Goal: Task Accomplishment & Management: Use online tool/utility

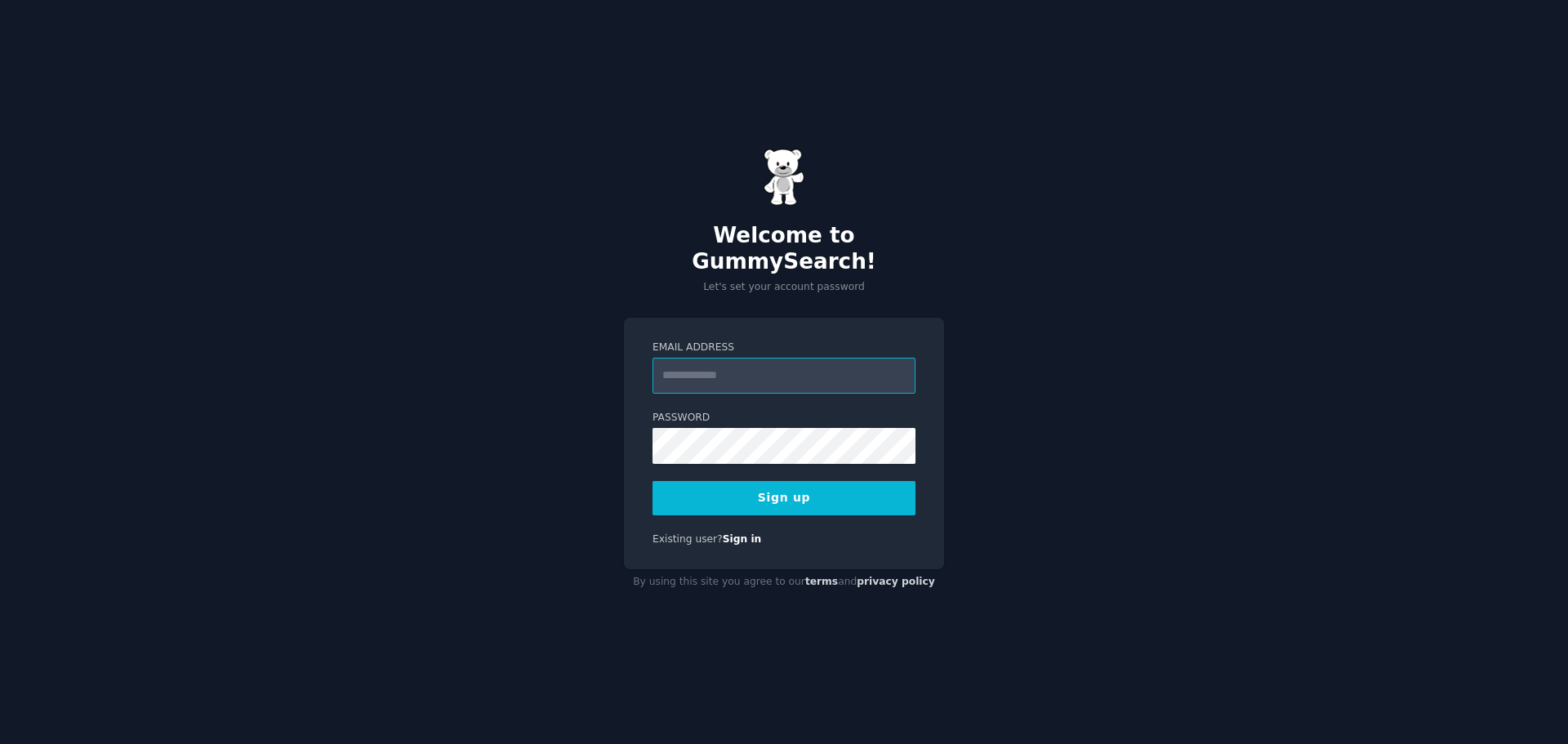
paste input "**********"
drag, startPoint x: 764, startPoint y: 370, endPoint x: 562, endPoint y: 378, distance: 202.2
click at [572, 380] on div "**********" at bounding box center [784, 372] width 1568 height 744
type input "**********"
click at [603, 417] on div "**********" at bounding box center [784, 372] width 1568 height 744
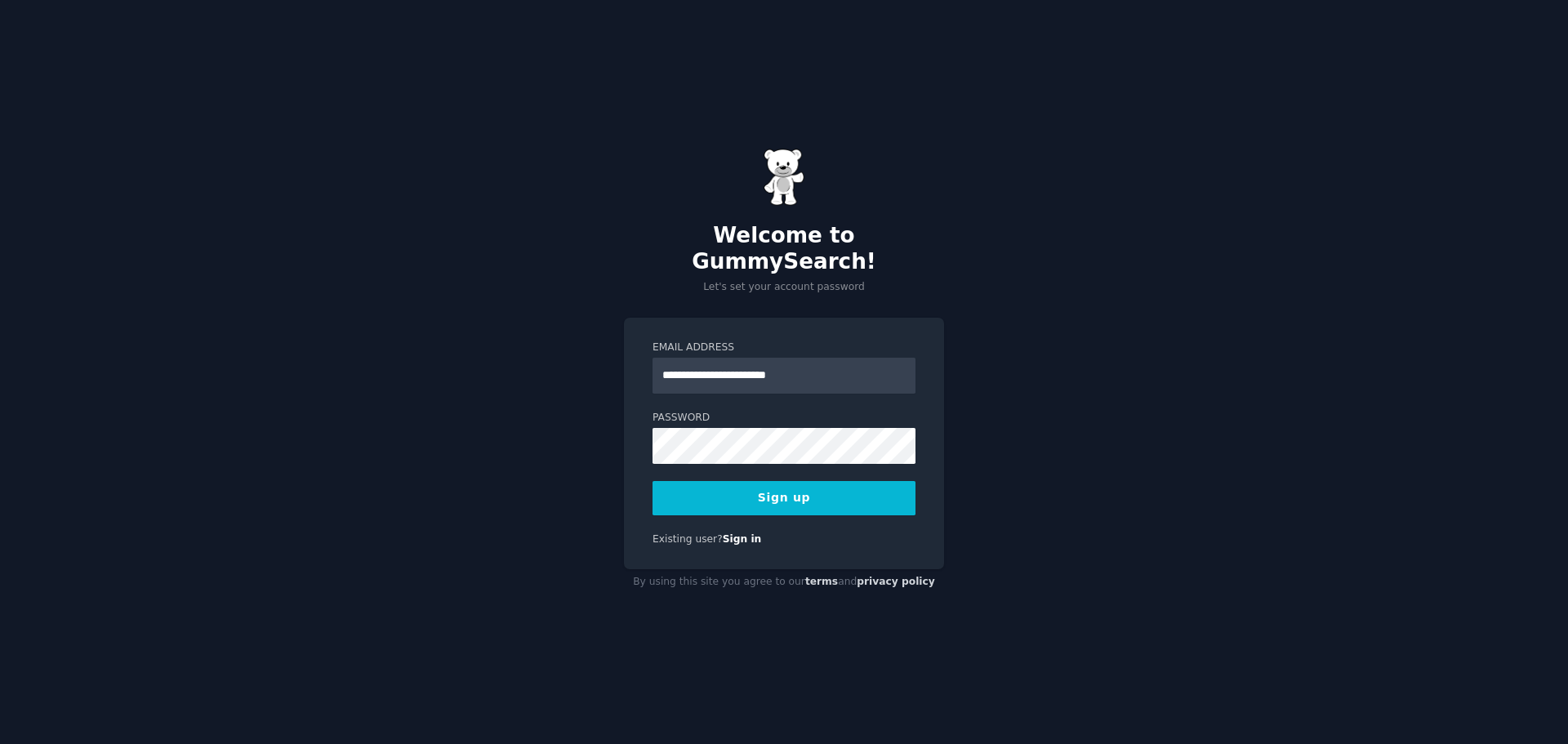
click at [800, 481] on button "Sign up" at bounding box center [784, 498] width 263 height 34
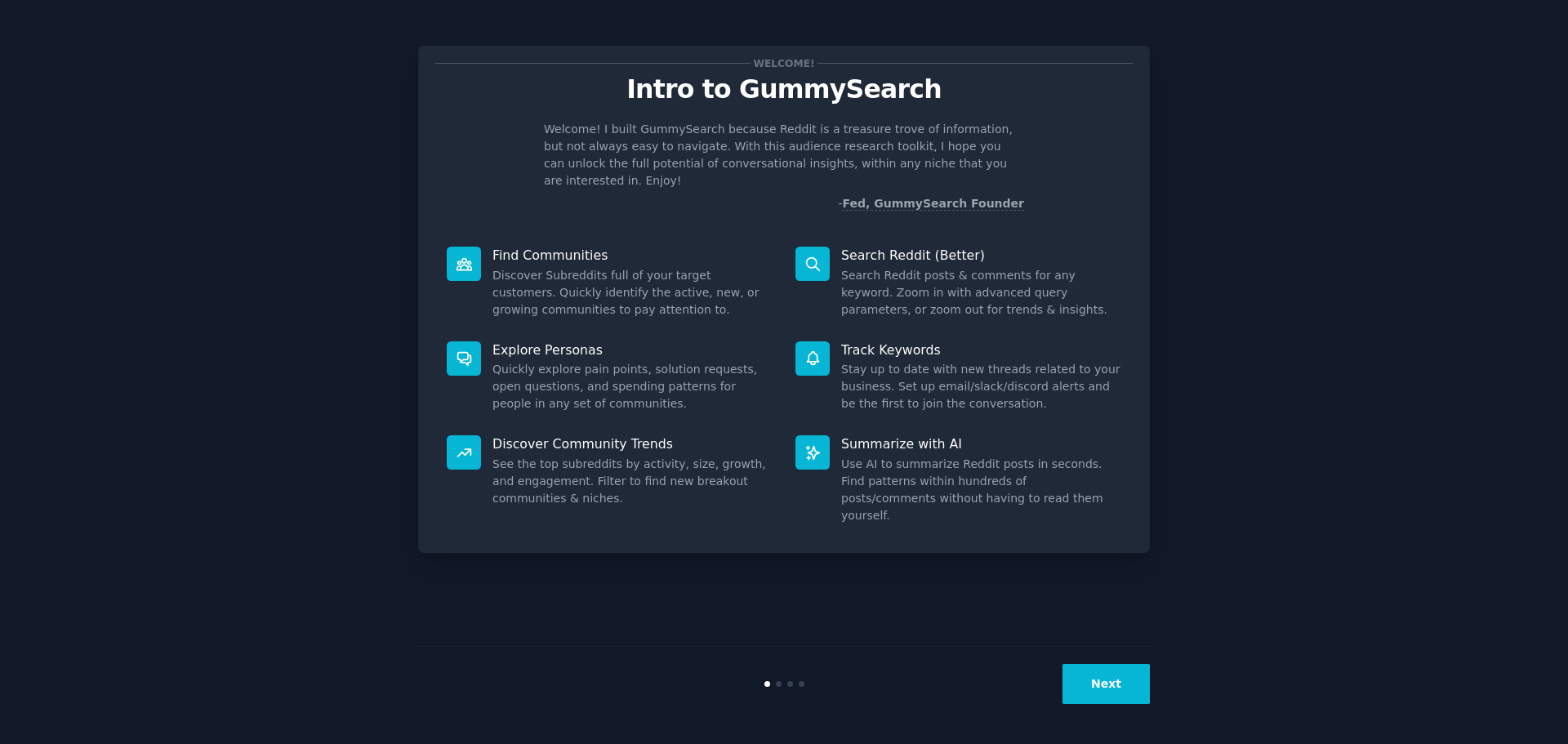
click at [1073, 682] on button "Next" at bounding box center [1106, 683] width 87 height 40
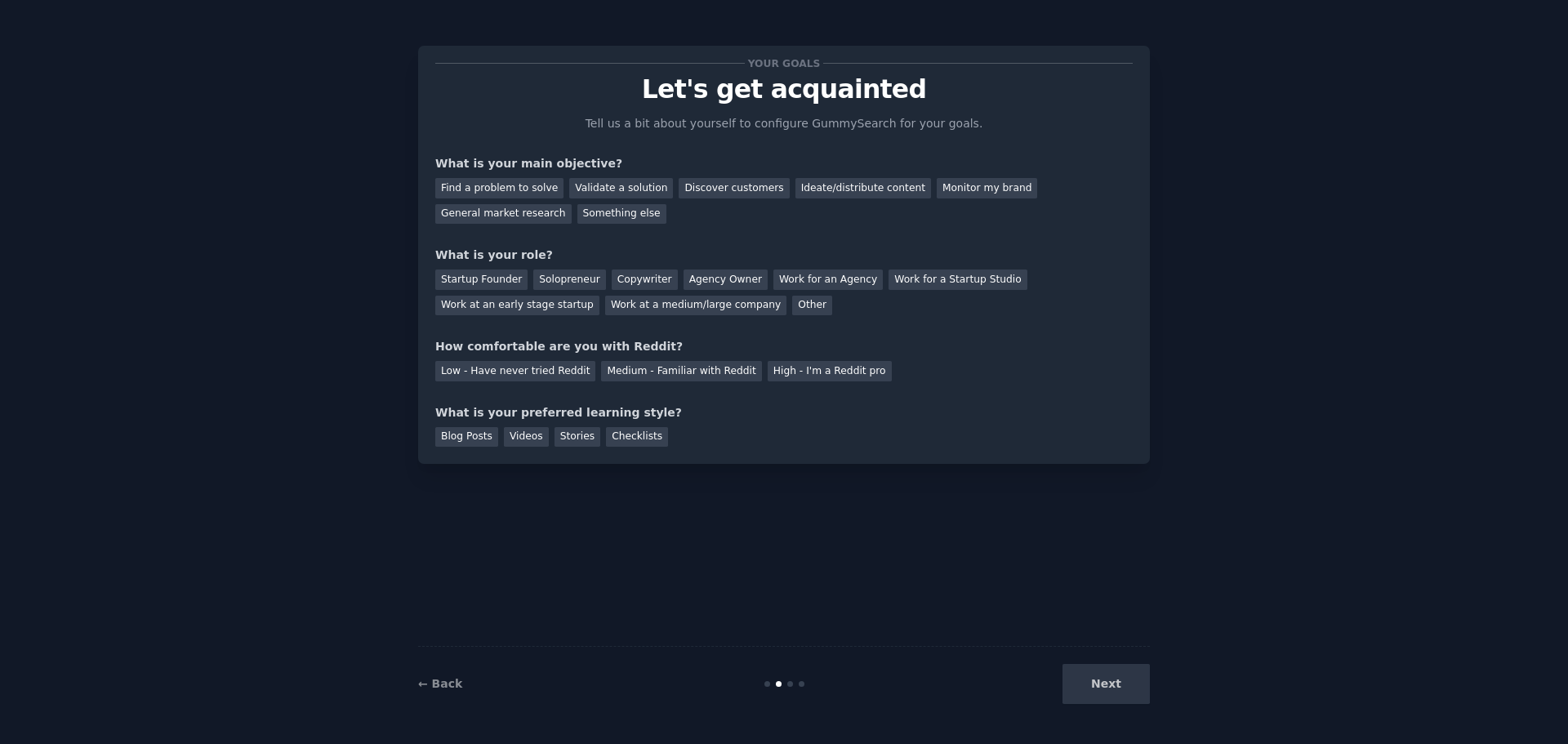
click at [1073, 682] on div "Next" at bounding box center [1028, 683] width 244 height 40
click at [1120, 689] on div "Next" at bounding box center [1028, 683] width 244 height 40
click at [1106, 686] on div "Next" at bounding box center [1028, 683] width 244 height 40
click at [593, 189] on div "Validate a solution" at bounding box center [621, 189] width 104 height 20
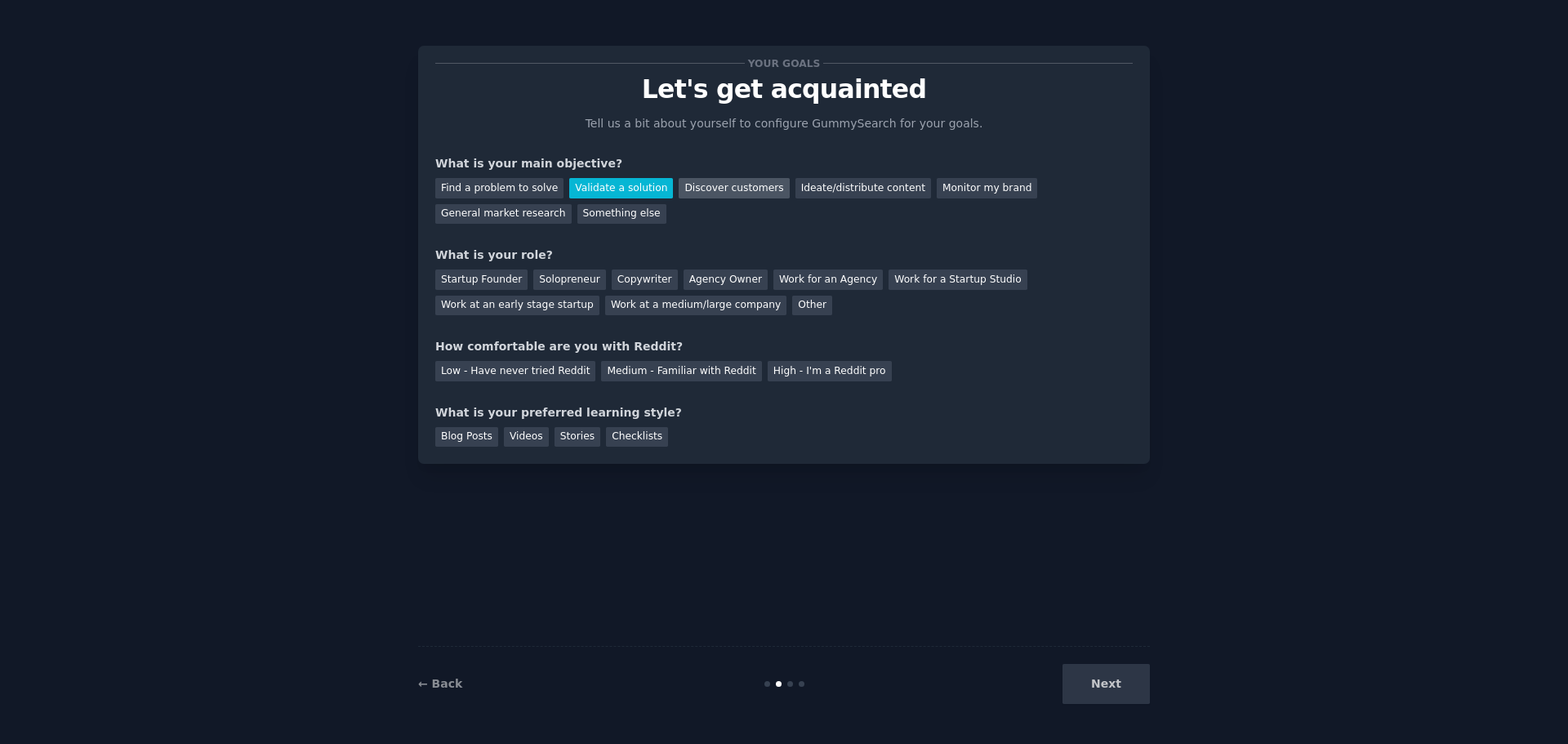
click at [710, 186] on div "Discover customers" at bounding box center [733, 189] width 110 height 20
click at [574, 278] on div "Solopreneur" at bounding box center [569, 280] width 72 height 20
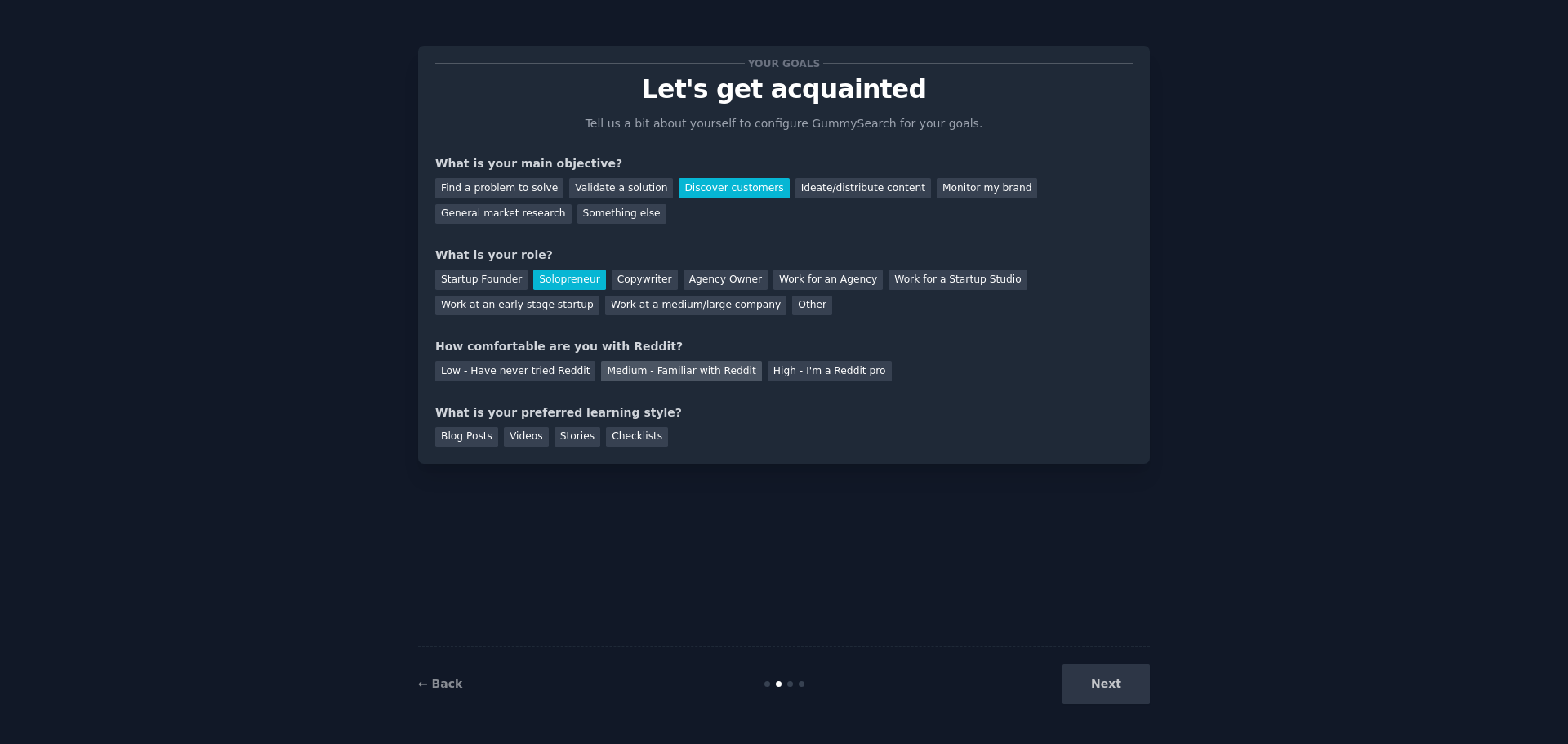
click at [636, 366] on div "Medium - Familiar with Reddit" at bounding box center [681, 371] width 160 height 20
click at [470, 439] on div "Blog Posts" at bounding box center [467, 437] width 63 height 20
click at [1102, 677] on button "Next" at bounding box center [1106, 683] width 87 height 40
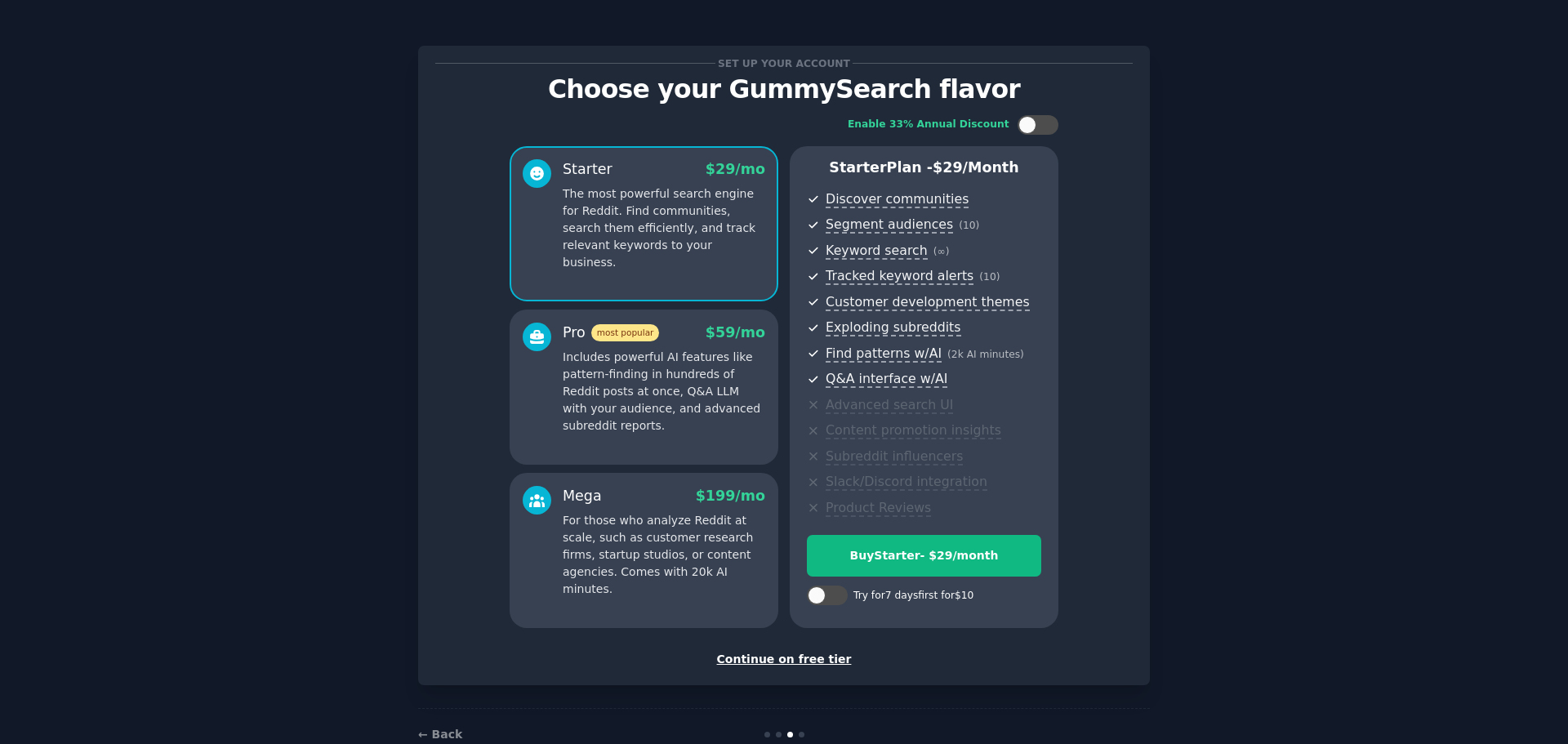
click at [809, 657] on div "Continue on free tier" at bounding box center [784, 660] width 697 height 17
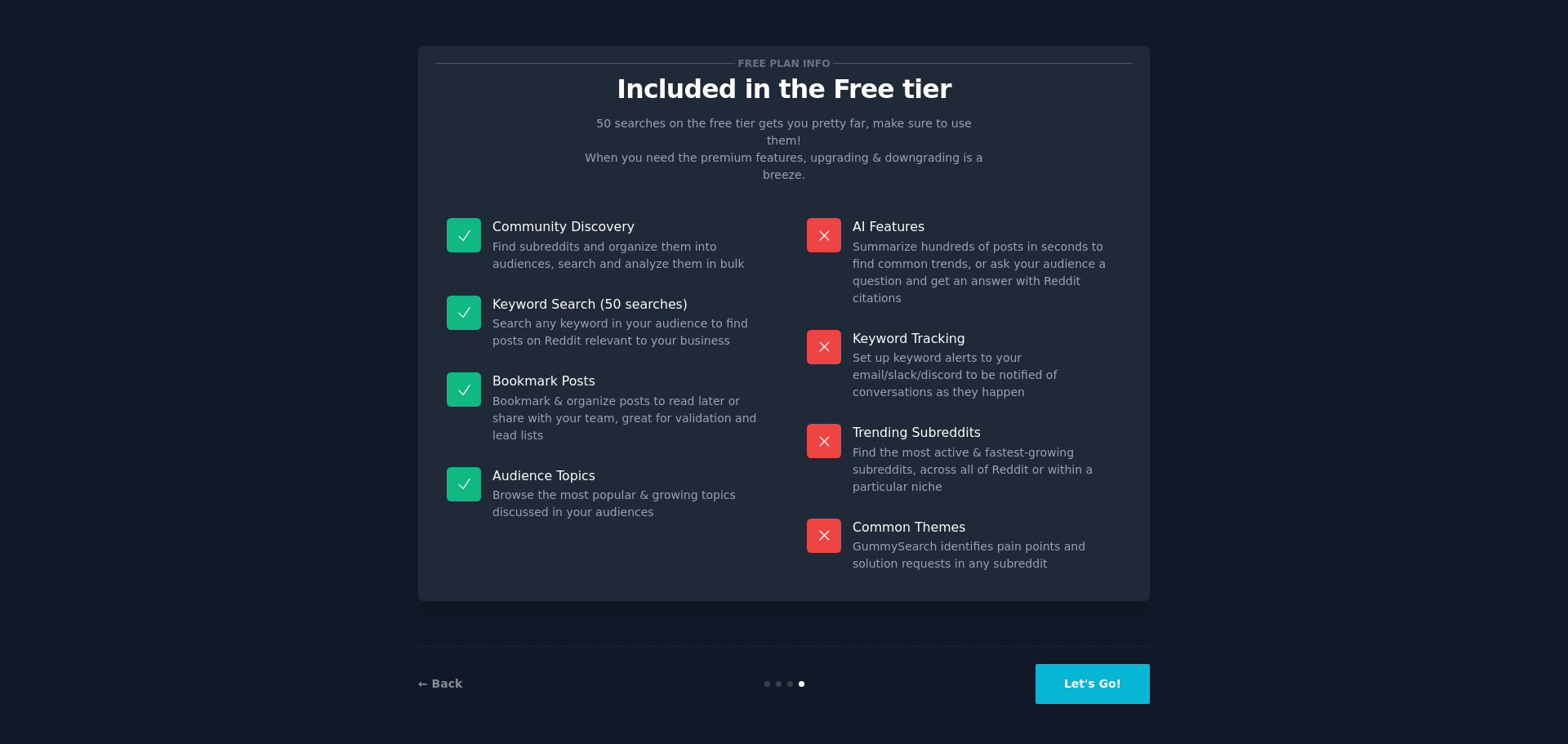
click at [1092, 670] on button "Let's Go!" at bounding box center [1093, 683] width 114 height 40
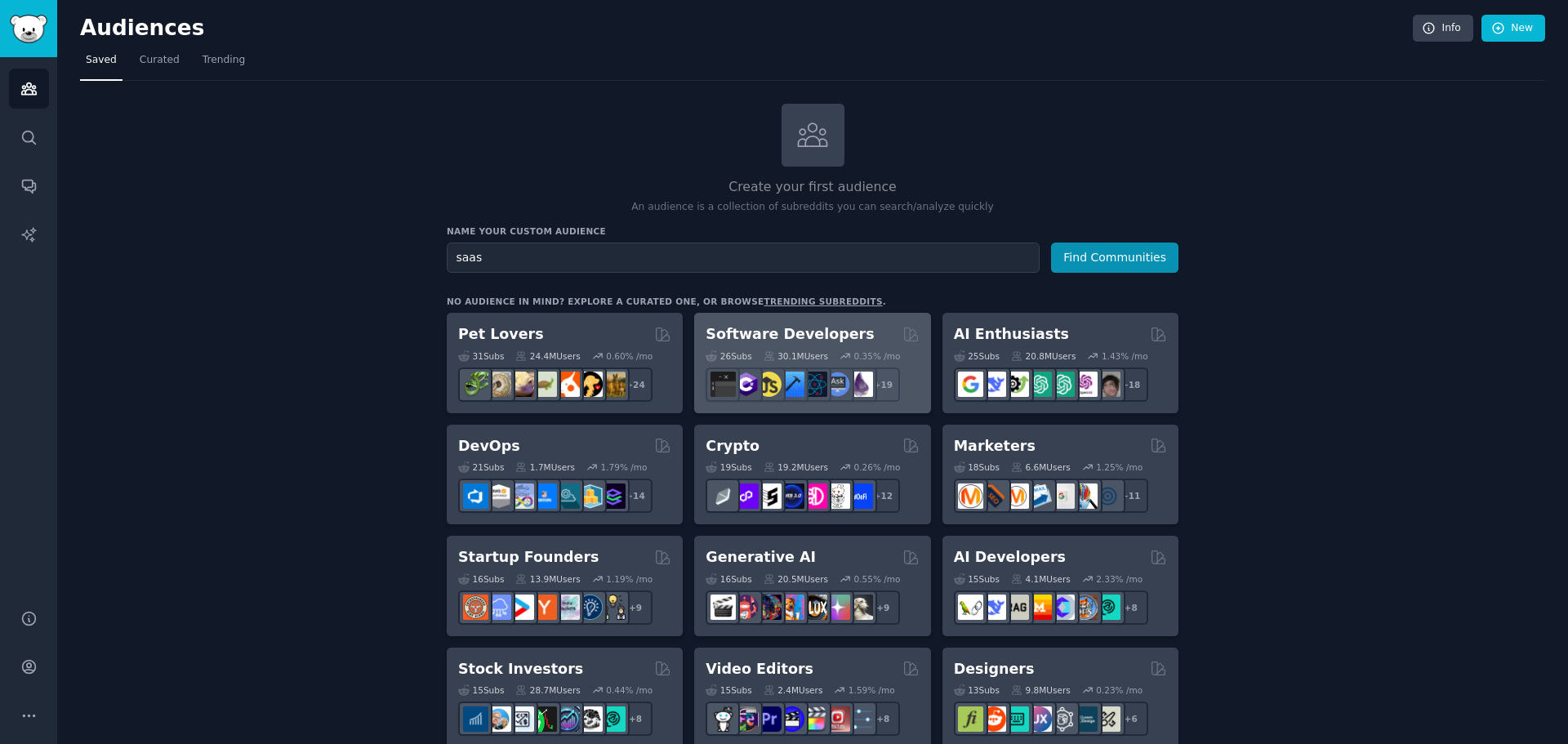
type input "saas"
click at [1051, 242] on button "Find Communities" at bounding box center [1114, 257] width 127 height 30
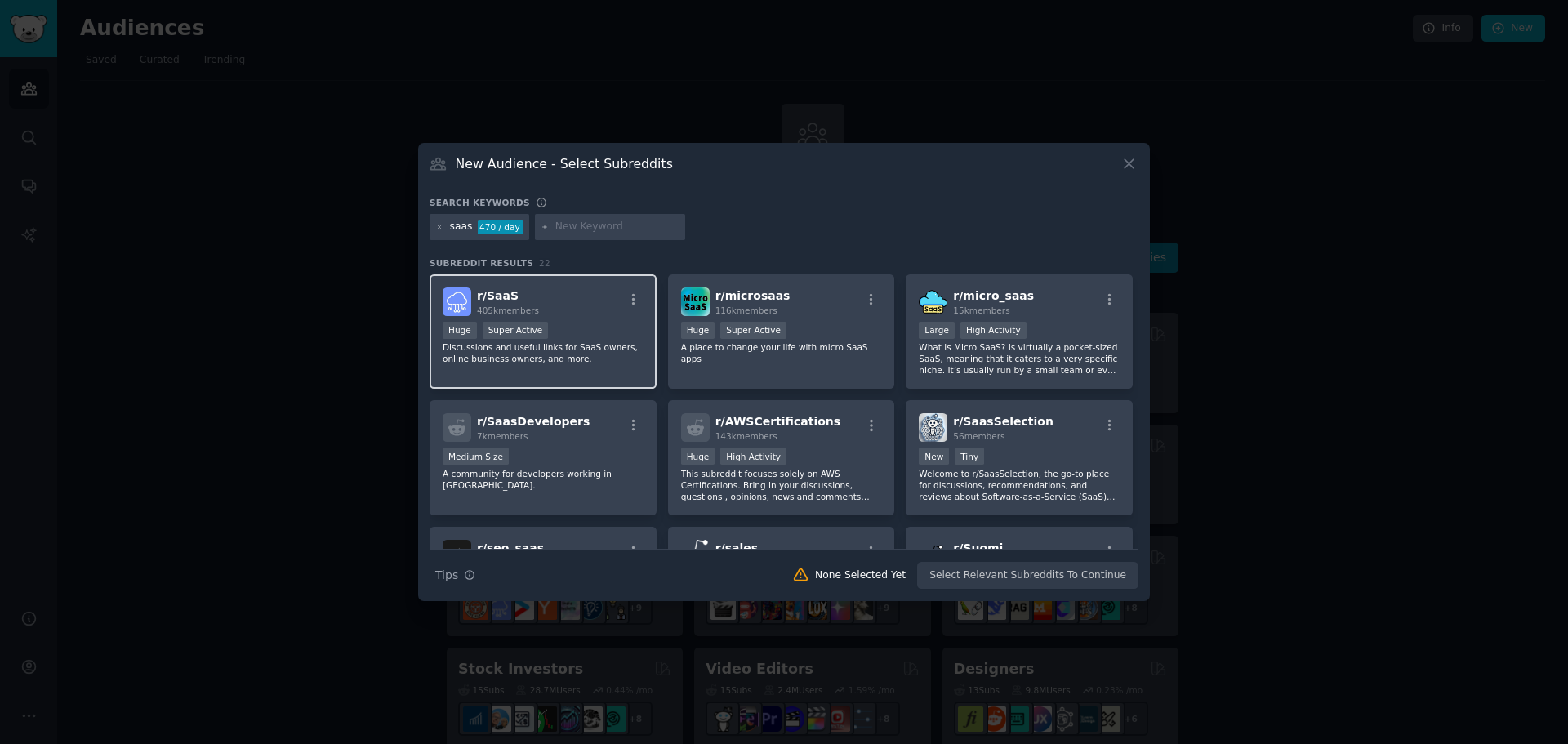
click at [583, 320] on div "r/ SaaS 405k members Huge Super Active Discussions and useful links for SaaS ow…" at bounding box center [543, 331] width 227 height 115
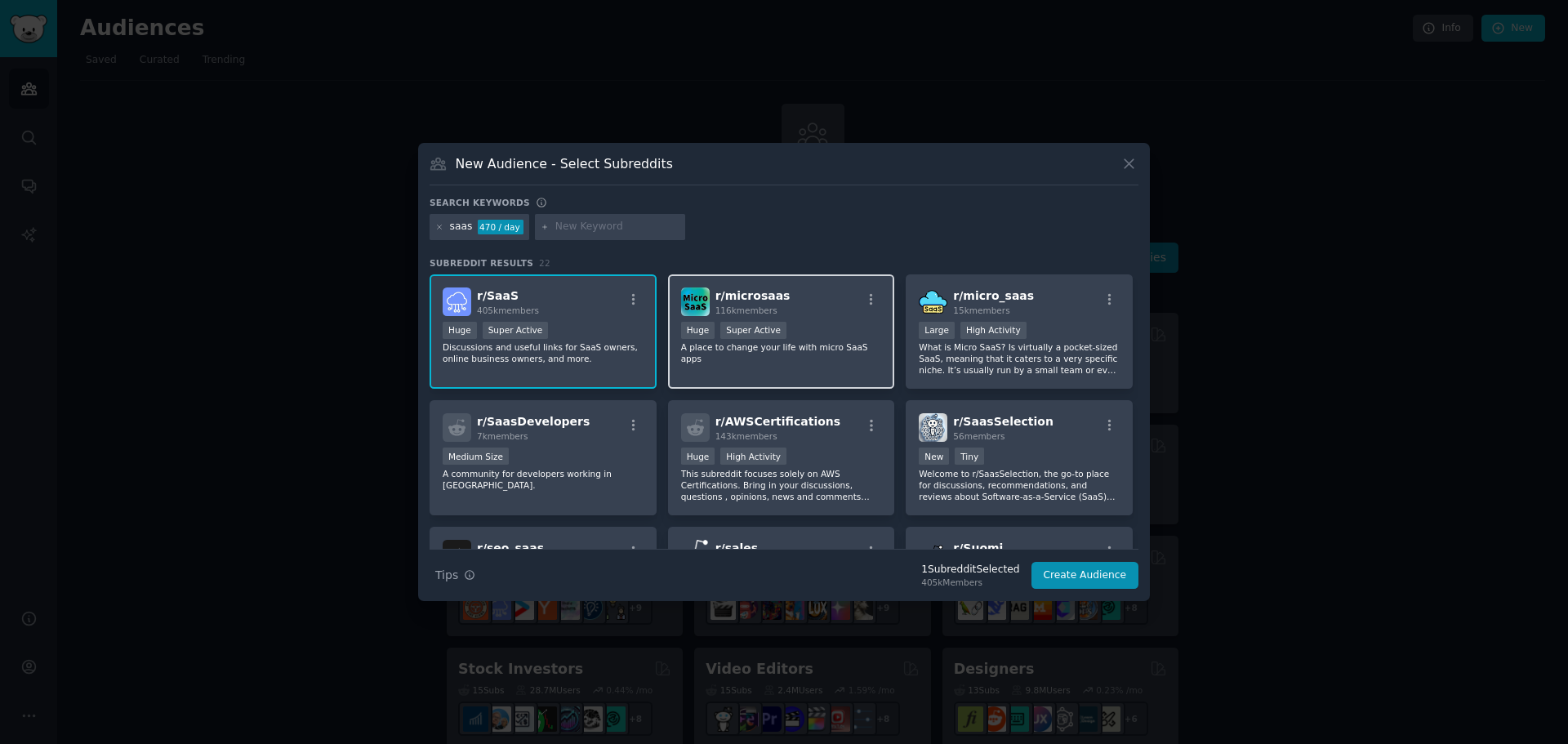
click at [818, 322] on div "100,000 - 1,000,000 members Huge Super Active" at bounding box center [781, 332] width 201 height 20
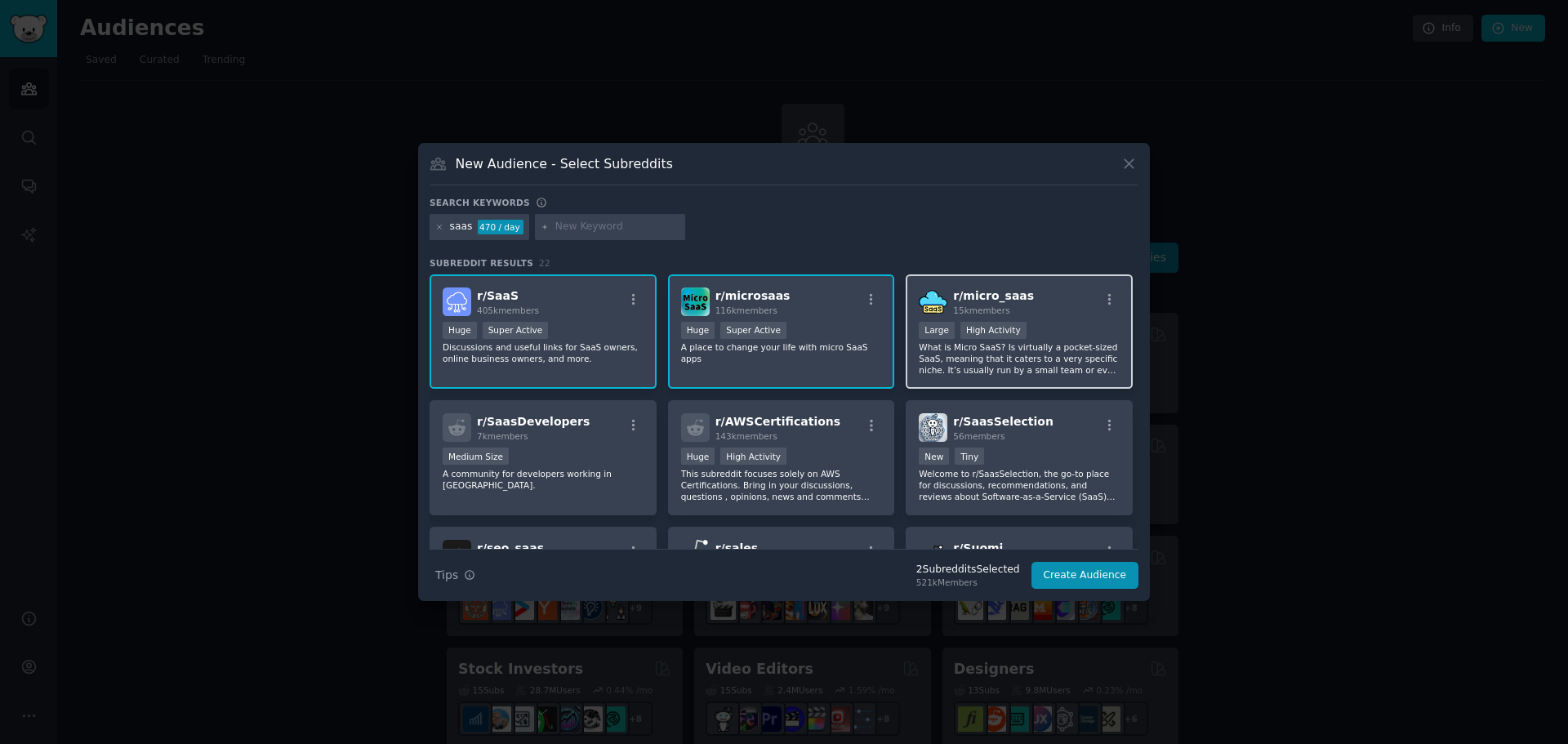
click at [1075, 350] on p "What is Micro SaaS? Is virtually a pocket-sized SaaS, meaning that it caters to…" at bounding box center [1018, 358] width 201 height 34
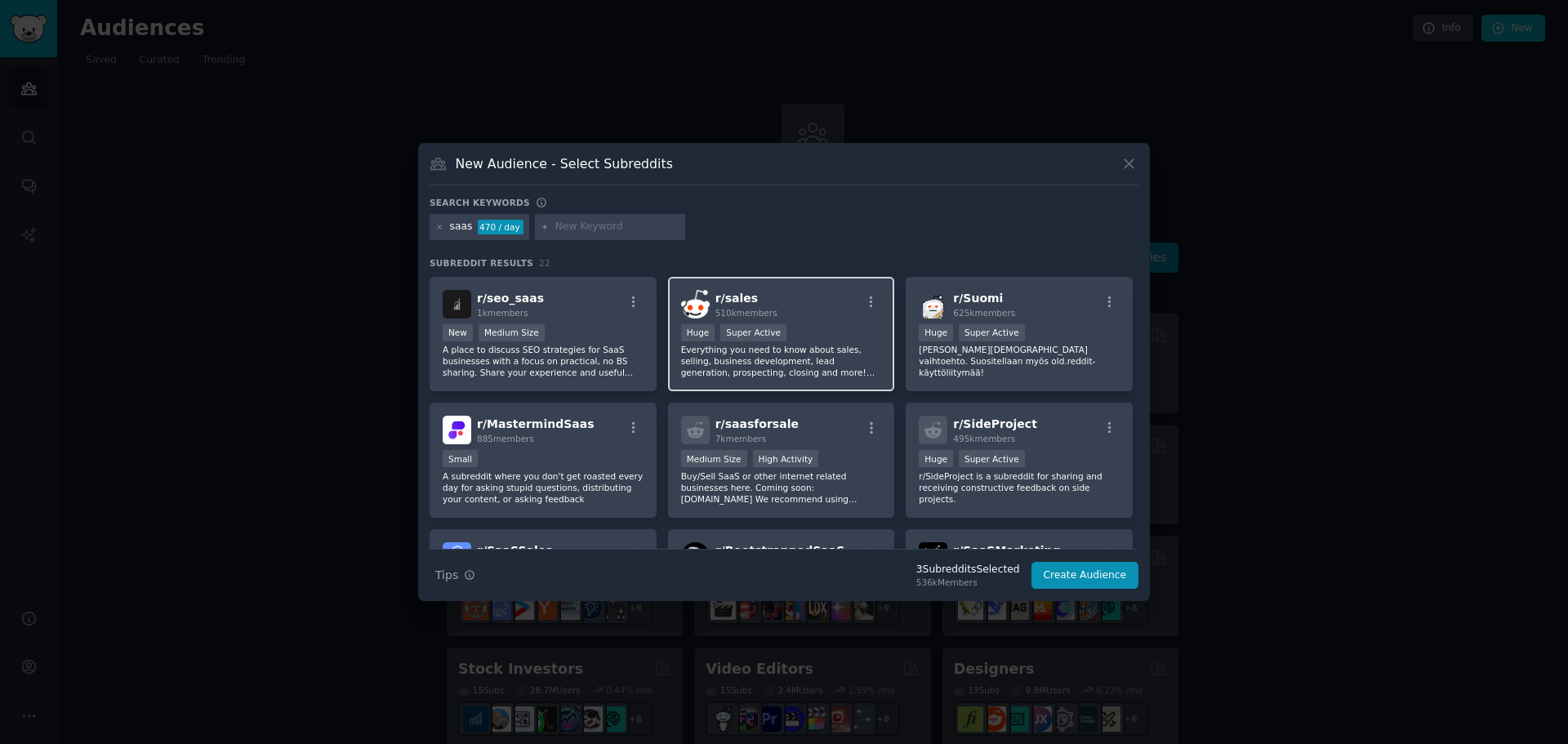
scroll to position [163, 0]
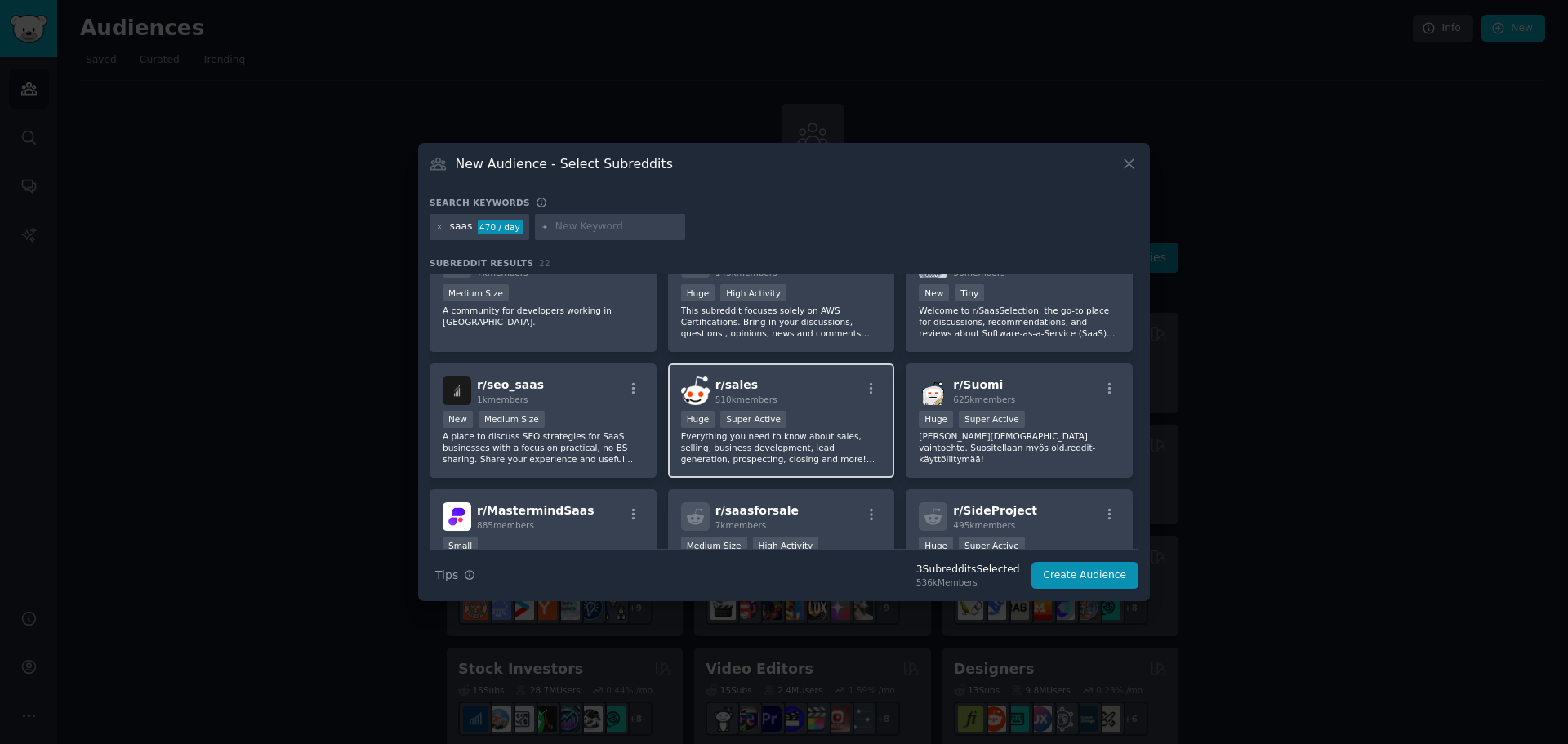
click at [812, 439] on p "Everything you need to know about sales, selling, business development, lead ge…" at bounding box center [781, 447] width 201 height 34
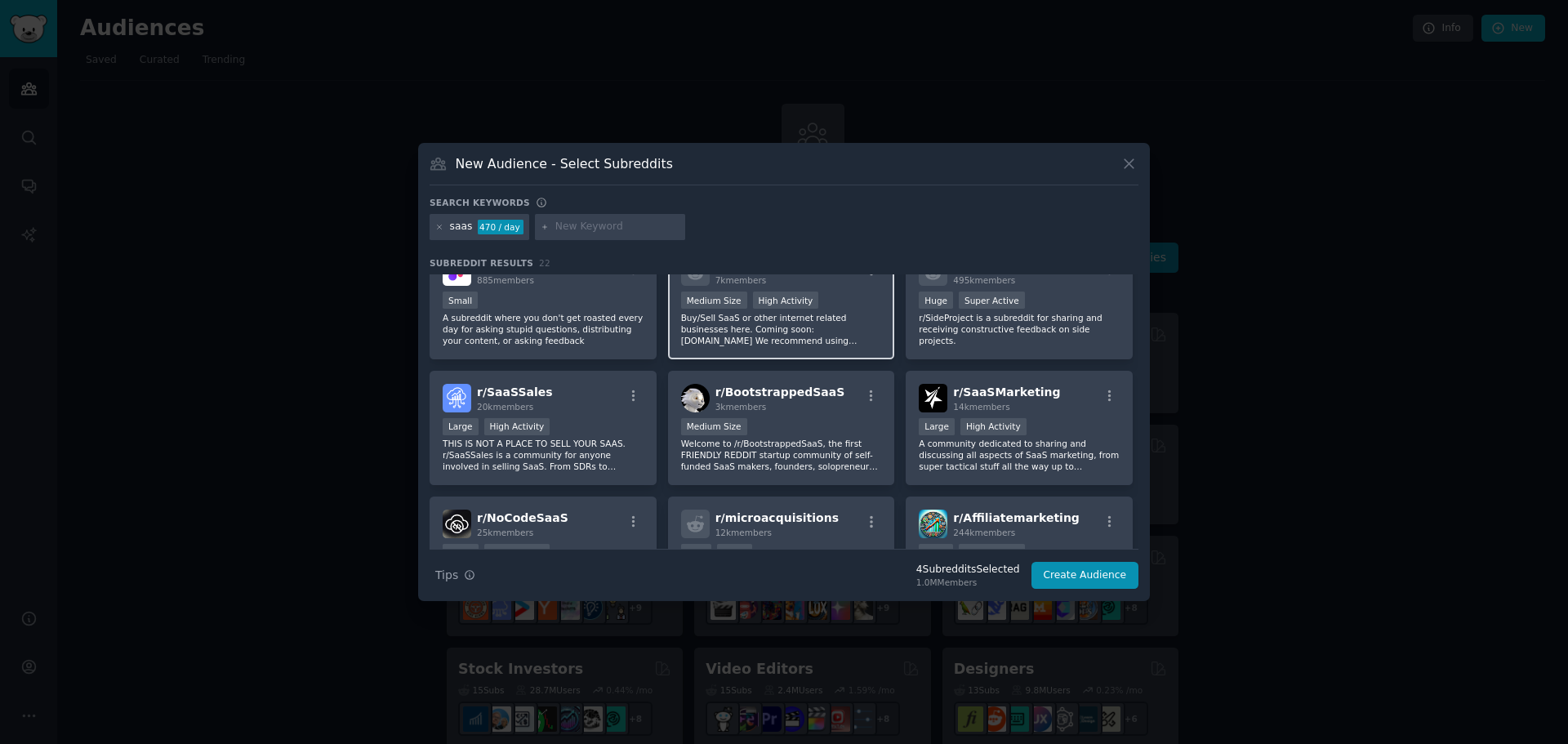
scroll to position [327, 0]
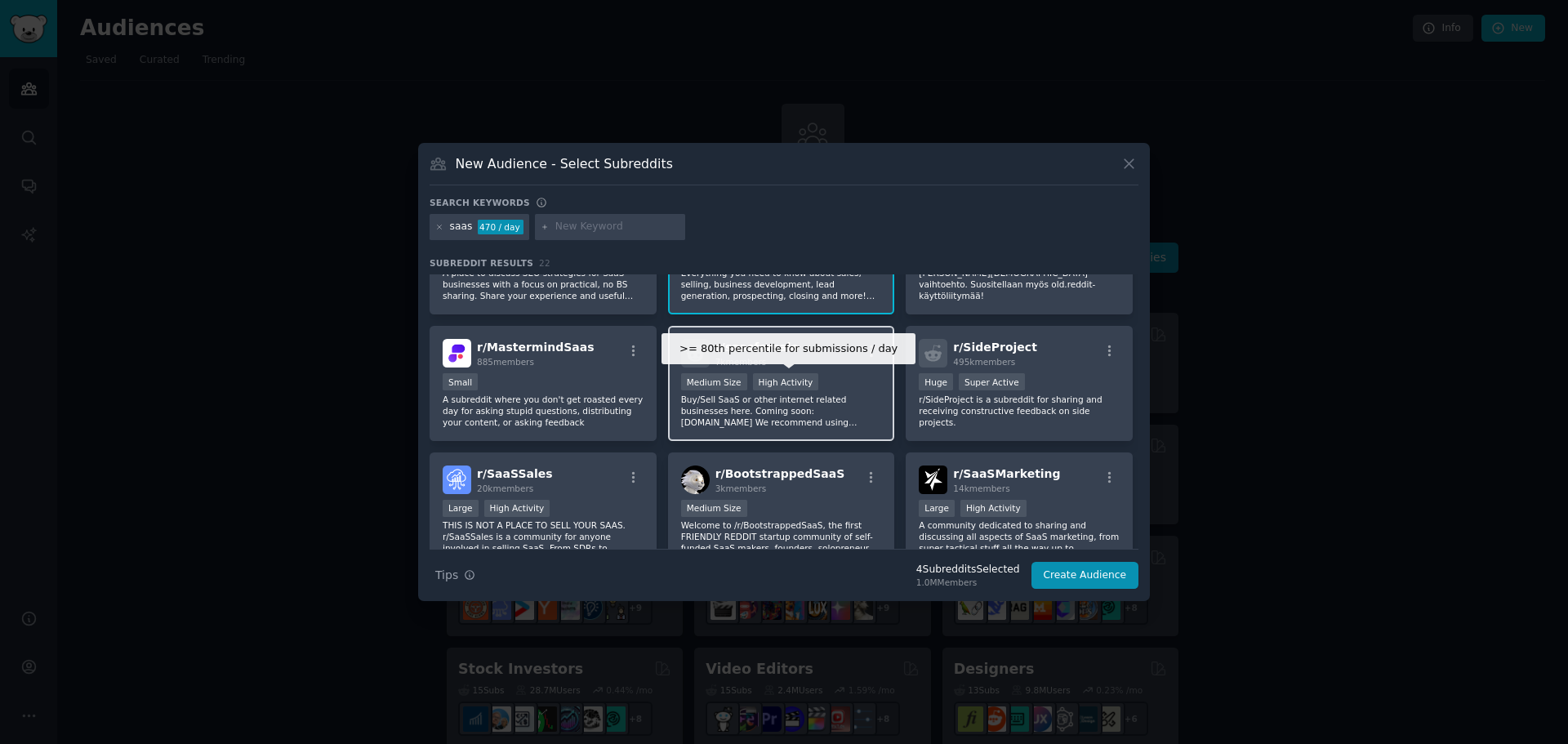
click at [801, 387] on div "High Activity" at bounding box center [785, 381] width 66 height 17
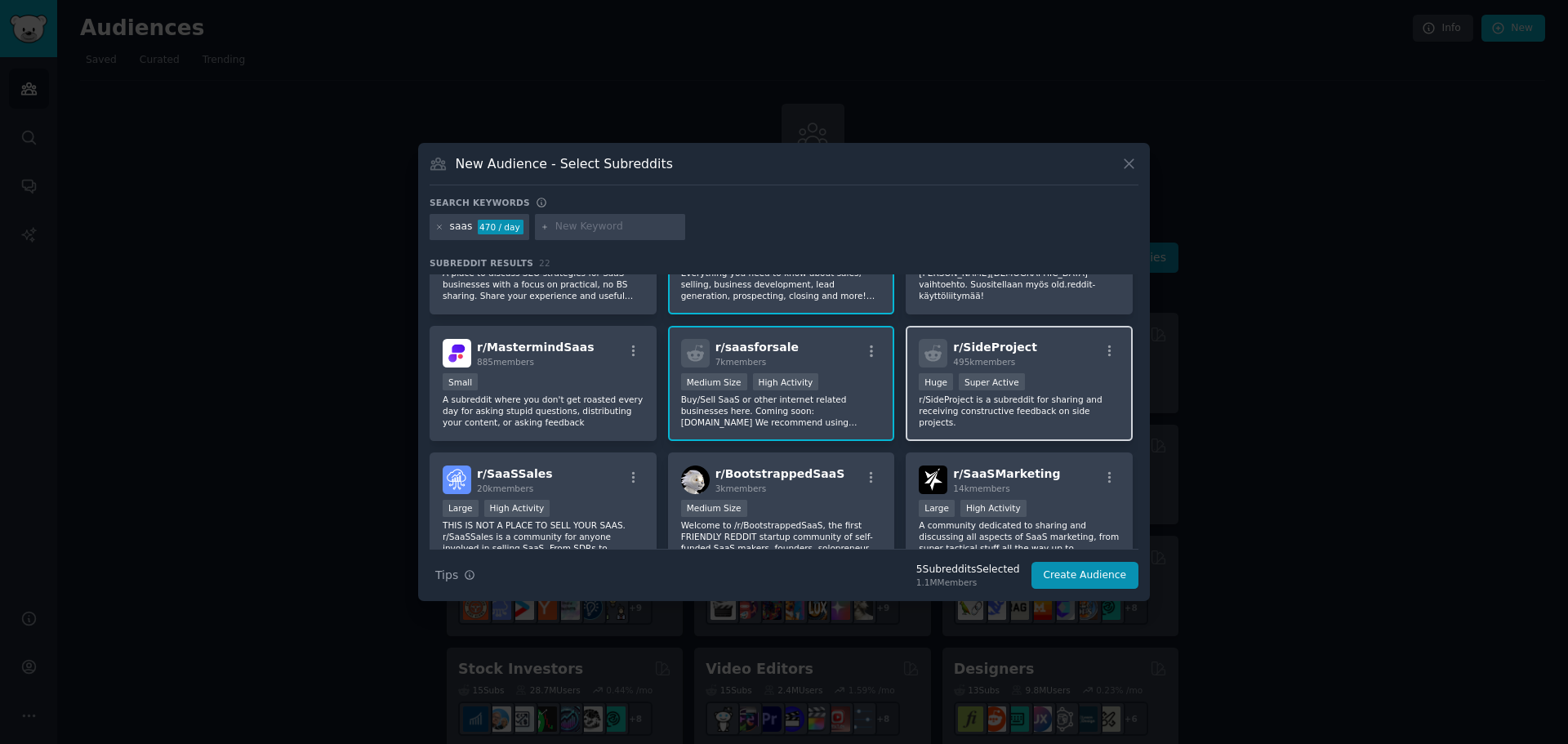
click at [1051, 398] on p "r/SideProject is a subreddit for sharing and receiving constructive feedback on…" at bounding box center [1018, 410] width 201 height 34
click at [609, 497] on div "r/ SaaSSales 20k members Large High Activity THIS IS NOT A PLACE TO SELL YOUR S…" at bounding box center [543, 509] width 227 height 115
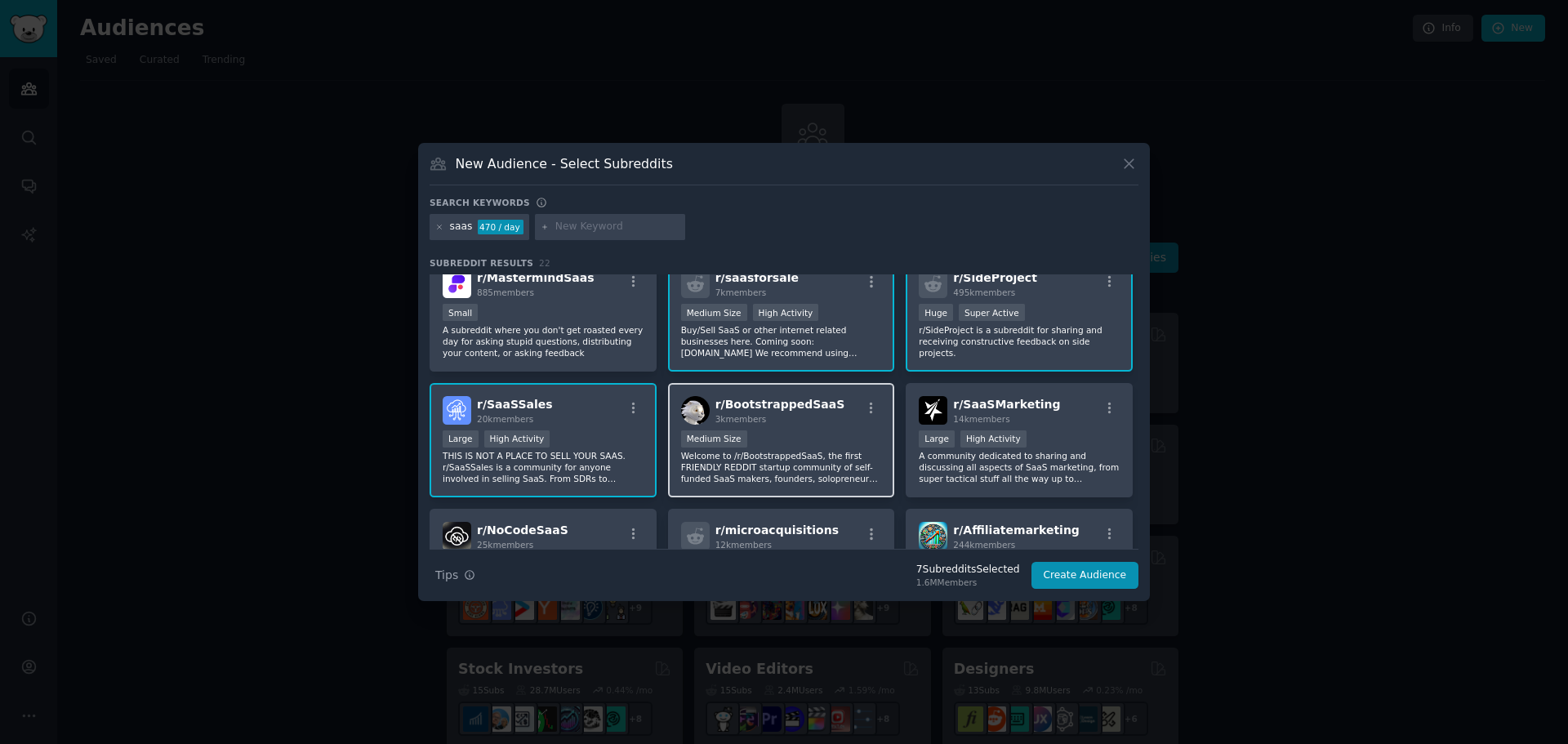
scroll to position [490, 0]
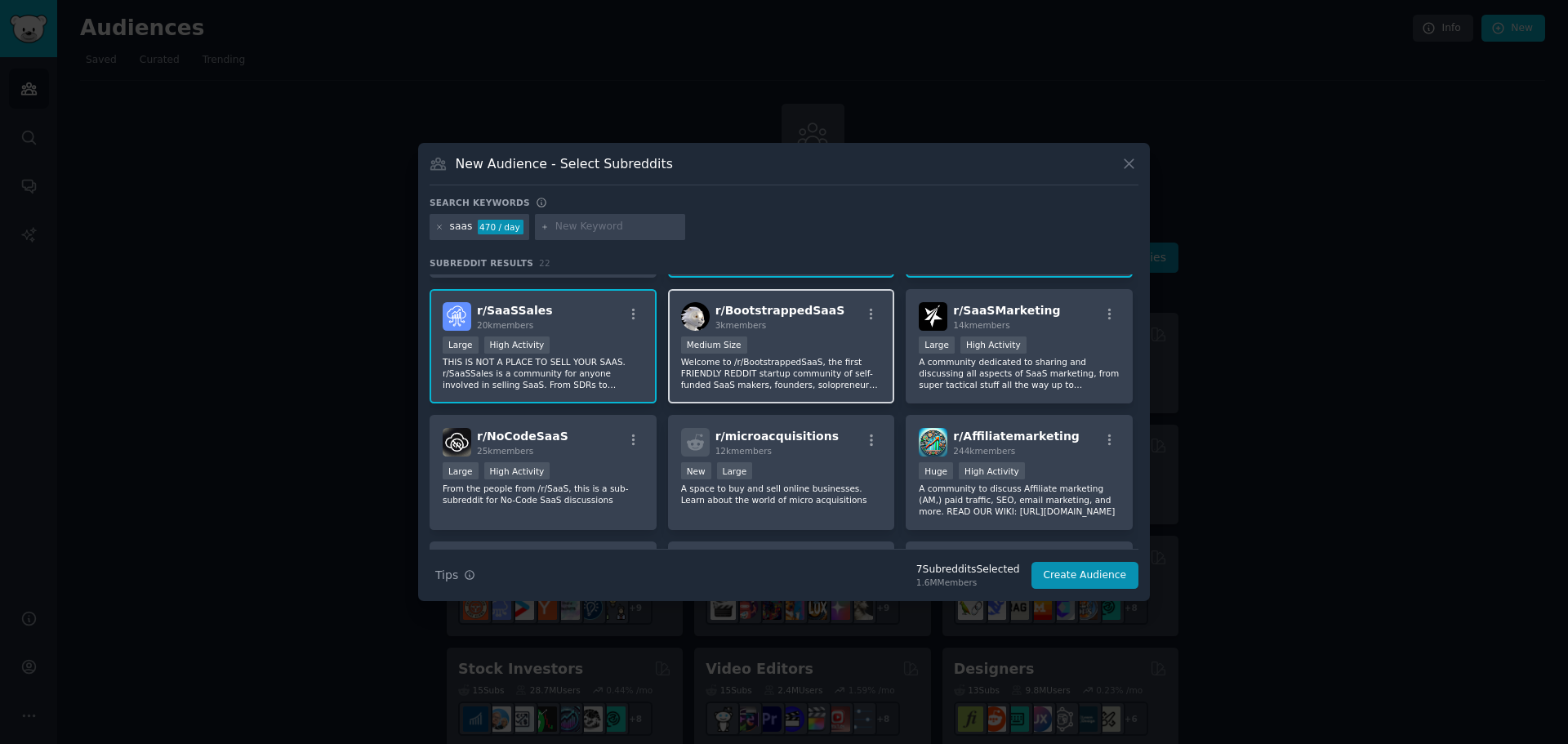
click at [827, 375] on p "Welcome to /r/BootstrappedSaaS, the first FRIENDLY REDDIT startup community of …" at bounding box center [781, 373] width 201 height 34
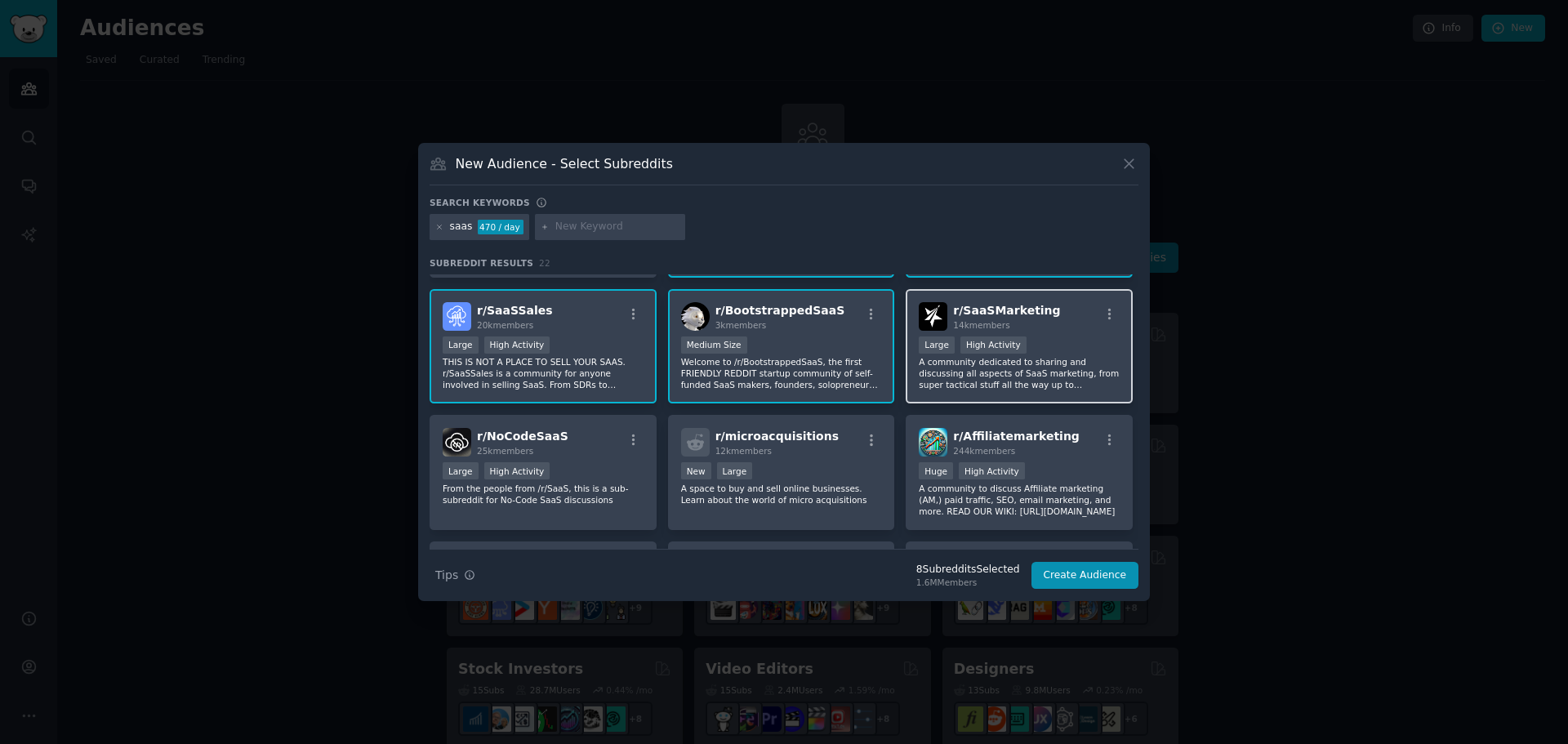
click at [1048, 370] on p "A community dedicated to sharing and discussing all aspects of SaaS marketing, …" at bounding box center [1018, 373] width 201 height 34
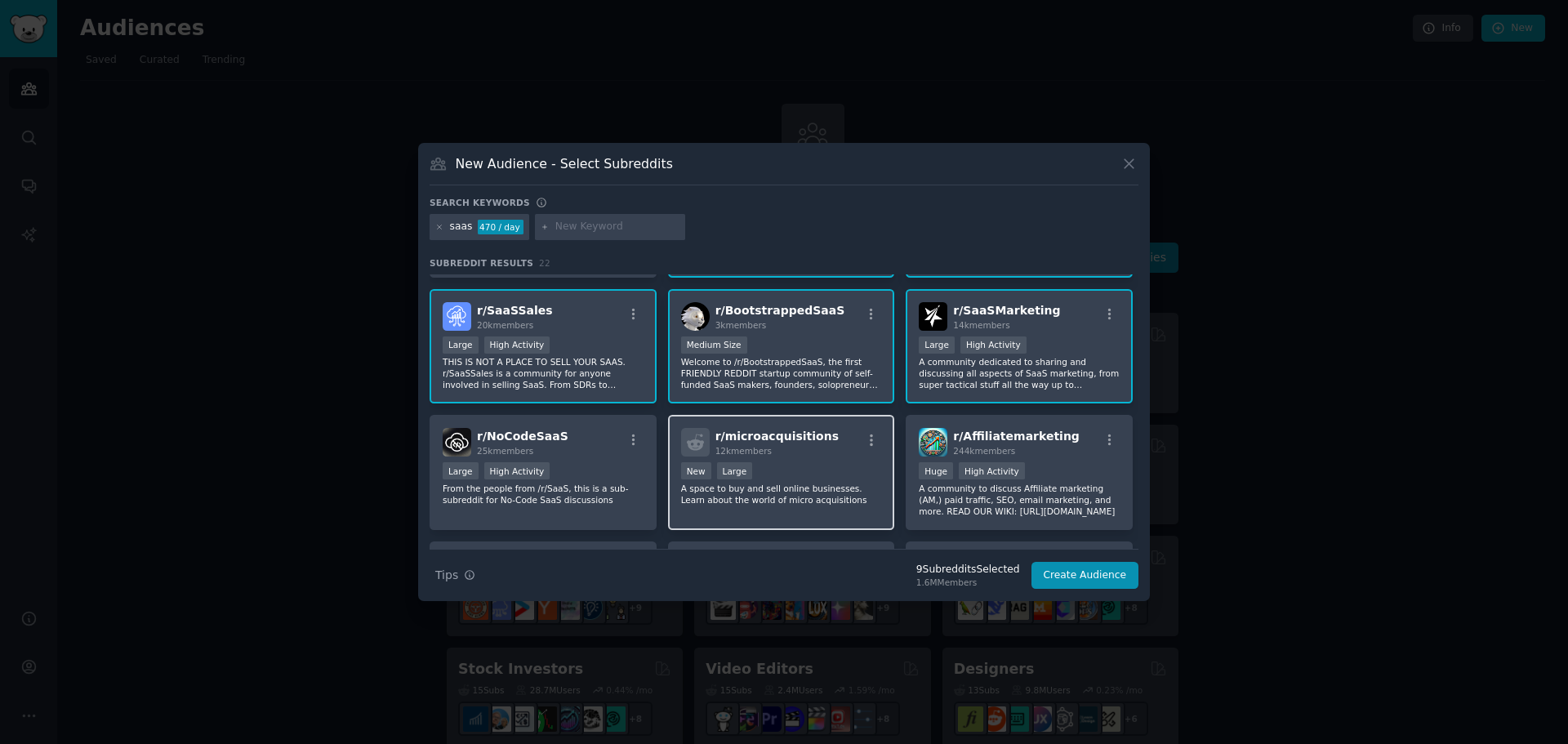
click at [781, 495] on p "A space to buy and sell online businesses. Learn about the world of micro acqui…" at bounding box center [781, 493] width 201 height 23
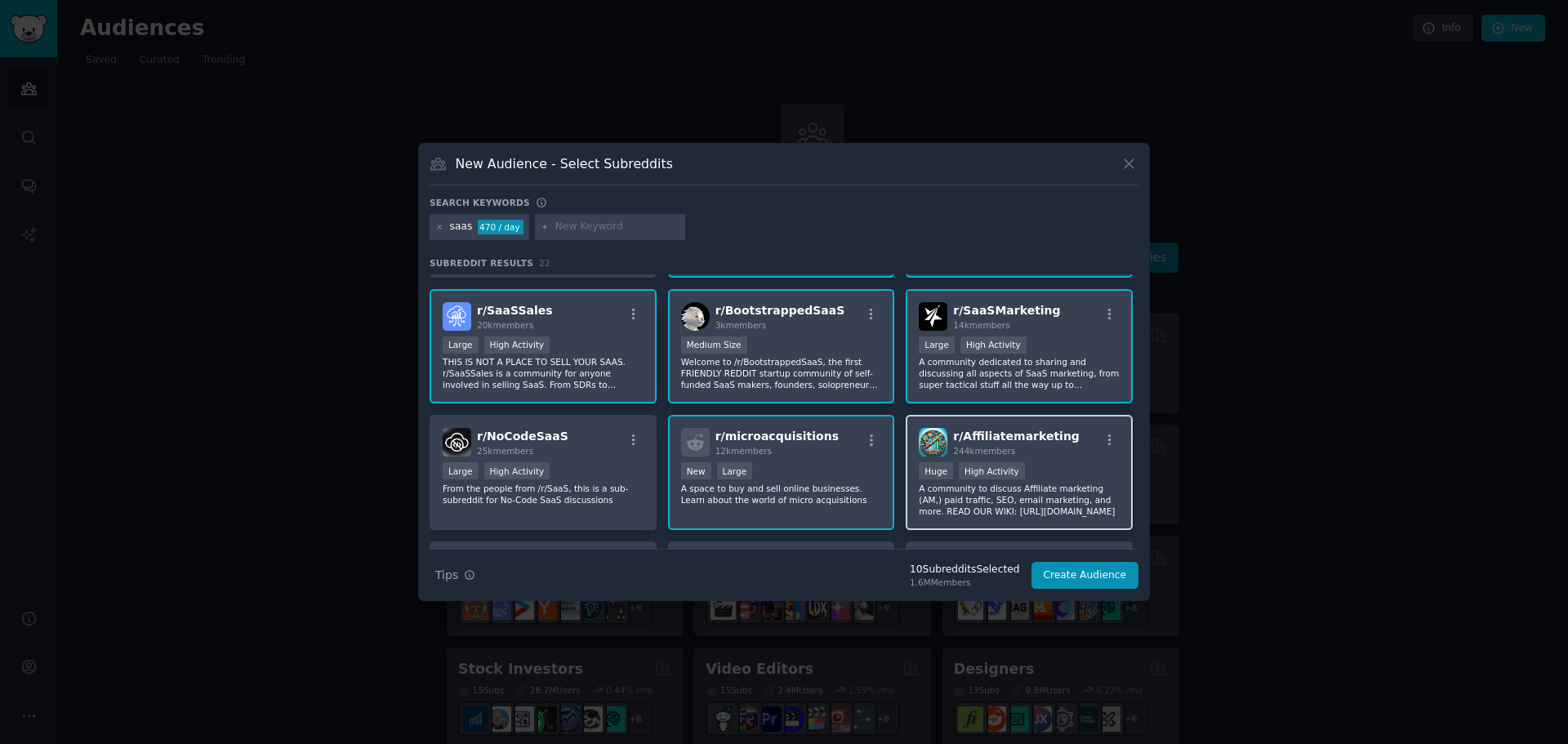
click at [1048, 498] on p "A community to discuss Affiliate marketing (AM,) paid traffic, SEO, email marke…" at bounding box center [1018, 499] width 201 height 34
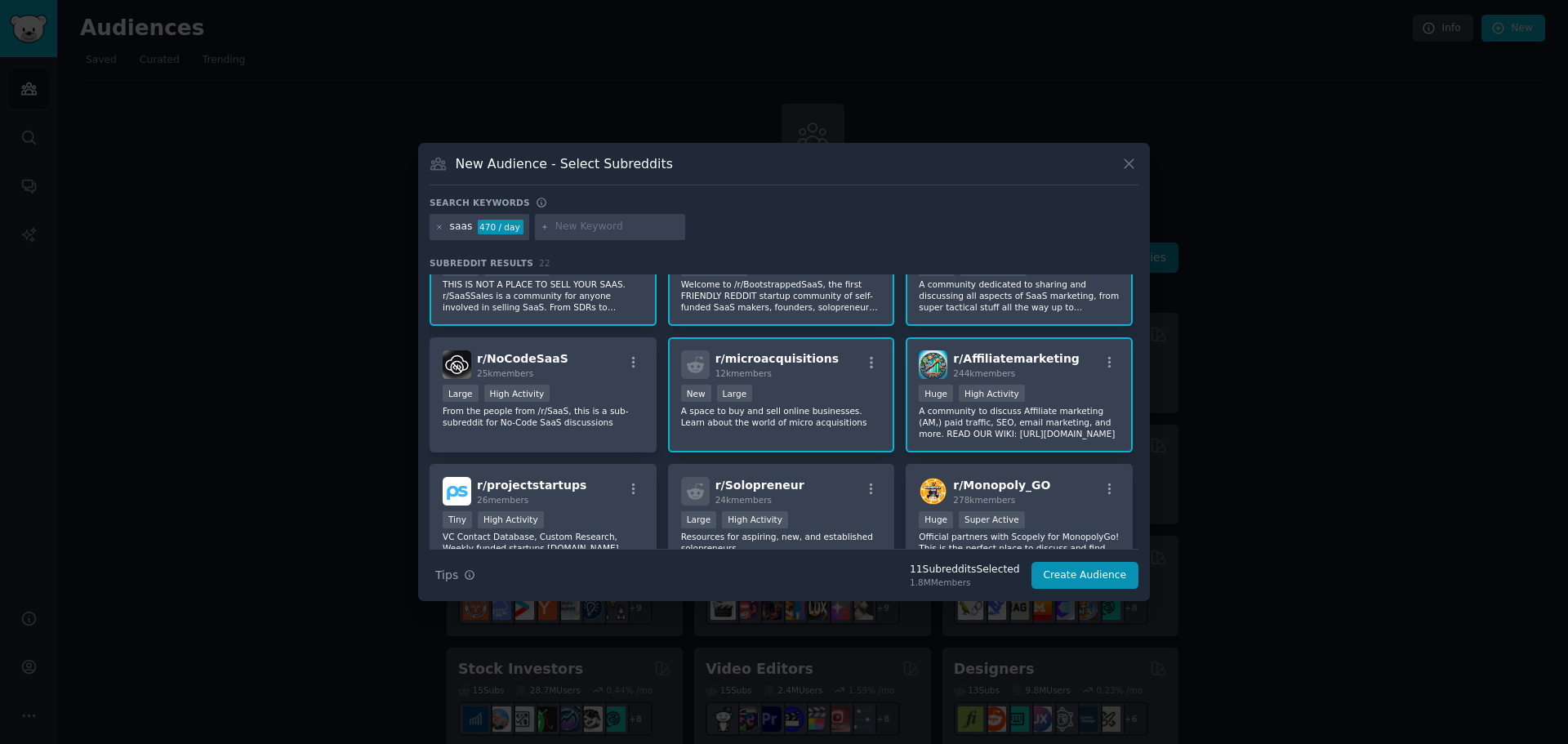
scroll to position [735, 0]
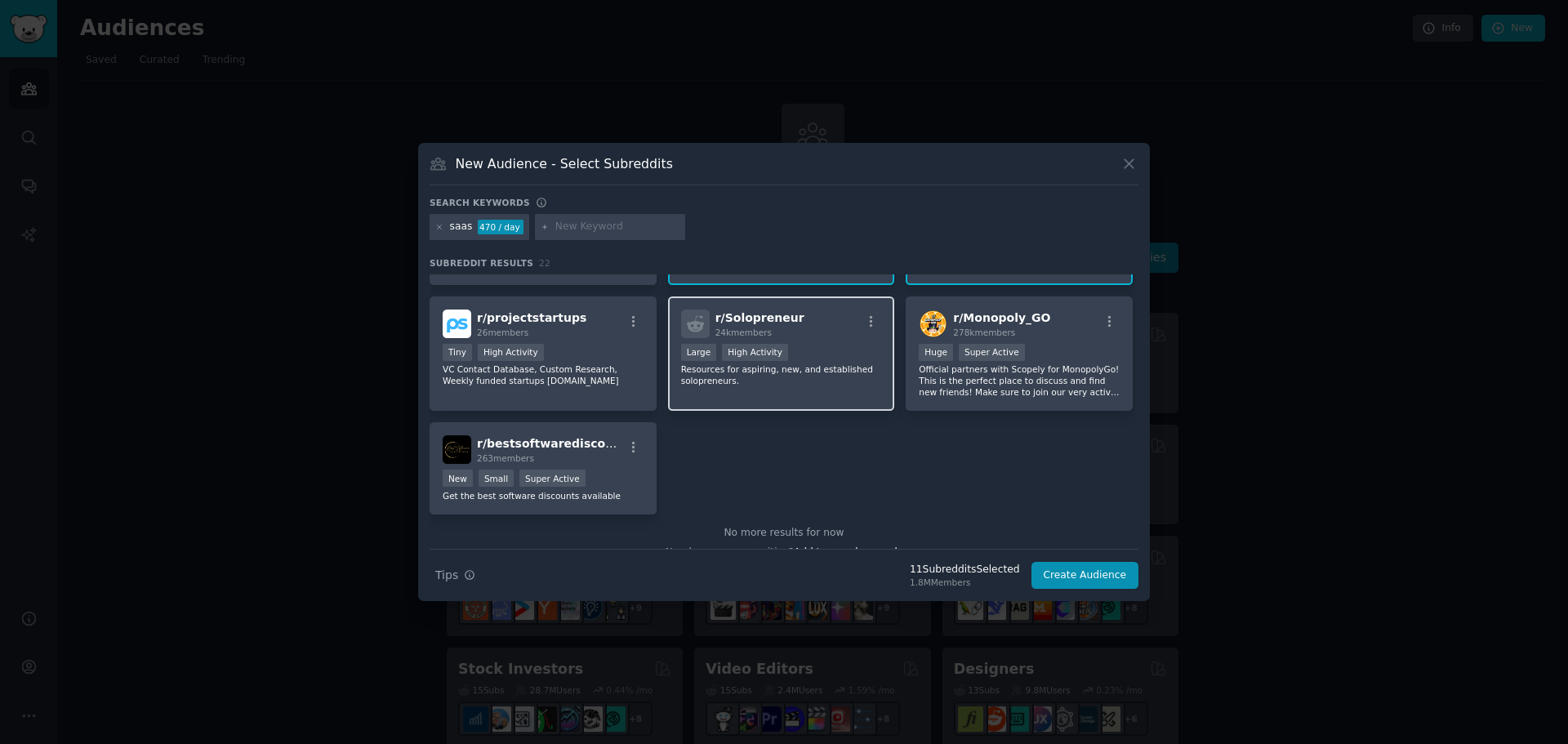
click at [784, 370] on p "Resources for aspiring, new, and established solopreneurs." at bounding box center [781, 375] width 201 height 23
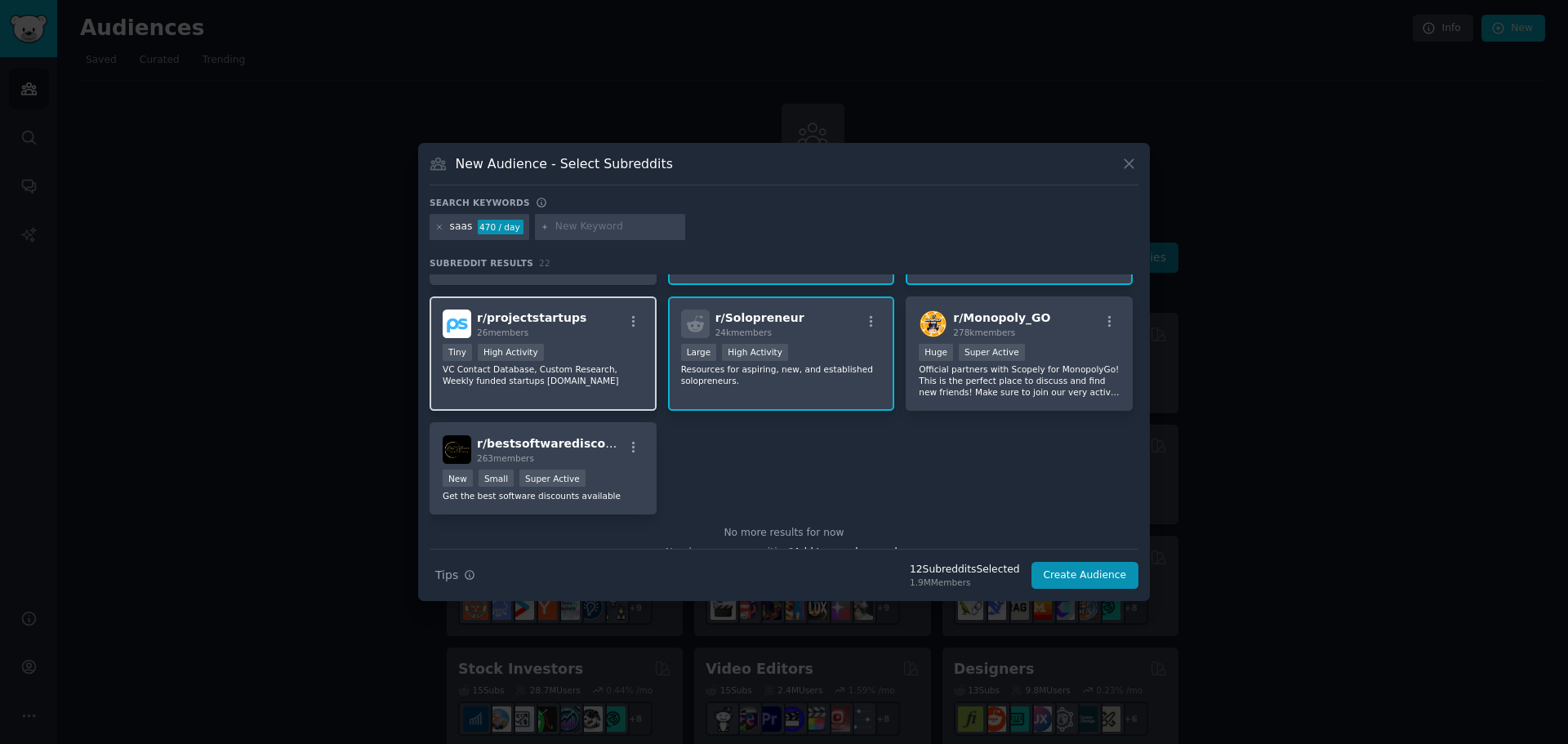
click at [590, 368] on p "VC Contact Database, Custom Research, Weekly funded startups projectstartups.com" at bounding box center [543, 375] width 201 height 23
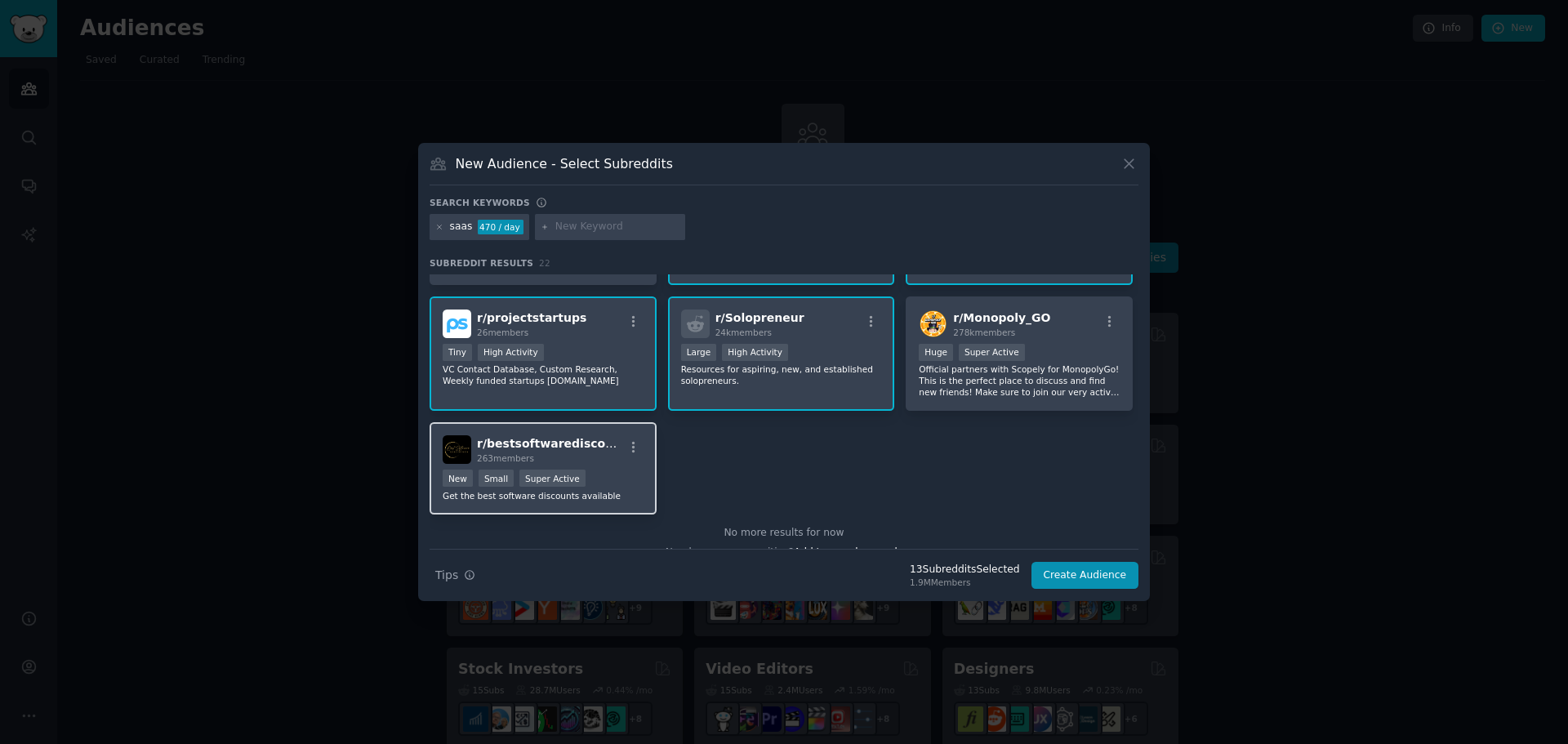
click at [591, 466] on div "r/ bestsoftwarediscounts 263 members New Small Super Active Get the best softwa…" at bounding box center [543, 468] width 227 height 92
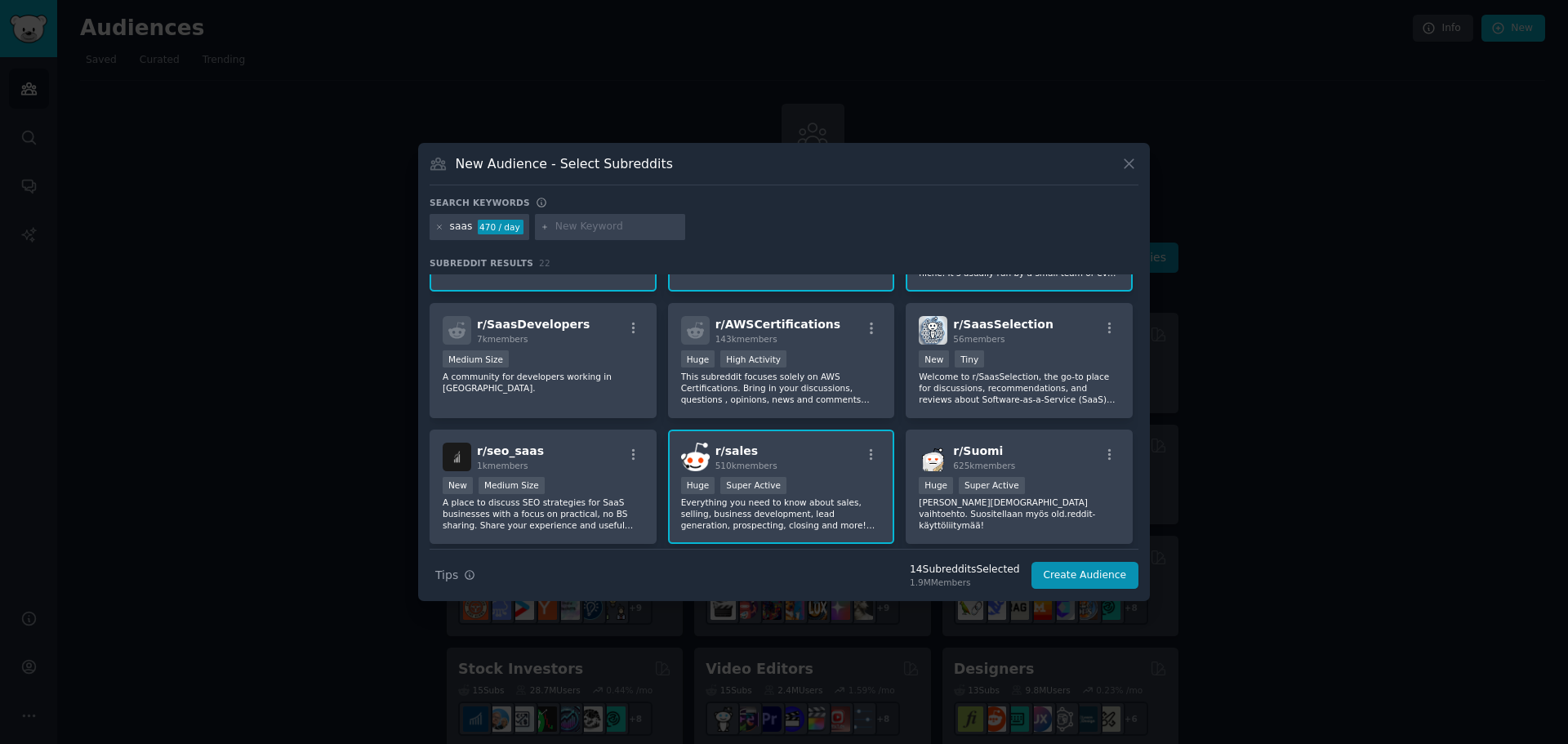
scroll to position [0, 0]
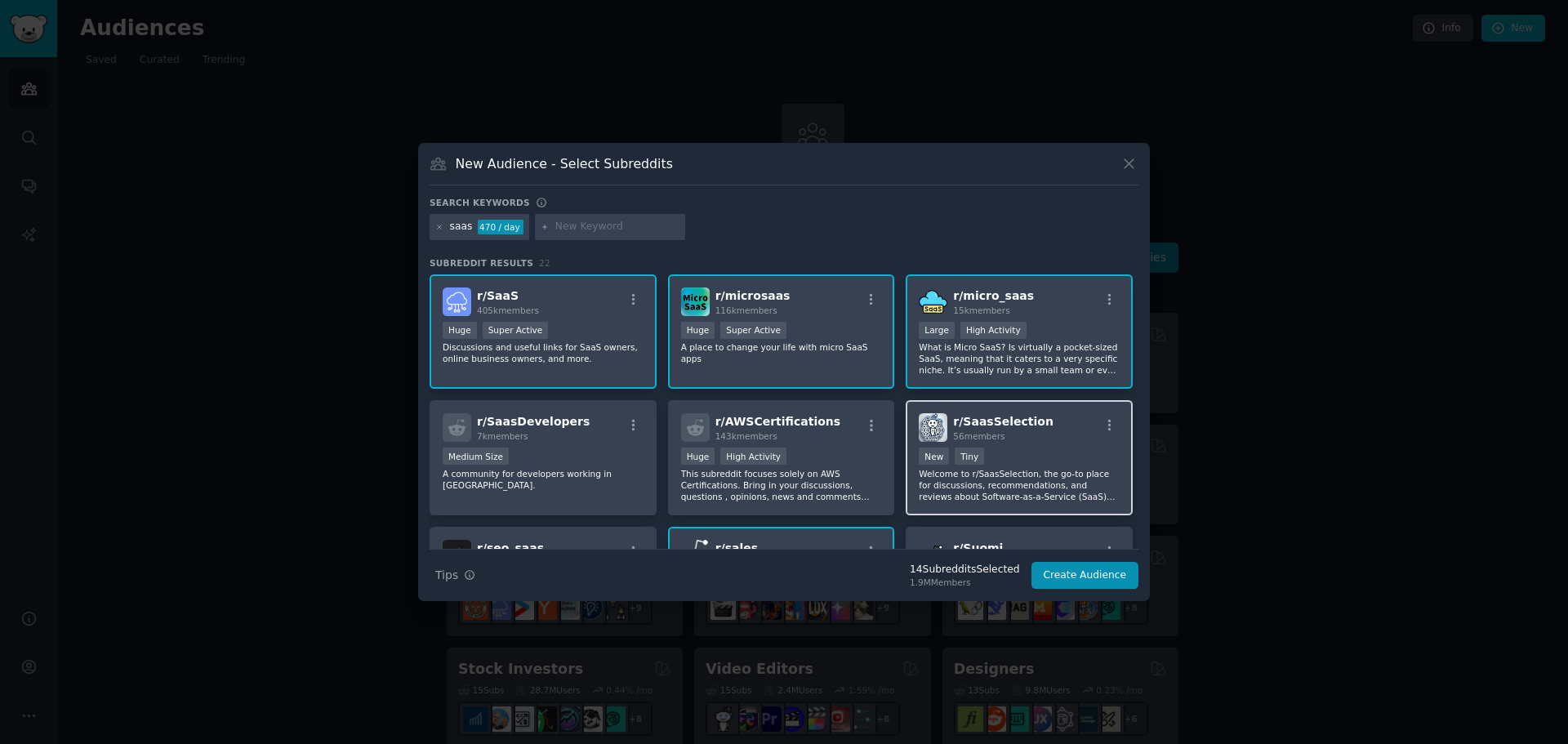
click at [1035, 468] on p "Welcome to r/SaasSelection, the go-to place for discussions, recommendations, a…" at bounding box center [1018, 485] width 201 height 34
click at [1077, 424] on div "r/ SaasSelection 56 members" at bounding box center [1018, 427] width 201 height 28
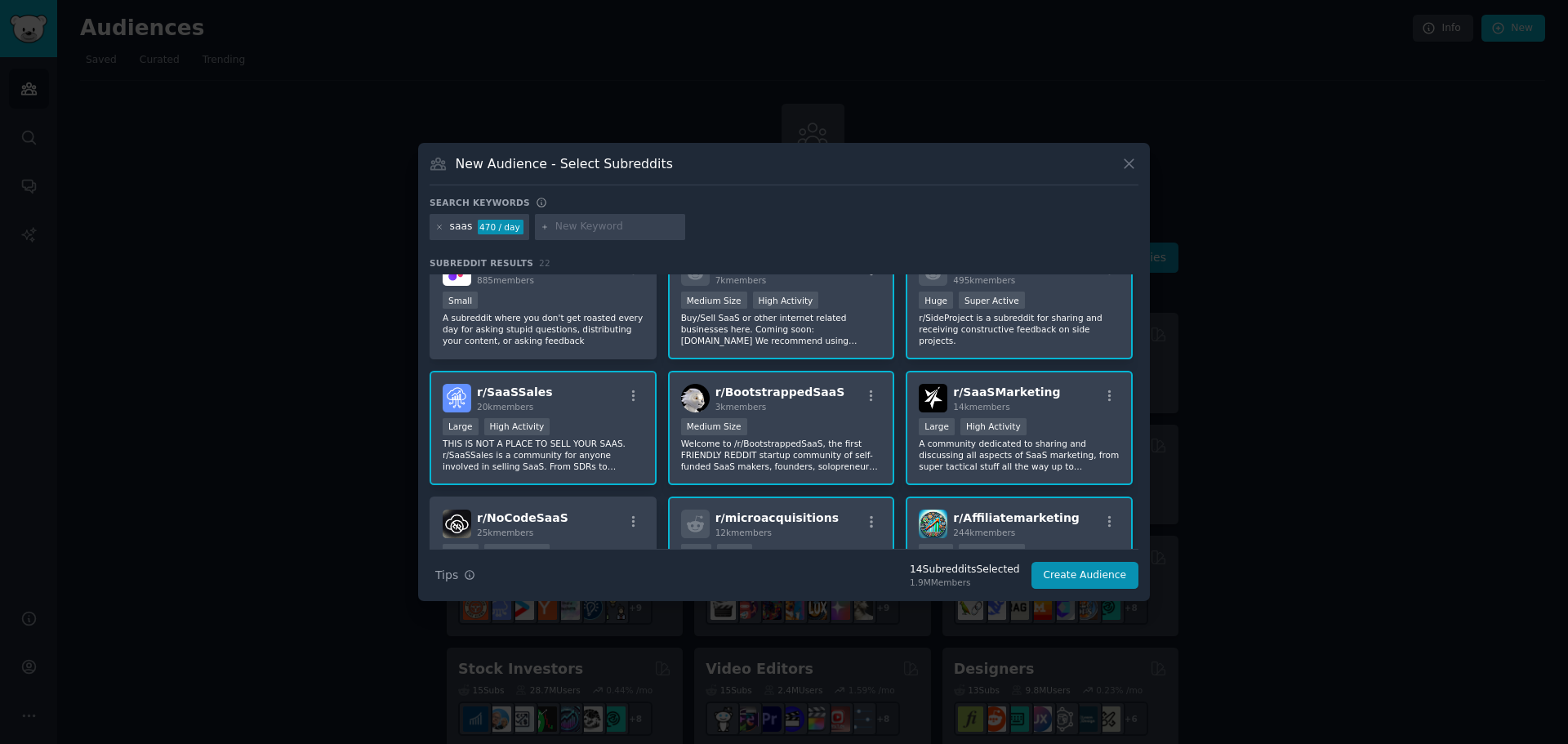
scroll to position [327, 0]
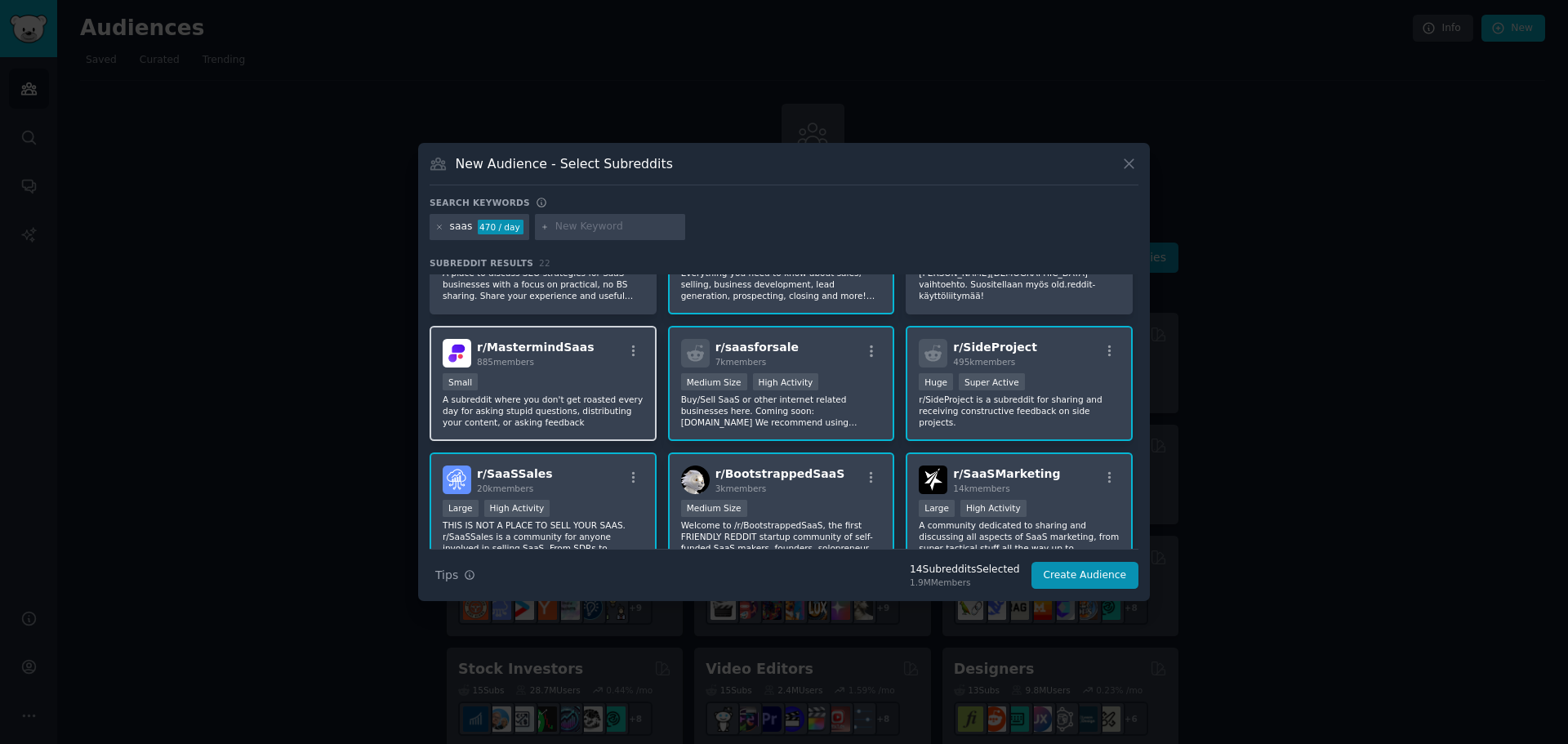
click at [594, 387] on div "Small" at bounding box center [543, 383] width 201 height 20
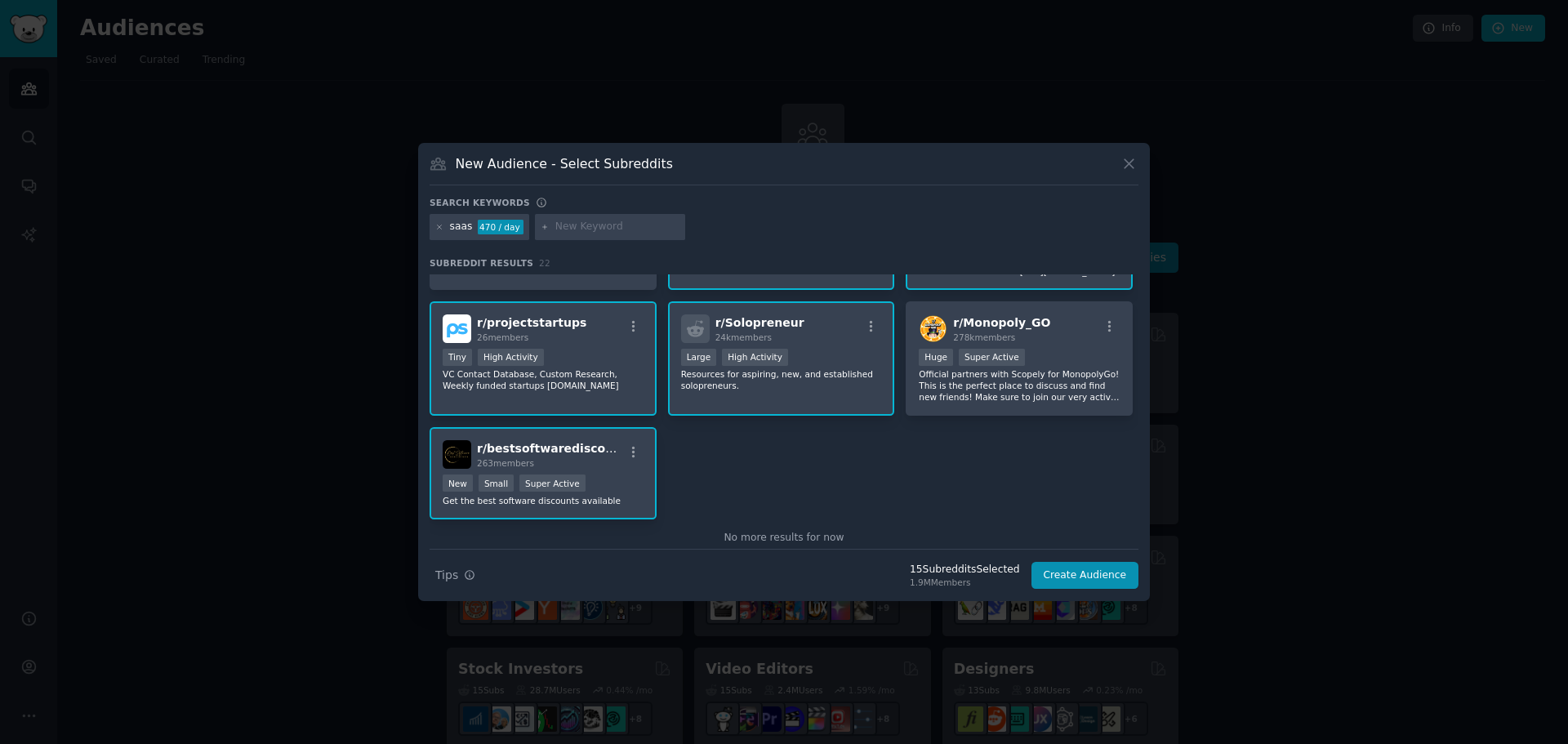
scroll to position [758, 0]
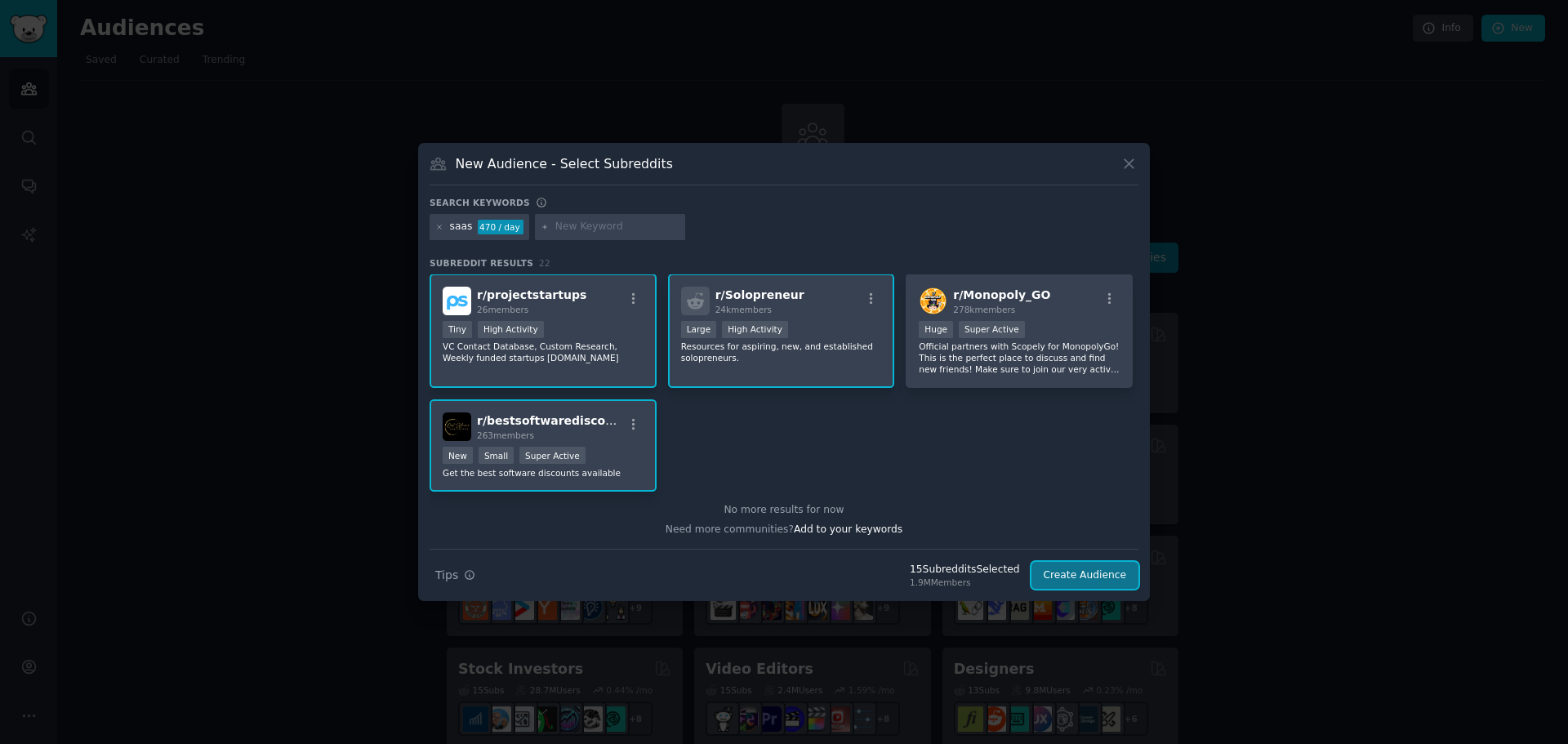
click at [1120, 575] on button "Create Audience" at bounding box center [1085, 575] width 108 height 28
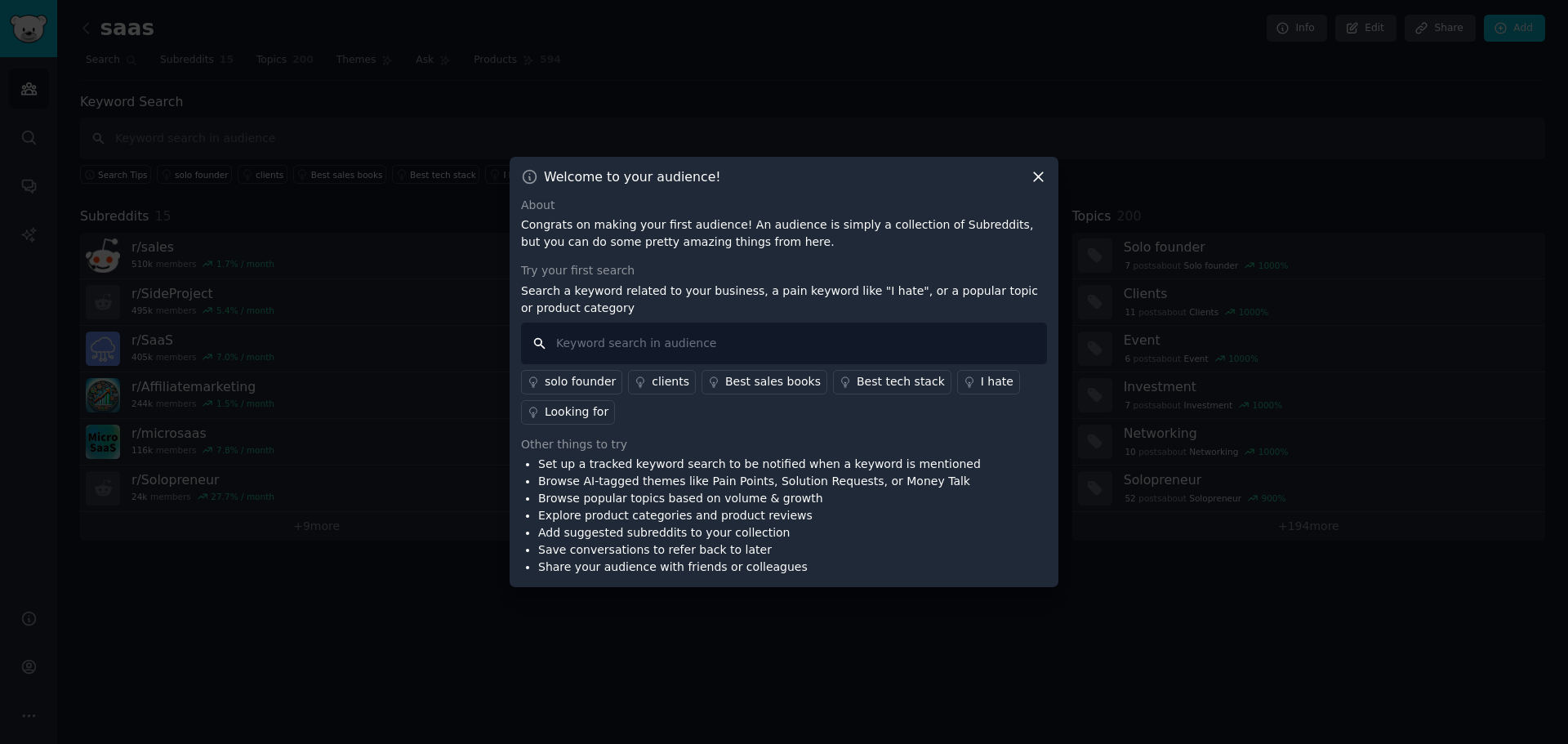
click at [677, 344] on input "text" at bounding box center [784, 343] width 526 height 42
type input "linkedin"
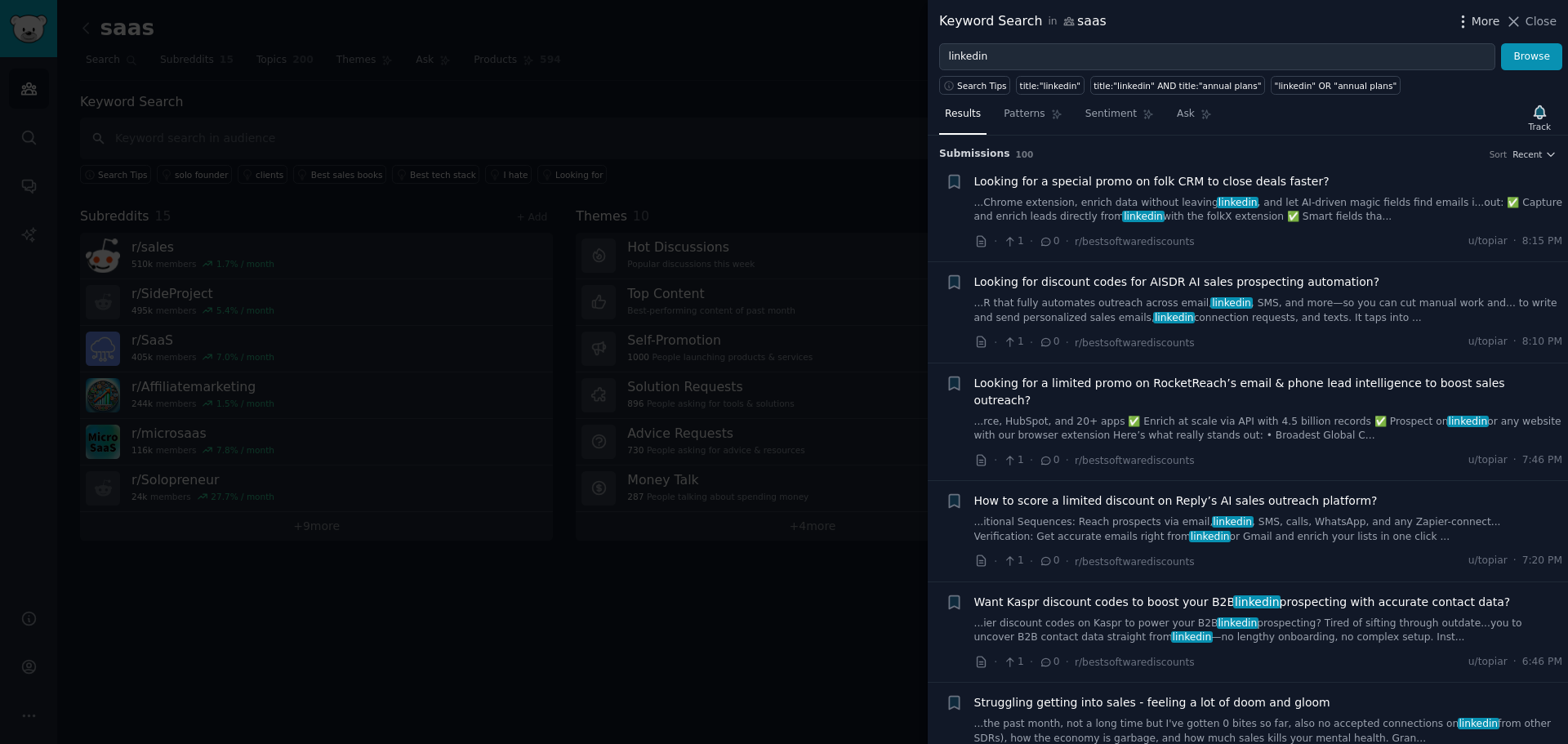
click at [1463, 22] on icon "button" at bounding box center [1463, 20] width 2 height 11
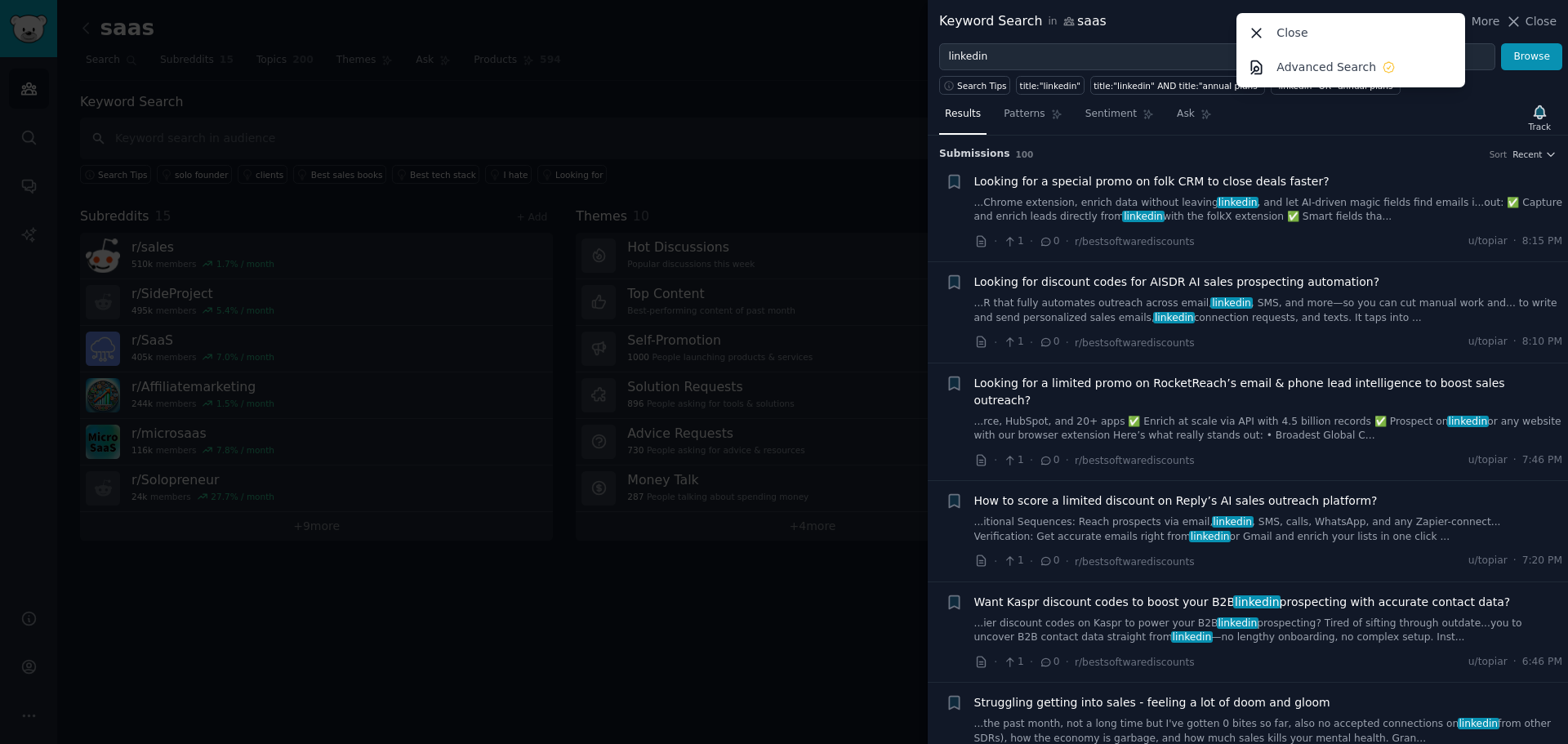
click at [813, 33] on div at bounding box center [784, 372] width 1568 height 744
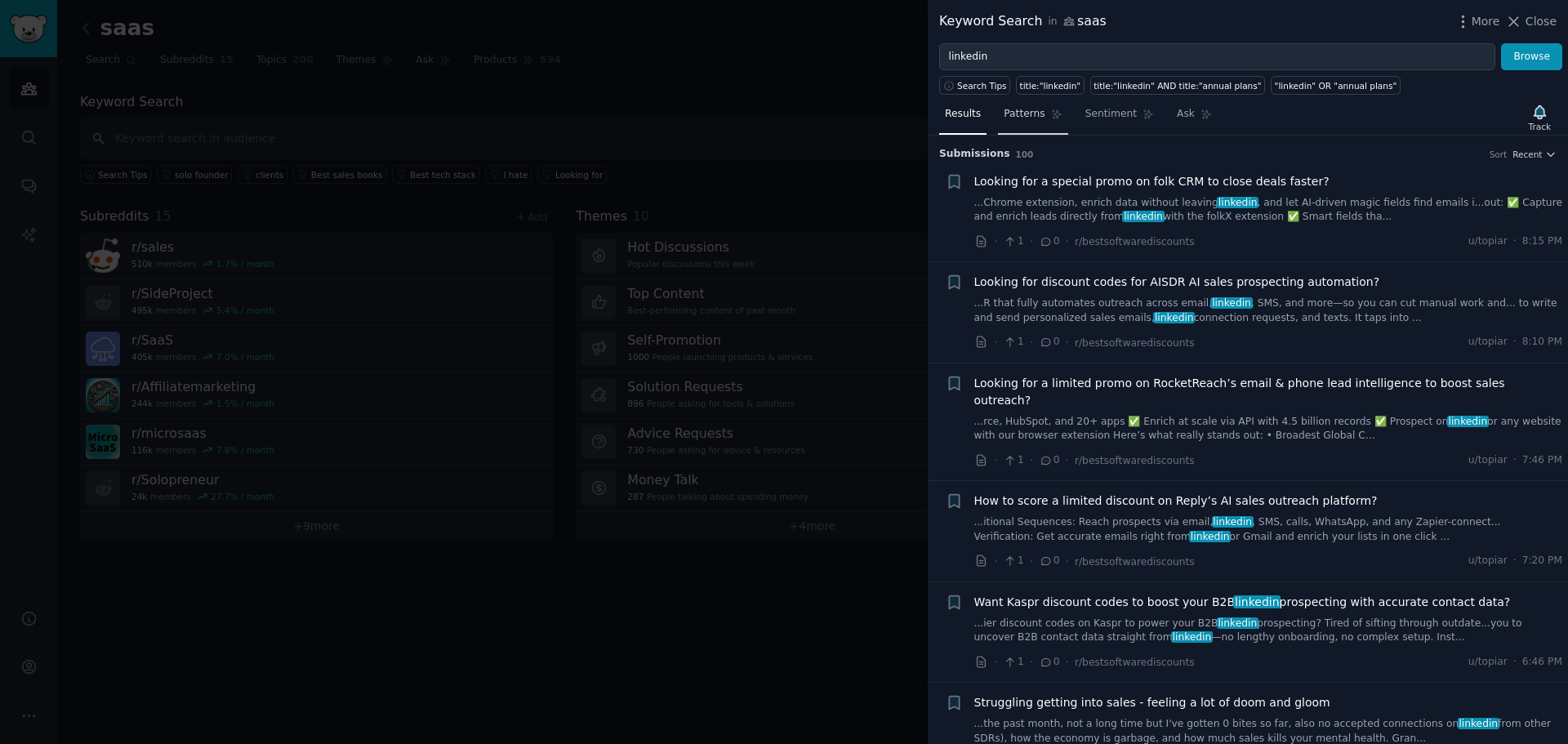
click at [1025, 108] on span "Patterns" at bounding box center [1024, 113] width 41 height 15
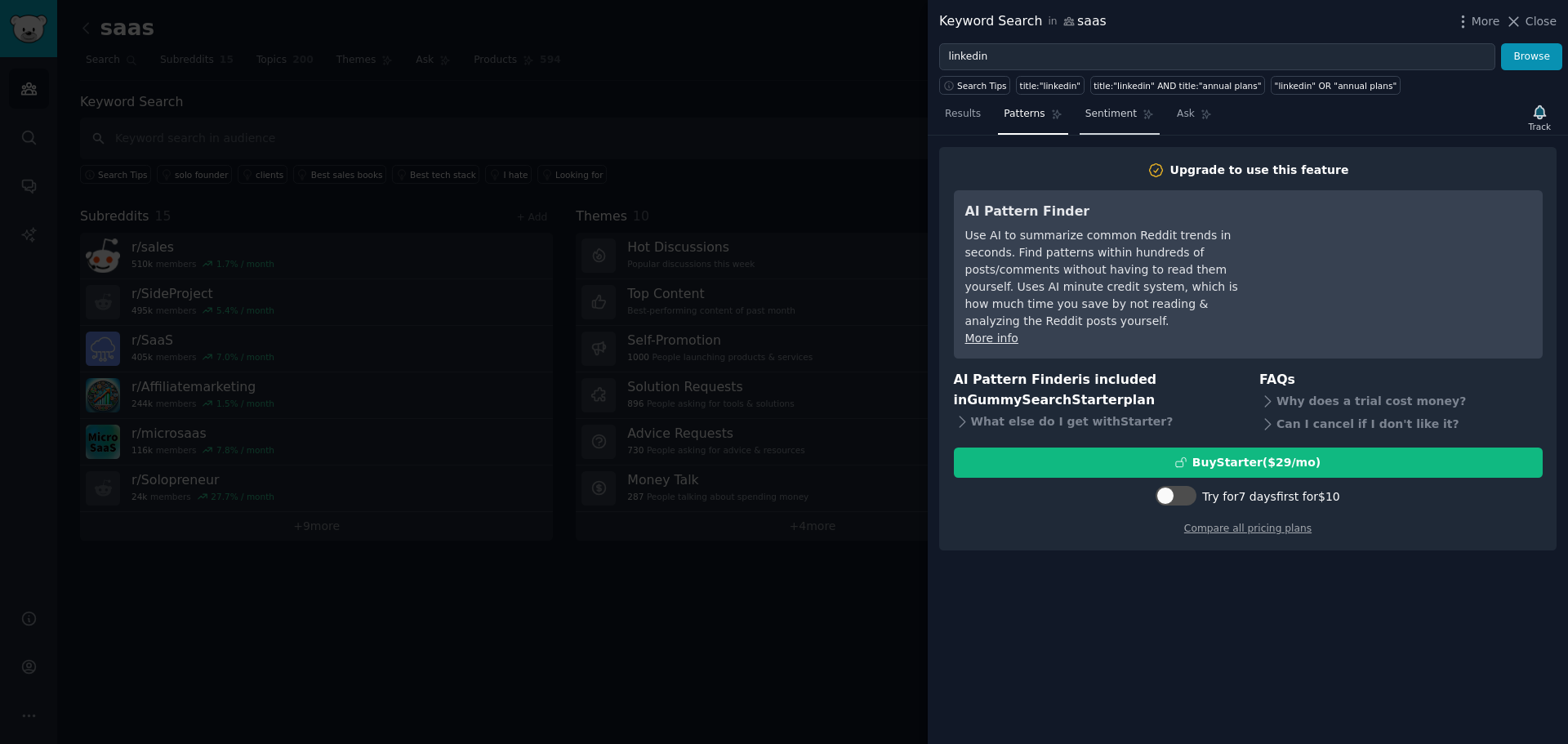
click at [1111, 108] on span "Sentiment" at bounding box center [1110, 113] width 51 height 15
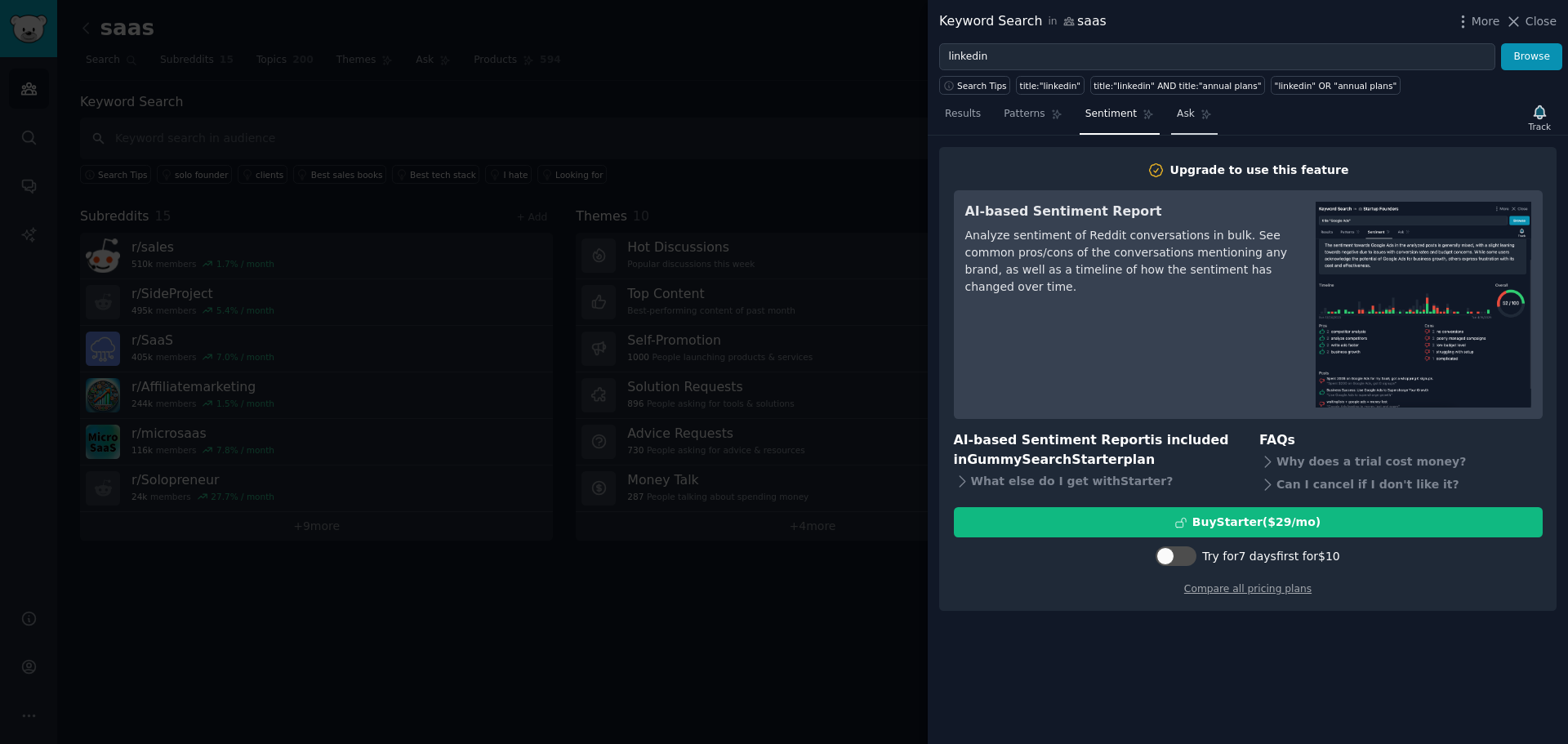
click at [1181, 114] on link "Ask" at bounding box center [1194, 118] width 47 height 33
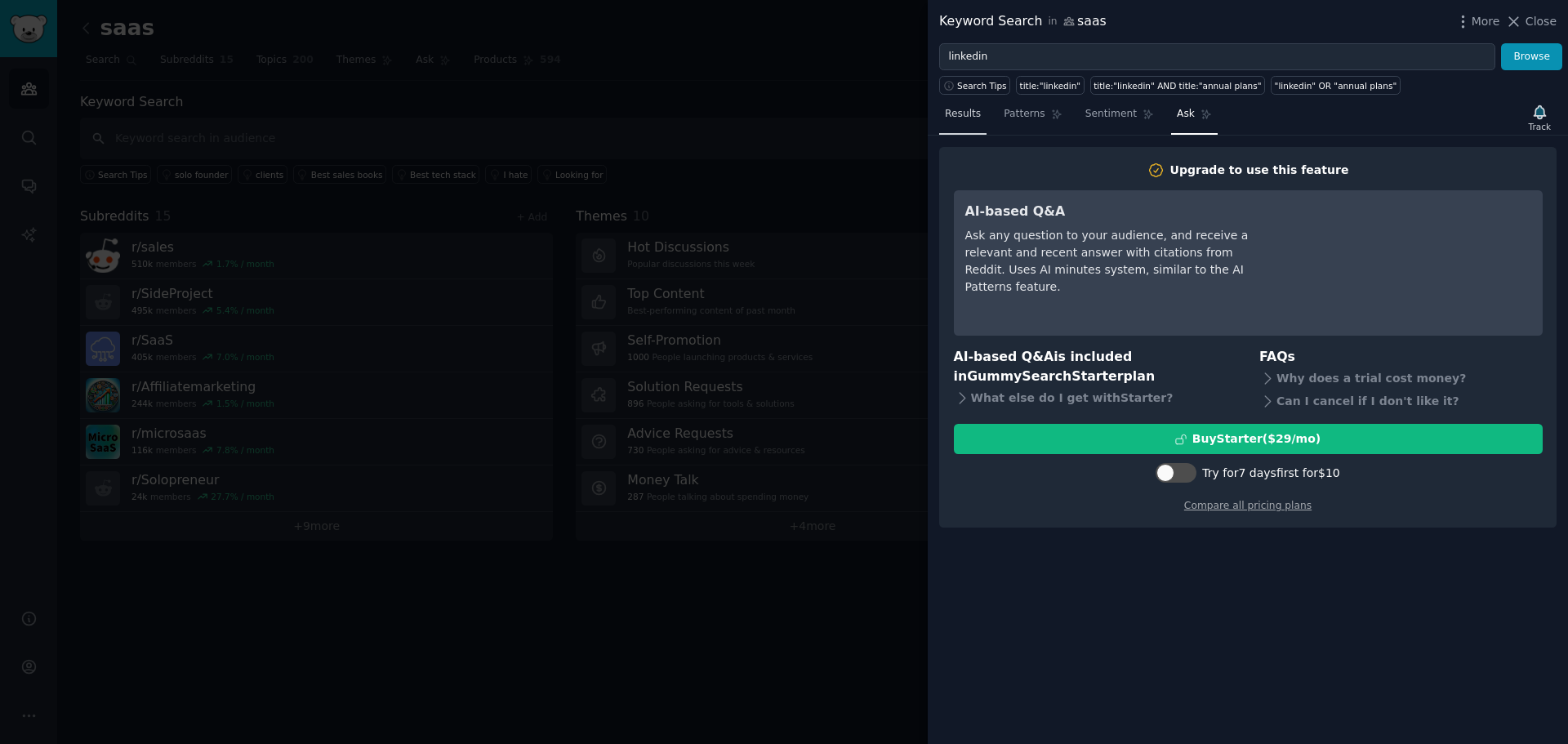
click at [962, 123] on link "Results" at bounding box center [962, 118] width 47 height 33
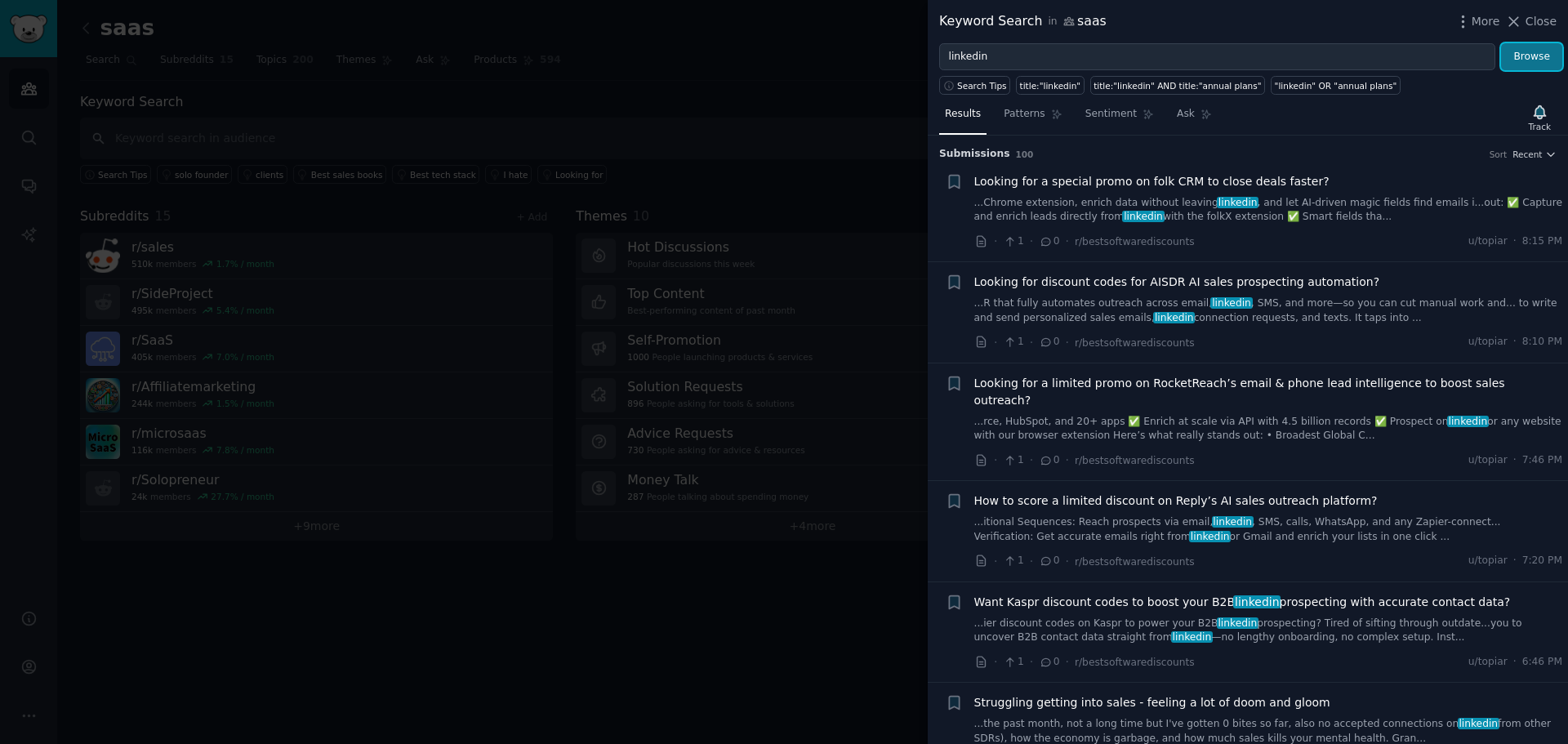
click at [1534, 52] on button "Browse" at bounding box center [1531, 57] width 61 height 28
click at [1532, 151] on span "Recent" at bounding box center [1527, 154] width 29 height 11
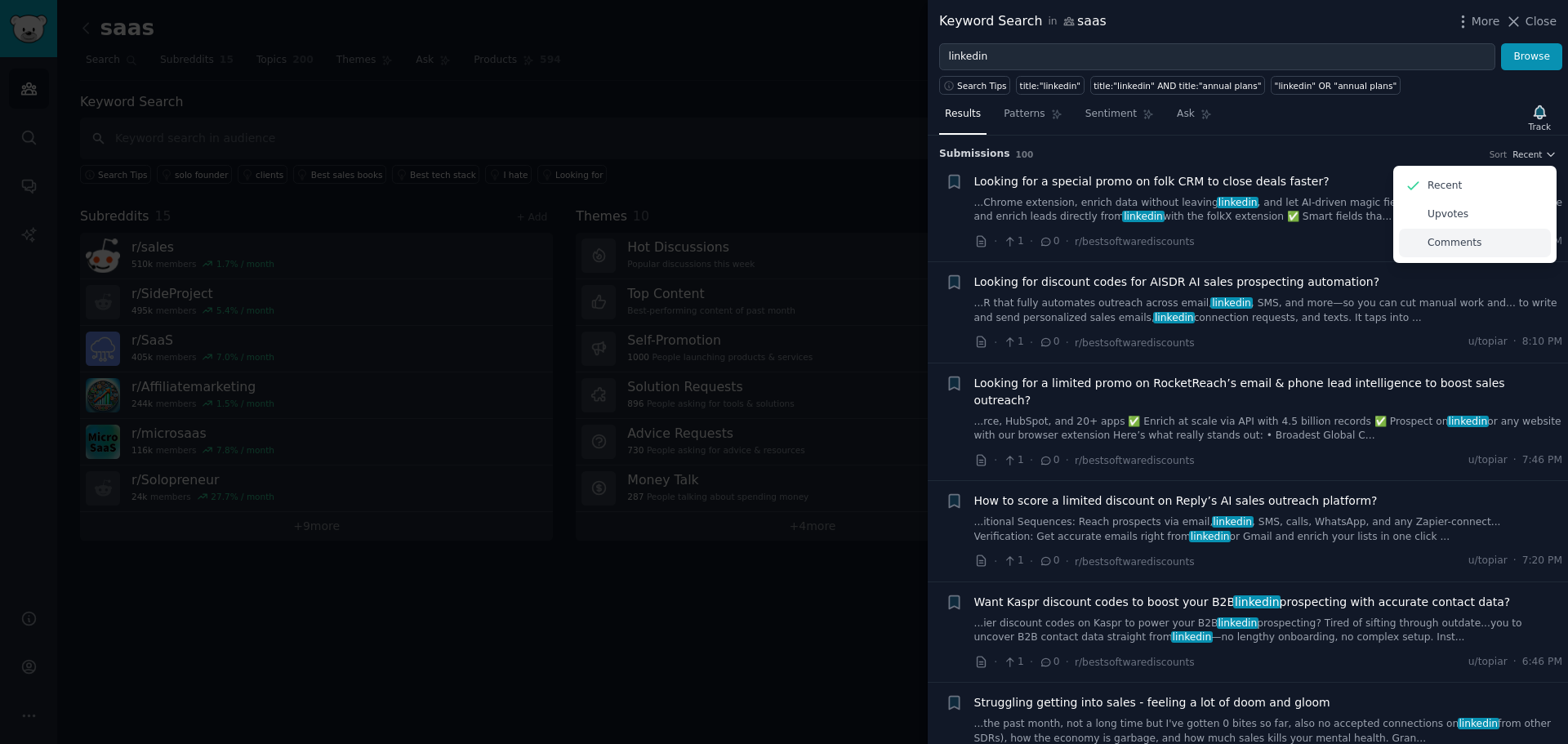
click at [1454, 249] on p "Comments" at bounding box center [1454, 242] width 54 height 15
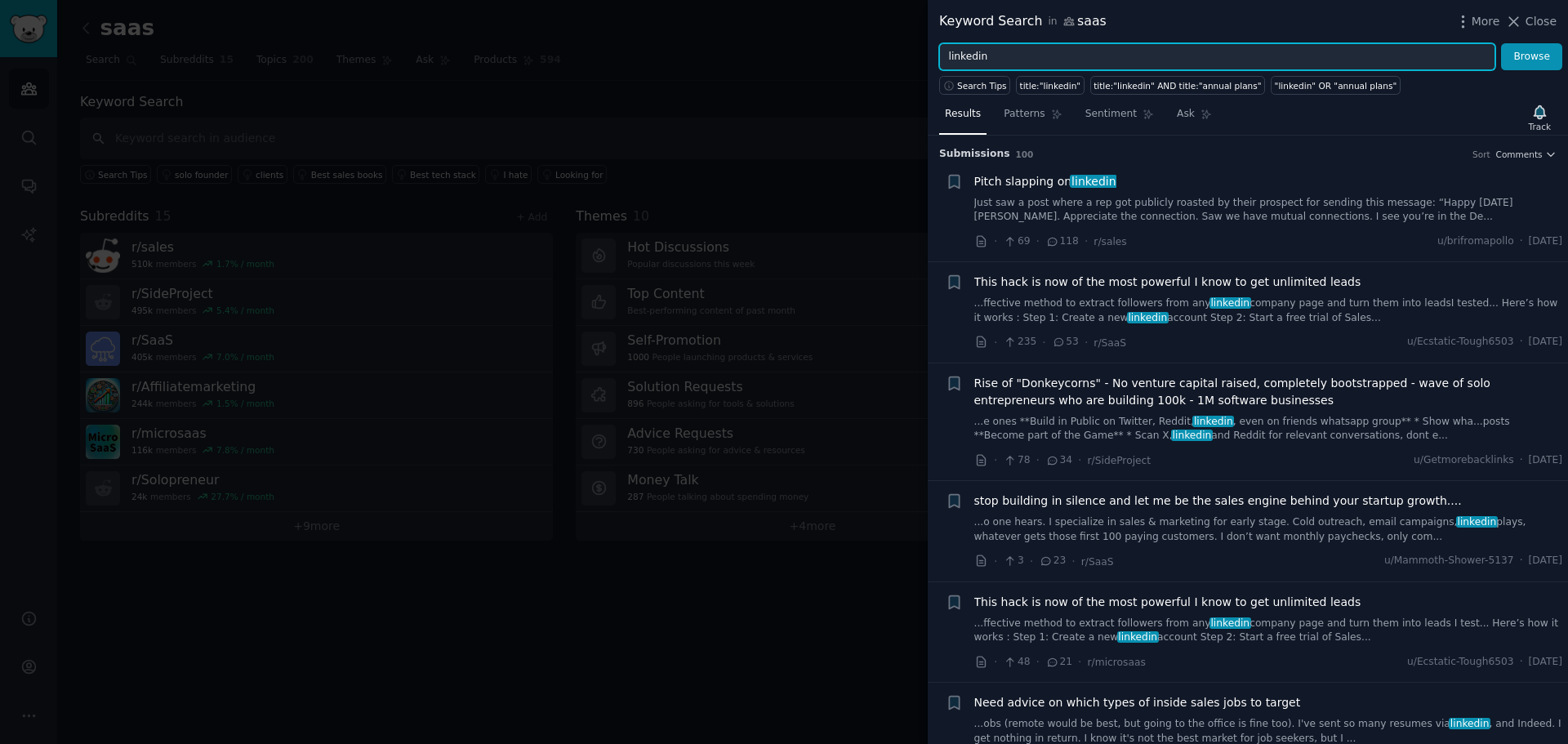
click at [998, 52] on input "linkedin" at bounding box center [1217, 57] width 557 height 28
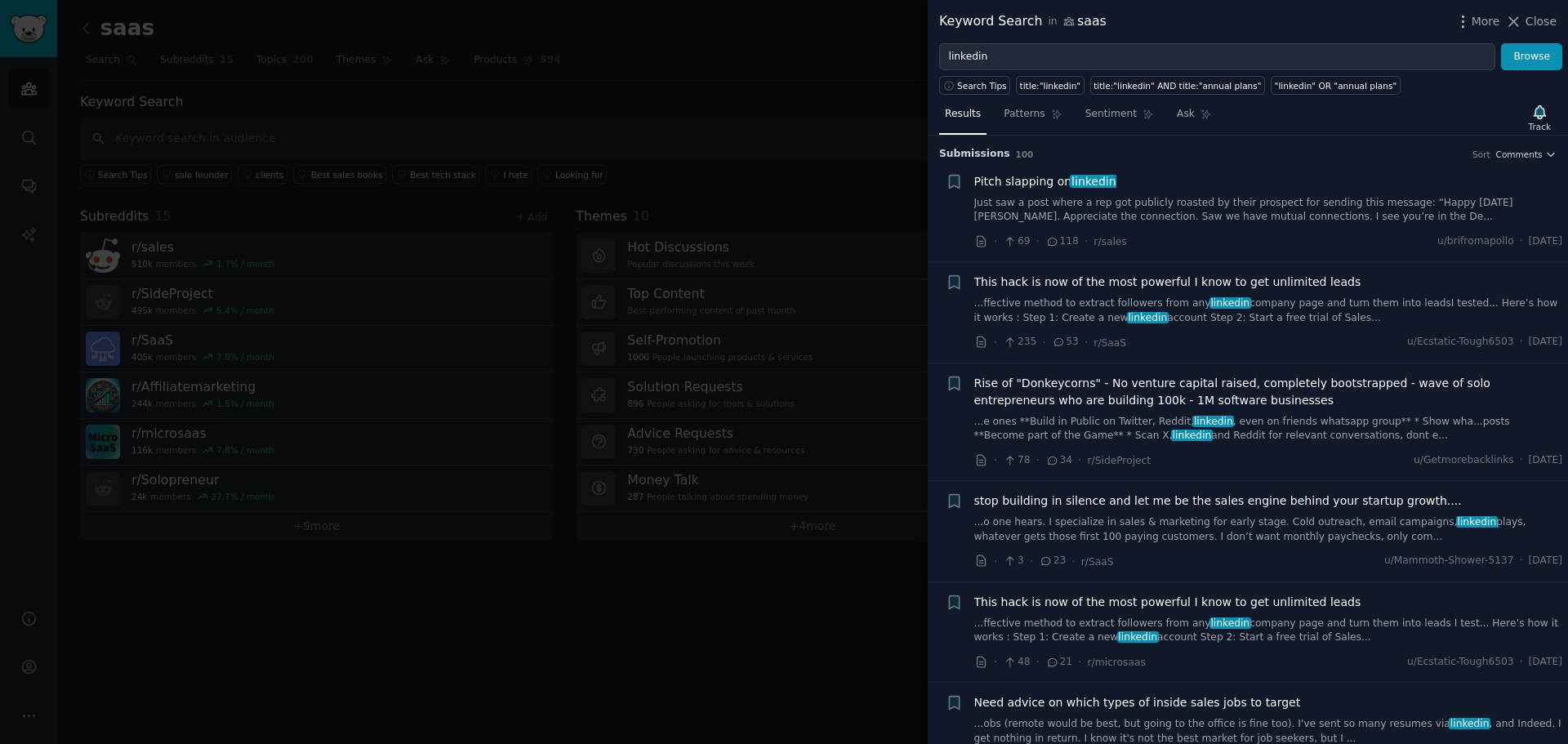
click at [1094, 280] on span "This hack is now of the most powerful I know to get unlimited leads" at bounding box center [1167, 282] width 387 height 17
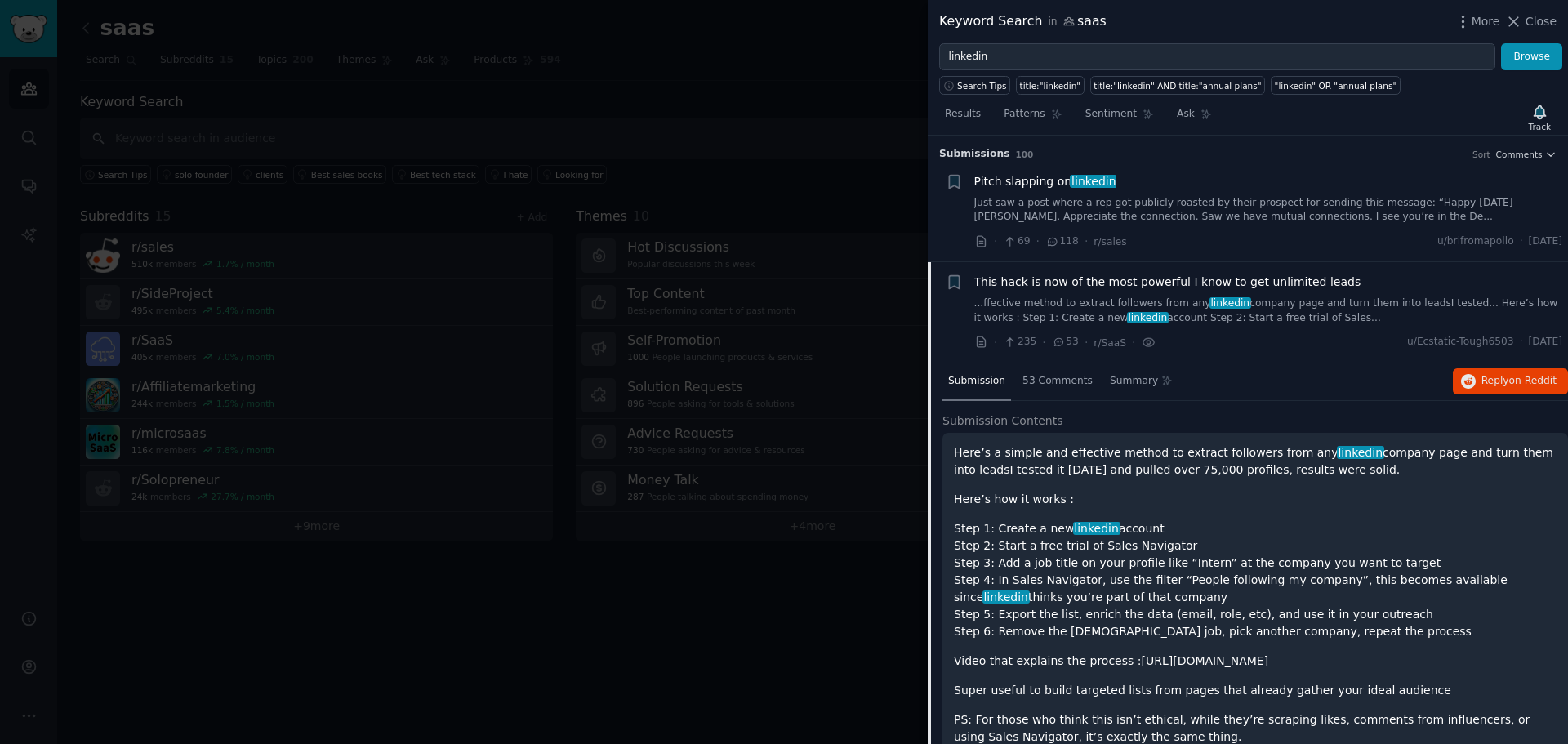
scroll to position [126, 0]
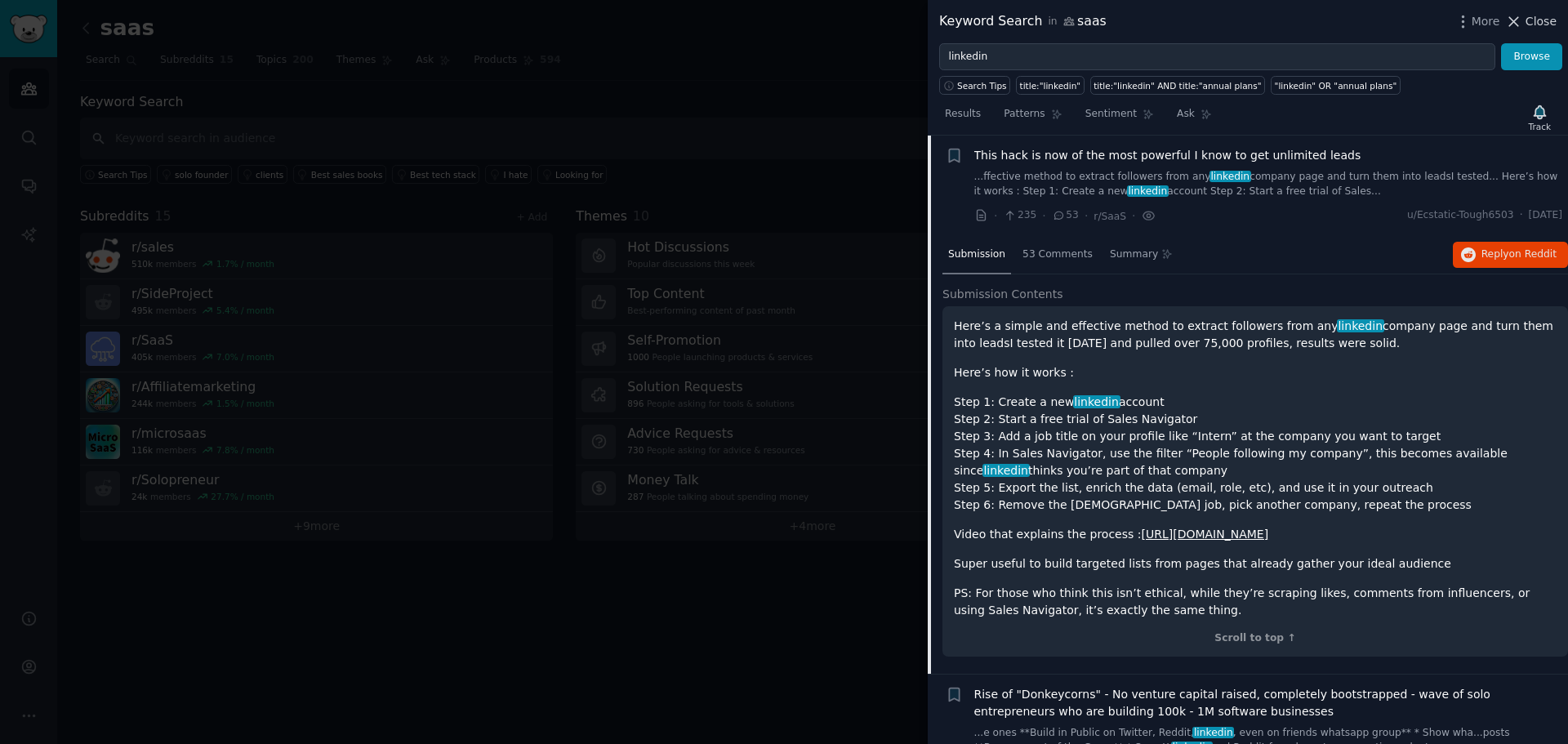
click at [1534, 21] on span "Close" at bounding box center [1541, 21] width 31 height 17
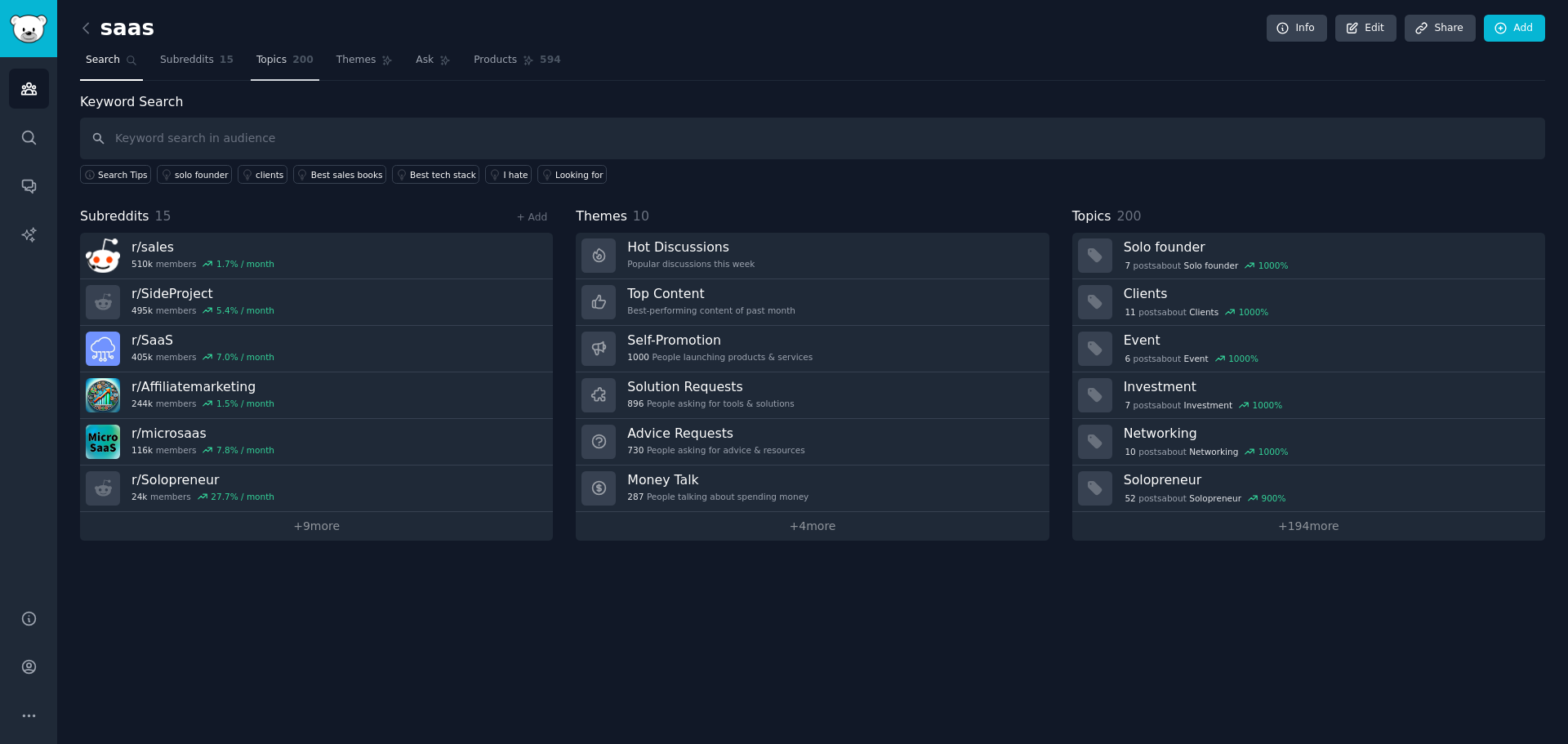
click at [273, 58] on span "Topics" at bounding box center [271, 60] width 30 height 15
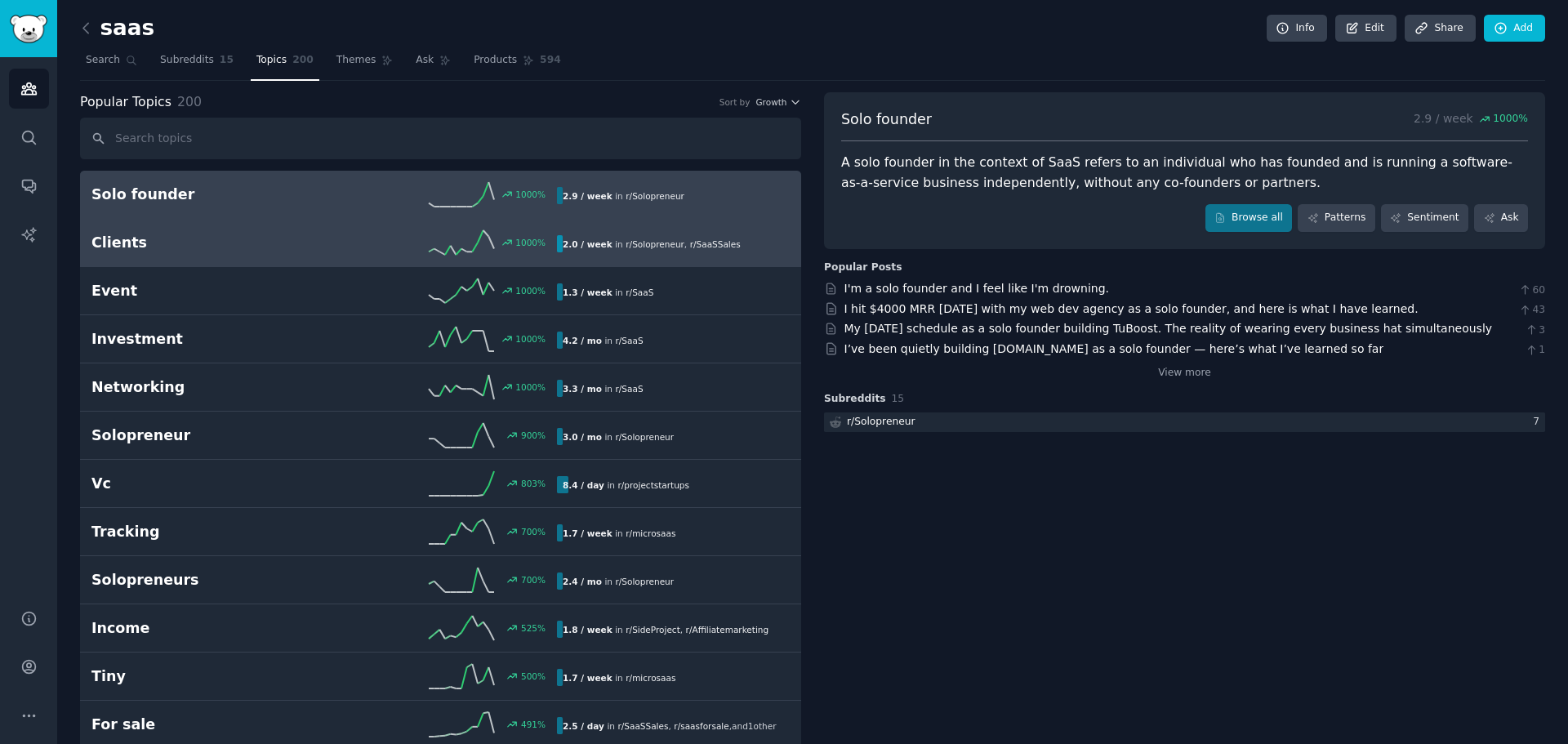
click at [121, 233] on h2 "Clients" at bounding box center [207, 243] width 233 height 20
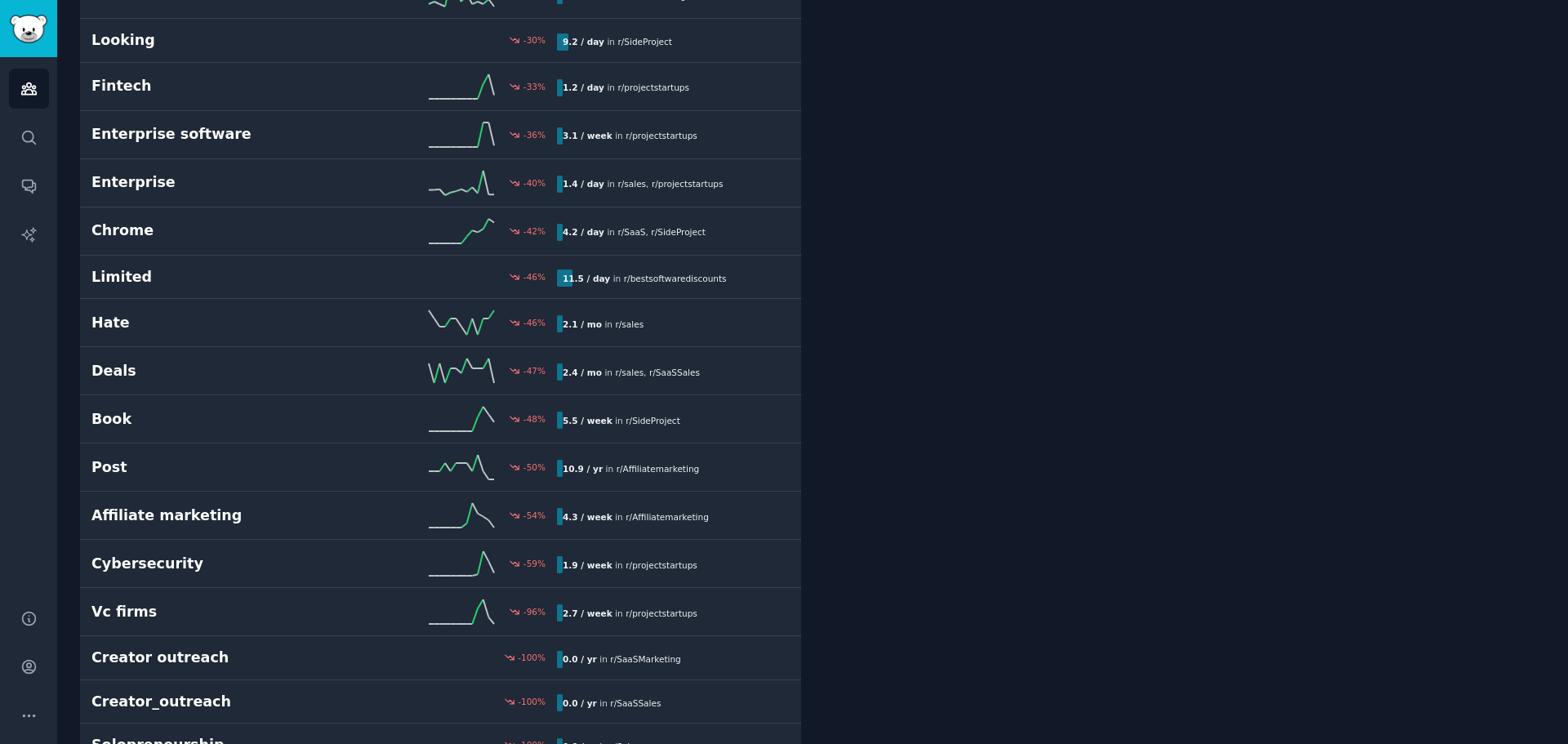
scroll to position [9006, 0]
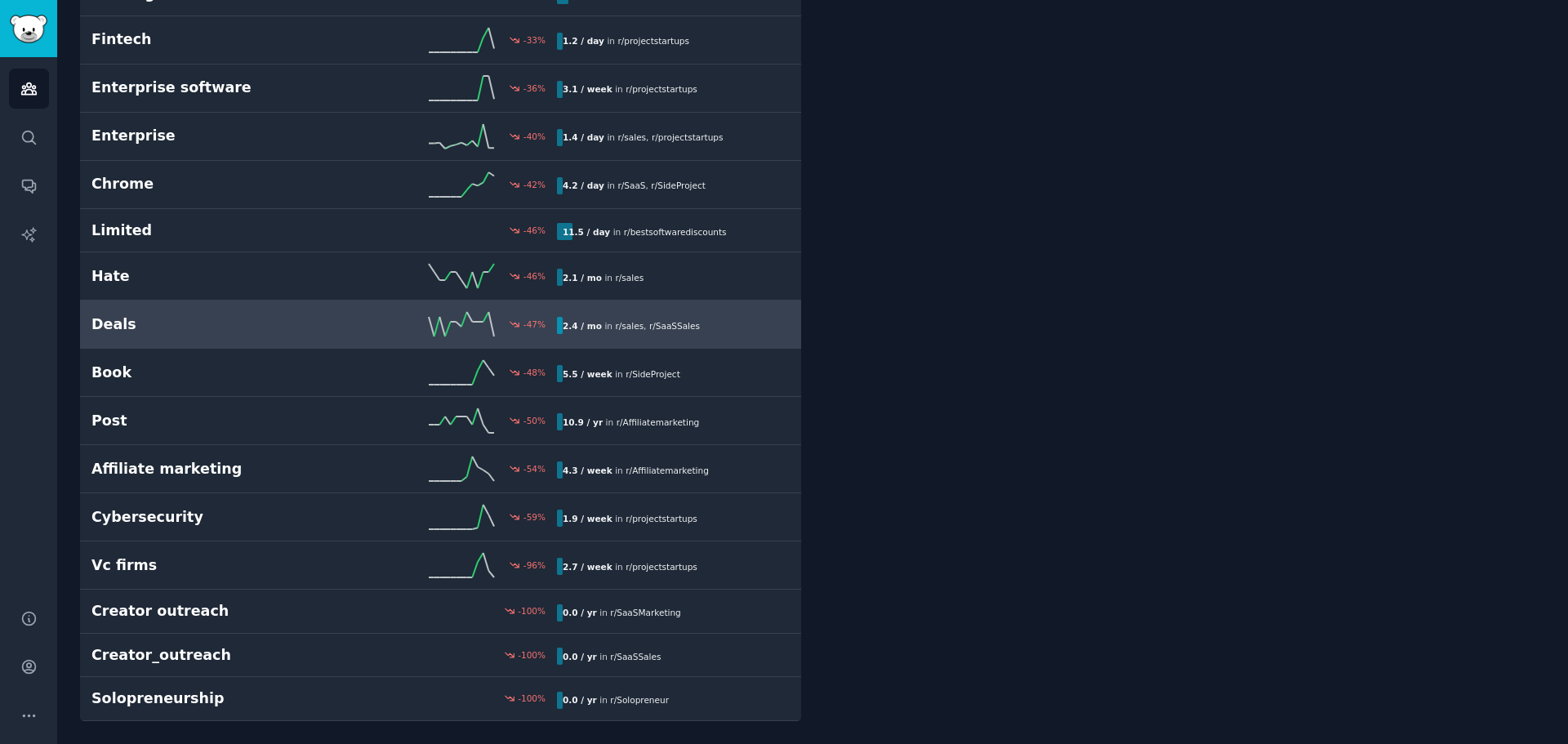
click at [125, 336] on link "Deals -47 % 2.4 / mo in r/ sales , r/ SaaSSales" at bounding box center [440, 324] width 721 height 48
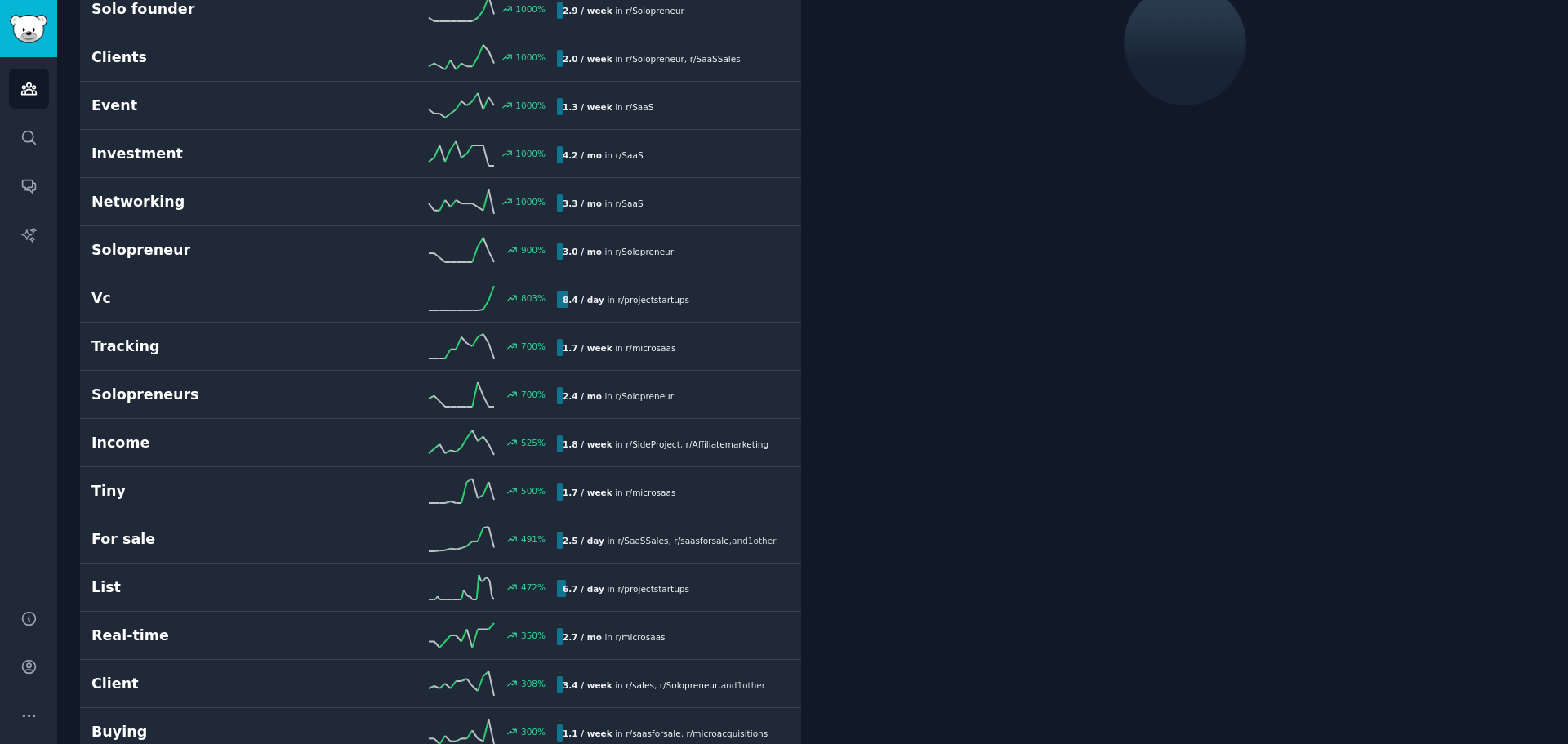
scroll to position [92, 0]
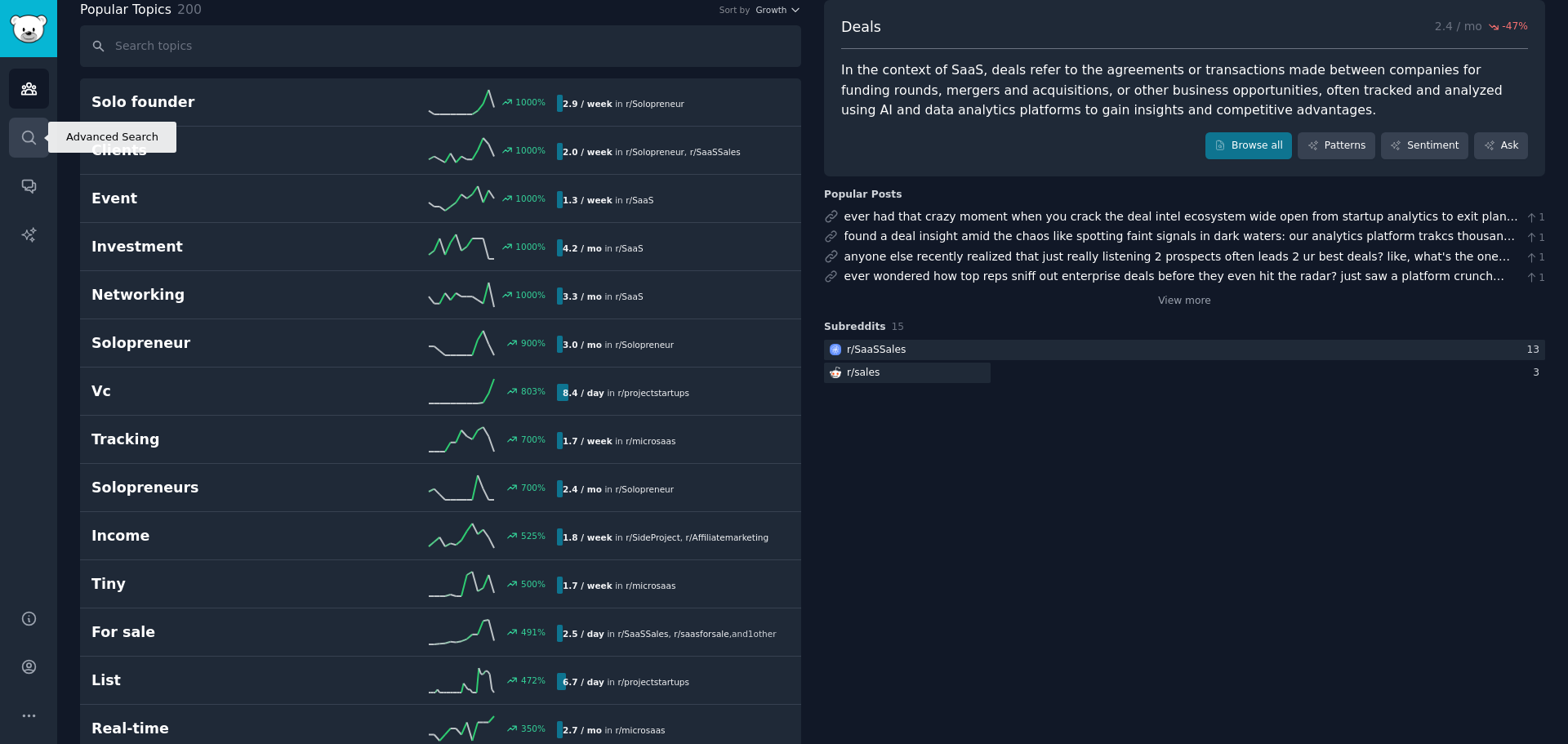
click at [31, 145] on icon "Sidebar" at bounding box center [29, 137] width 17 height 17
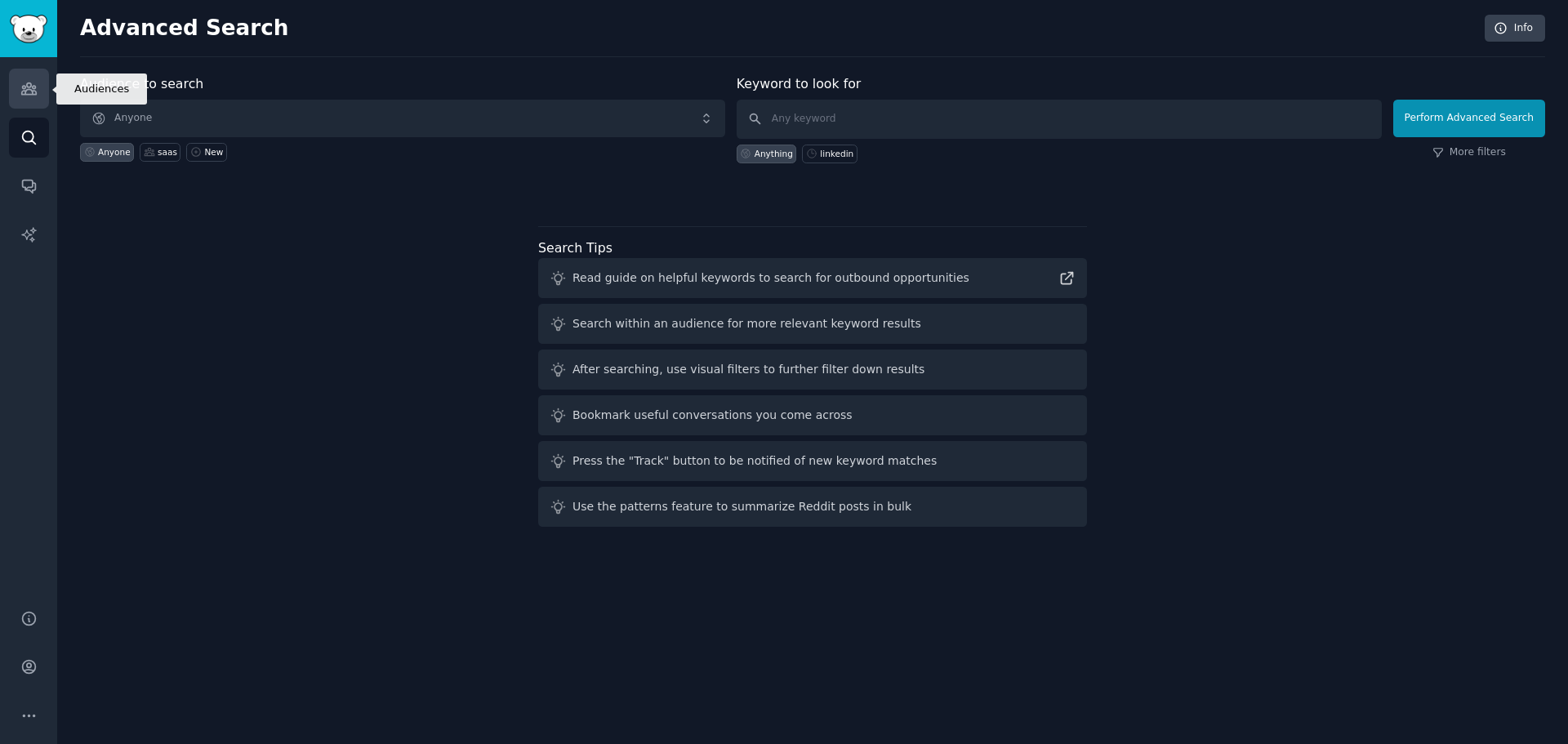
click at [32, 93] on icon "Sidebar" at bounding box center [28, 89] width 15 height 11
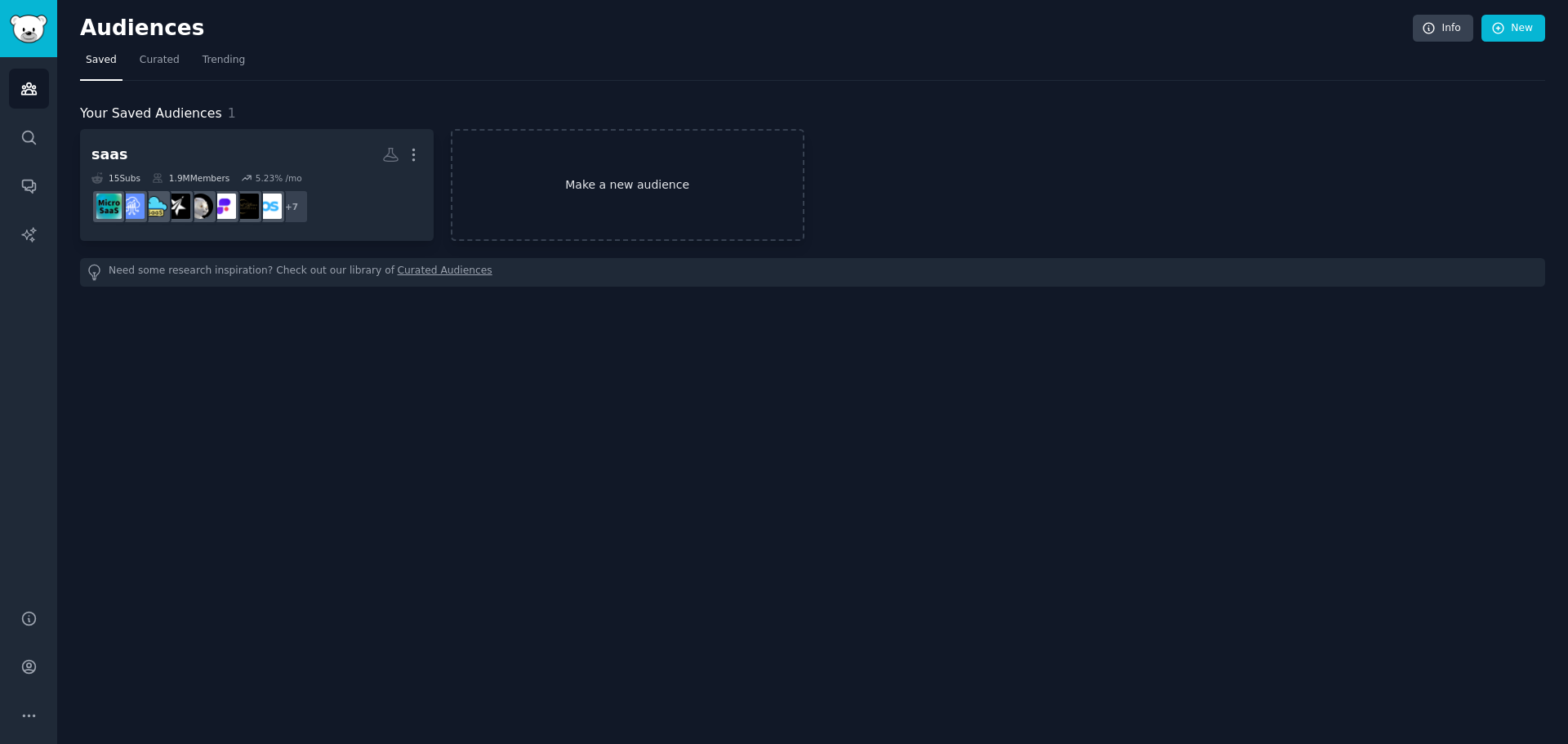
click at [662, 160] on link "Make a new audience" at bounding box center [627, 184] width 353 height 112
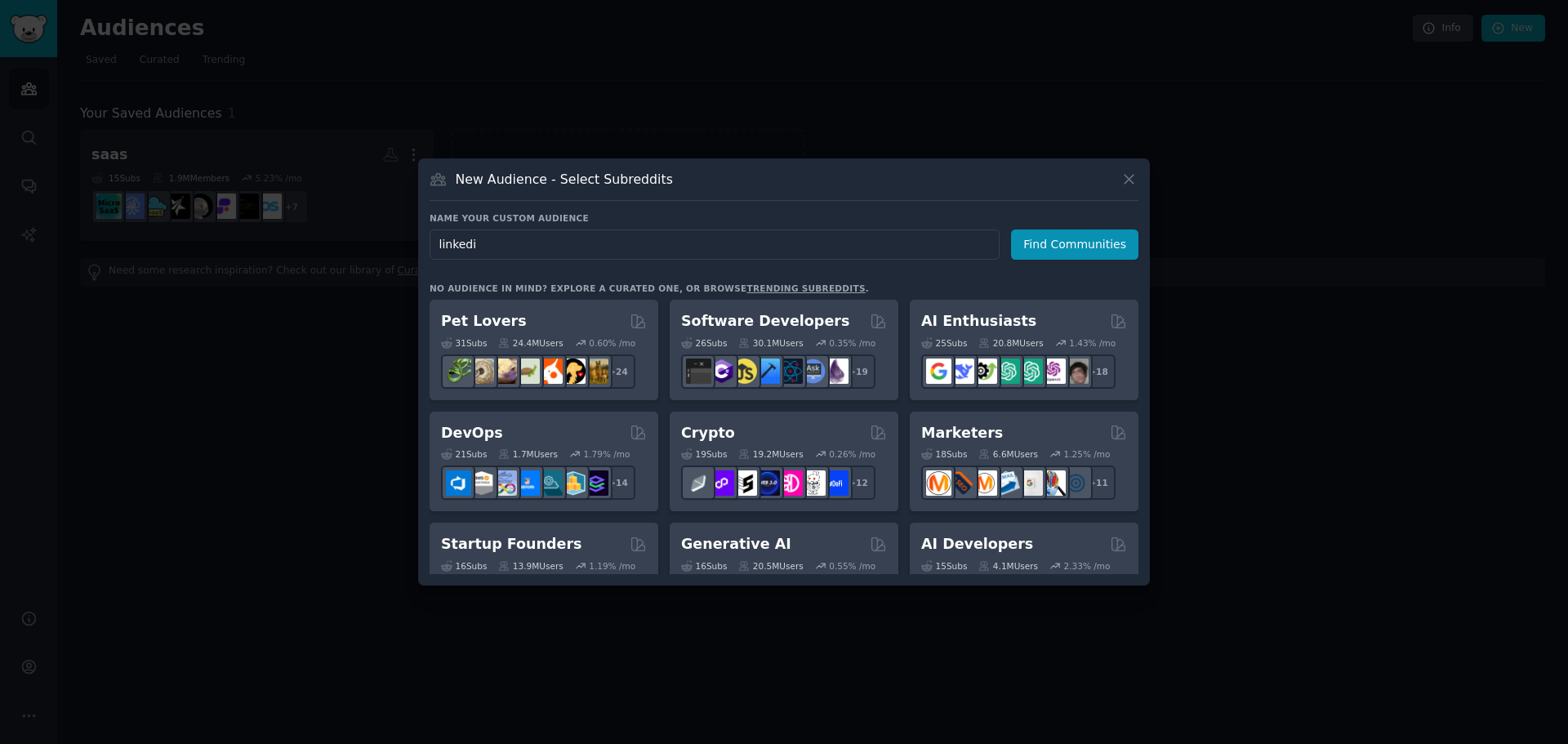
type input "linkedin"
click button "Find Communities" at bounding box center [1074, 244] width 127 height 30
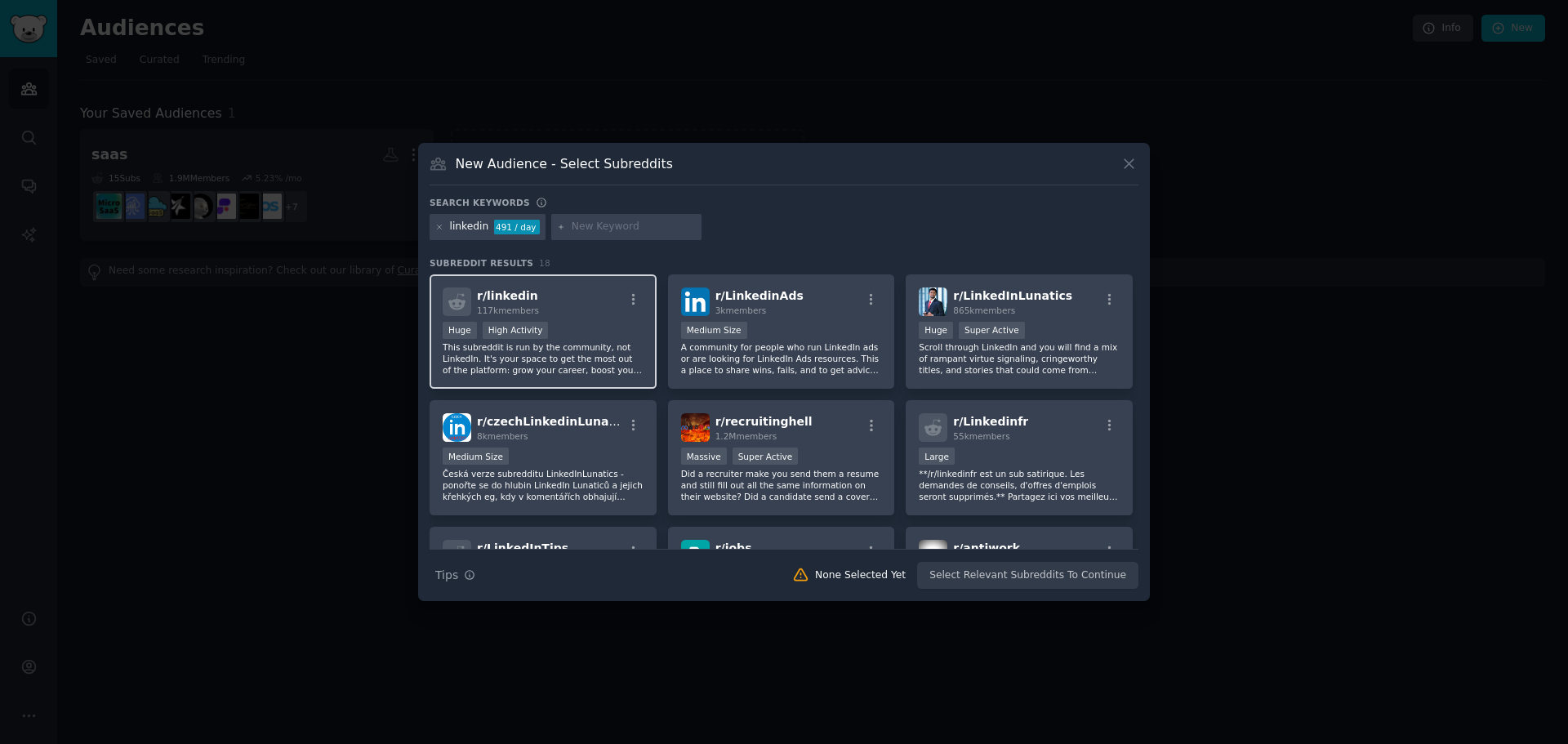
click at [587, 329] on div "Huge High Activity" at bounding box center [543, 332] width 201 height 20
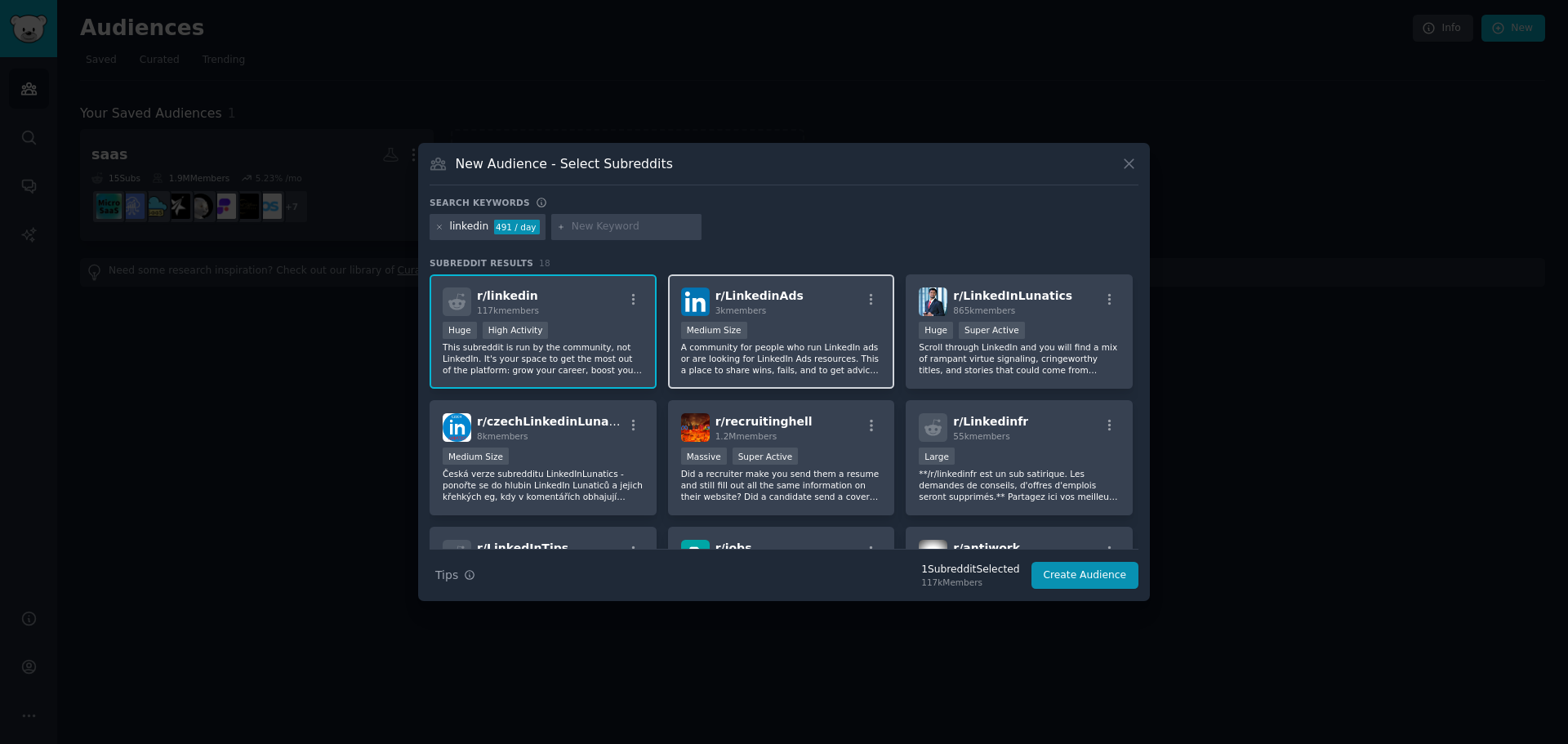
click at [769, 357] on p "A community for people who run LinkedIn ads or are looking for LinkedIn Ads res…" at bounding box center [781, 358] width 201 height 34
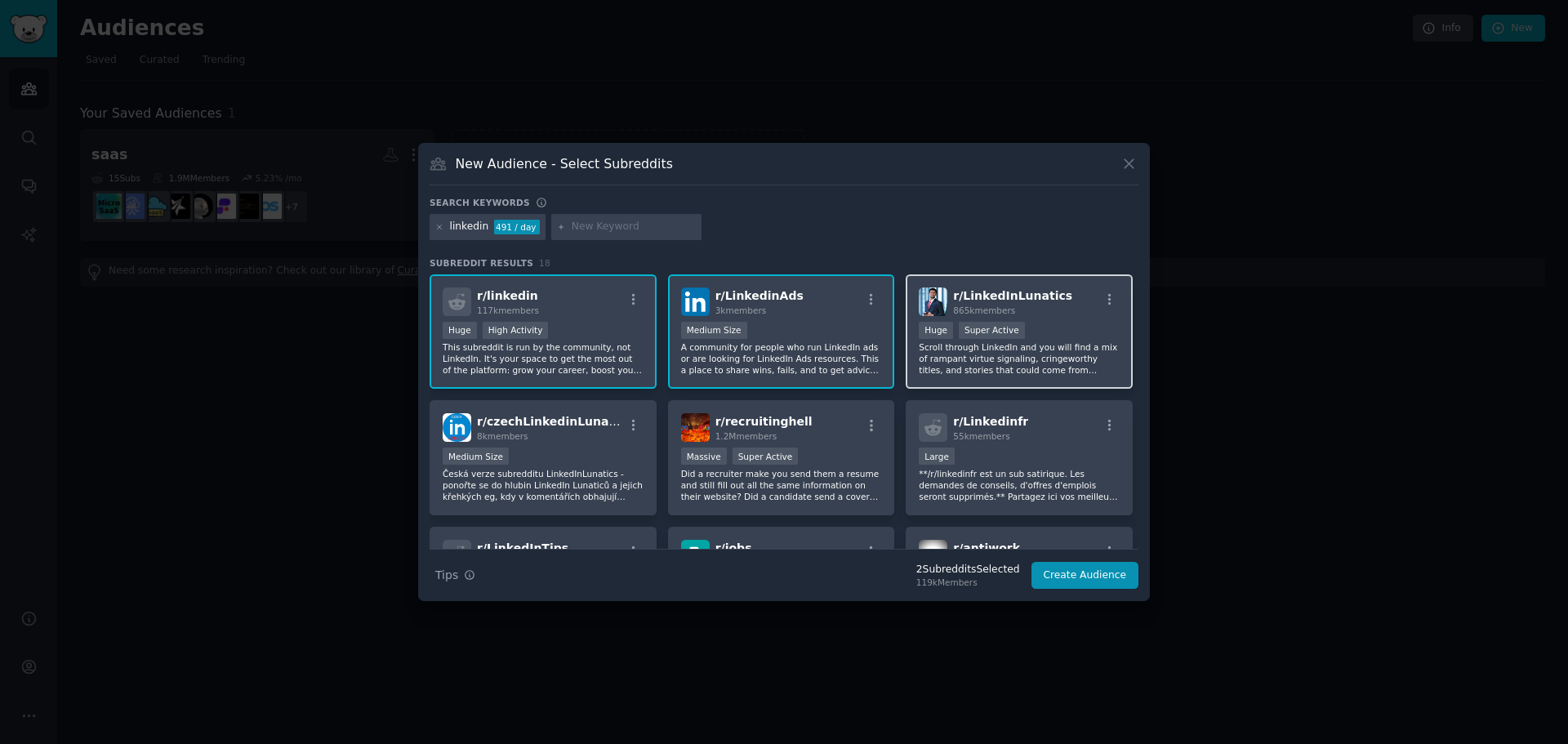
click at [1085, 356] on p "Scroll through LinkedIn and you will find a mix of rampant virtue signaling, cr…" at bounding box center [1018, 358] width 201 height 34
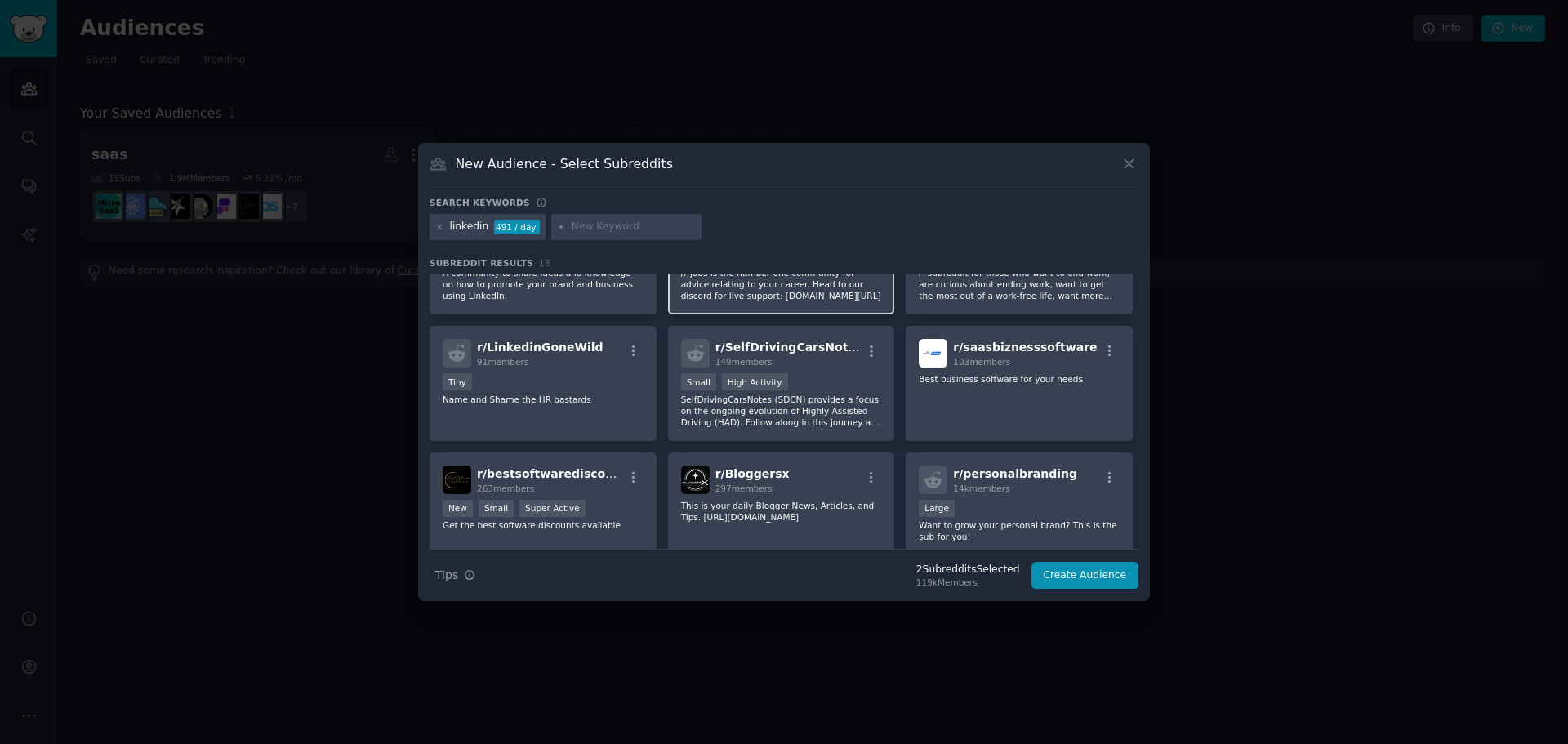
scroll to position [490, 0]
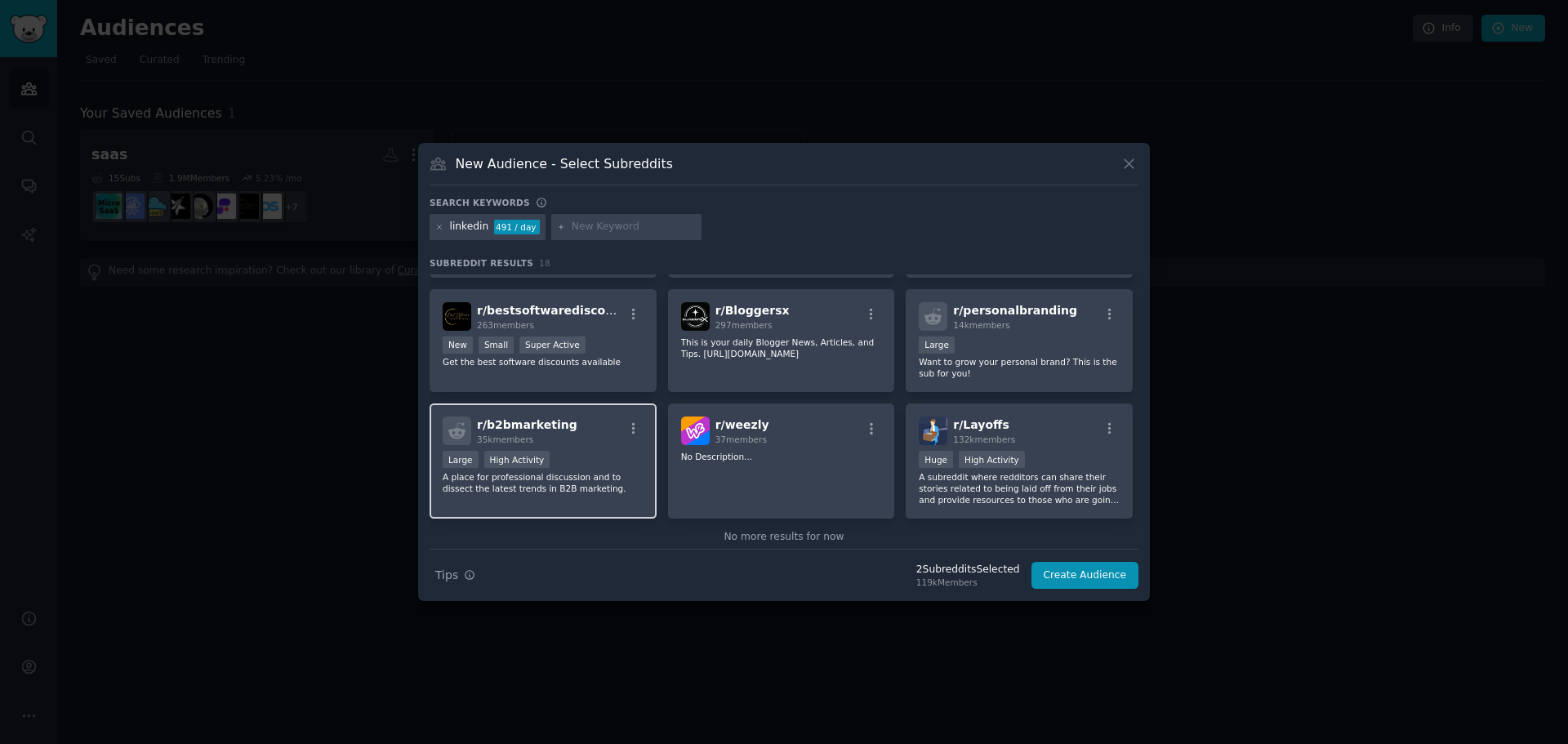
click at [538, 514] on div "r/ b2bmarketing 35k members Large High Activity A place for professional discus…" at bounding box center [543, 461] width 227 height 115
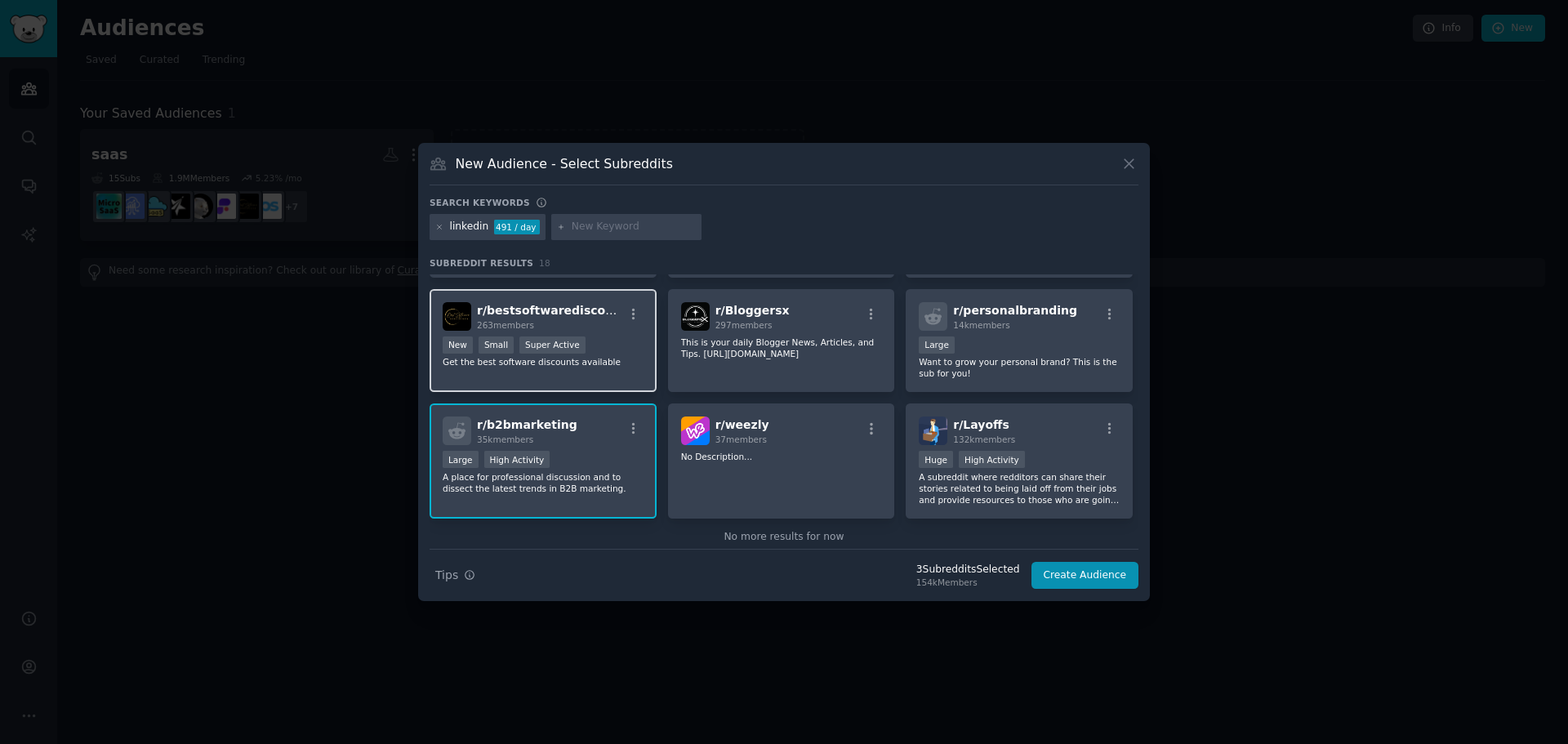
click at [579, 351] on div "New Small Super Active" at bounding box center [543, 346] width 201 height 20
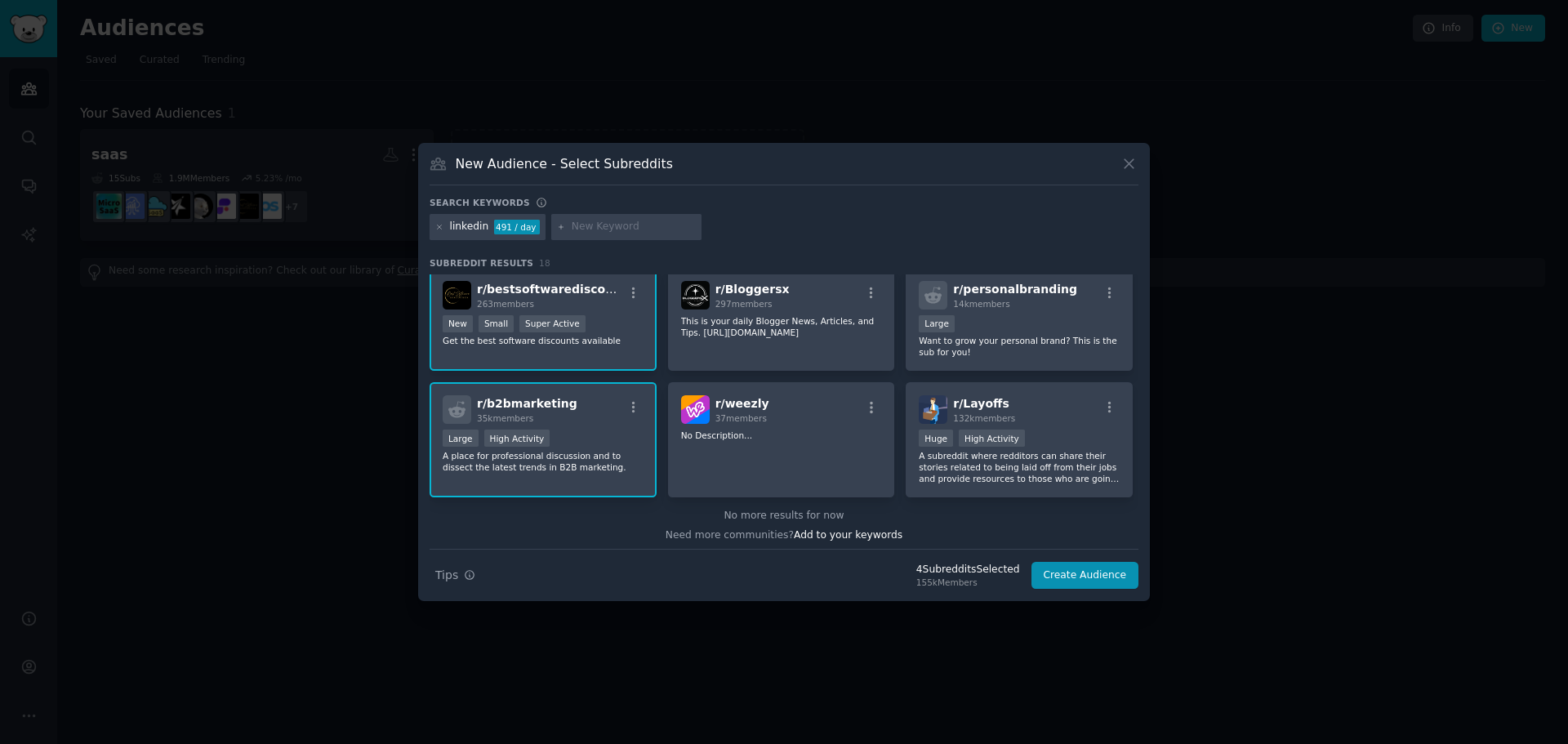
scroll to position [517, 0]
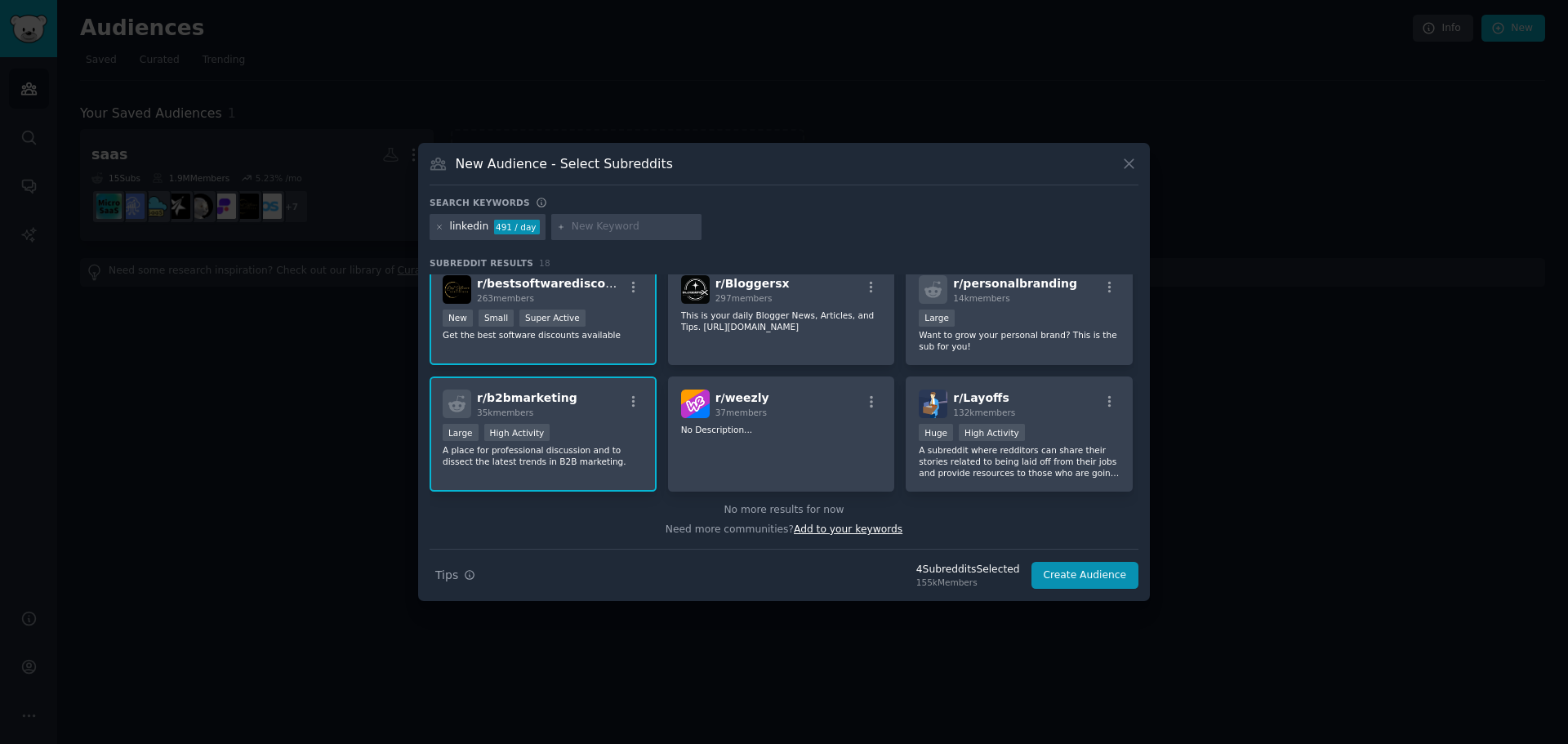
click at [868, 529] on span "Add to your keywords" at bounding box center [848, 528] width 108 height 11
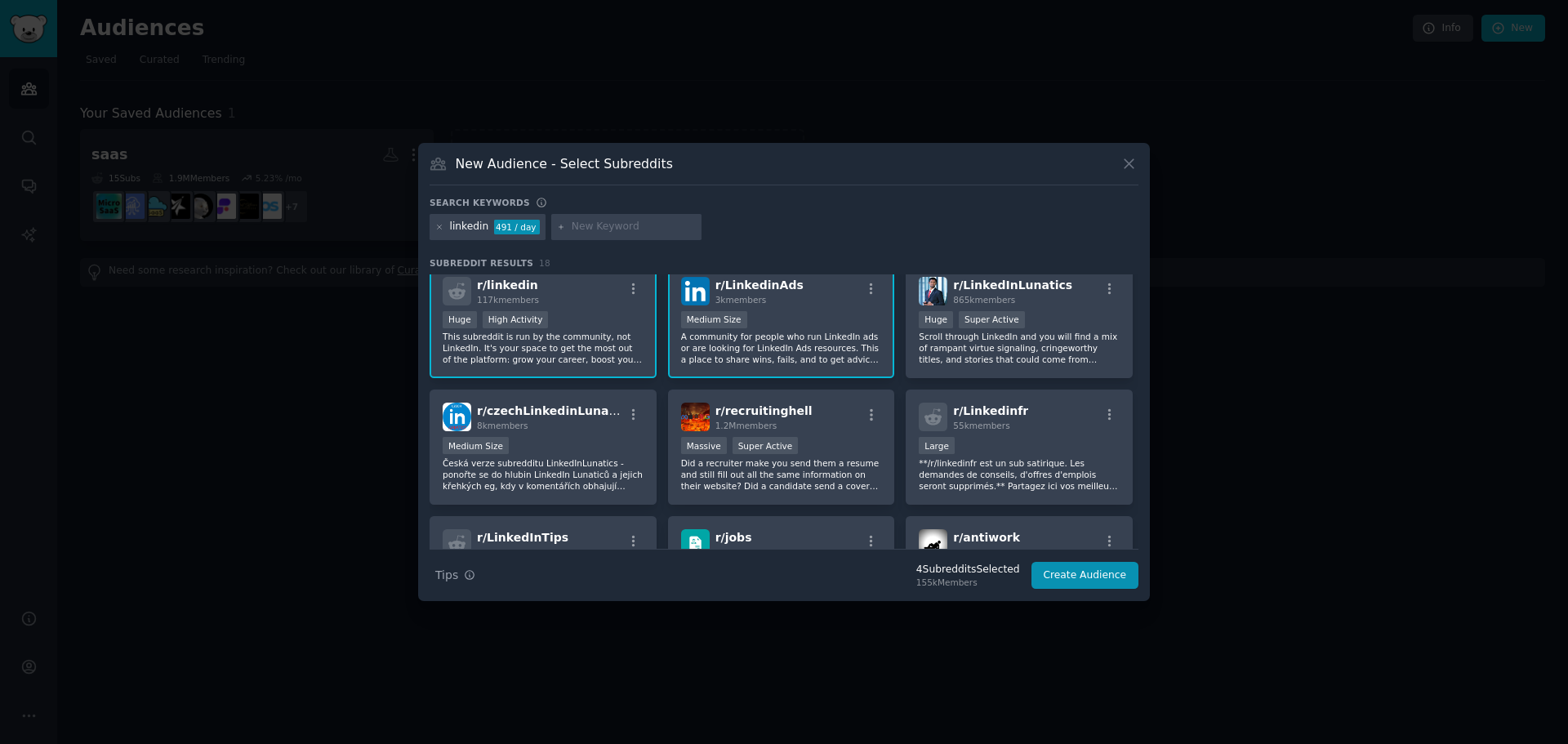
scroll to position [0, 0]
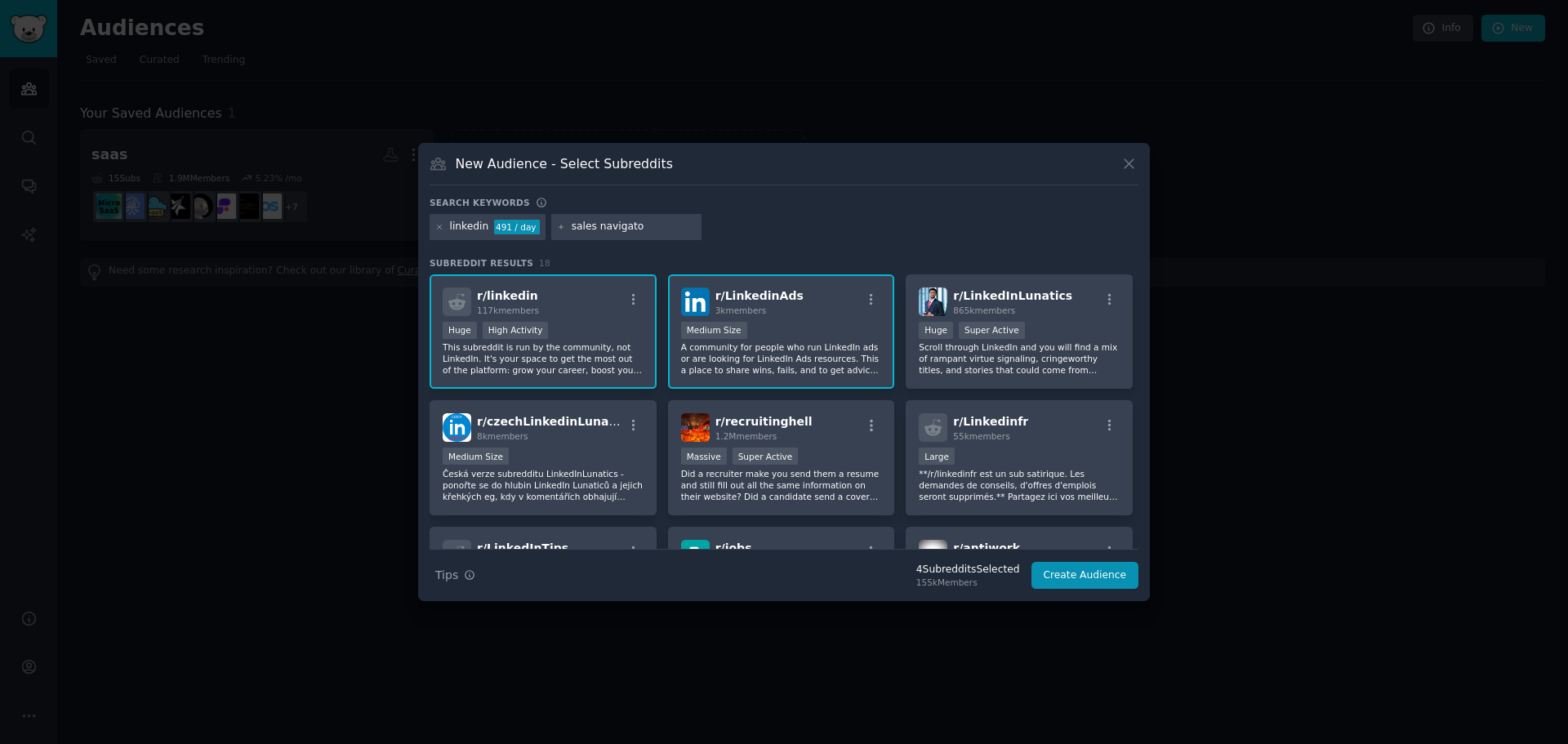
type input "sales navigator"
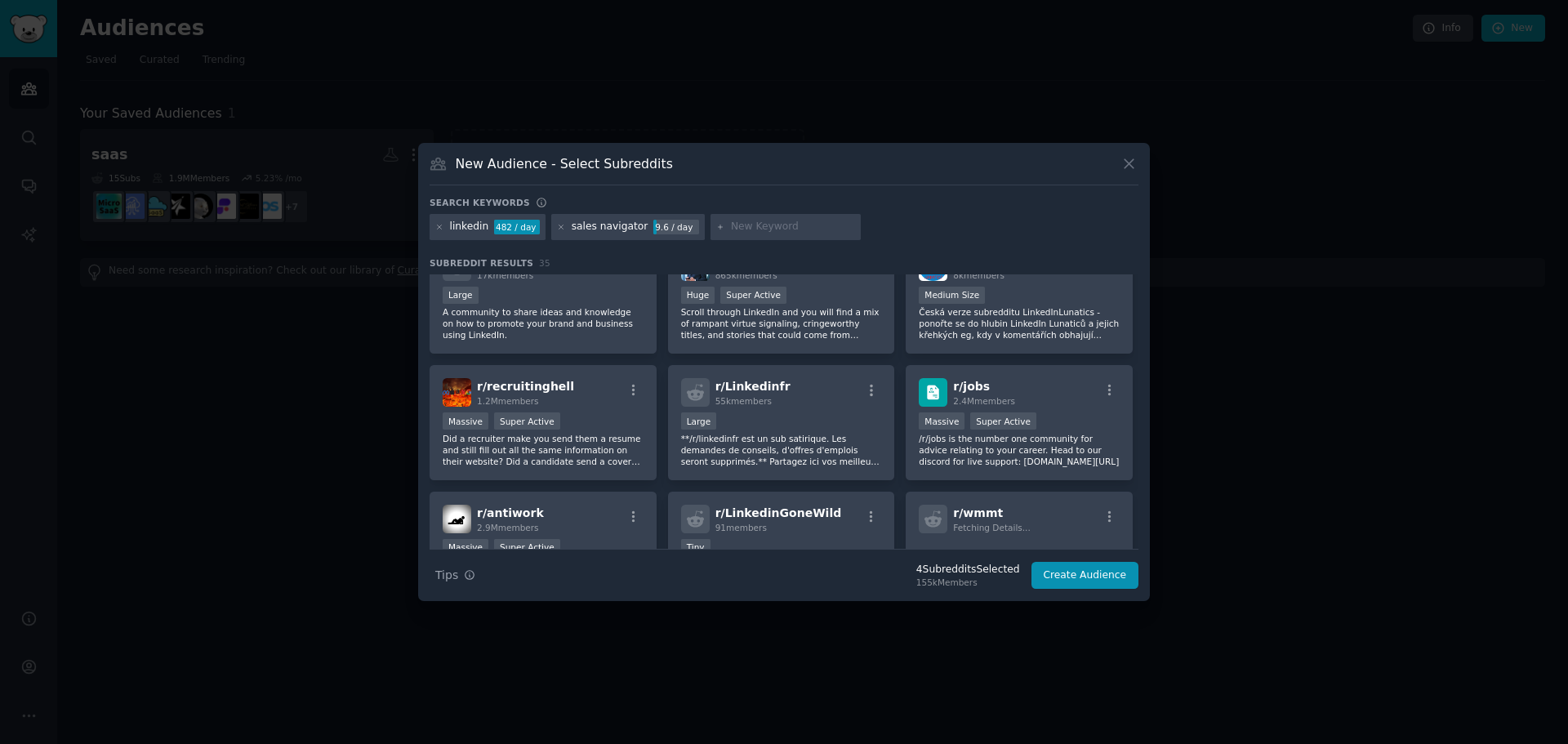
scroll to position [519, 0]
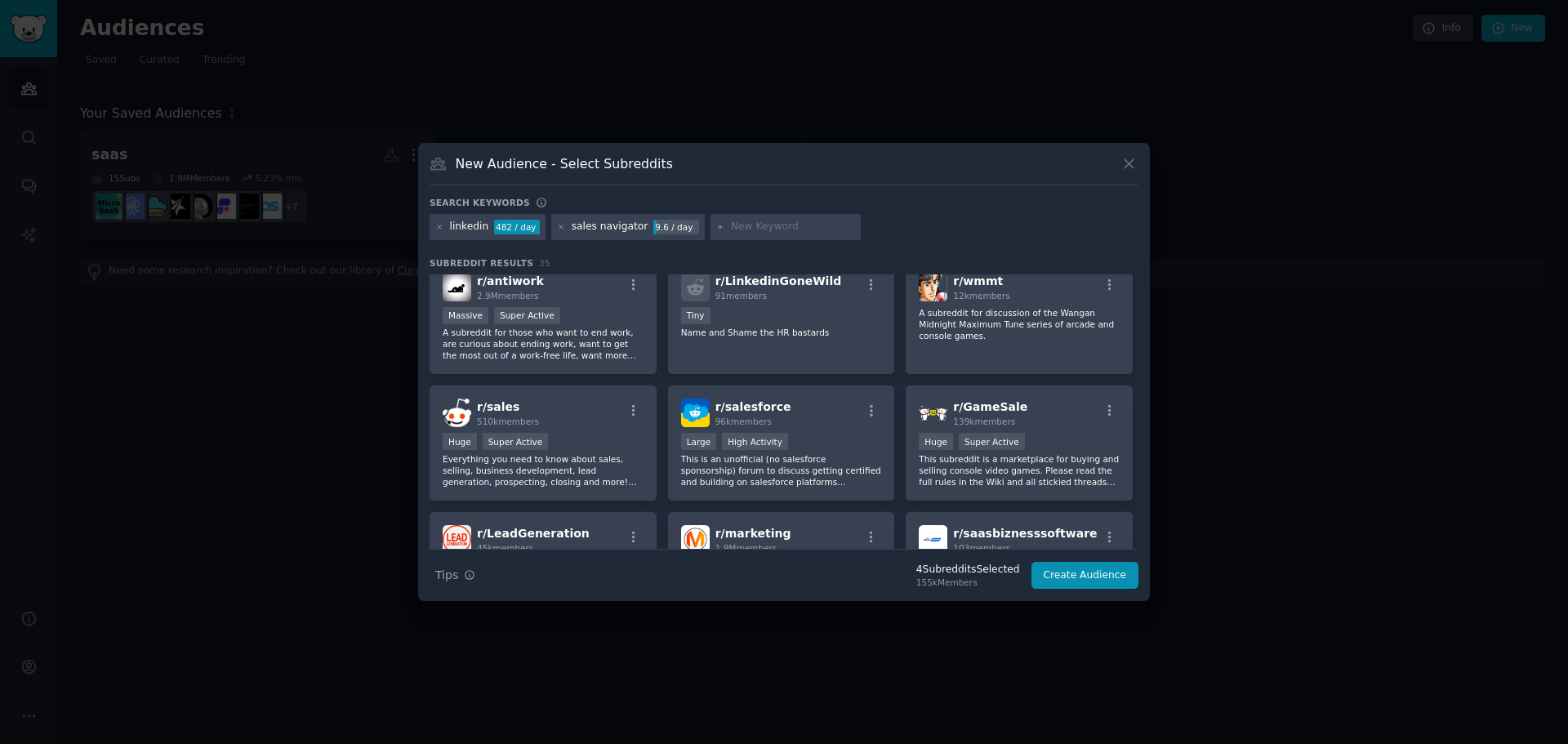
click at [632, 223] on div "sales navigator 9.6 / day" at bounding box center [628, 227] width 154 height 26
click at [557, 224] on icon at bounding box center [561, 227] width 9 height 9
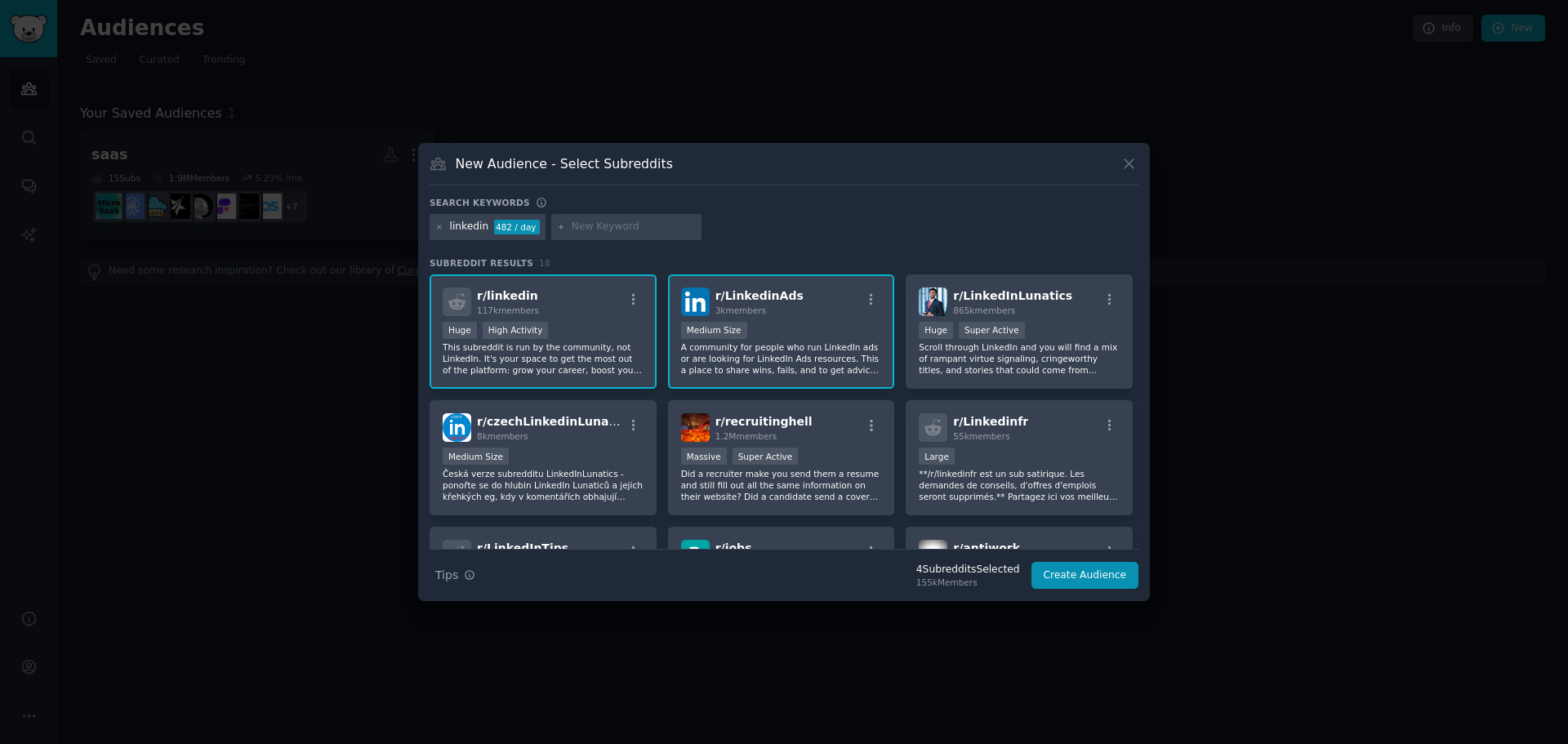
click at [621, 231] on input "text" at bounding box center [633, 226] width 124 height 15
type input ""sales navigator""
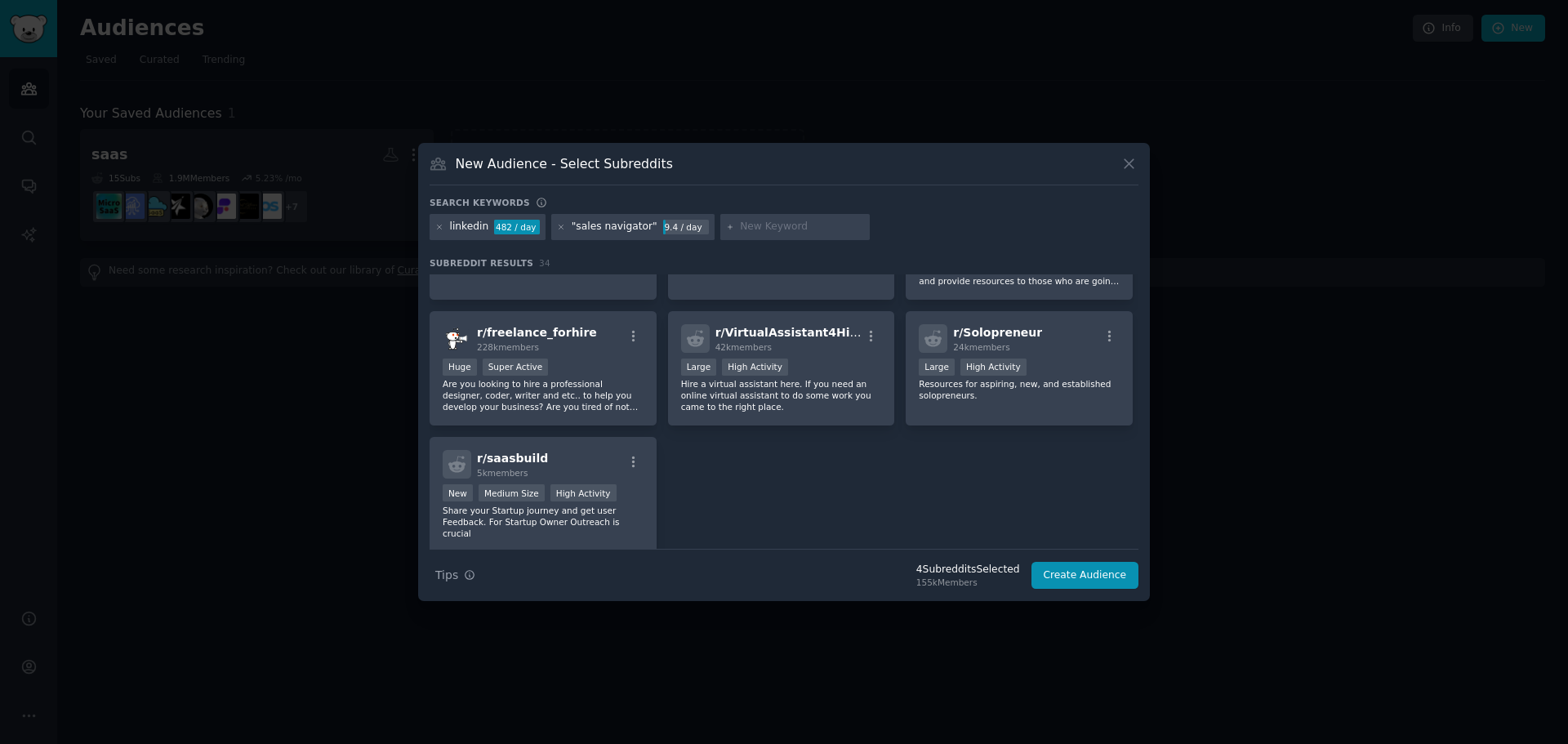
scroll to position [1273, 0]
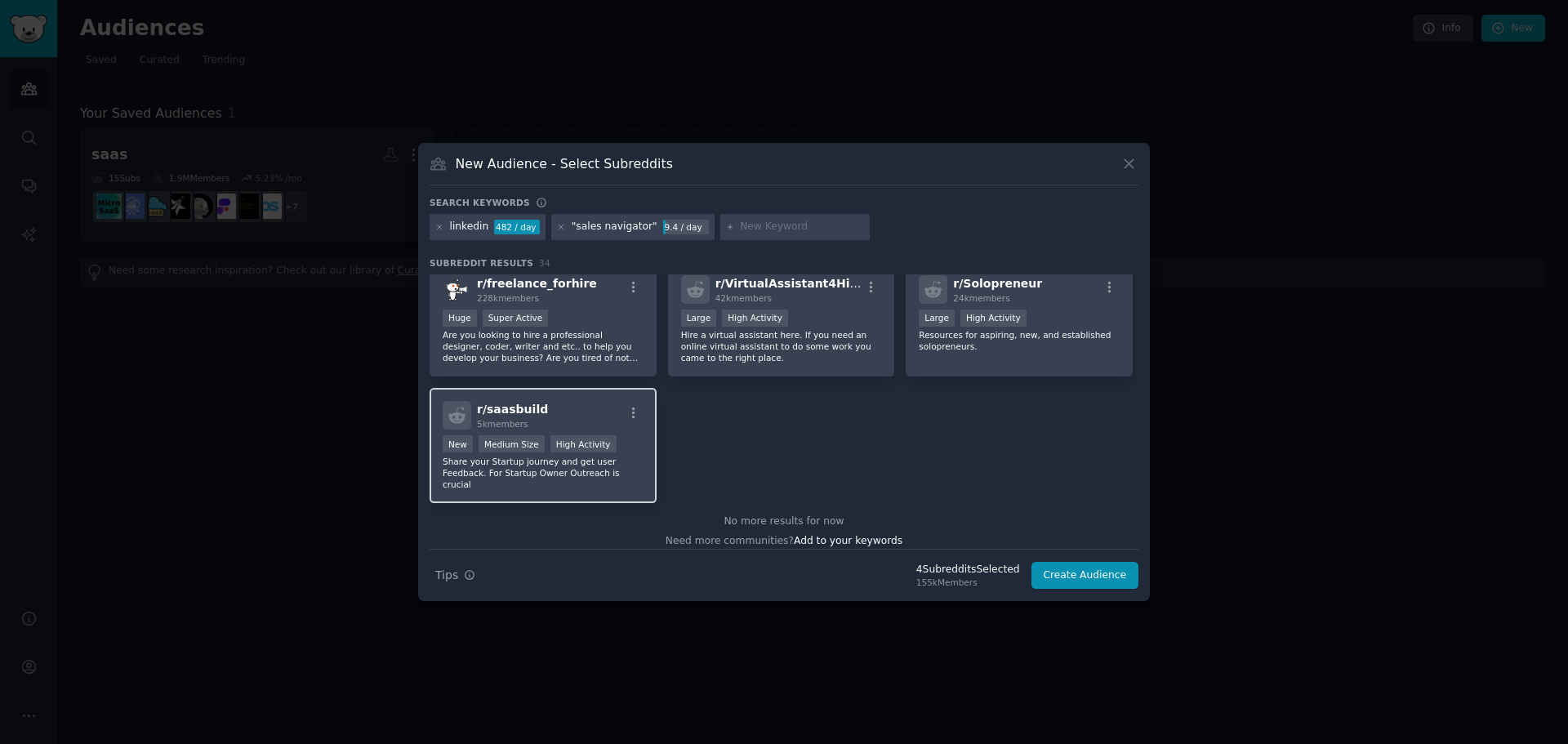
click at [594, 406] on div "r/ saasbuild 5k members" at bounding box center [543, 415] width 201 height 28
click at [1129, 160] on icon at bounding box center [1129, 164] width 17 height 17
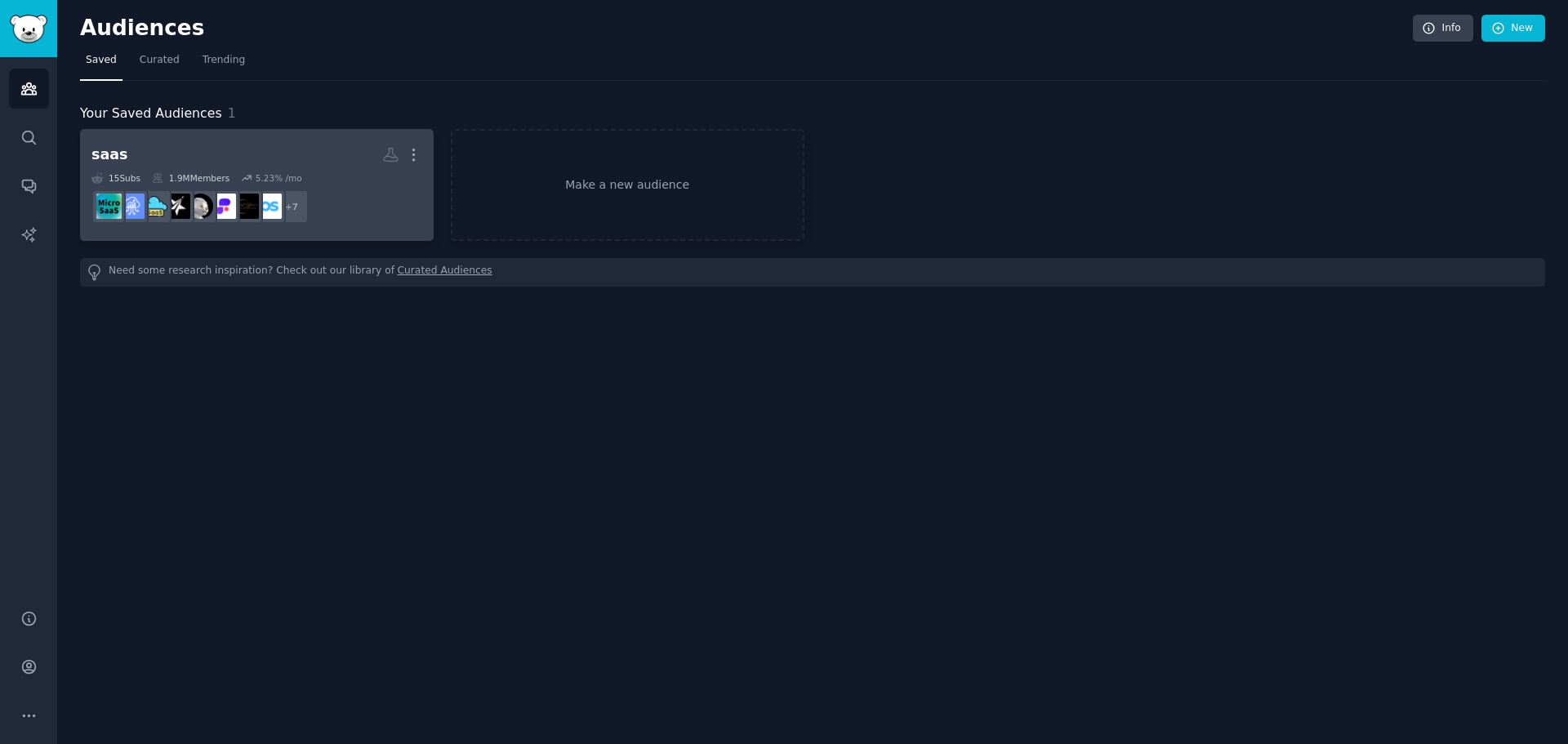
click at [347, 188] on dd "+ 7" at bounding box center [256, 206] width 330 height 46
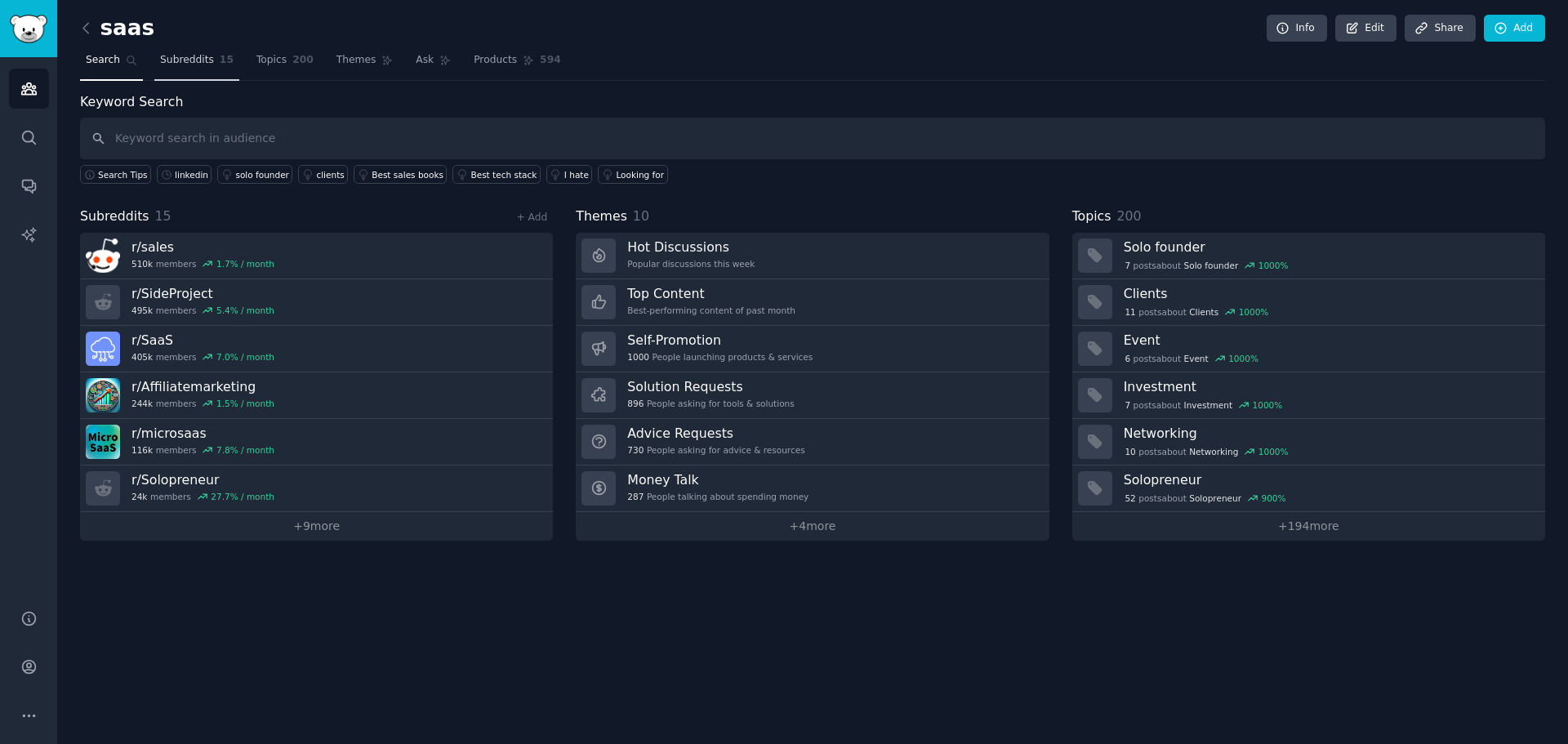
click at [166, 60] on span "Subreddits" at bounding box center [187, 60] width 54 height 15
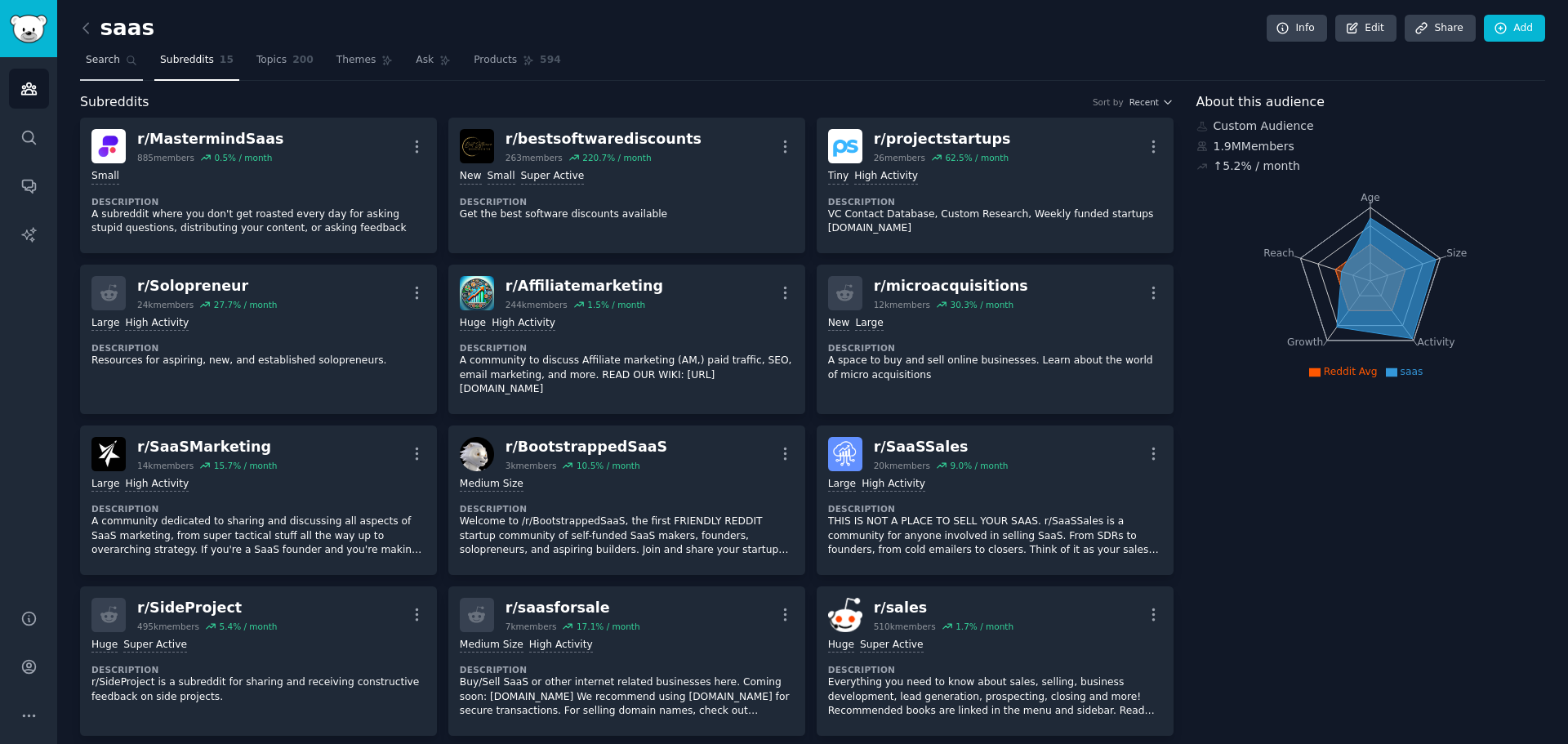
click at [100, 60] on span "Search" at bounding box center [102, 60] width 34 height 15
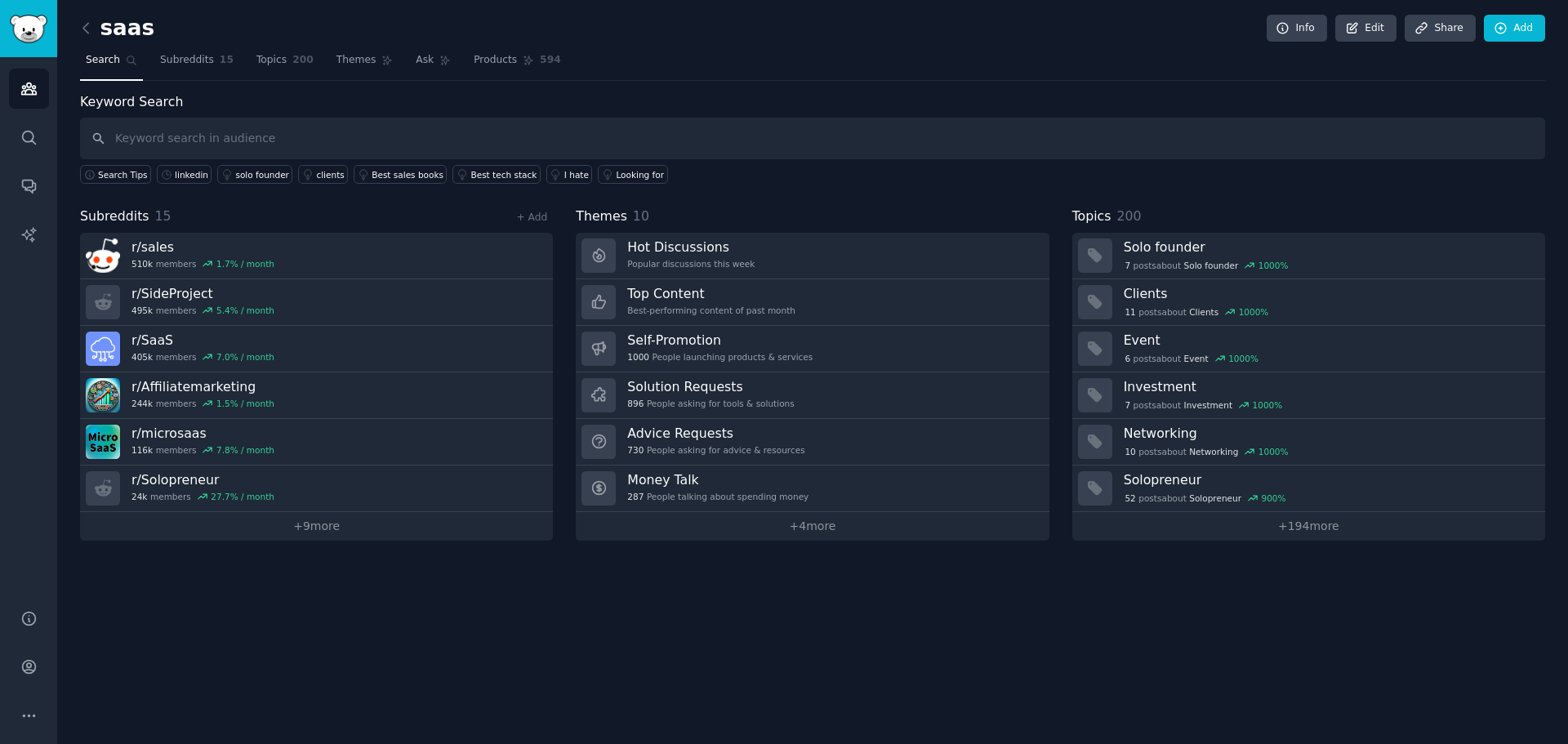
click at [160, 147] on input "text" at bounding box center [813, 138] width 1465 height 42
type input "saas"
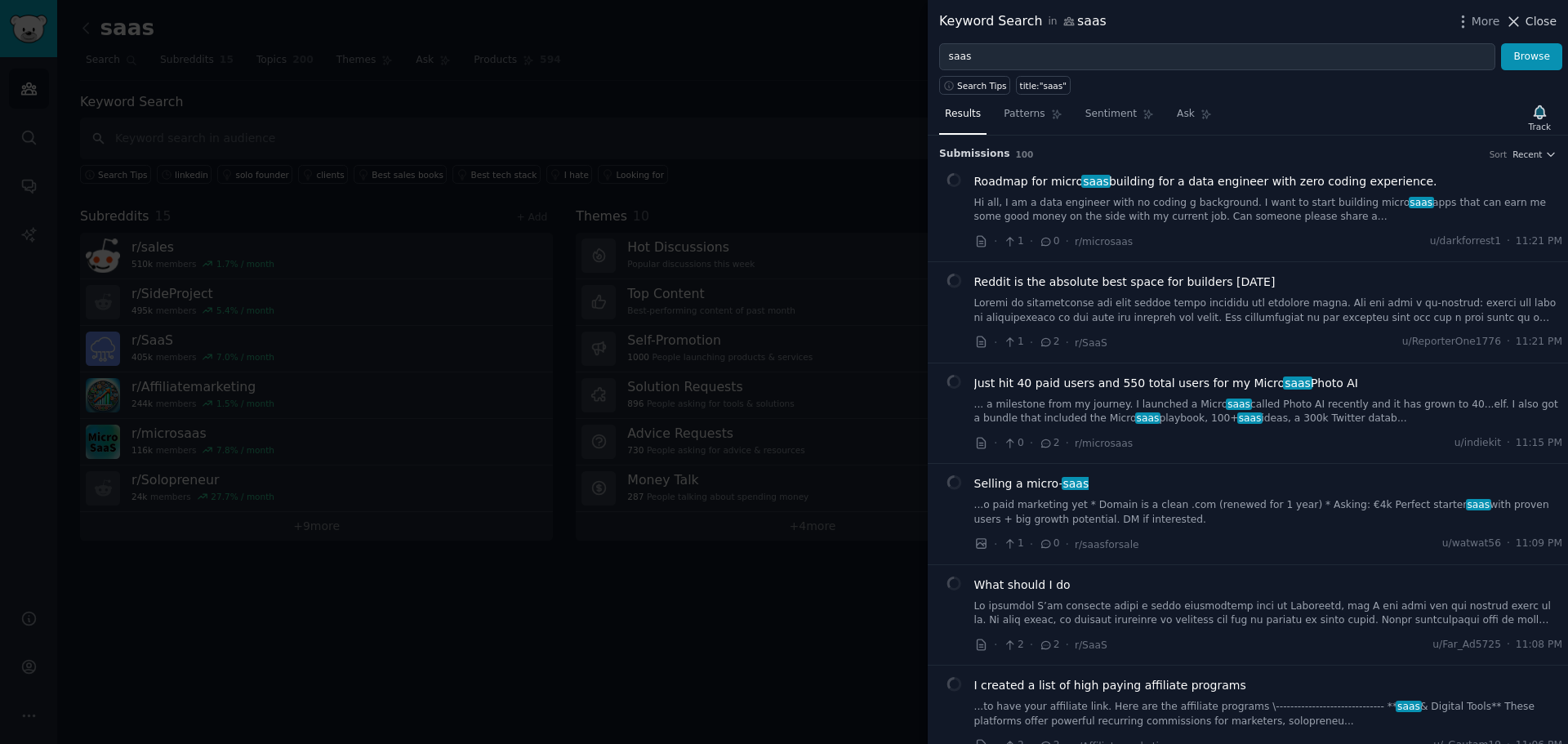
click at [1546, 15] on span "Close" at bounding box center [1541, 21] width 31 height 17
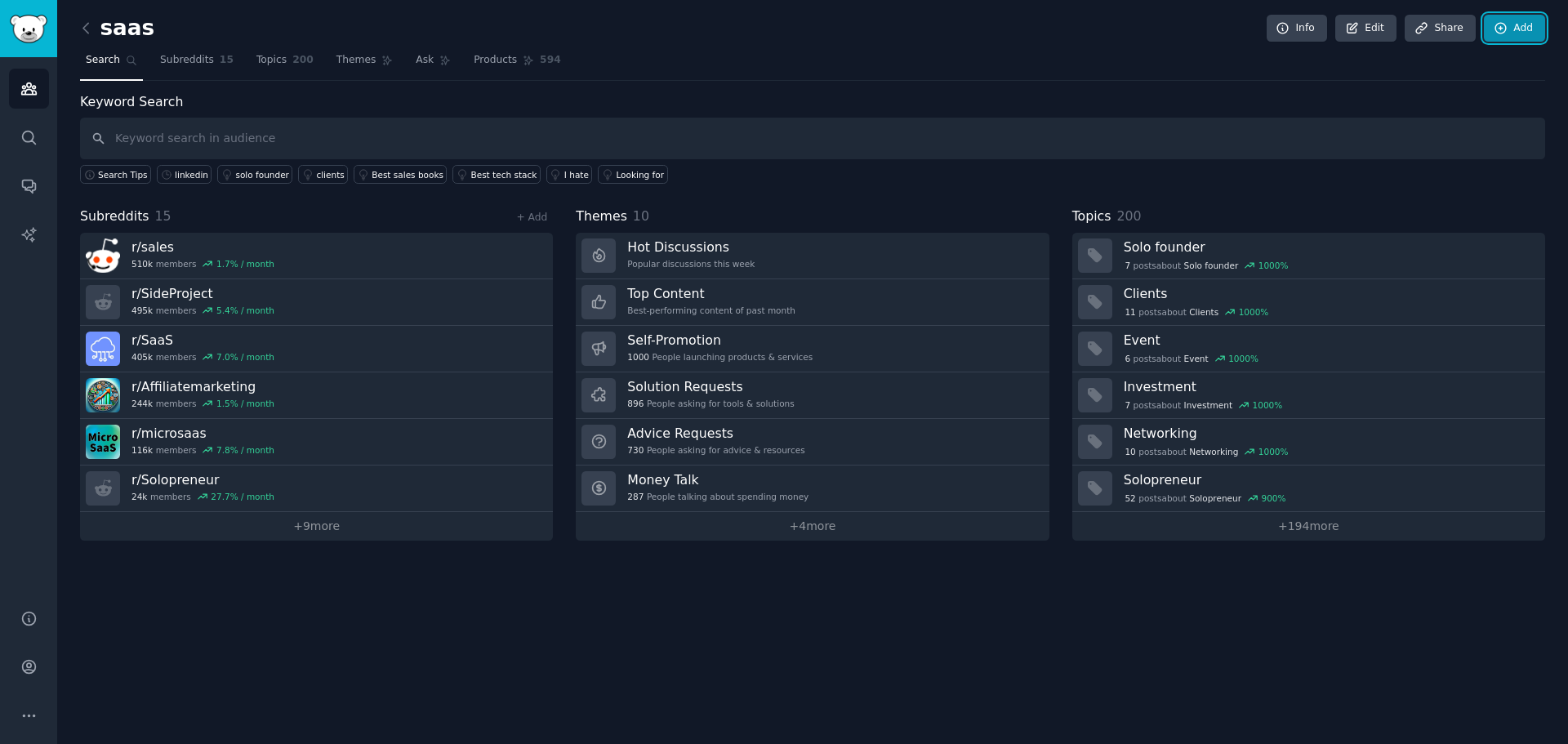
click at [1508, 38] on link "Add" at bounding box center [1514, 28] width 61 height 28
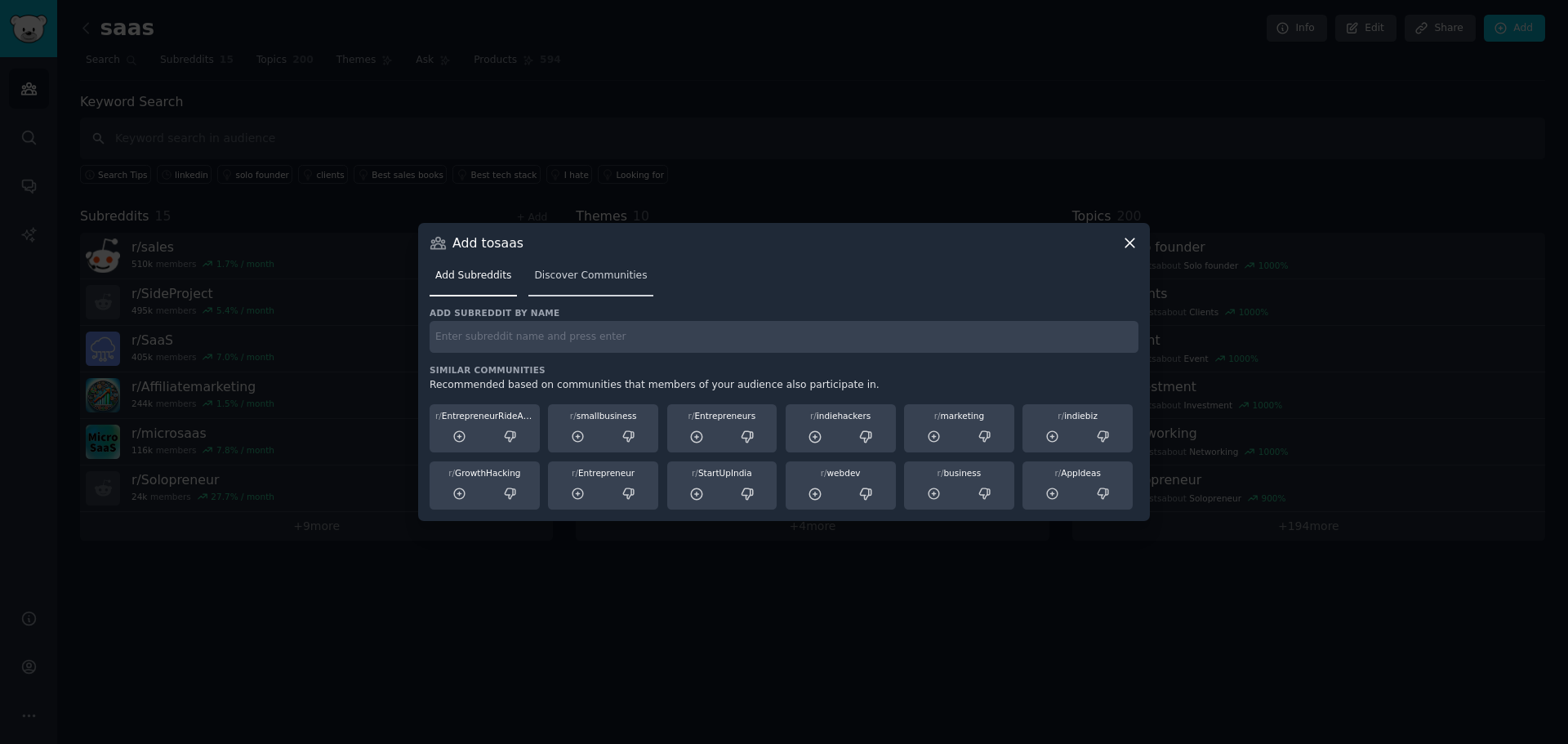
click at [549, 274] on span "Discover Communities" at bounding box center [591, 276] width 113 height 15
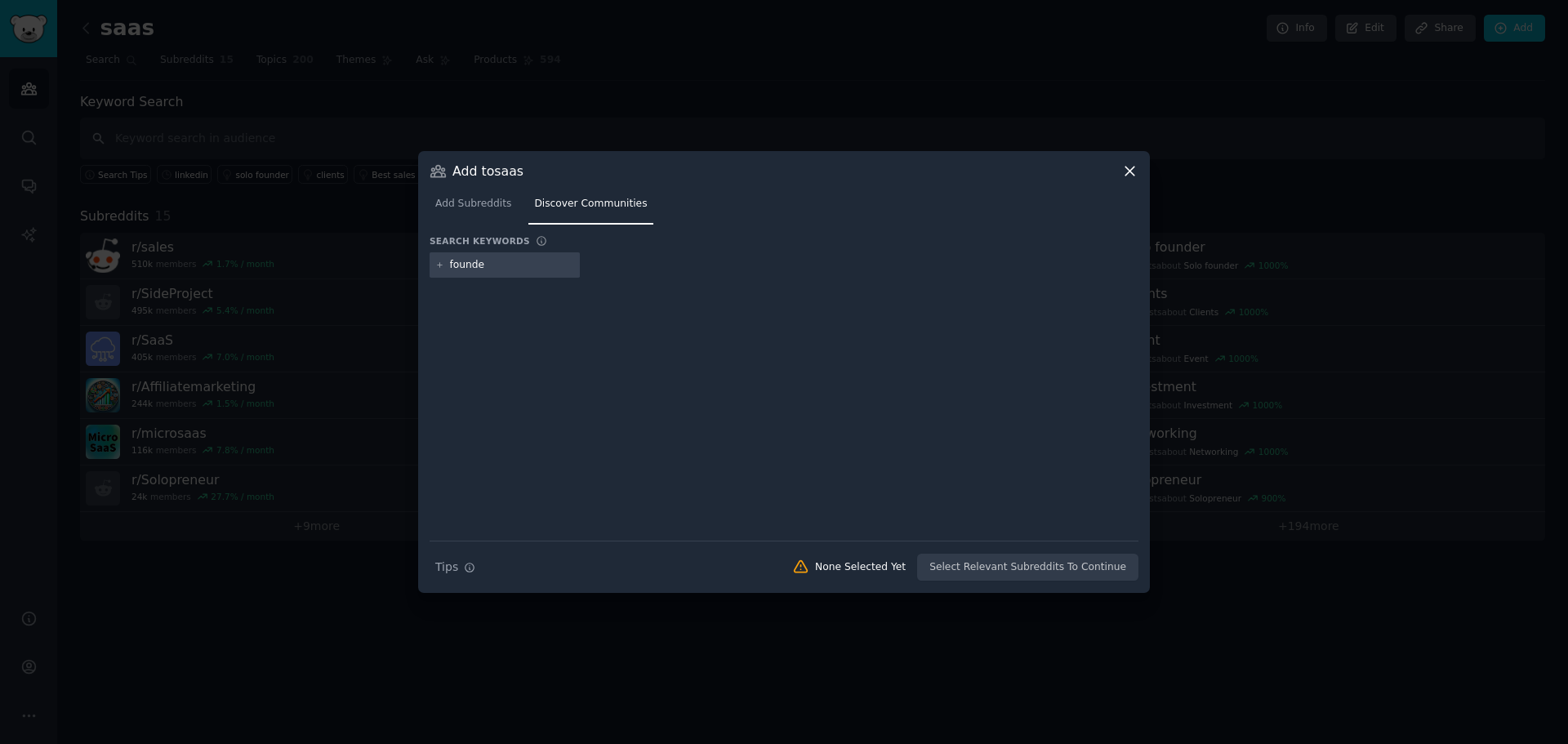
type input "founder"
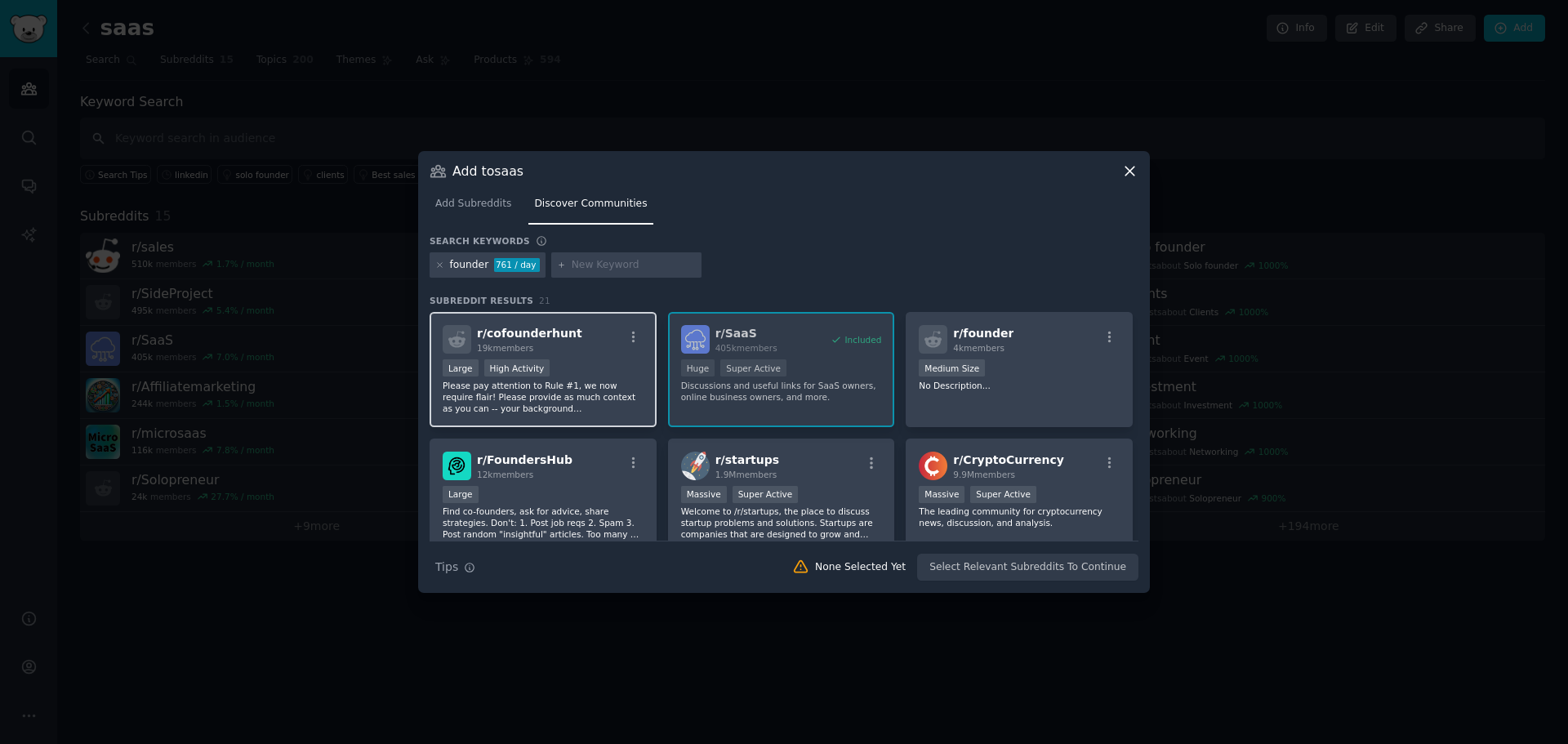
click at [583, 382] on p "Please pay attention to Rule #1, we now require flair! Please provide as much c…" at bounding box center [543, 397] width 201 height 34
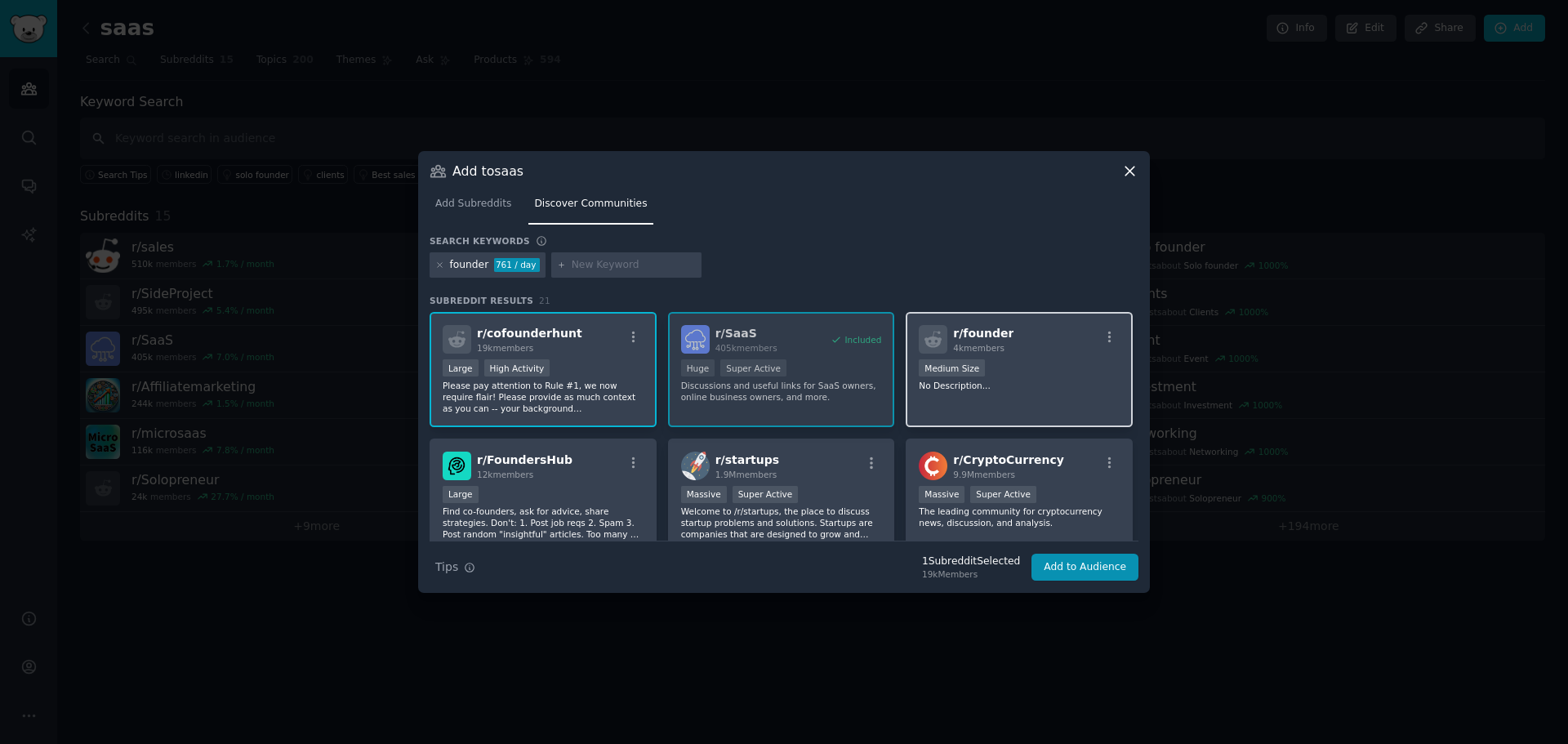
click at [1077, 390] on p "No Description..." at bounding box center [1018, 385] width 201 height 11
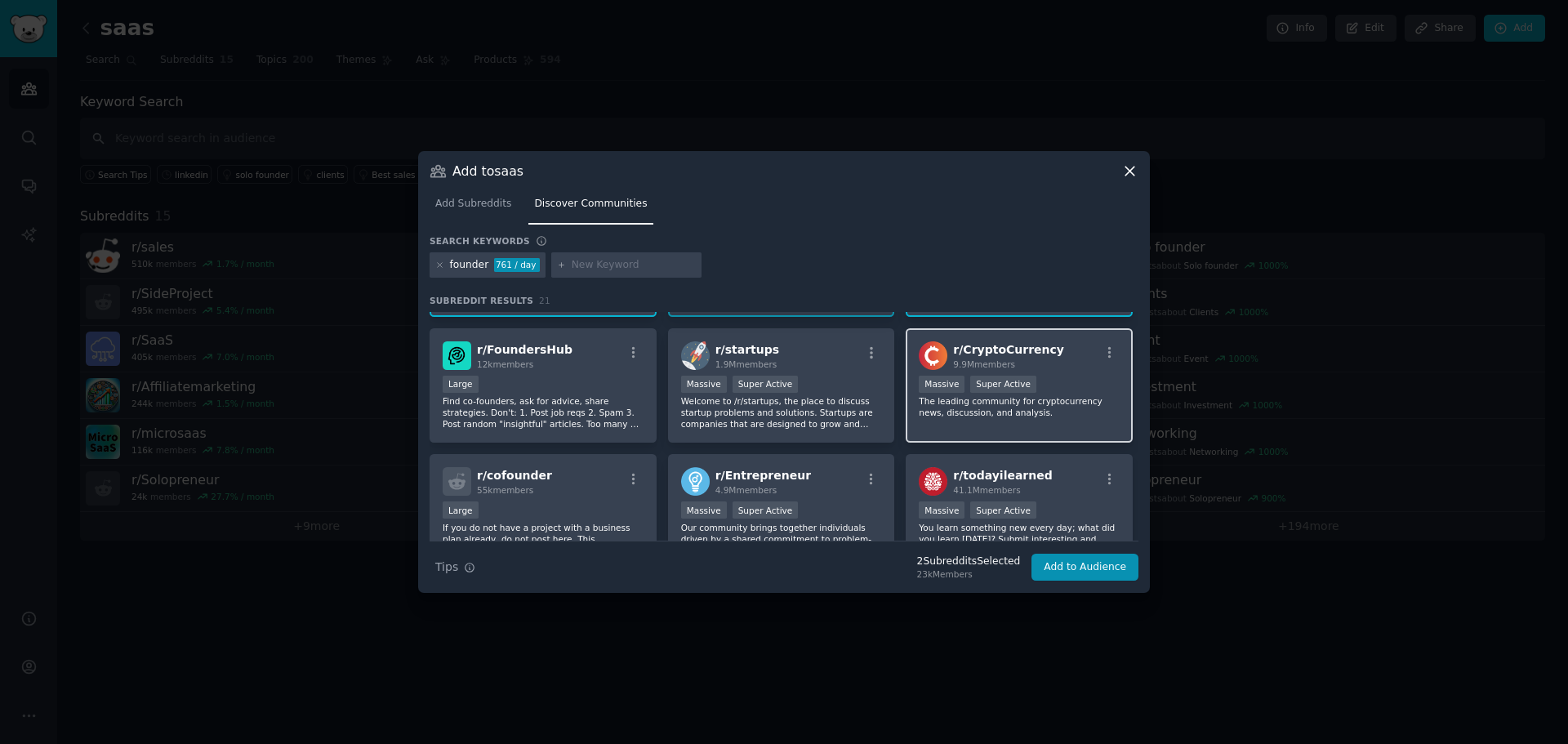
scroll to position [82, 0]
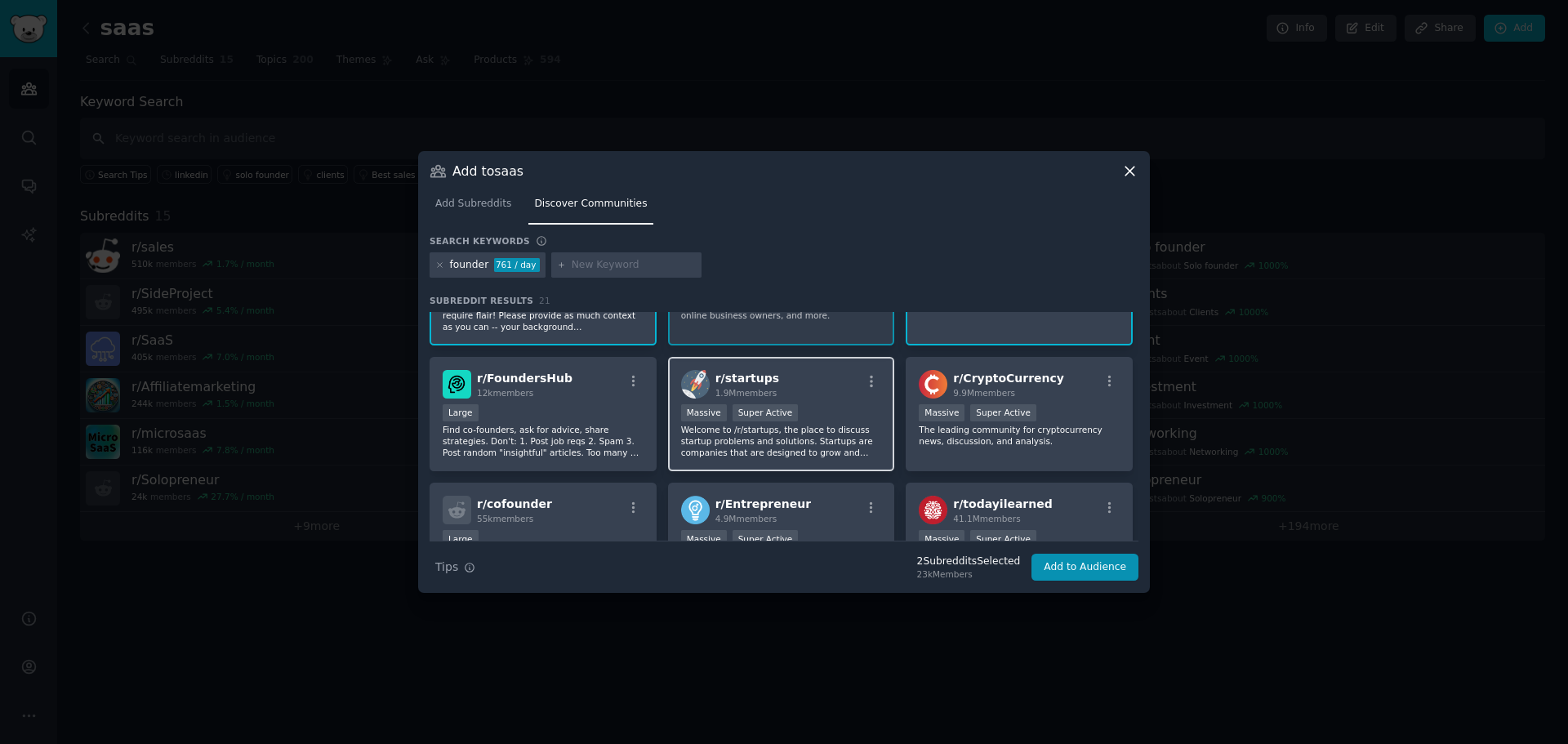
click at [822, 437] on p "Welcome to /r/startups, the place to discuss startup problems and solutions. St…" at bounding box center [781, 441] width 201 height 34
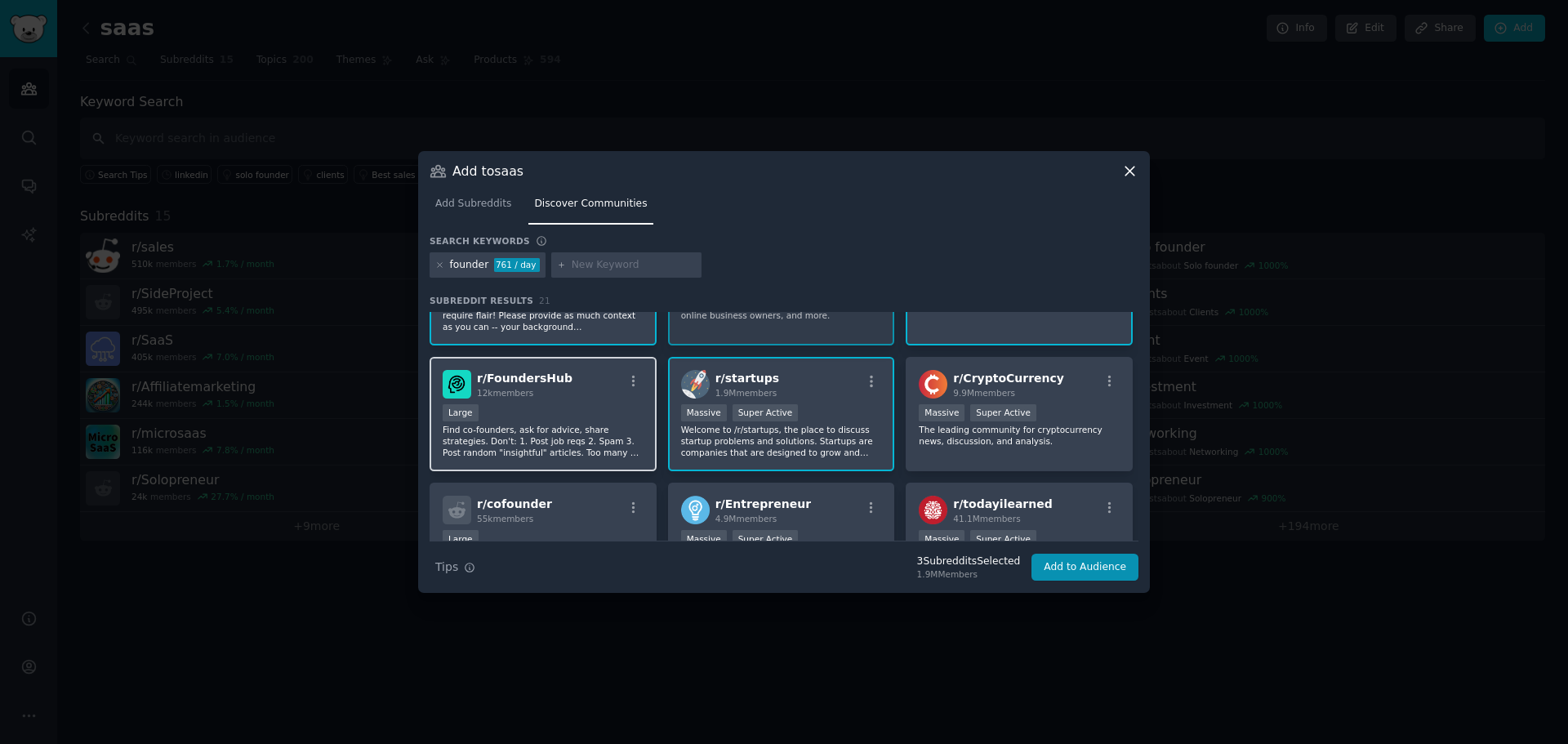
click at [603, 433] on p "Find co-founders, ask for advice, share strategies. Don't: 1. Post job reqs 2. …" at bounding box center [543, 441] width 201 height 34
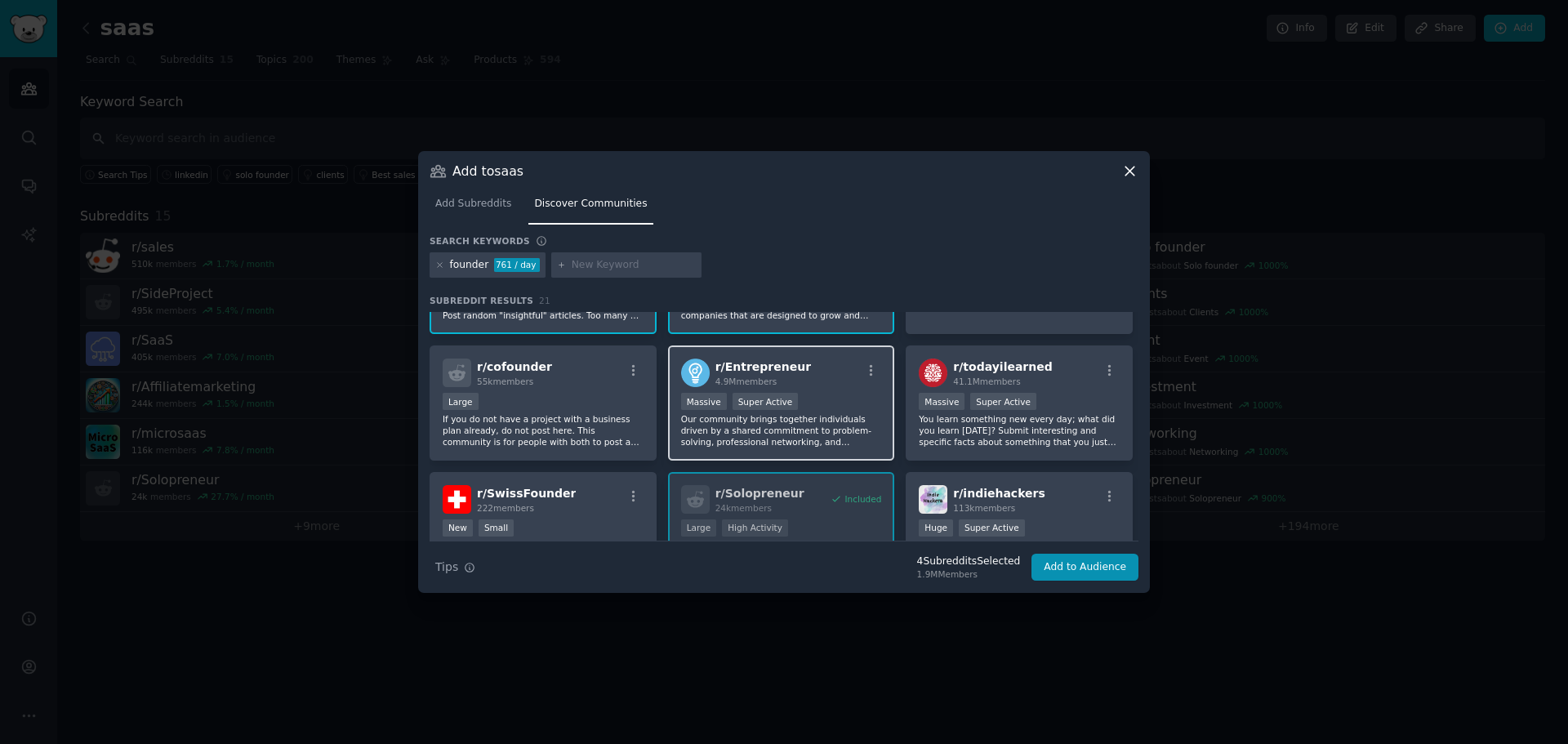
scroll to position [245, 0]
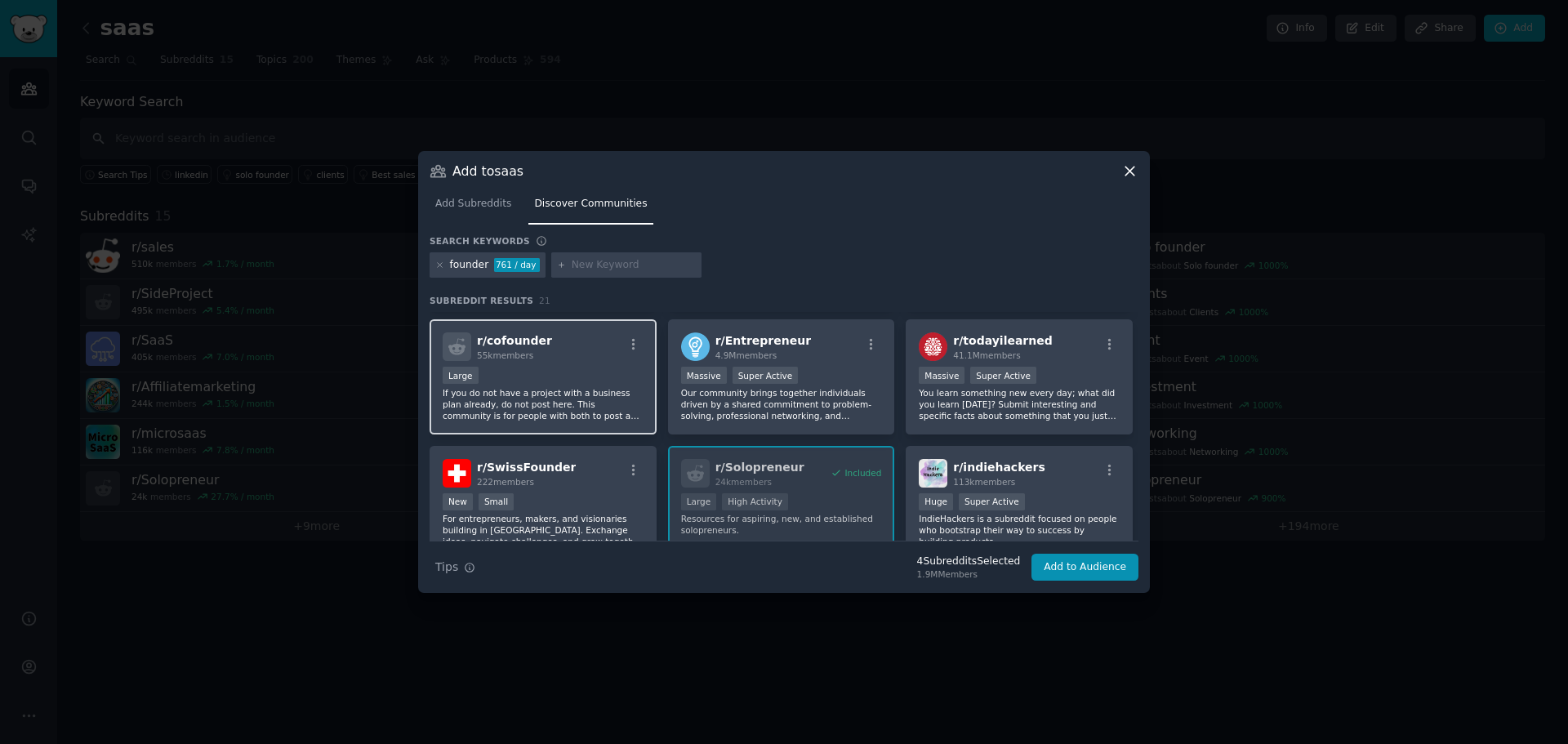
click at [574, 405] on p "If you do not have a project with a business plan already, do not post here. Th…" at bounding box center [543, 404] width 201 height 34
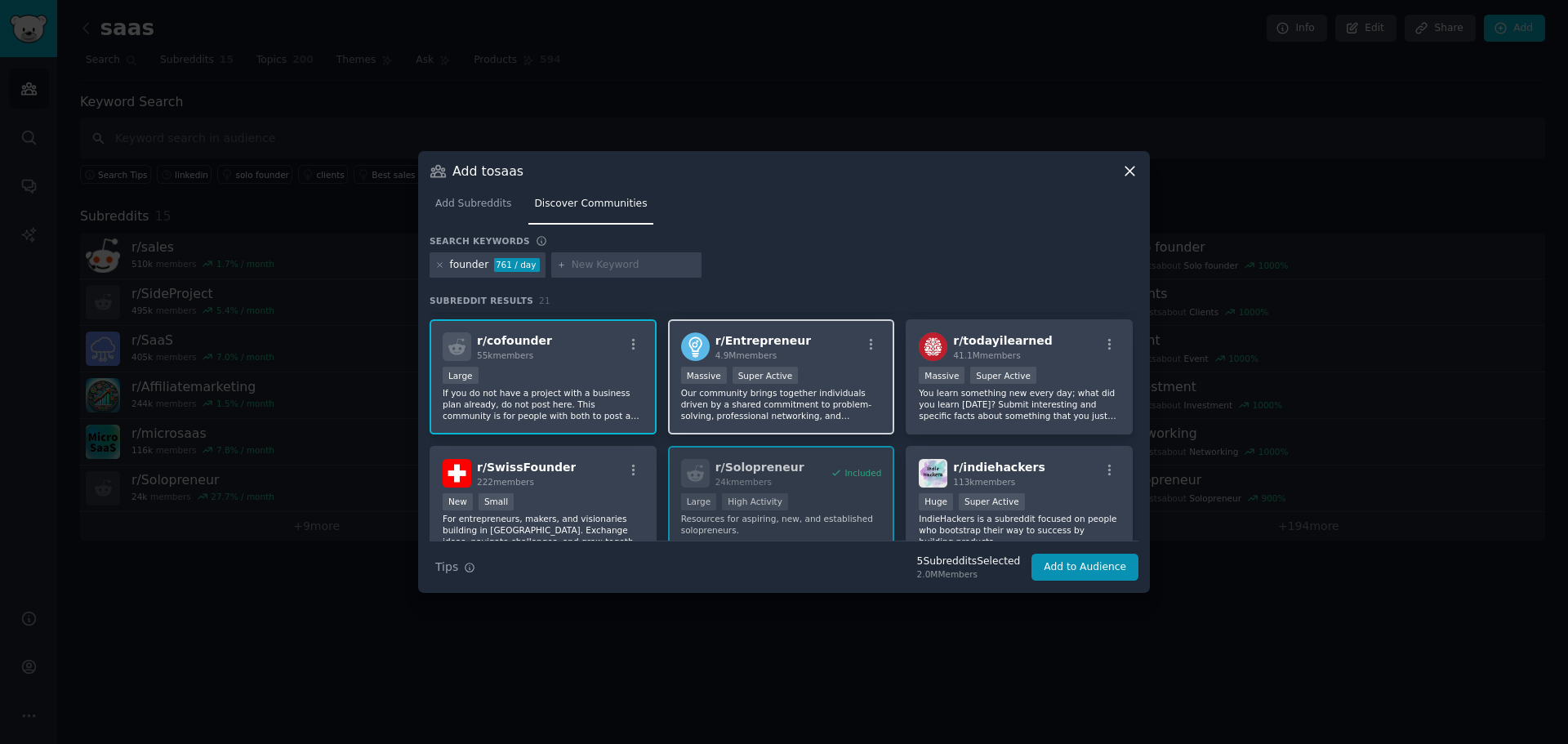
click at [822, 402] on p "Our community brings together individuals driven by a shared commitment to prob…" at bounding box center [781, 404] width 201 height 34
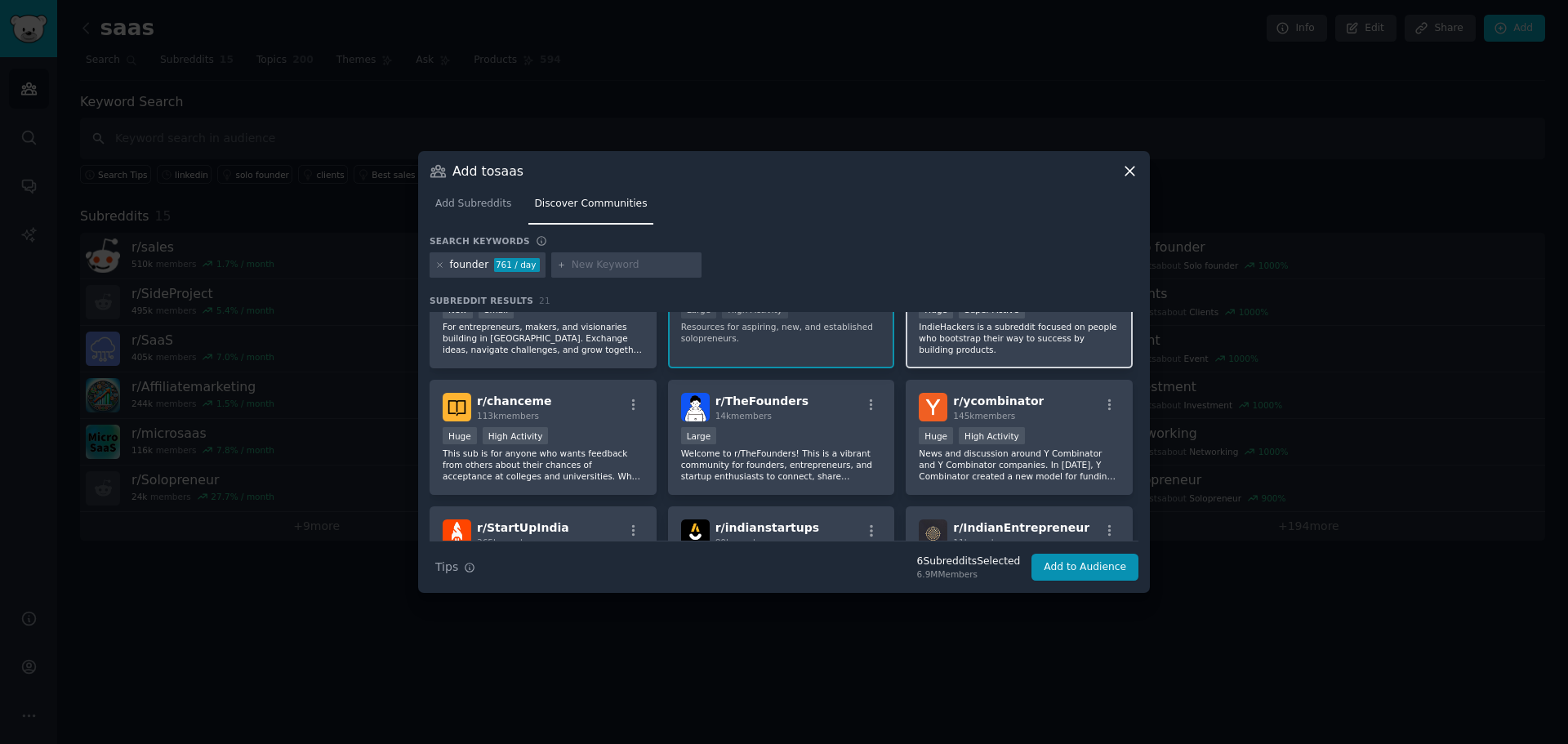
scroll to position [408, 0]
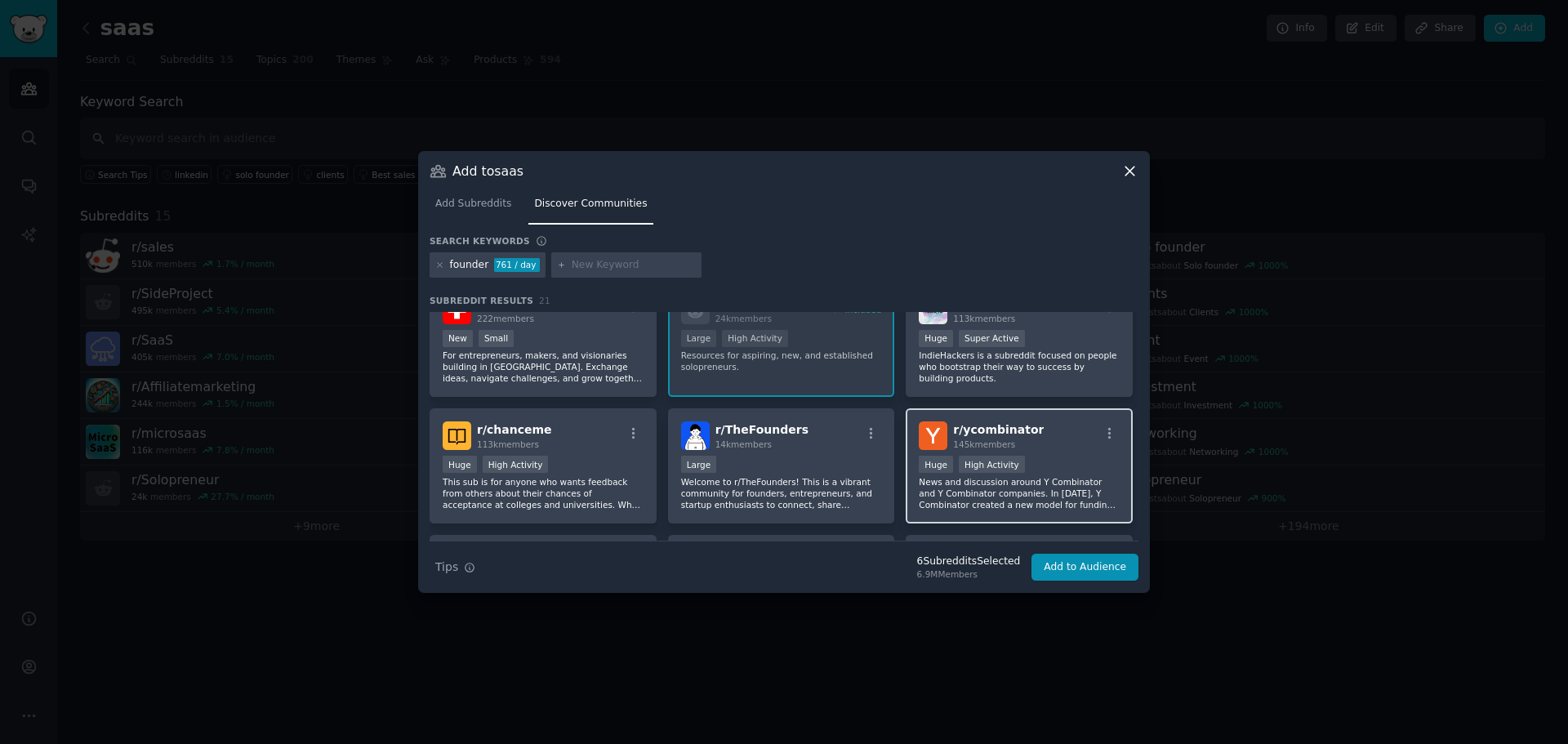
click at [1046, 457] on div "Huge High Activity" at bounding box center [1018, 466] width 201 height 20
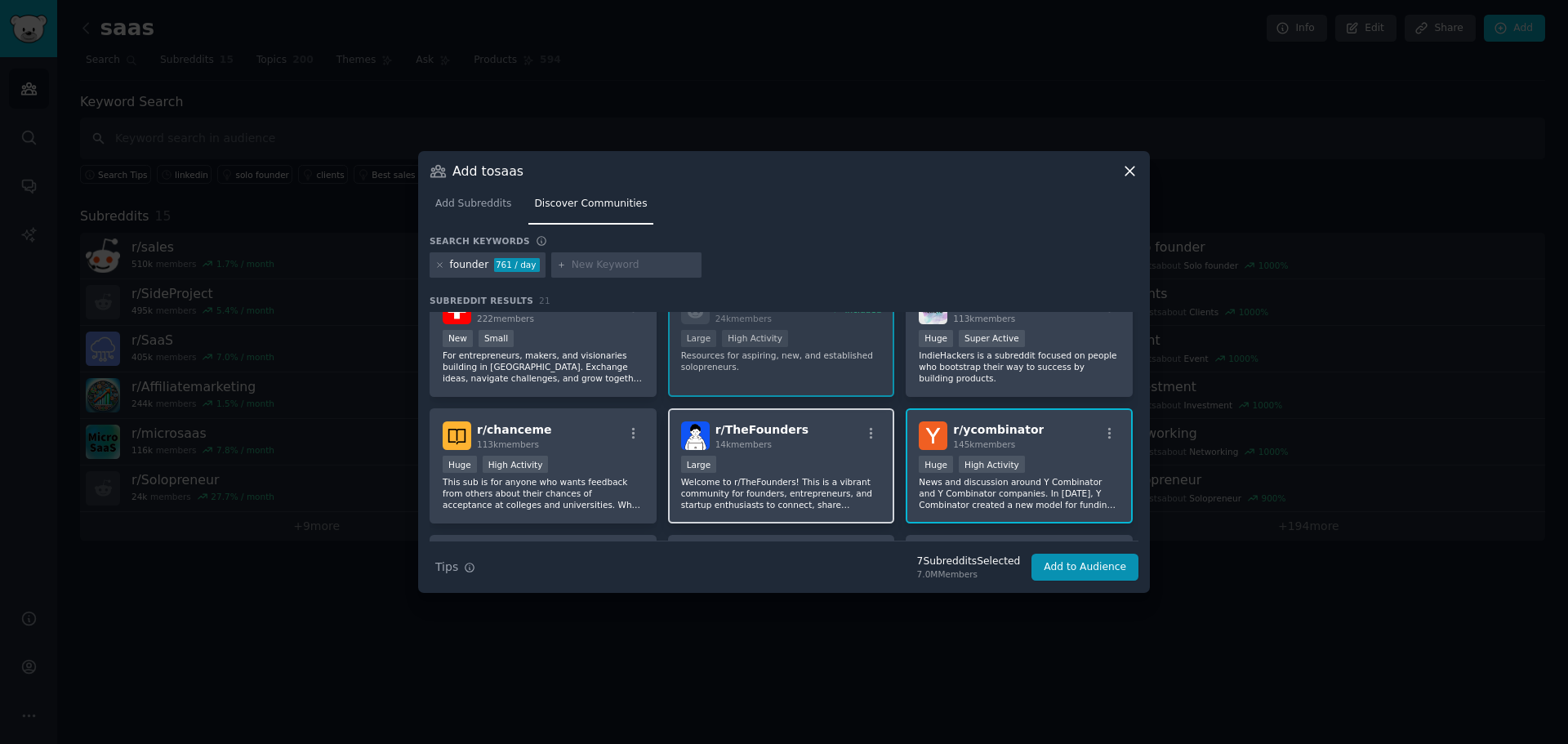
click at [718, 486] on p "Welcome to r/TheFounders! This is a vibrant community for founders, entrepreneu…" at bounding box center [781, 493] width 201 height 34
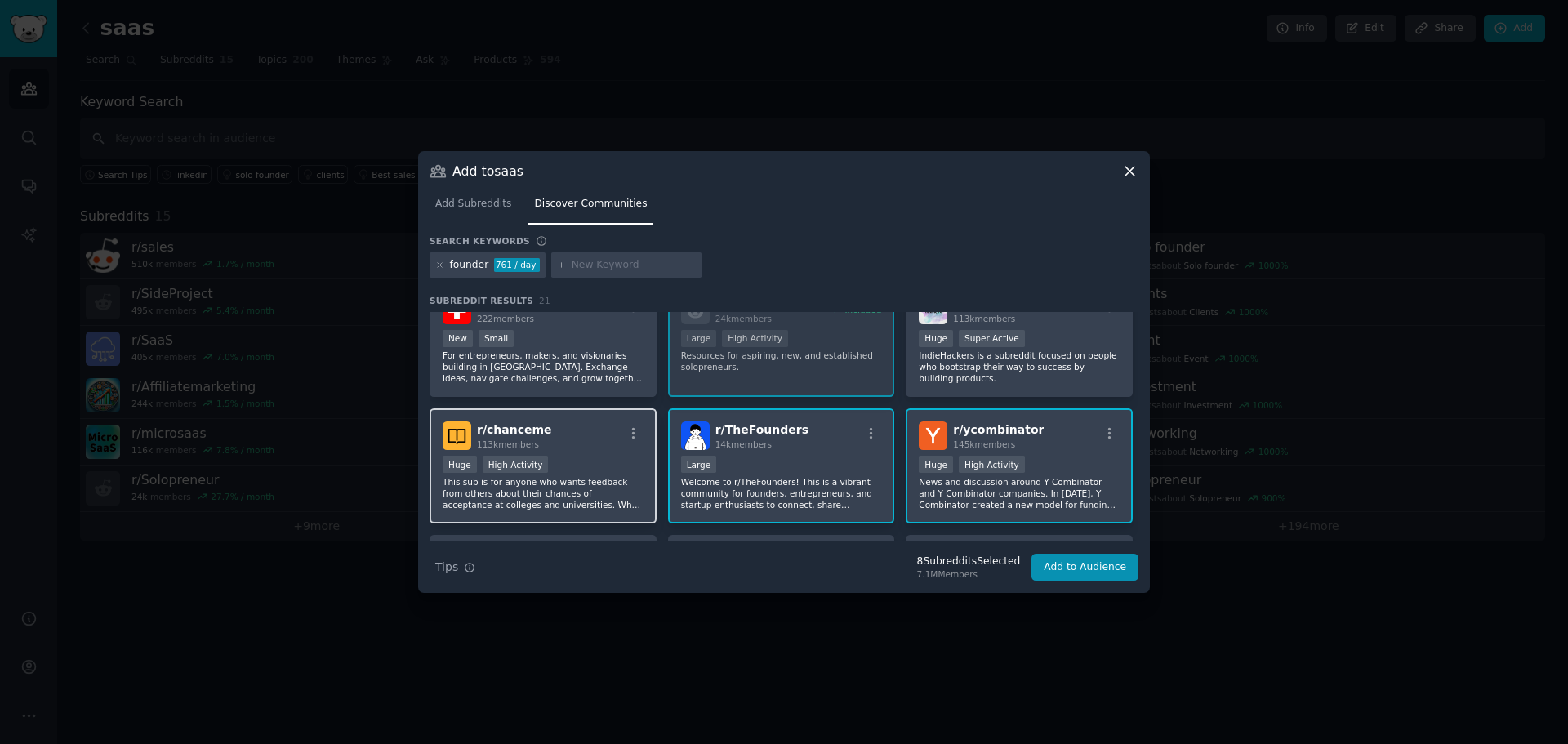
click at [573, 485] on p "This sub is for anyone who wants feedback from others about their chances of ac…" at bounding box center [543, 493] width 201 height 34
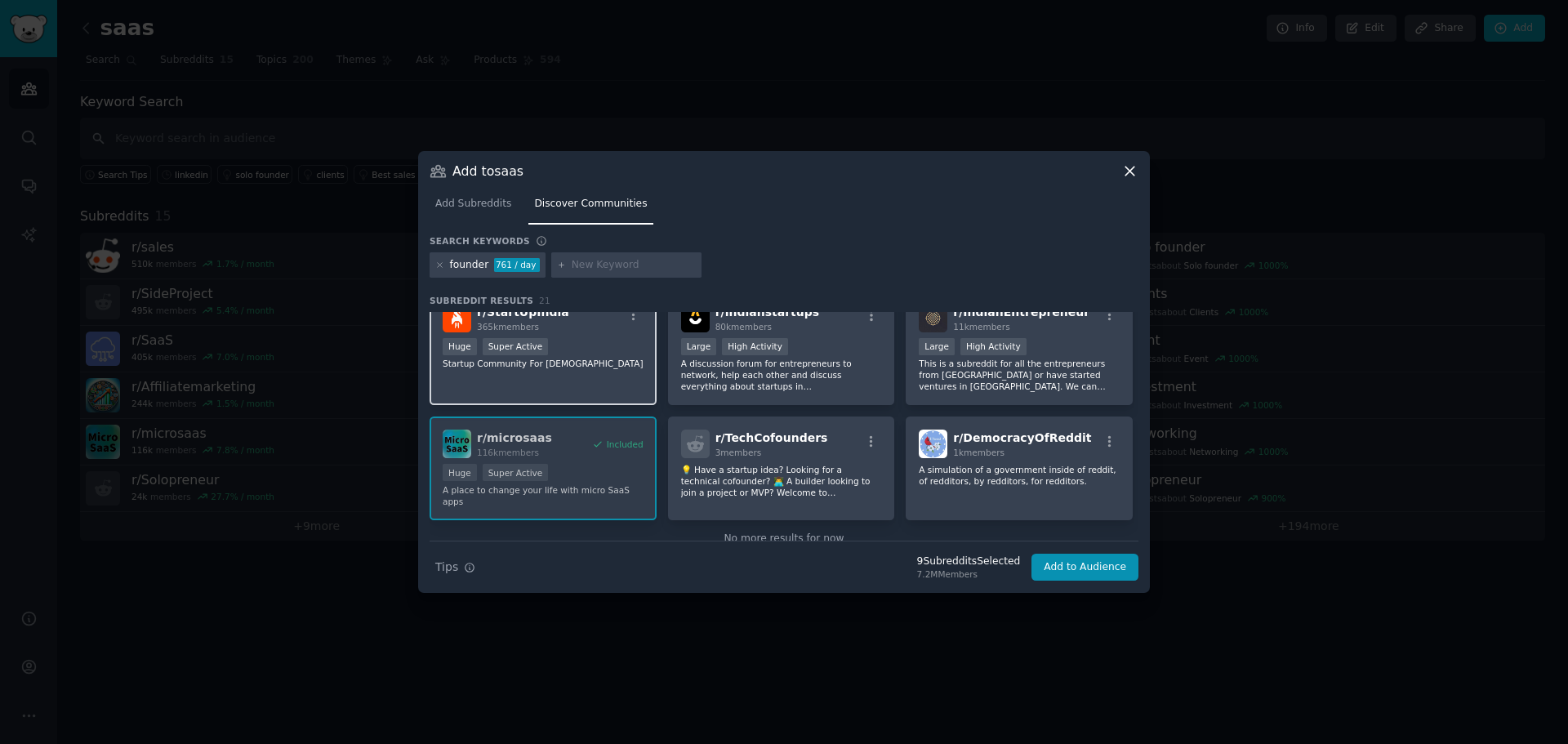
scroll to position [653, 0]
click at [821, 480] on p "💡 Have a startup idea? Looking for a technical cofounder? 👨‍💻 A builder looking…" at bounding box center [781, 480] width 201 height 34
click at [784, 478] on p "💡 Have a startup idea? Looking for a technical cofounder? 👨‍💻 A builder looking…" at bounding box center [781, 480] width 201 height 34
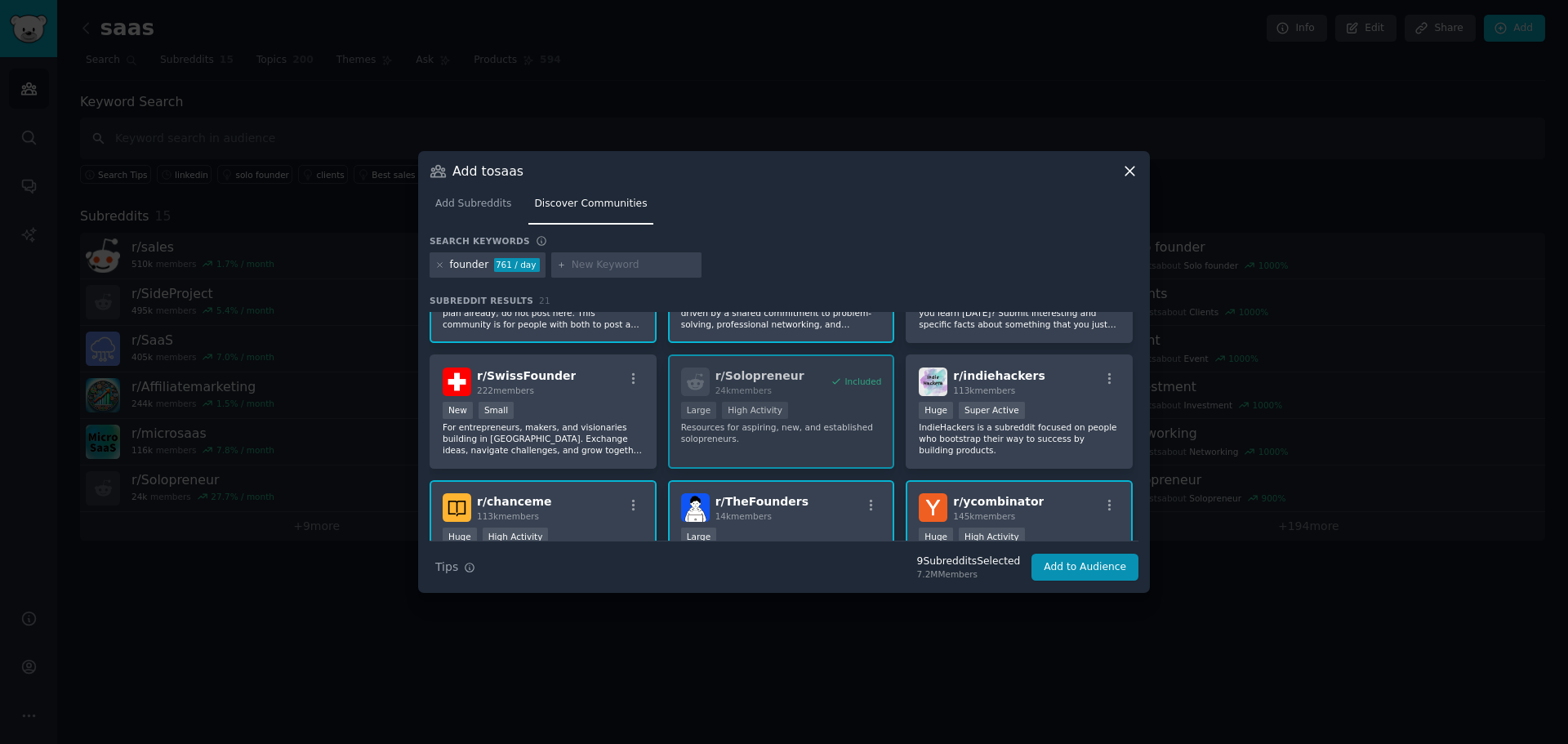
scroll to position [327, 0]
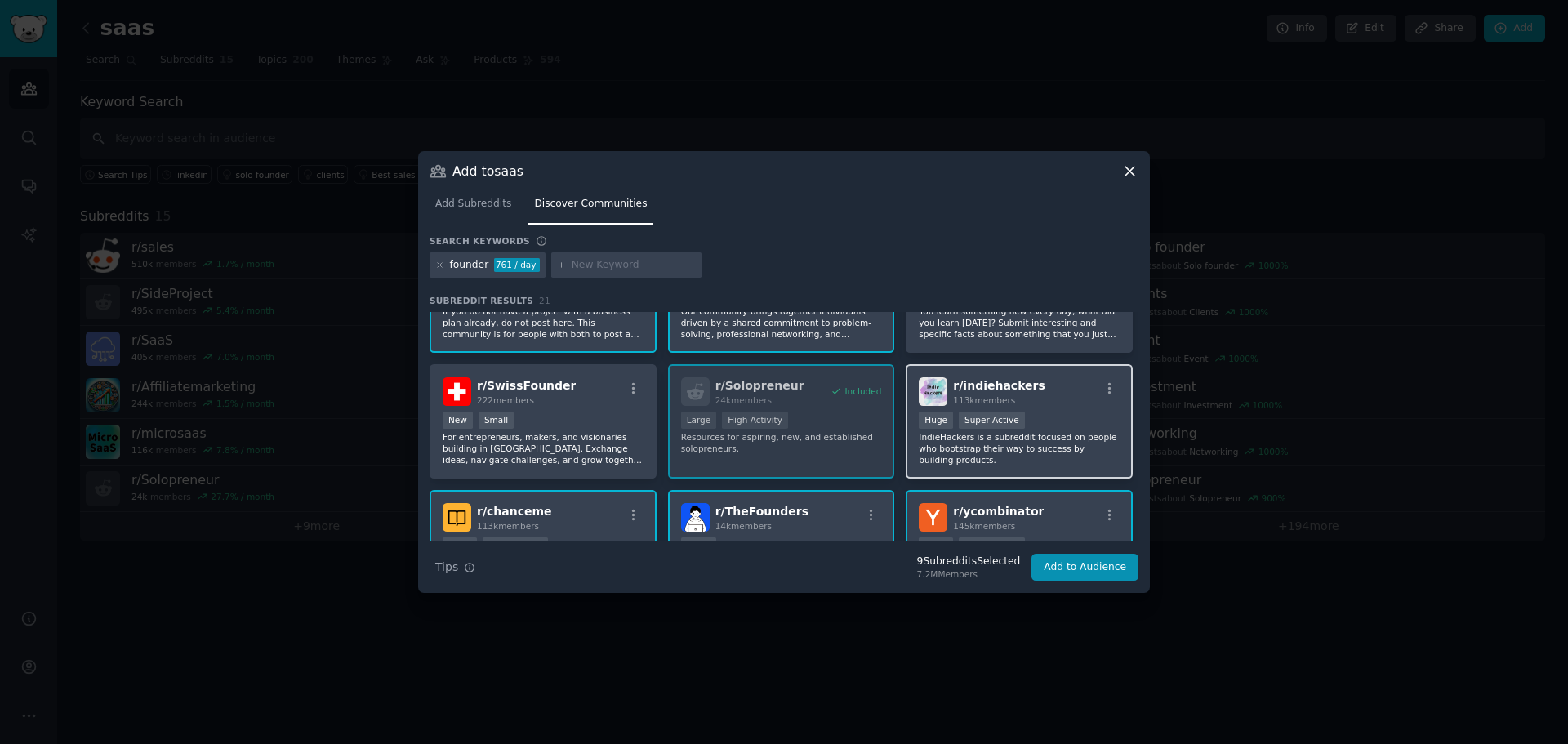
click at [1072, 433] on p "IndieHackers is a subreddit focused on people who bootstrap their way to succes…" at bounding box center [1018, 448] width 201 height 34
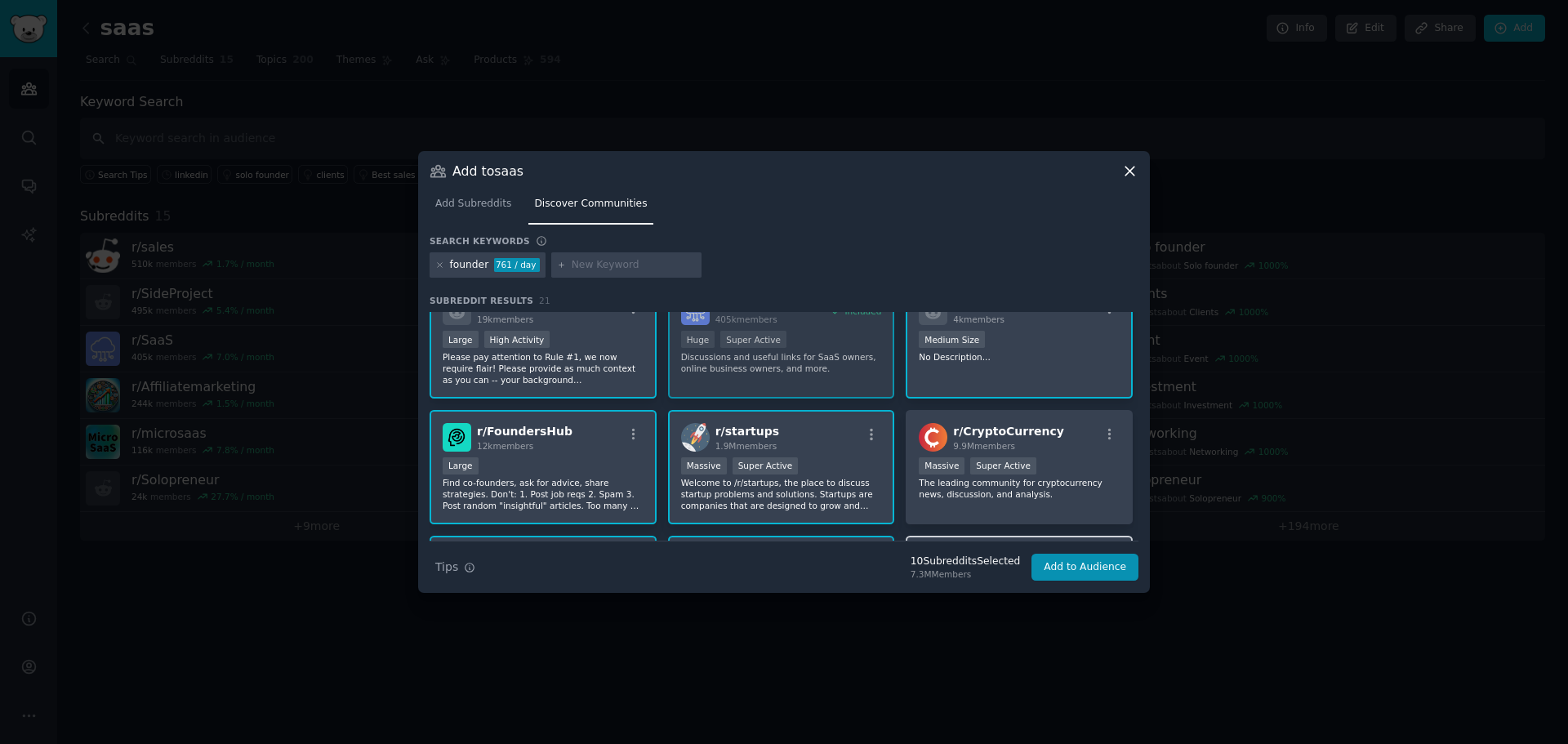
scroll to position [0, 0]
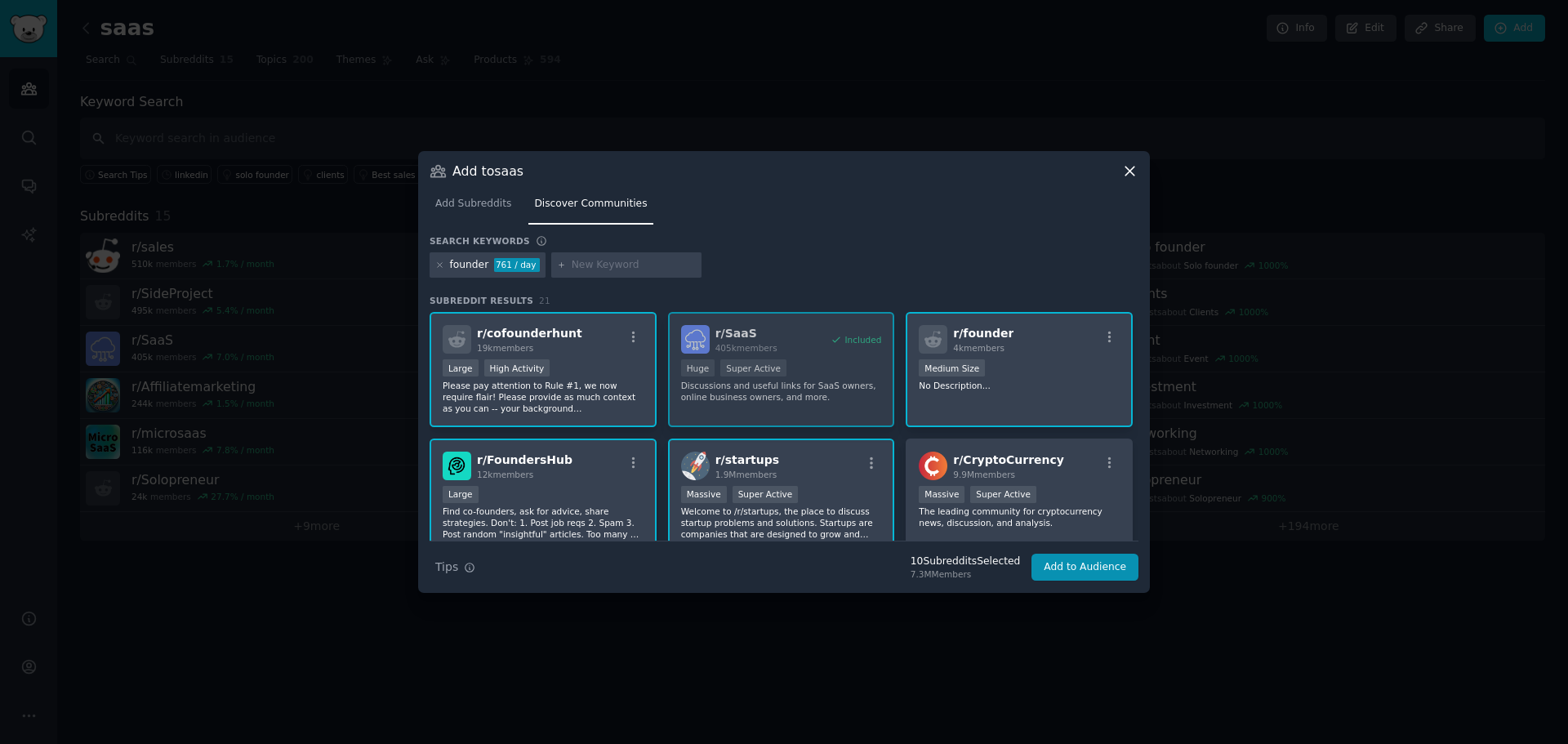
click at [589, 265] on input "text" at bounding box center [633, 264] width 124 height 15
type input "b2b"
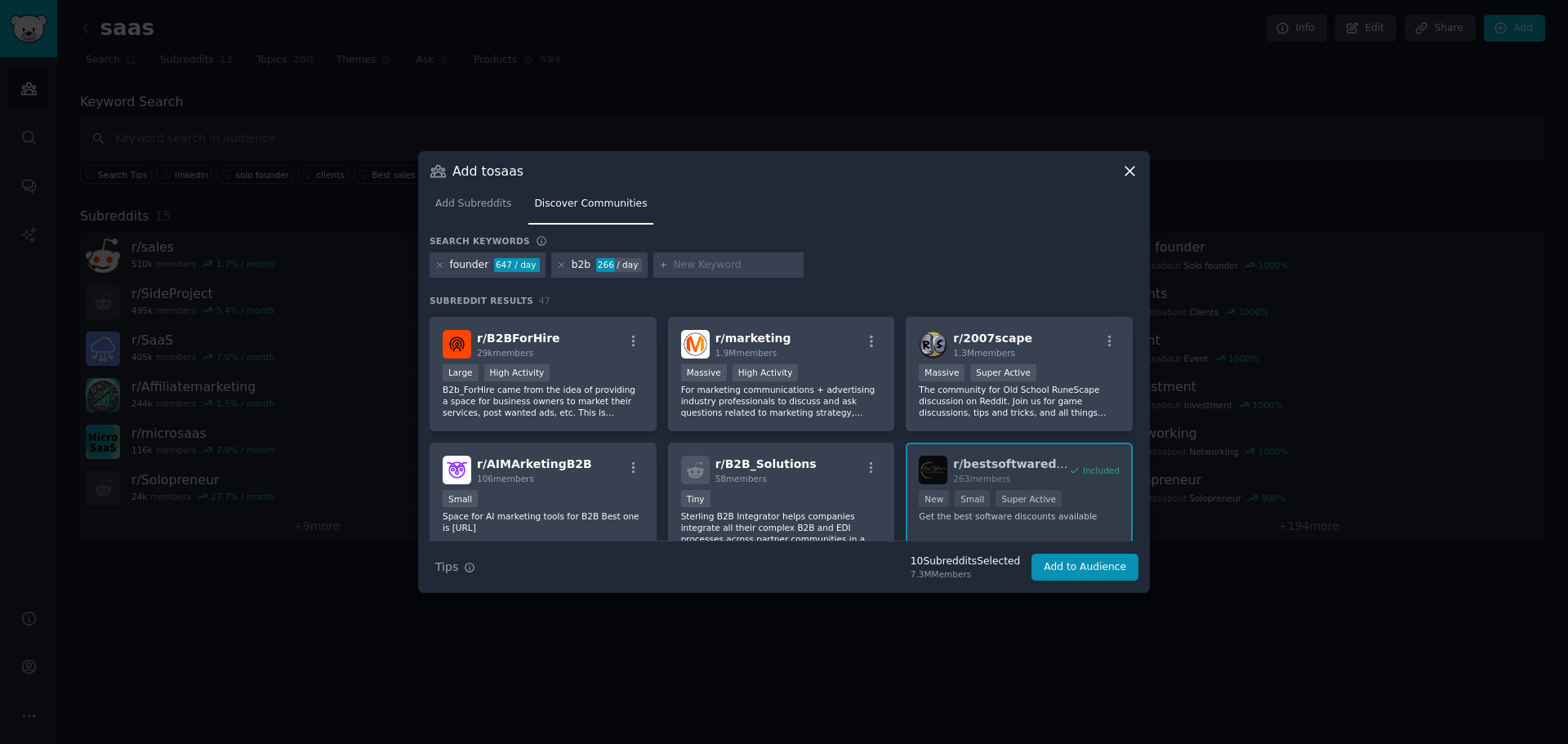
scroll to position [631, 0]
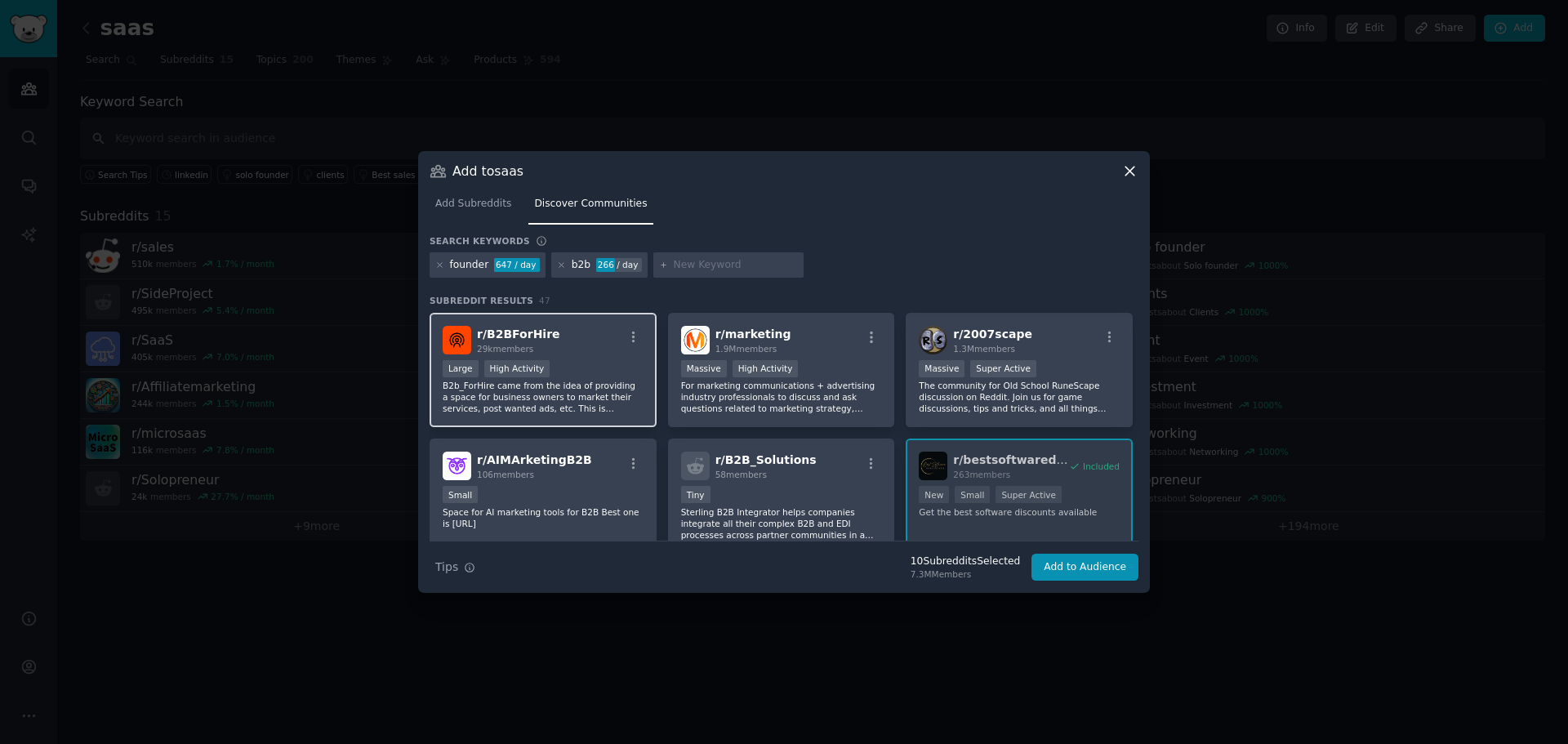
click at [571, 365] on div "Large High Activity" at bounding box center [543, 370] width 201 height 20
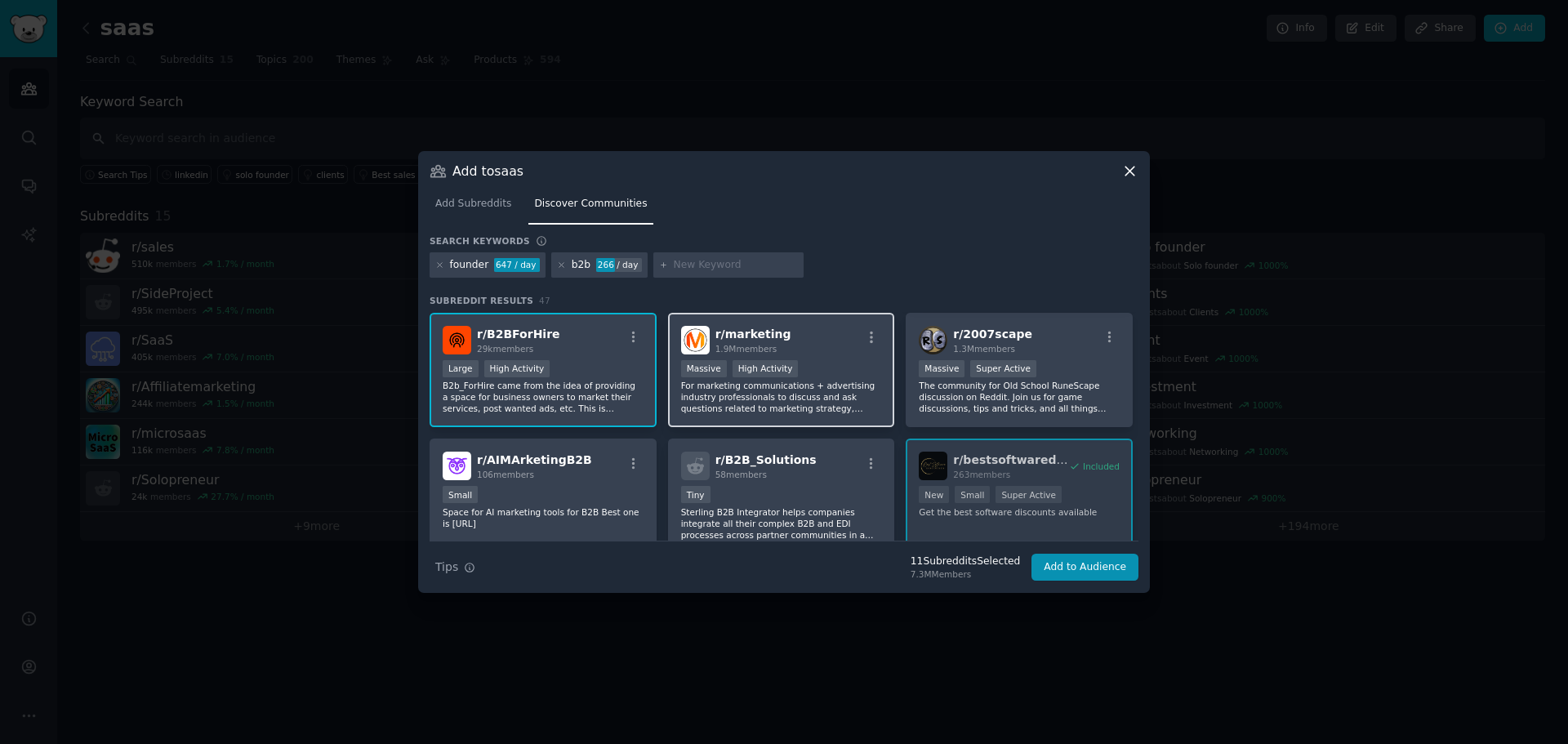
click at [795, 404] on p "For marketing communications + advertising industry professionals to discuss an…" at bounding box center [781, 397] width 201 height 34
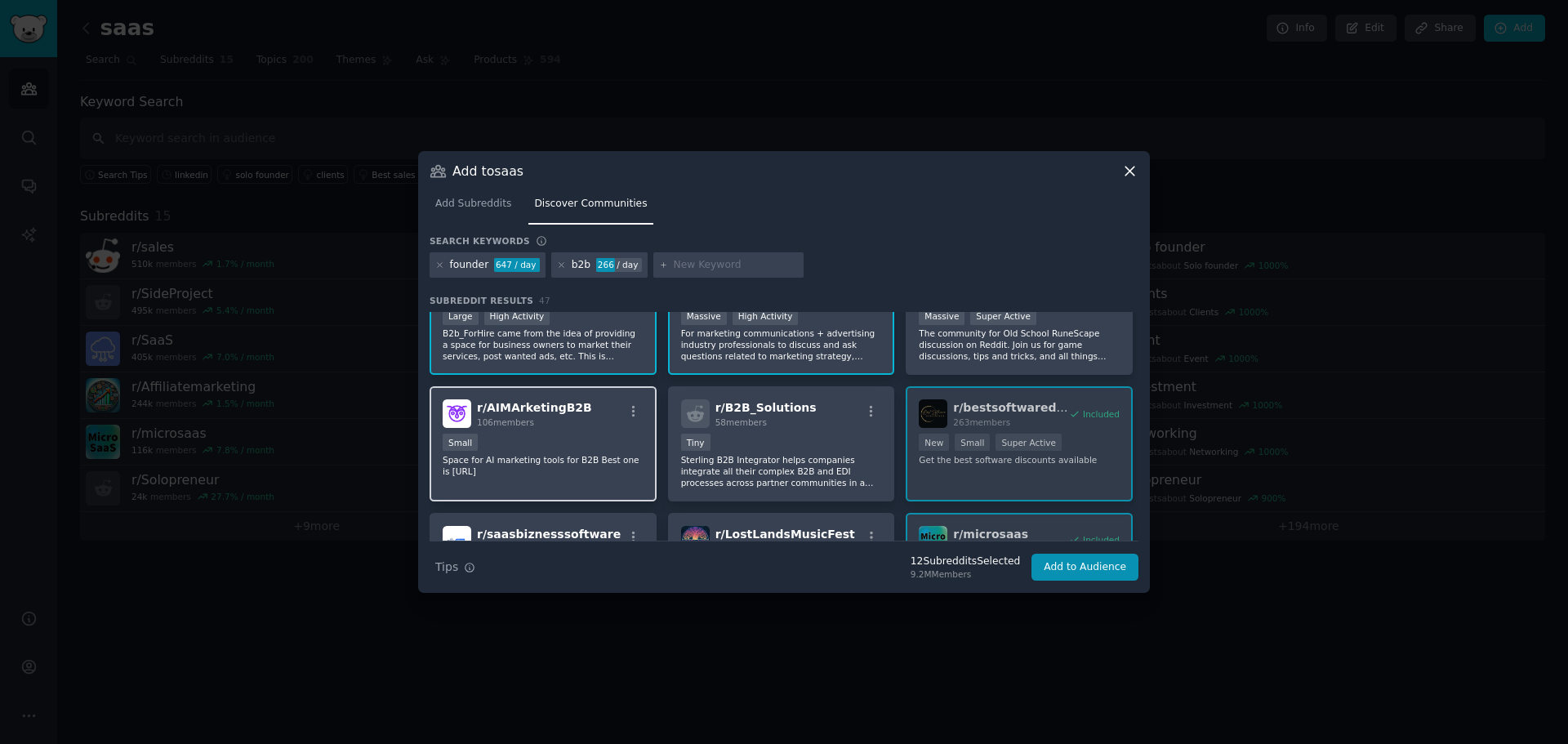
scroll to position [712, 0]
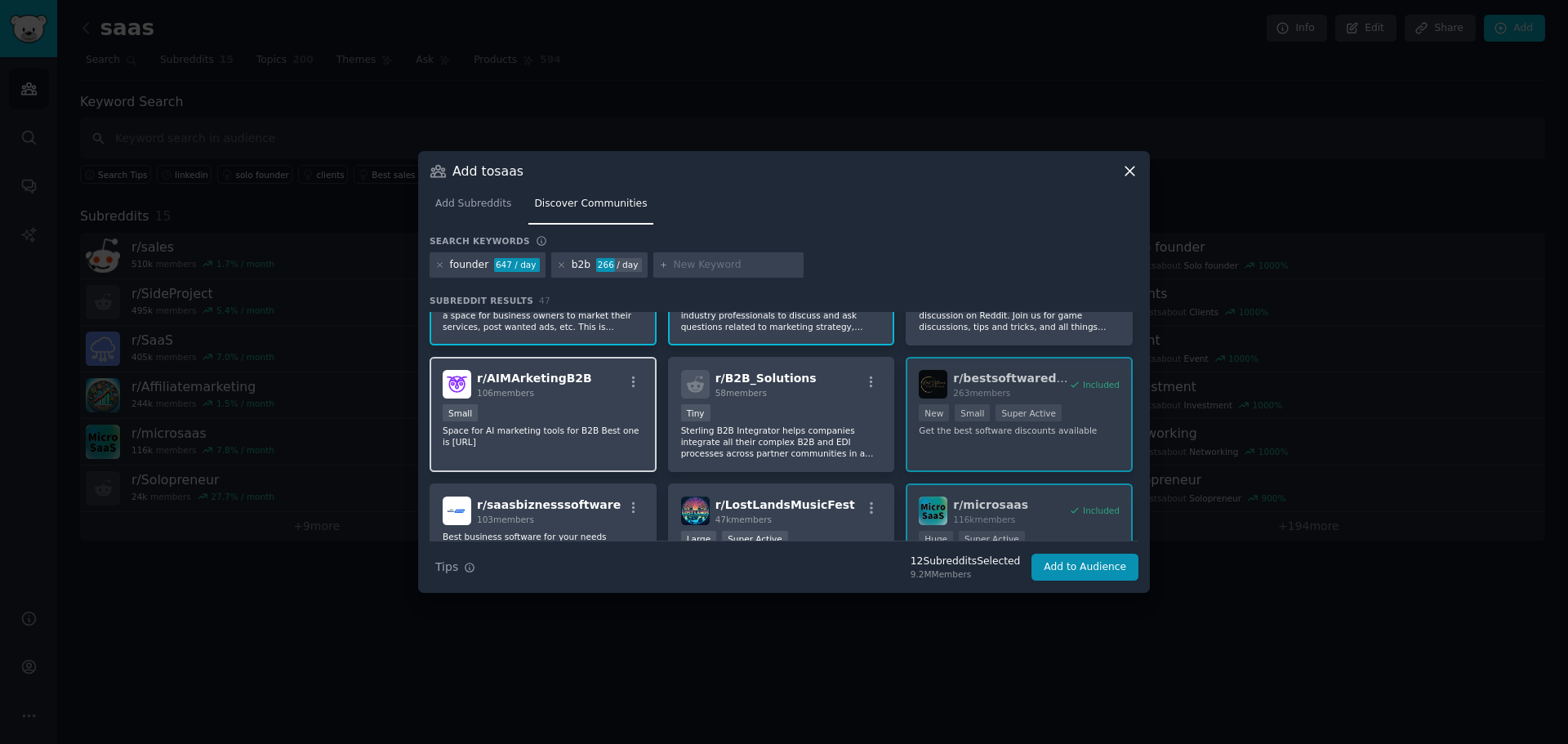
click at [592, 447] on div "r/ AIMArketingB2B 106 members Small Space for AI marketing tools for B2B Best o…" at bounding box center [543, 414] width 227 height 115
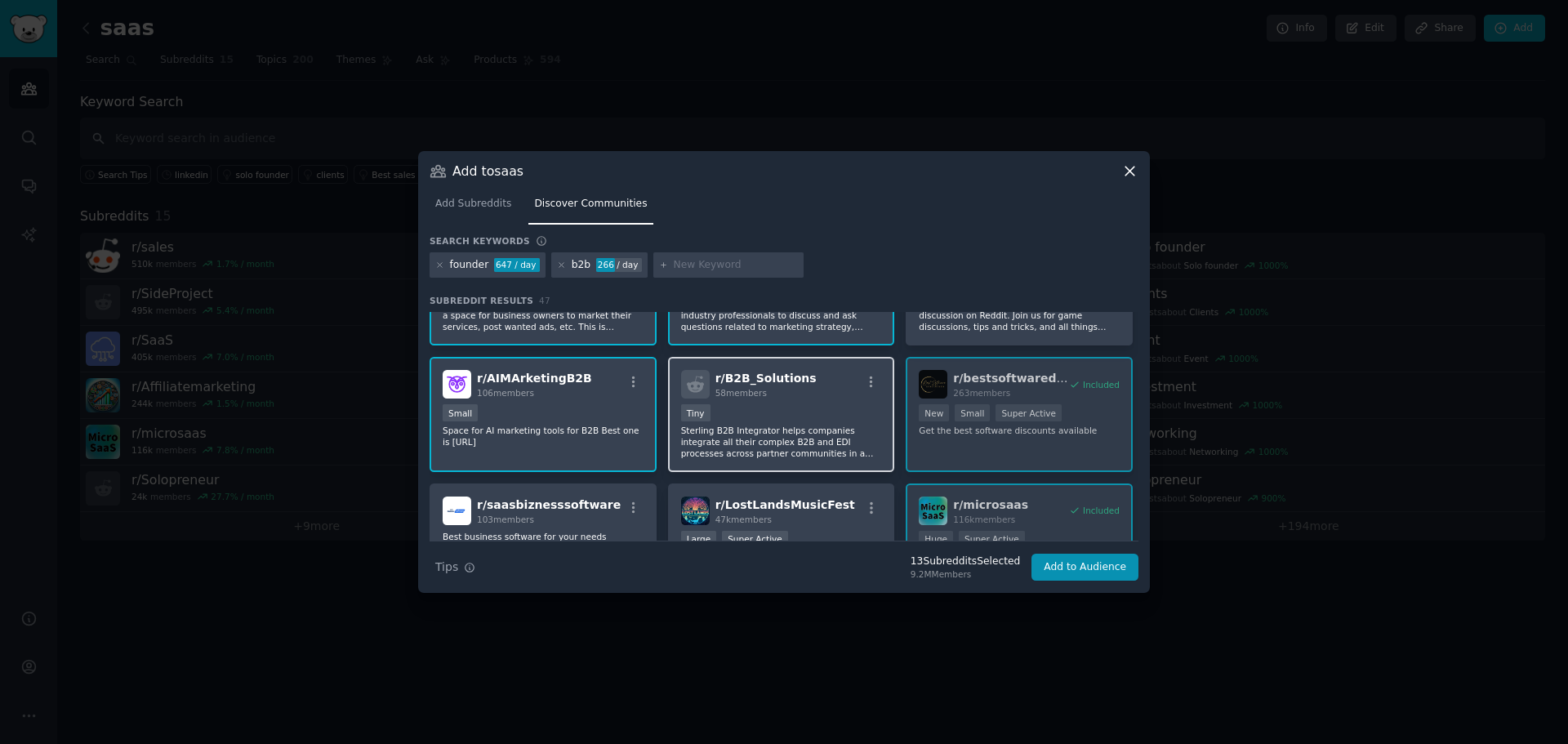
click at [829, 447] on p "Sterling B2B Integrator helps companies integrate all their complex B2B and EDI…" at bounding box center [781, 441] width 201 height 34
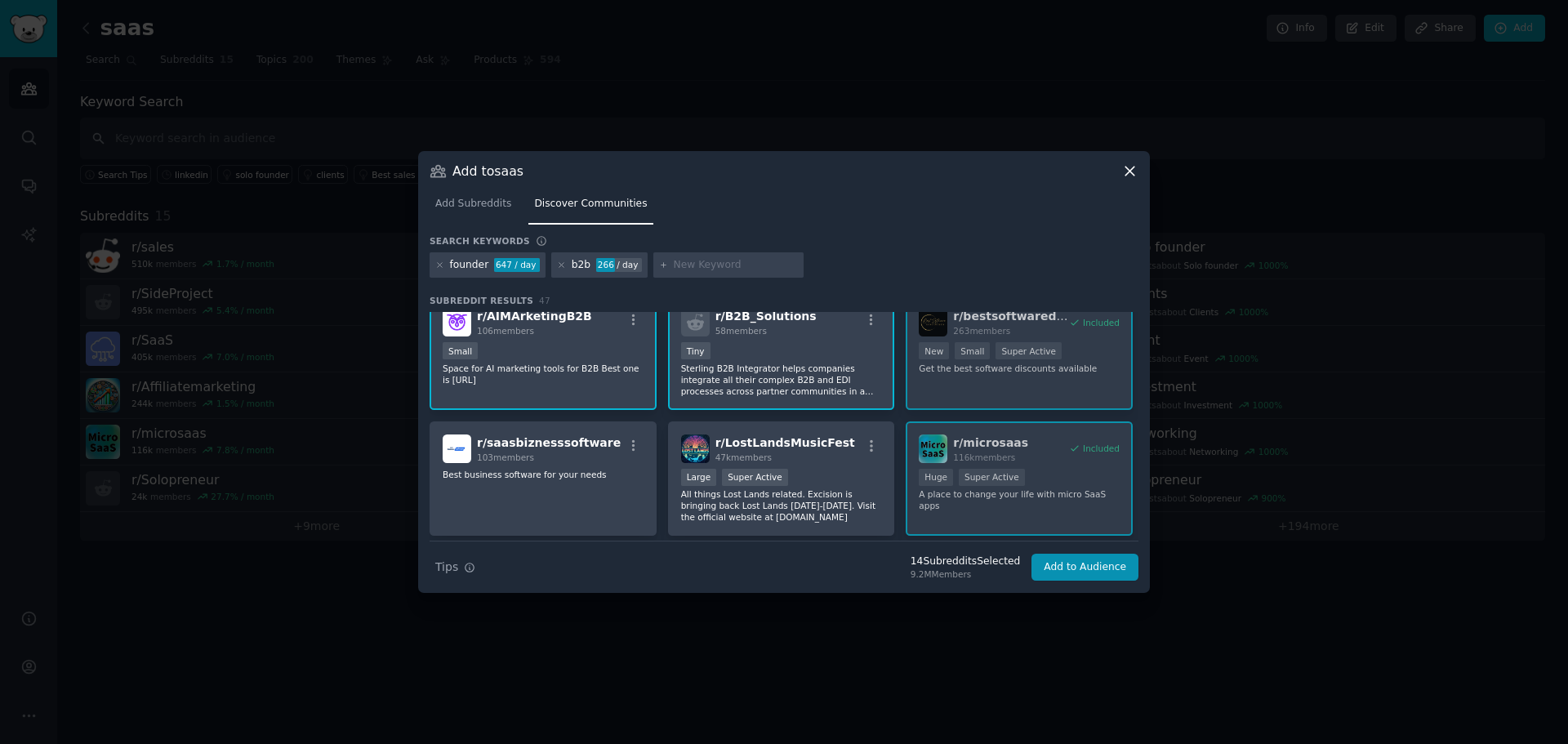
scroll to position [875, 0]
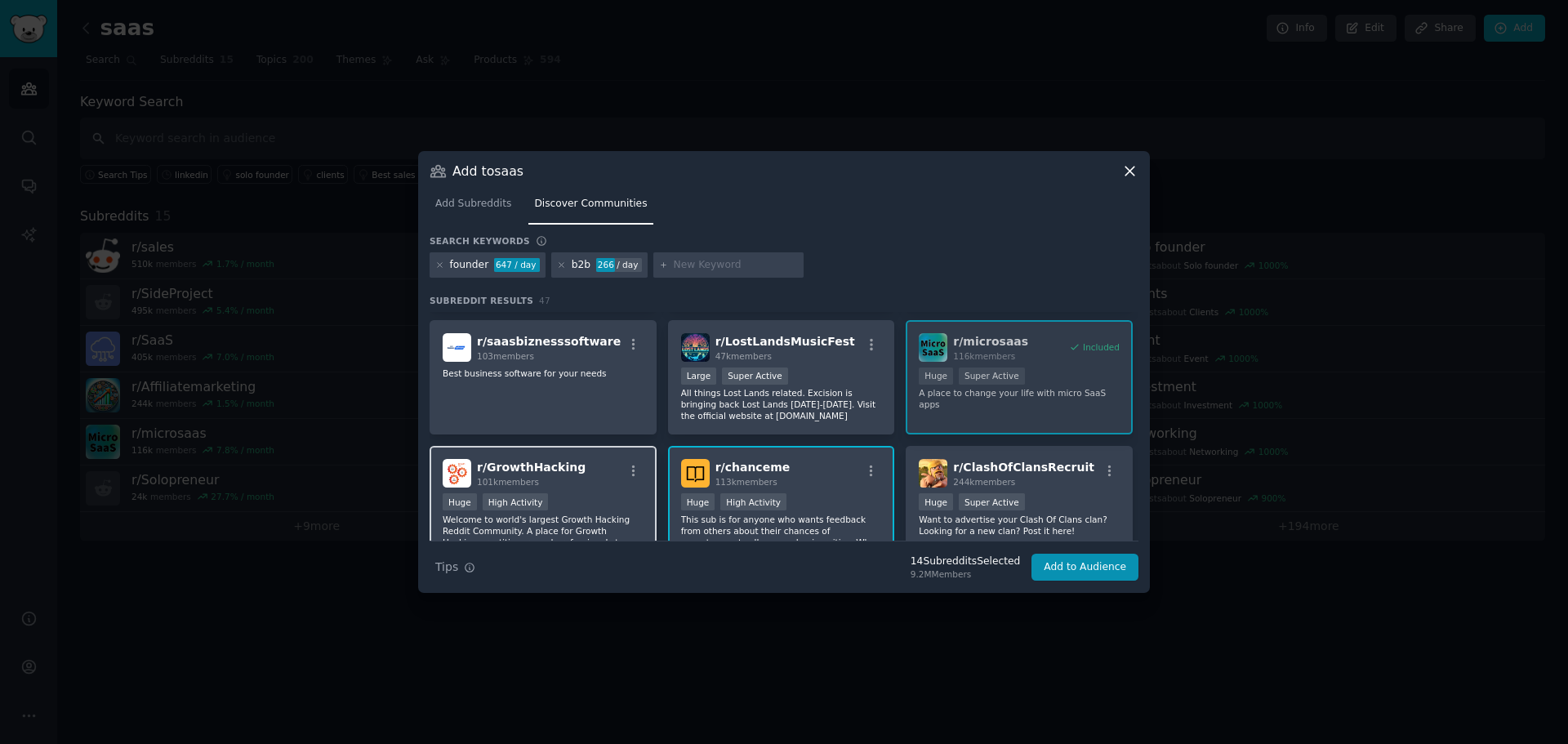
click at [567, 500] on div "Huge High Activity" at bounding box center [543, 503] width 201 height 20
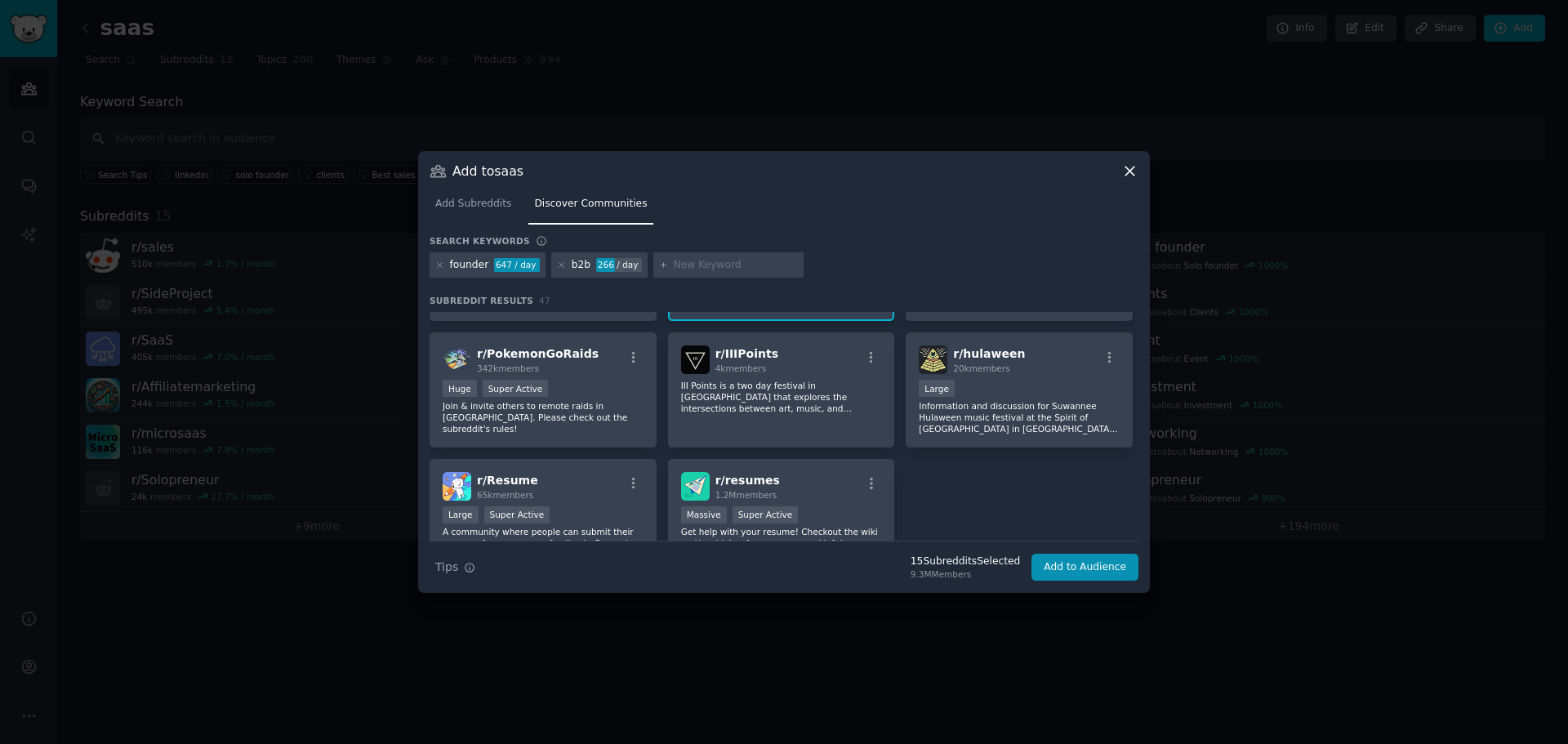
scroll to position [1773, 0]
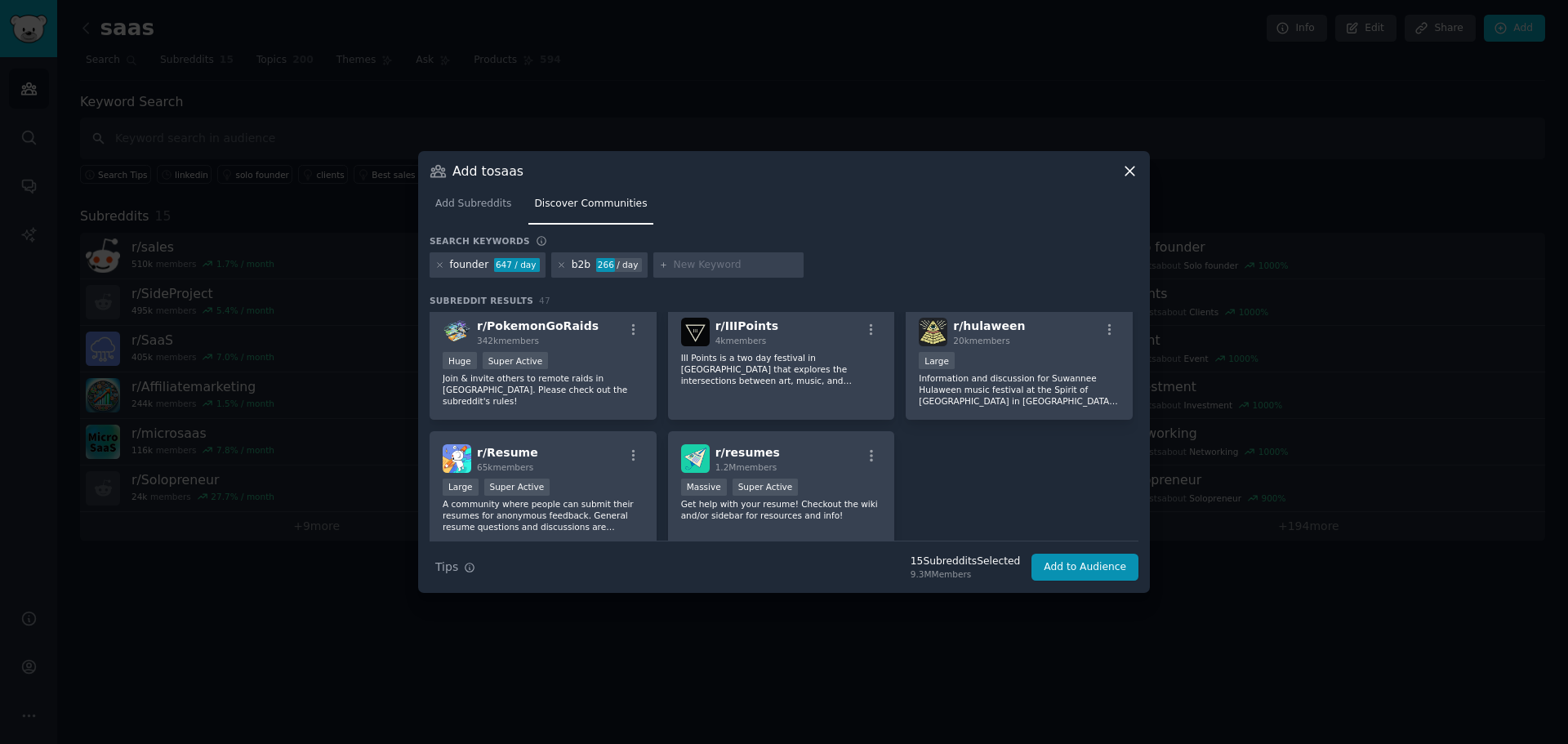
click at [711, 267] on input "text" at bounding box center [735, 264] width 124 height 15
type input "sales"
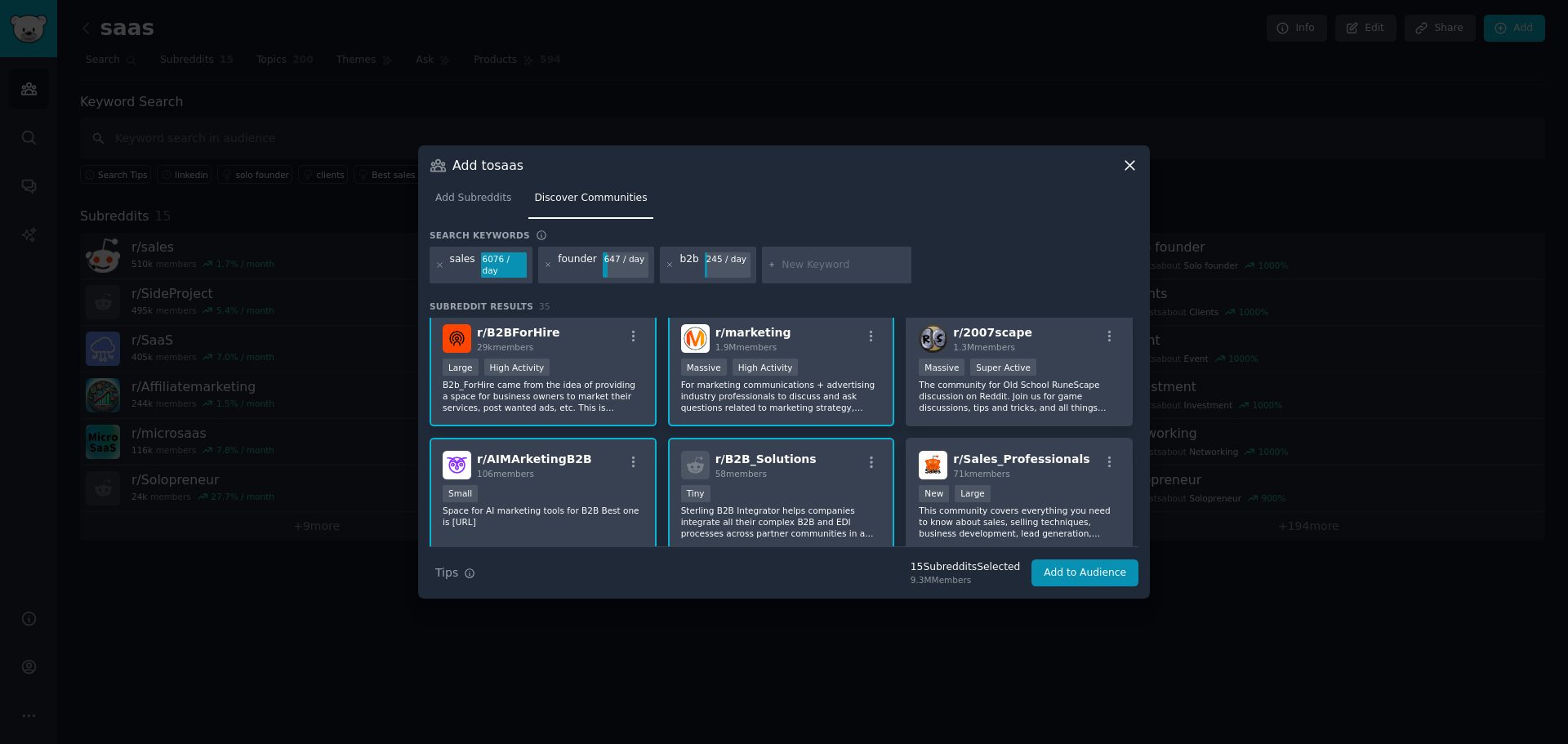
scroll to position [759, 0]
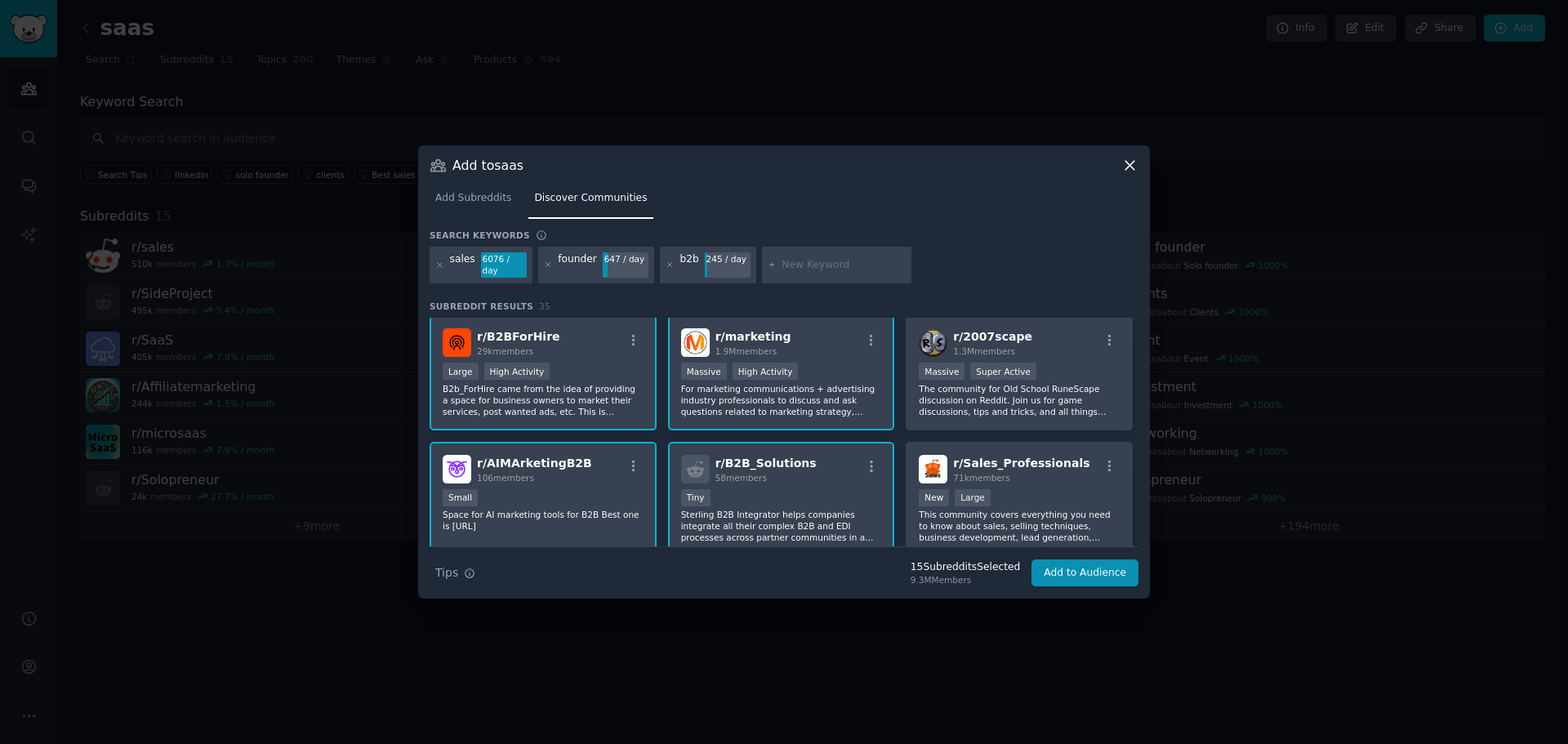
click at [1020, 489] on div "New Large" at bounding box center [1018, 499] width 201 height 20
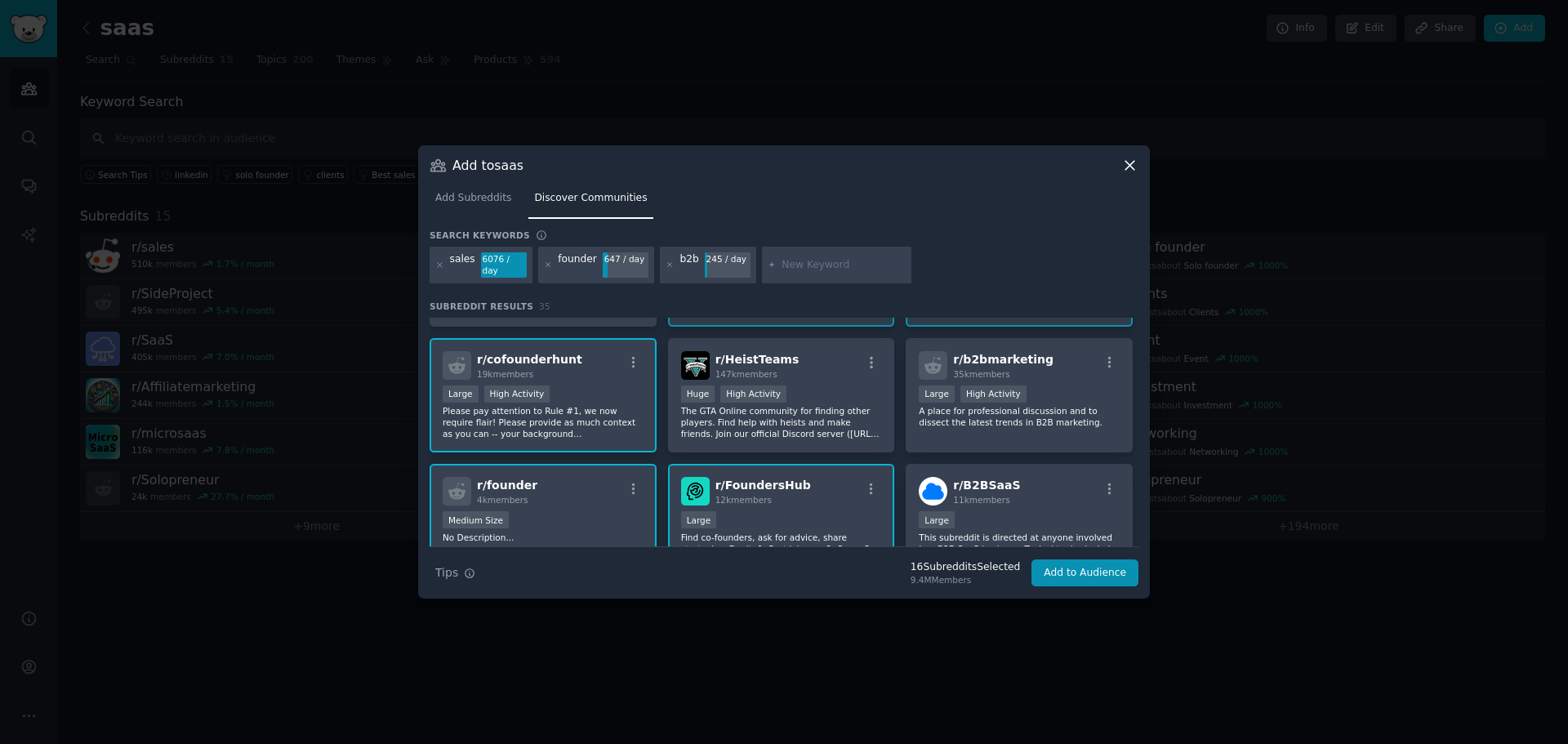
scroll to position [0, 0]
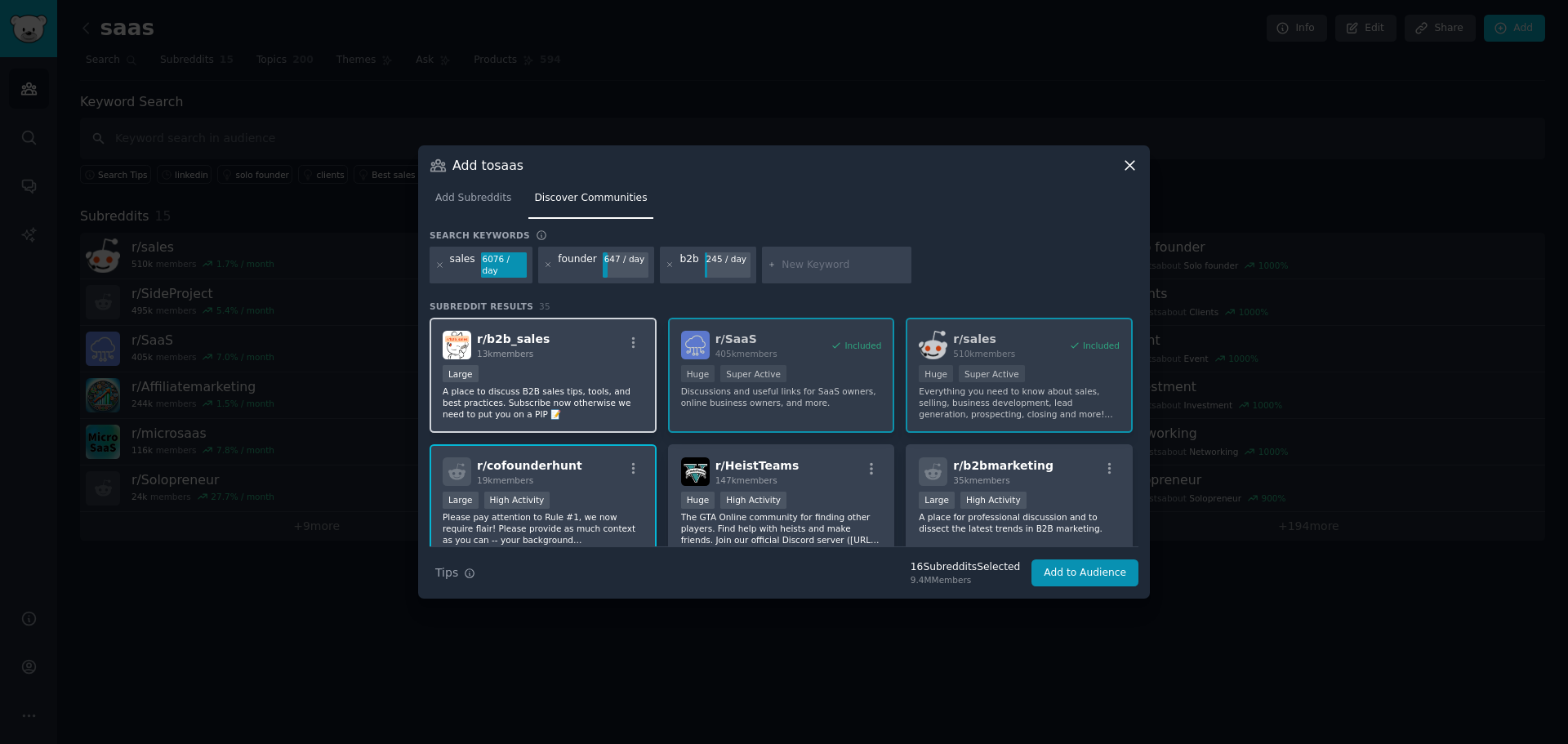
click at [575, 365] on div "Large" at bounding box center [543, 375] width 201 height 20
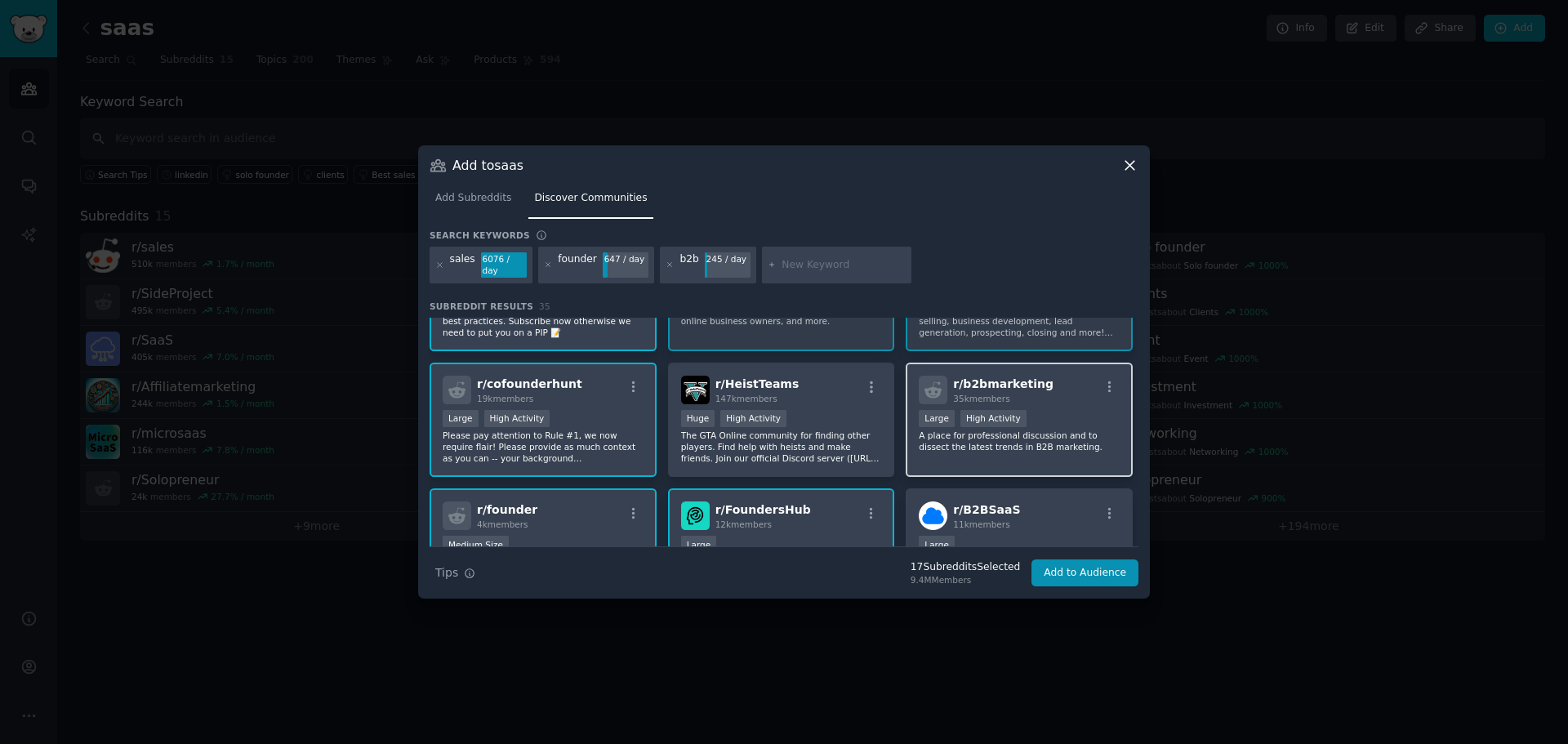
click at [1074, 429] on p "A place for professional discussion and to dissect the latest trends in B2B mar…" at bounding box center [1018, 440] width 201 height 23
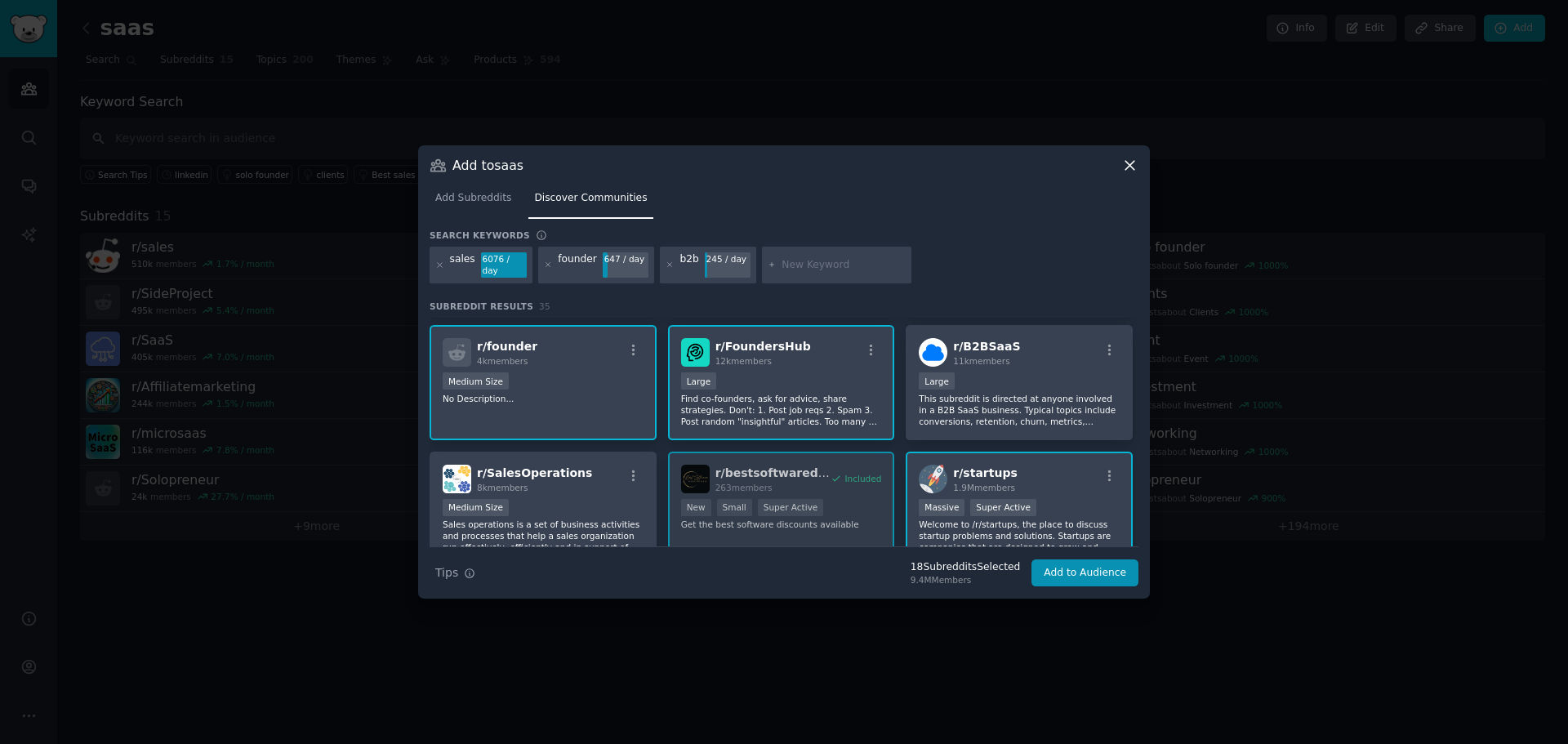
scroll to position [327, 0]
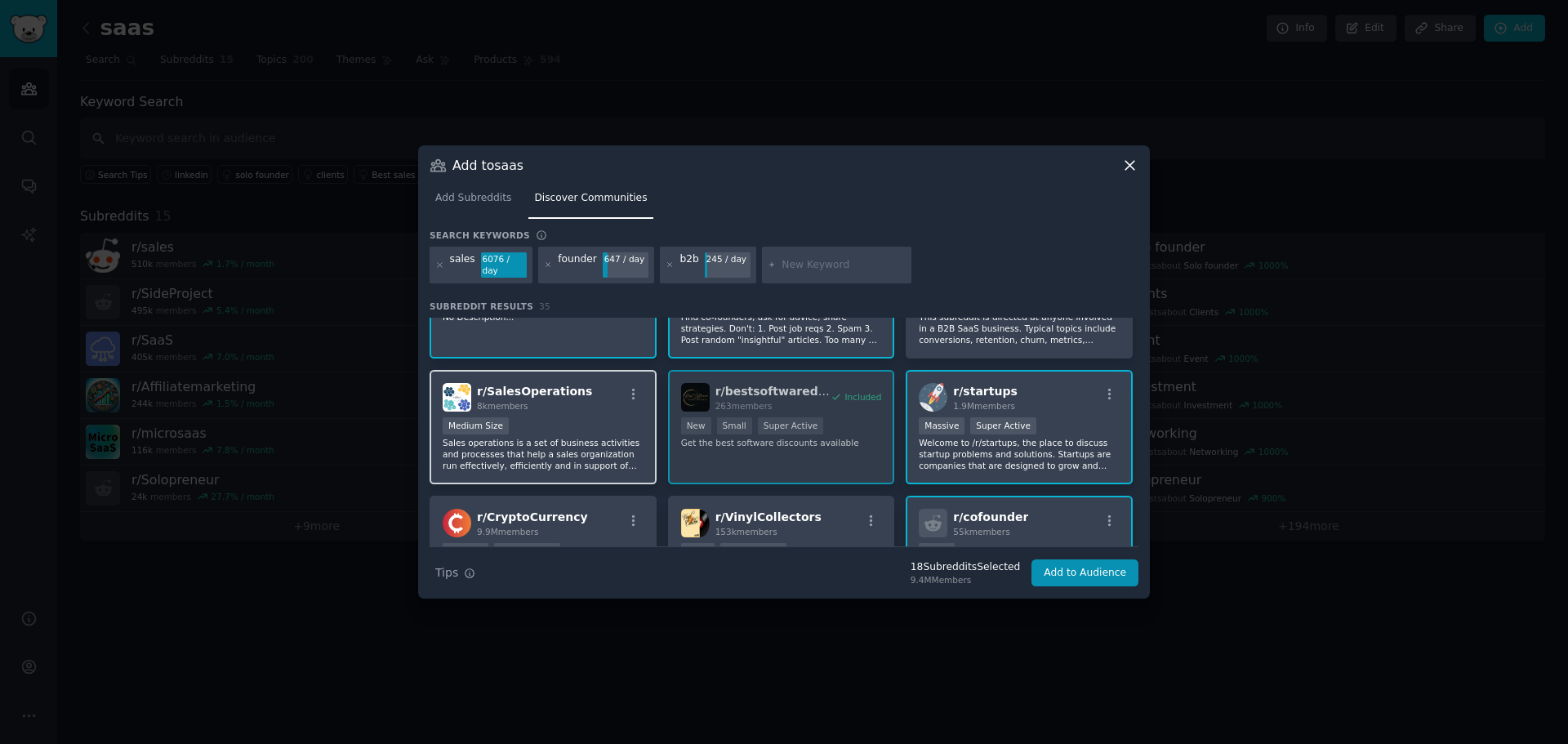
click at [597, 425] on div "Medium Size" at bounding box center [543, 427] width 201 height 20
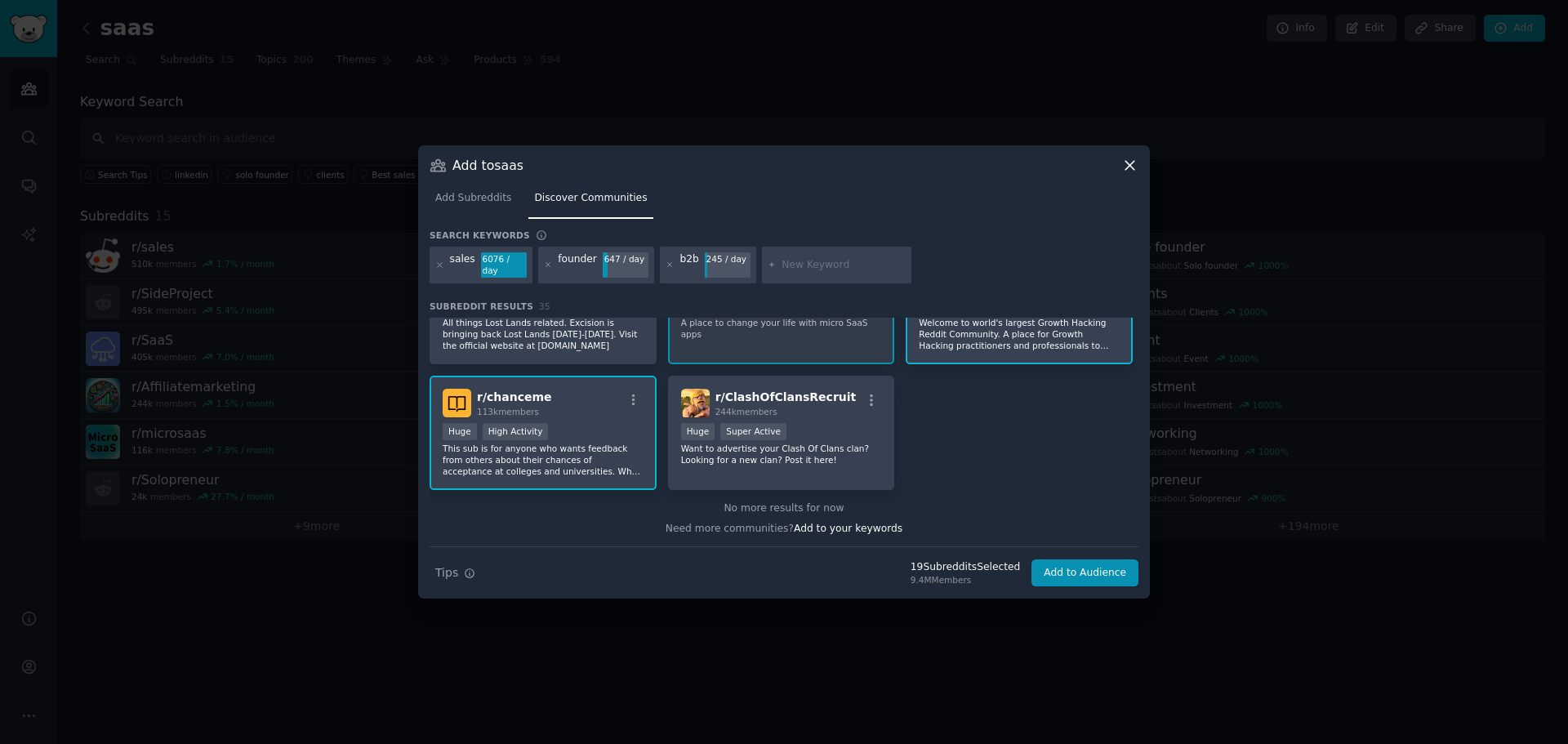
scroll to position [1330, 0]
click at [812, 264] on input "text" at bounding box center [843, 264] width 124 height 15
type input "growth"
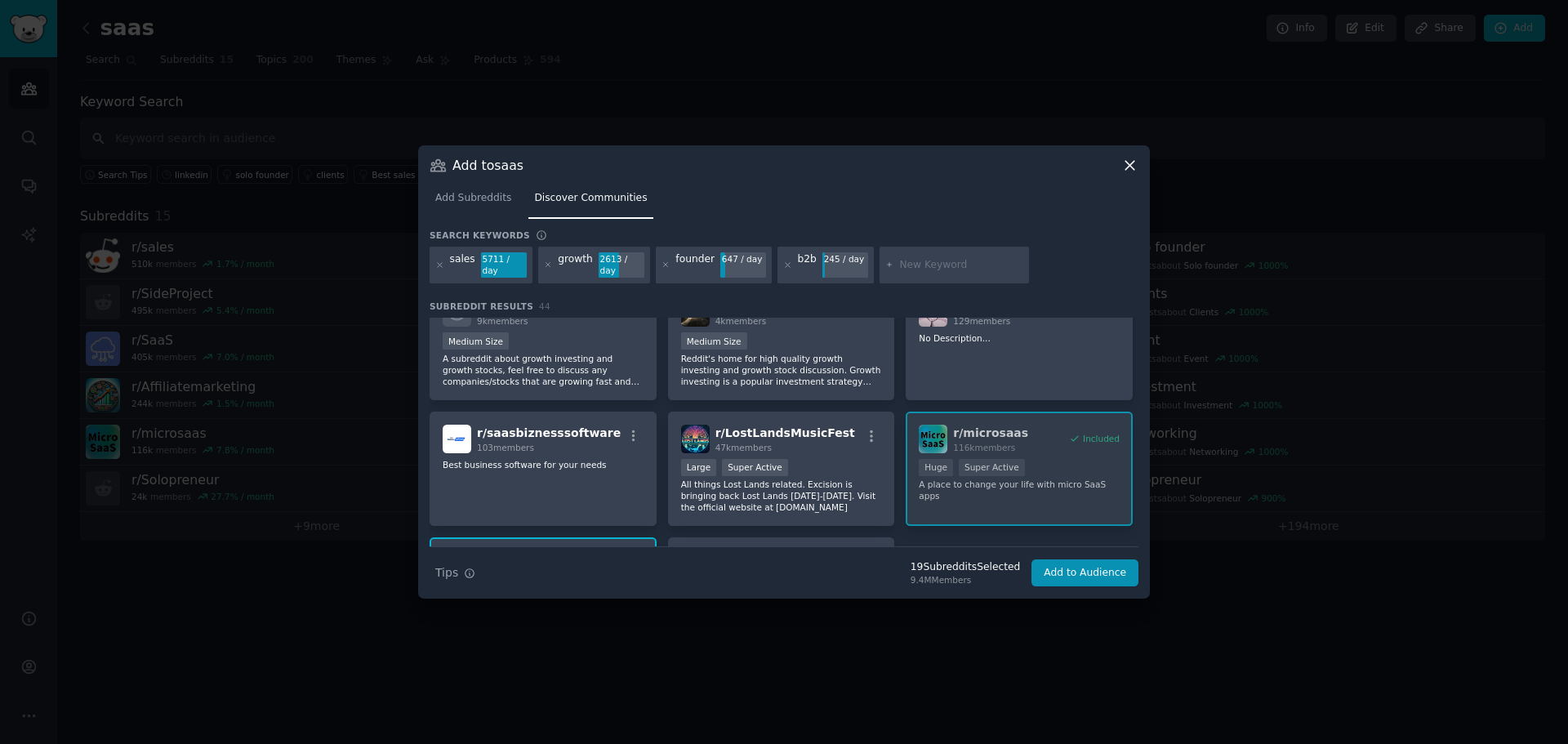
scroll to position [1453, 0]
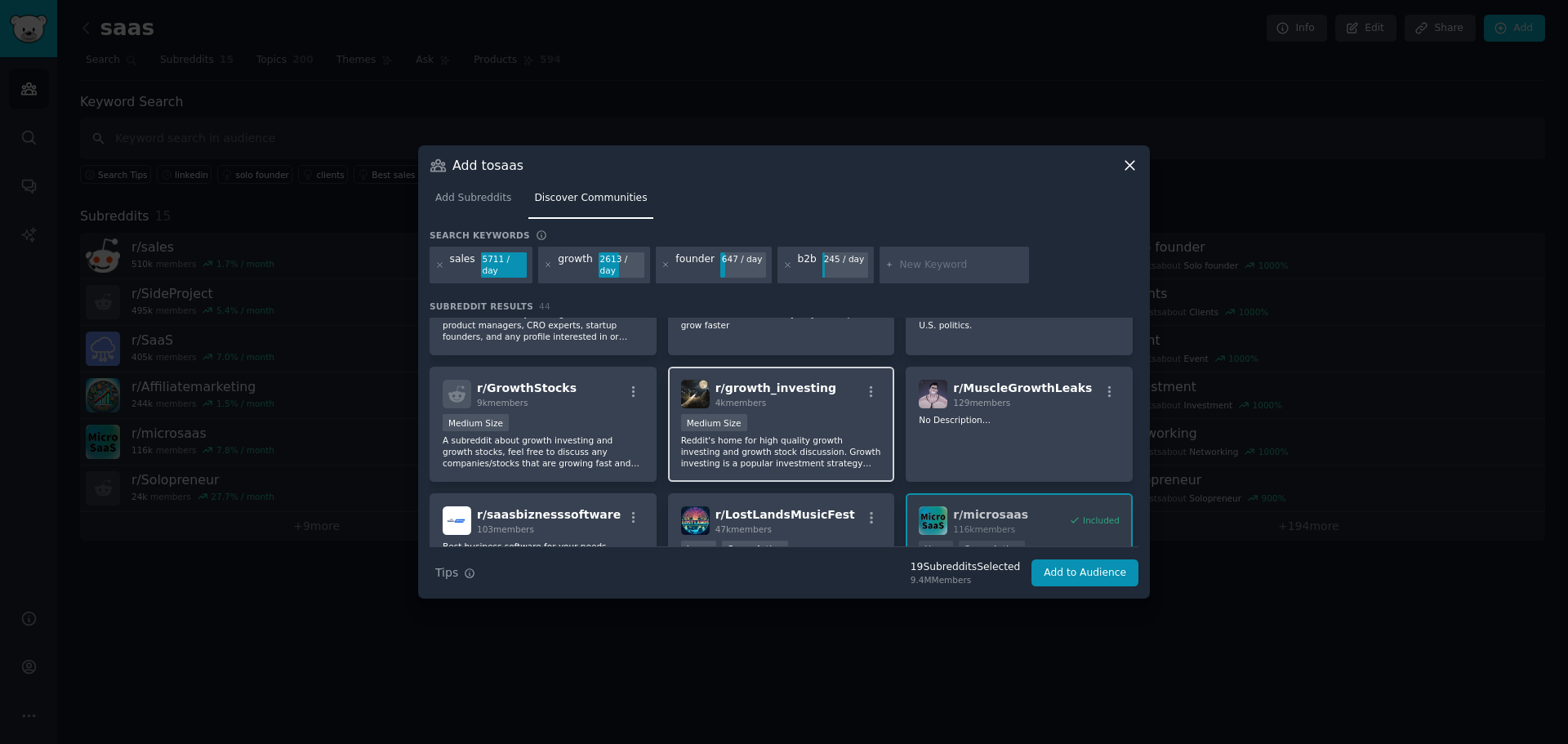
click at [817, 395] on div "r/ growth_investing 4k members" at bounding box center [781, 393] width 201 height 28
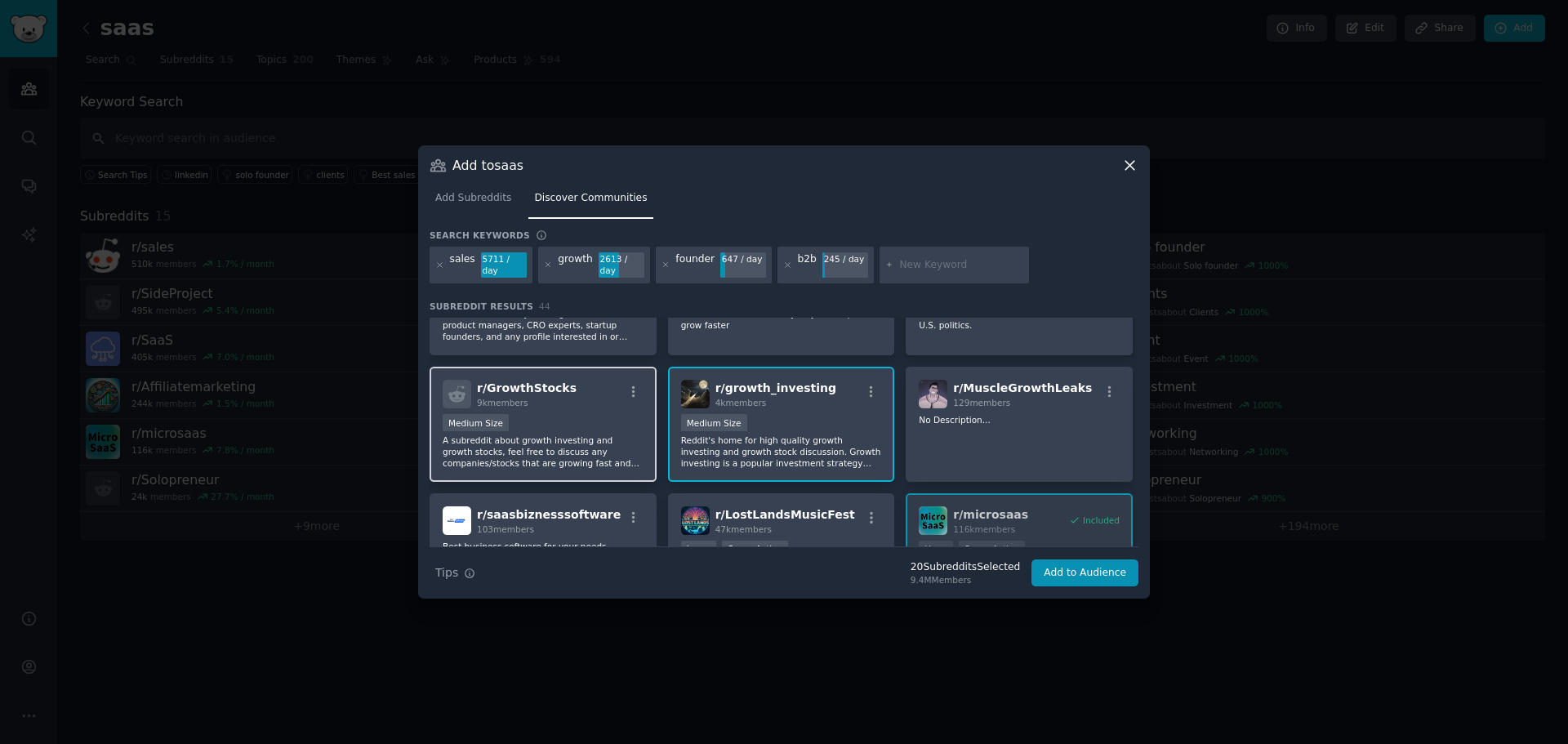
click at [608, 416] on div "Medium Size" at bounding box center [543, 424] width 201 height 20
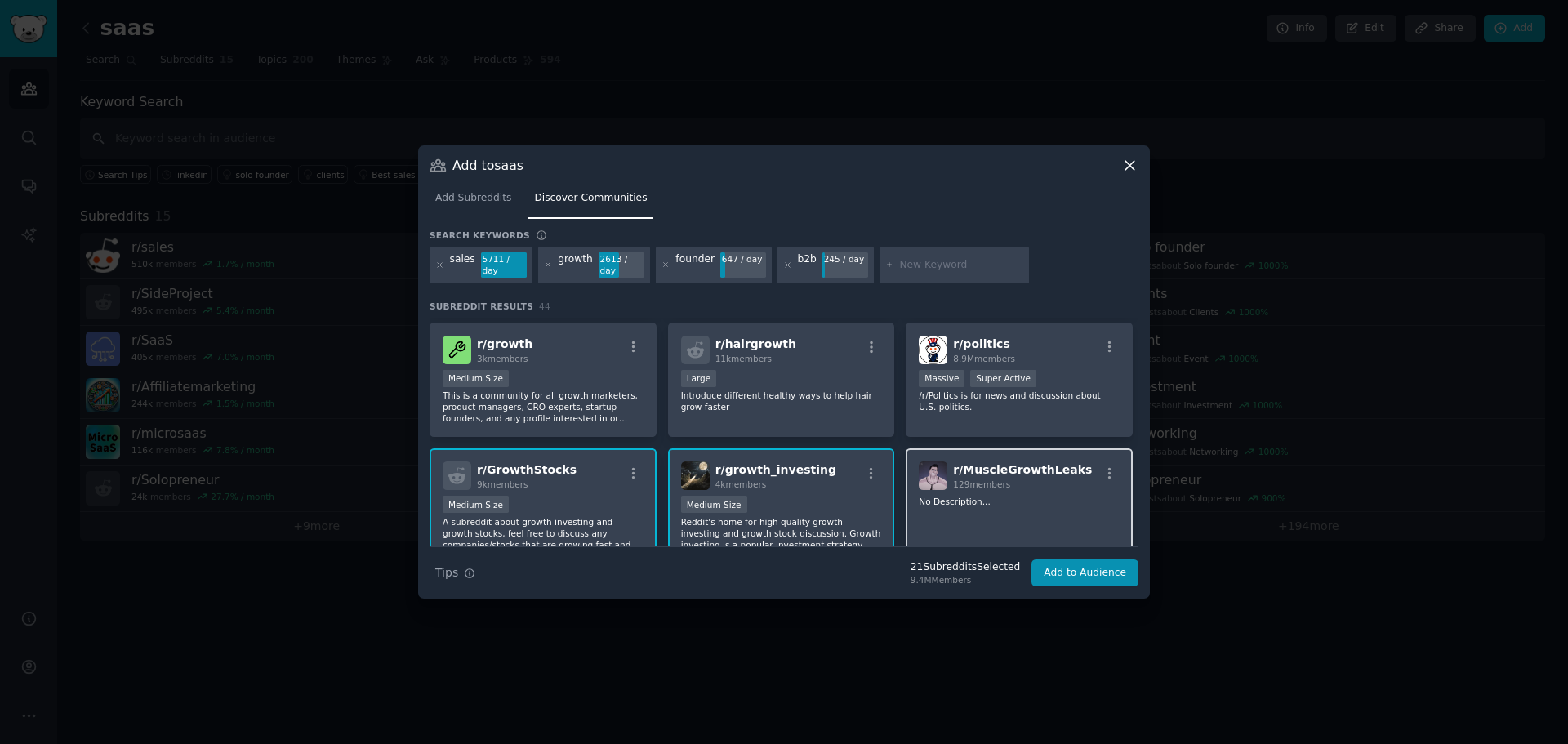
scroll to position [1290, 0]
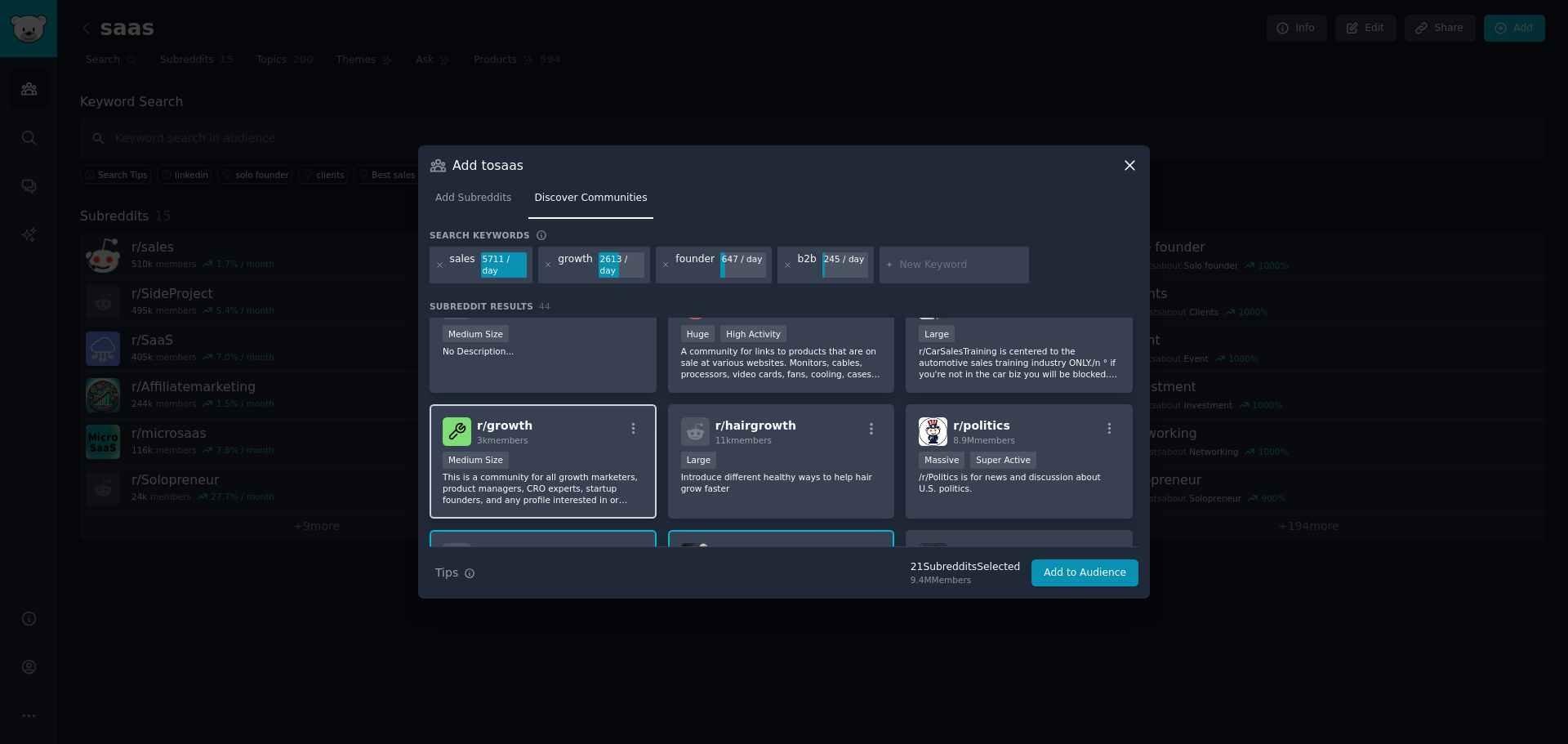
click at [570, 471] on p "This is a community for all growth marketers, product managers, CRO experts, st…" at bounding box center [543, 488] width 201 height 34
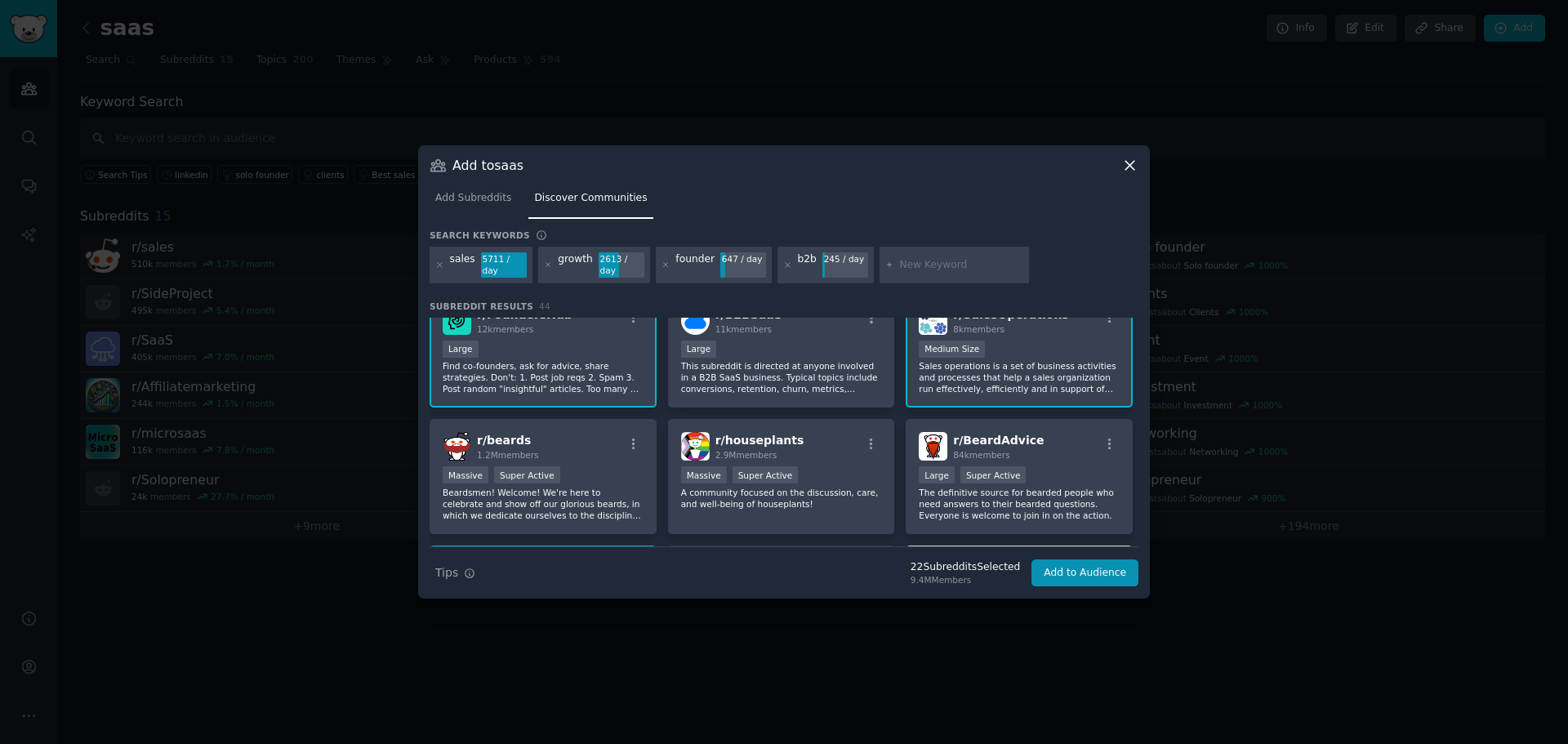
scroll to position [311, 0]
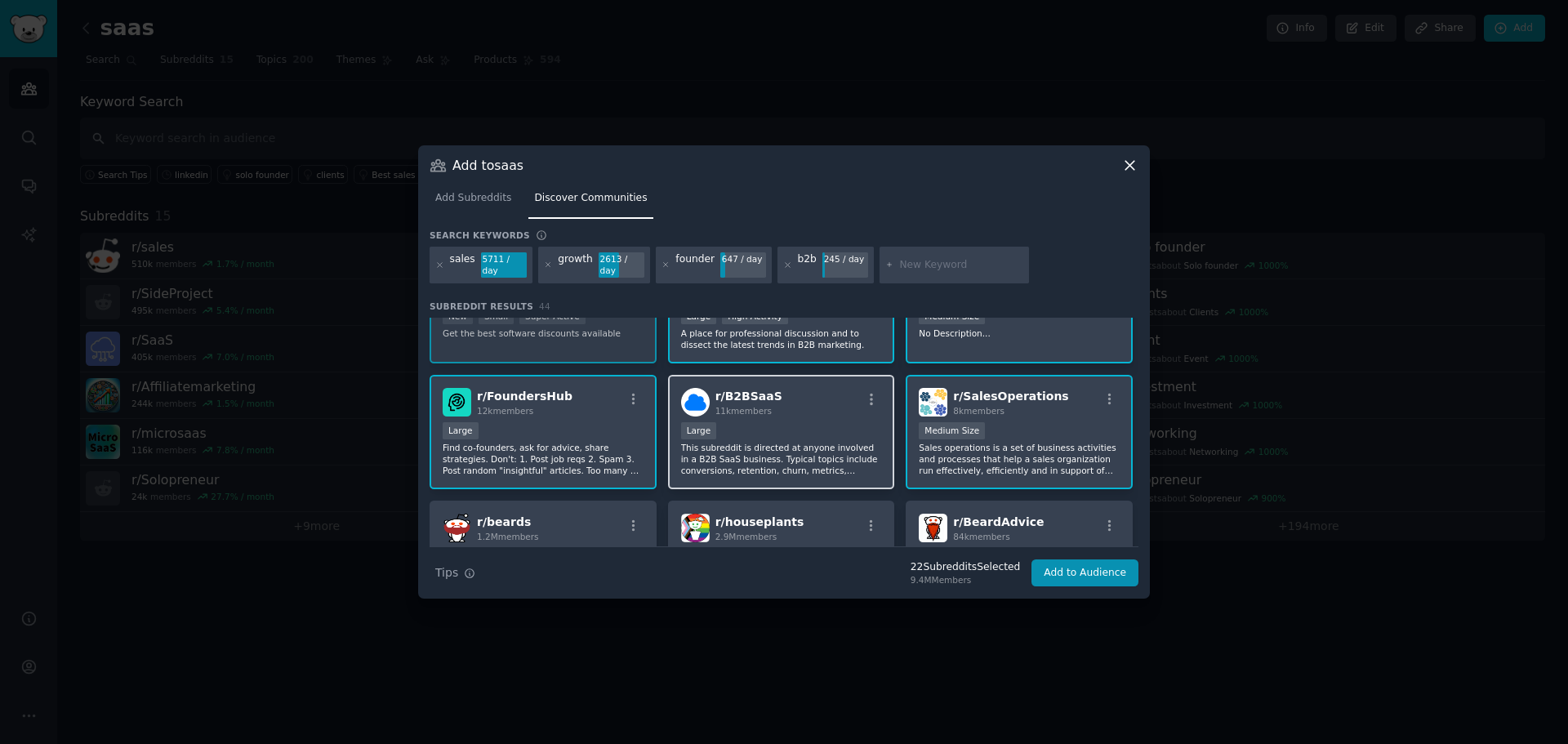
click at [764, 451] on p "This subreddit is directed at anyone involved in a B2B SaaS business. Typical t…" at bounding box center [781, 459] width 201 height 34
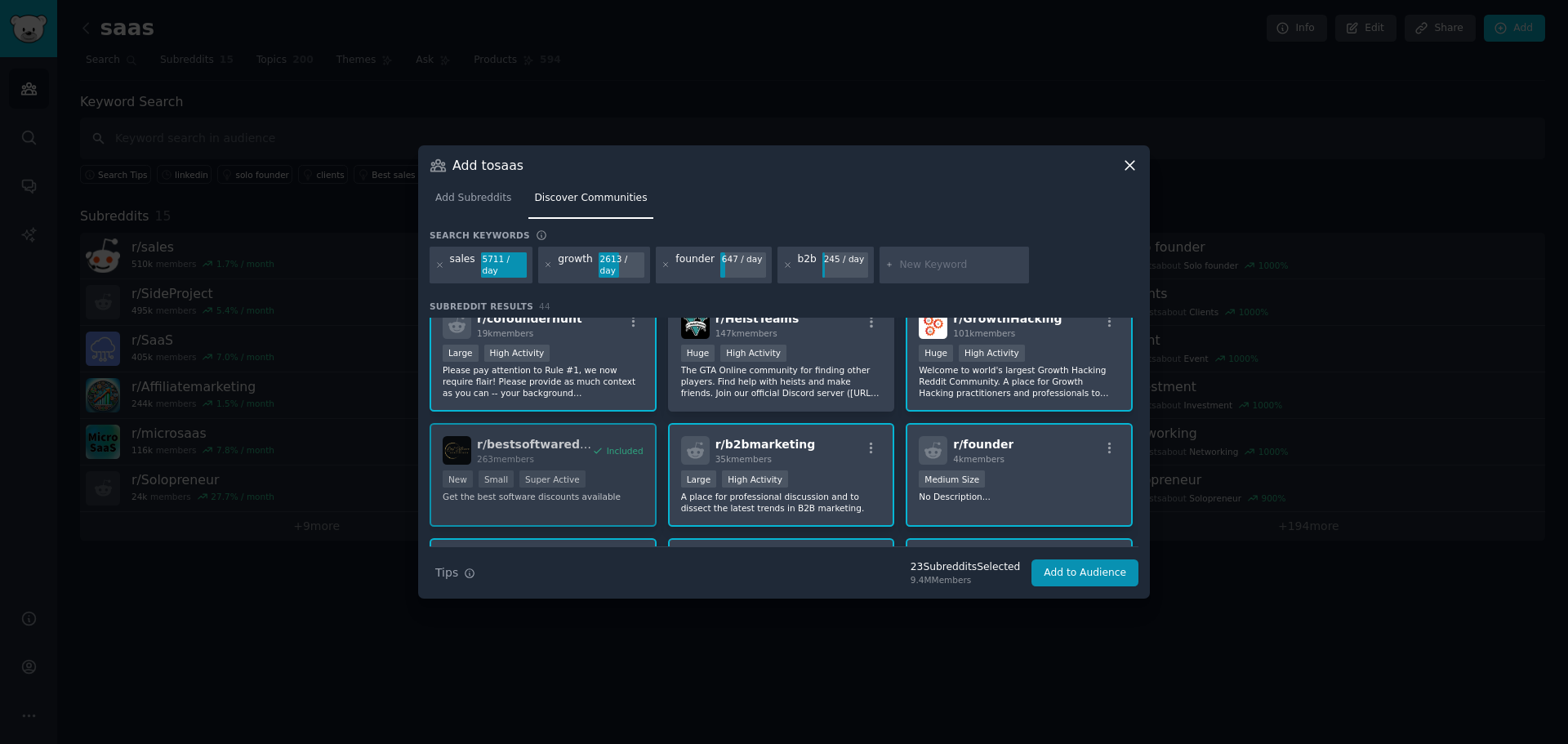
scroll to position [0, 0]
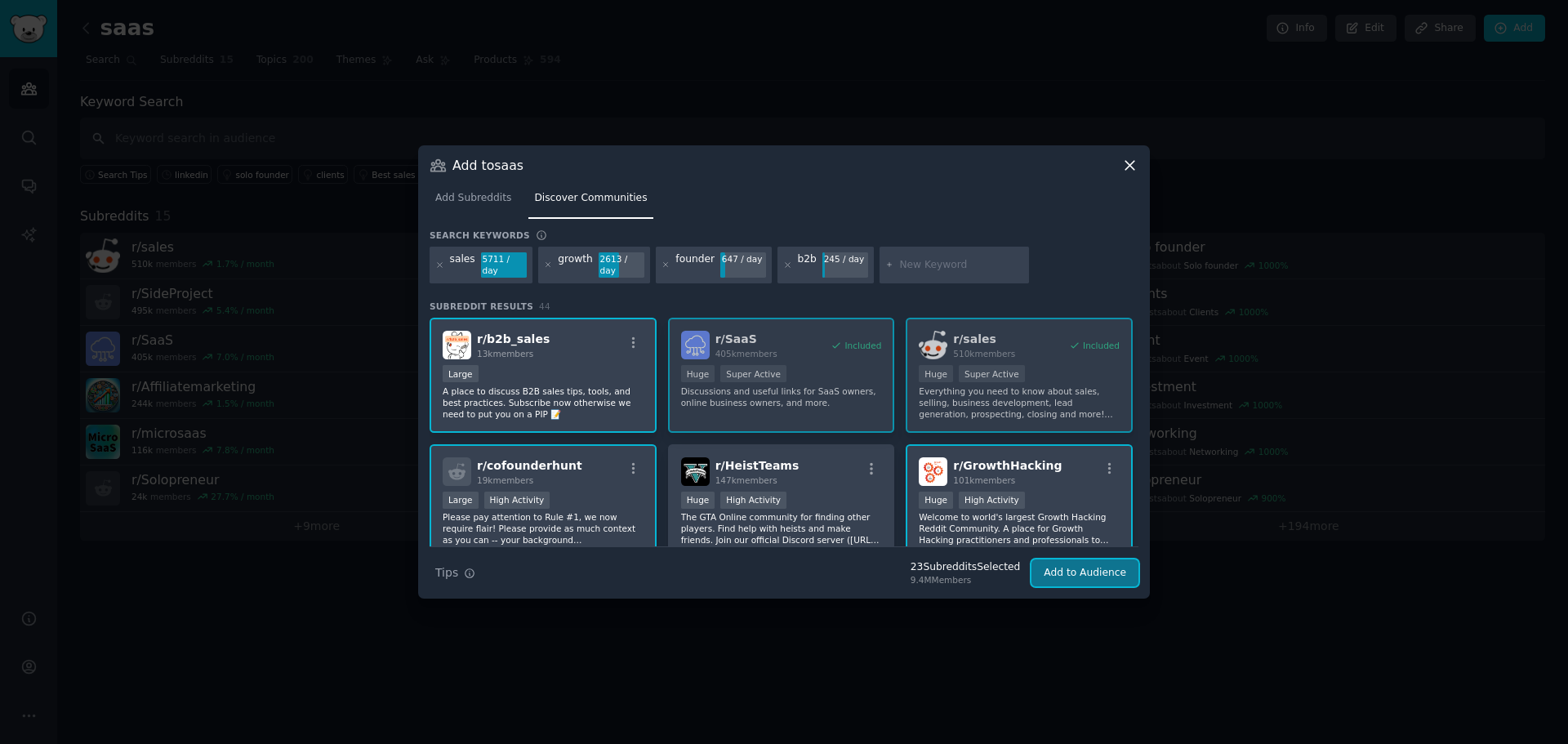
click at [1075, 565] on button "Add to Audience" at bounding box center [1084, 573] width 107 height 28
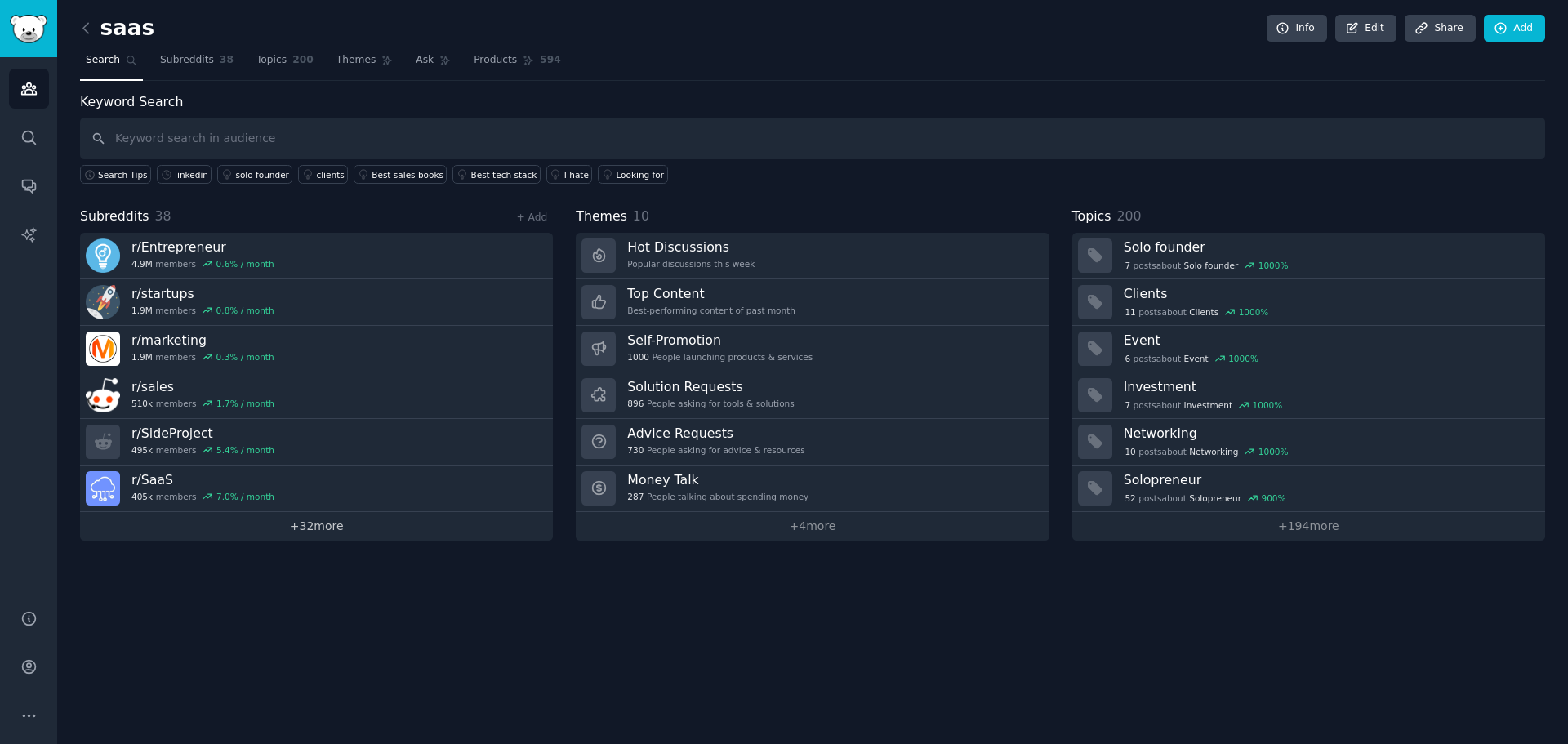
click at [349, 523] on link "+ 32 more" at bounding box center [317, 526] width 473 height 28
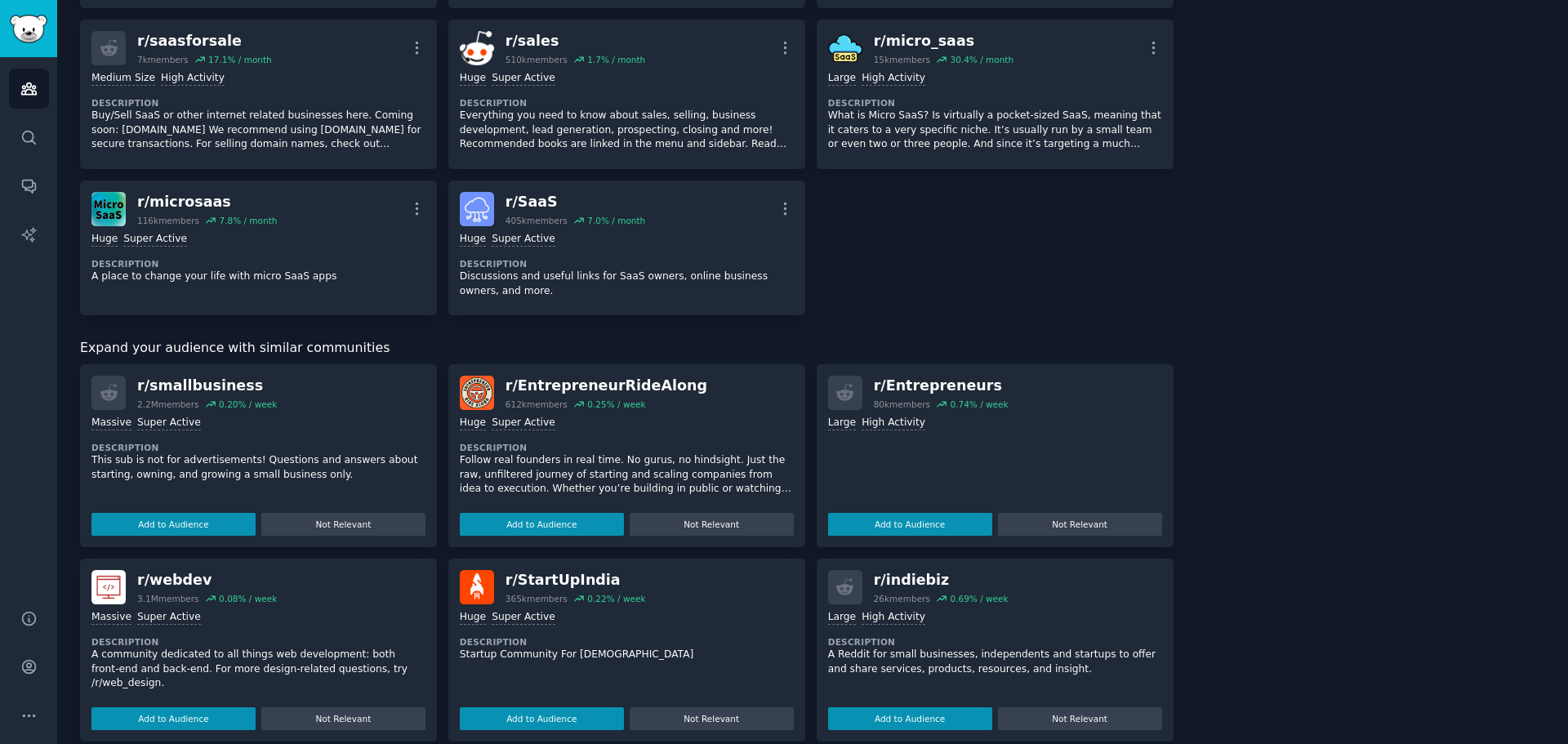
scroll to position [1877, 0]
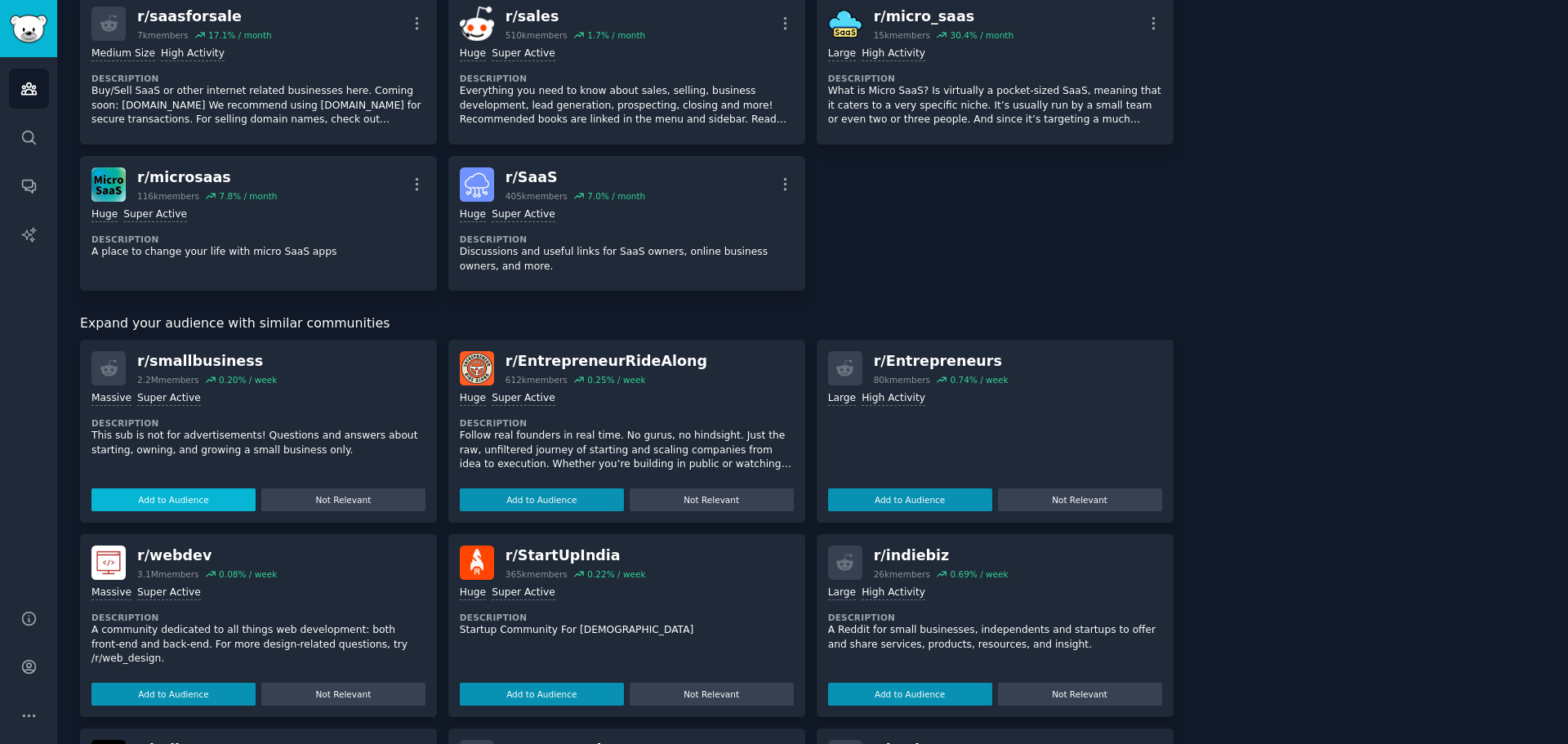
click at [169, 497] on button "Add to Audience" at bounding box center [173, 499] width 164 height 23
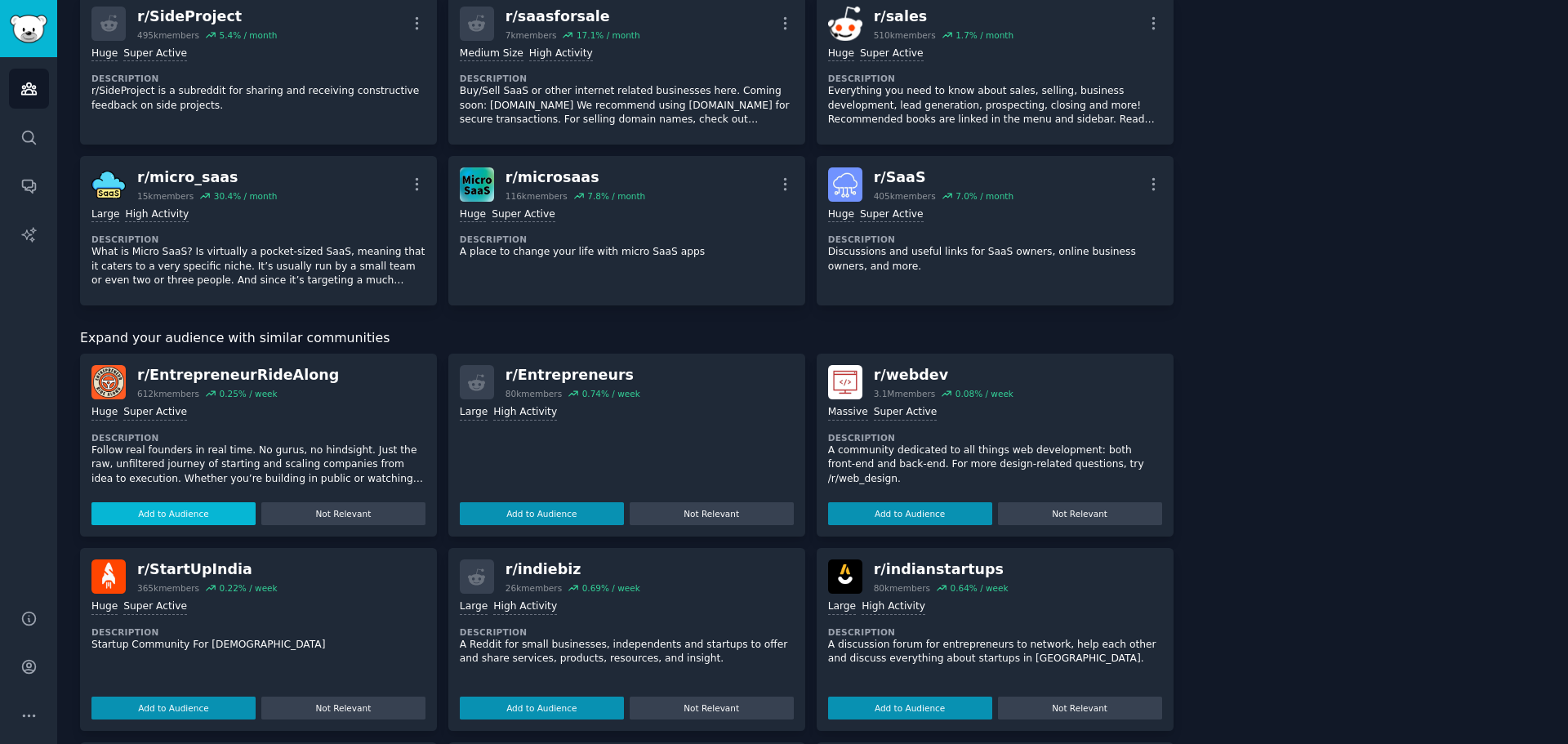
click at [200, 514] on button "Add to Audience" at bounding box center [173, 513] width 164 height 23
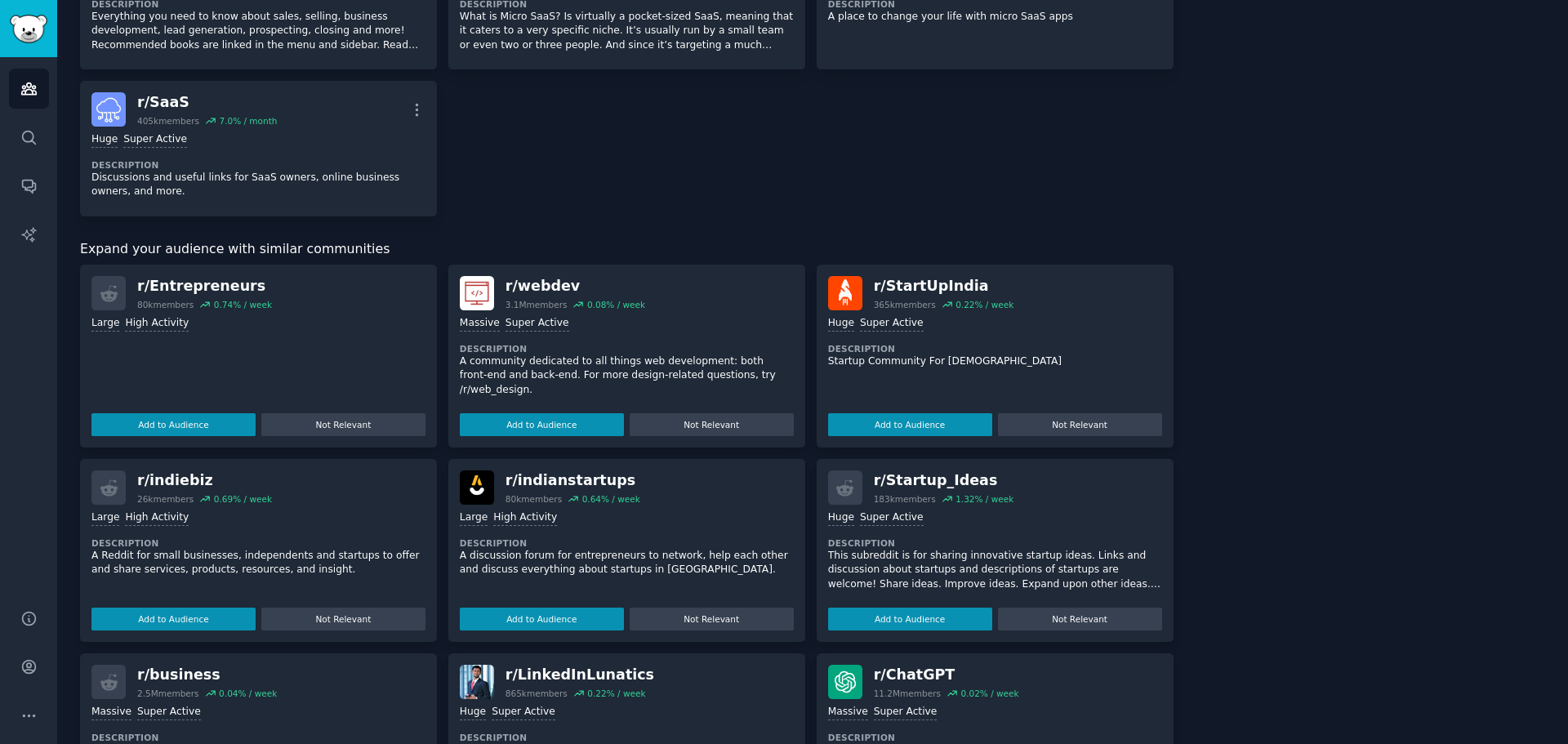
scroll to position [2136, 0]
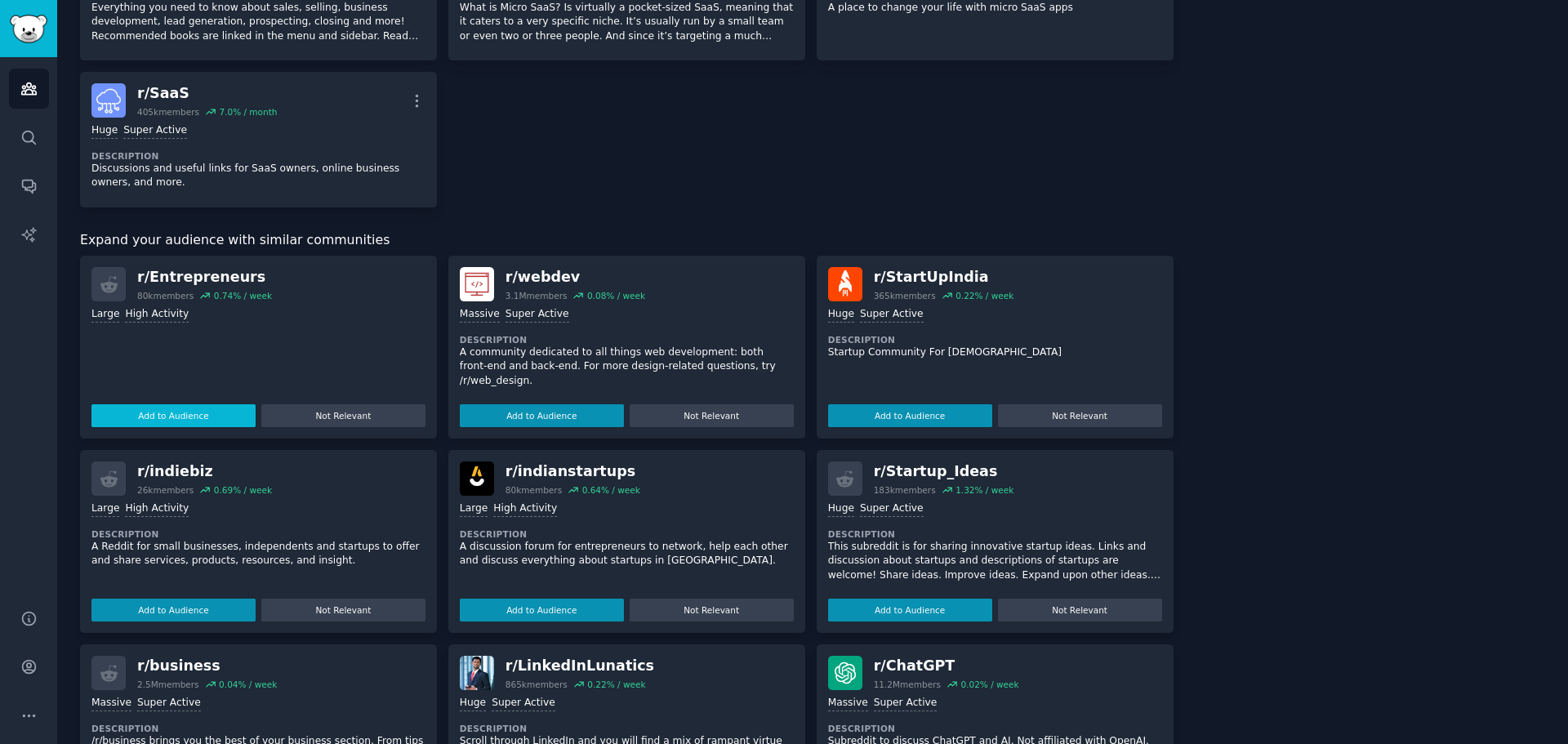
click at [189, 416] on button "Add to Audience" at bounding box center [173, 416] width 164 height 23
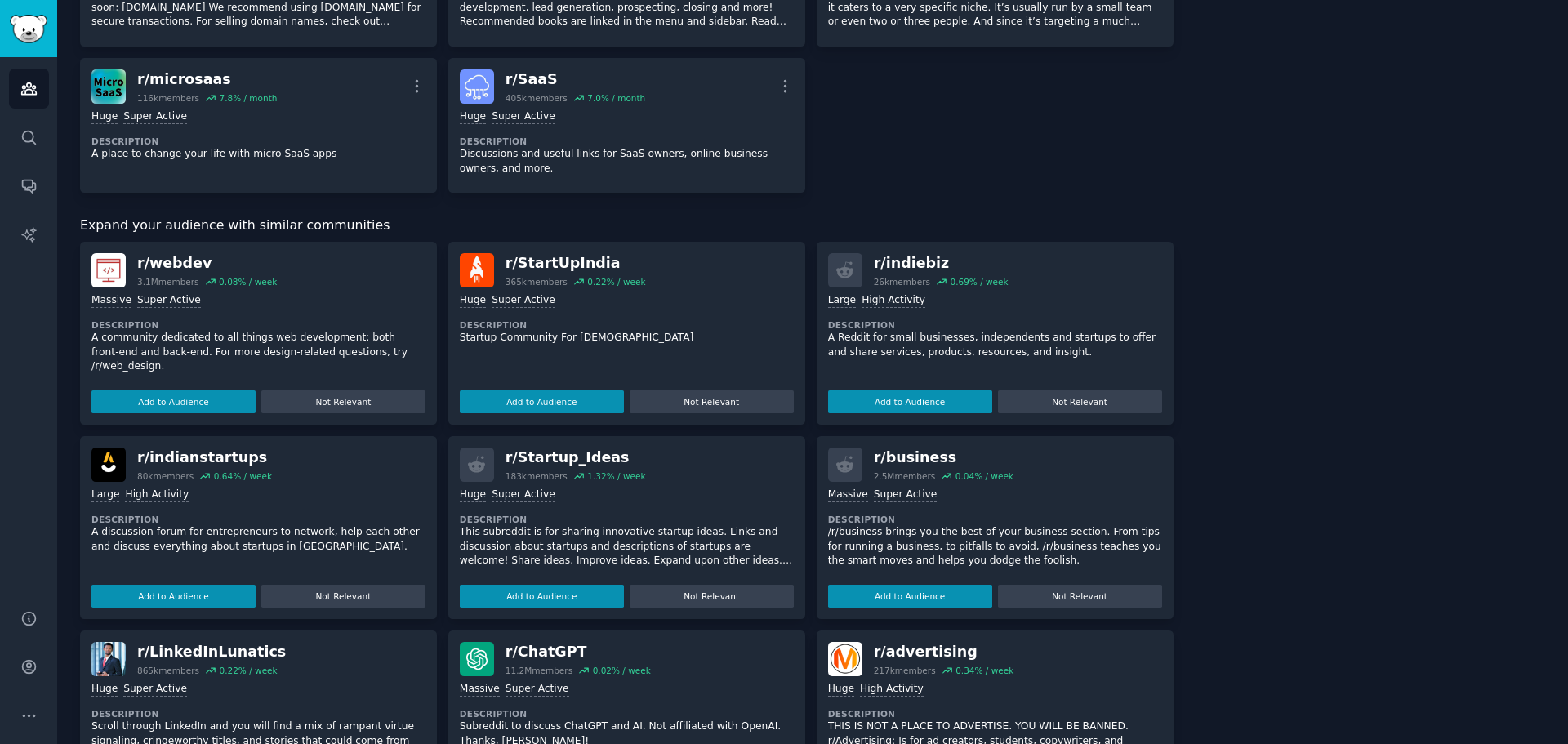
scroll to position [2122, 0]
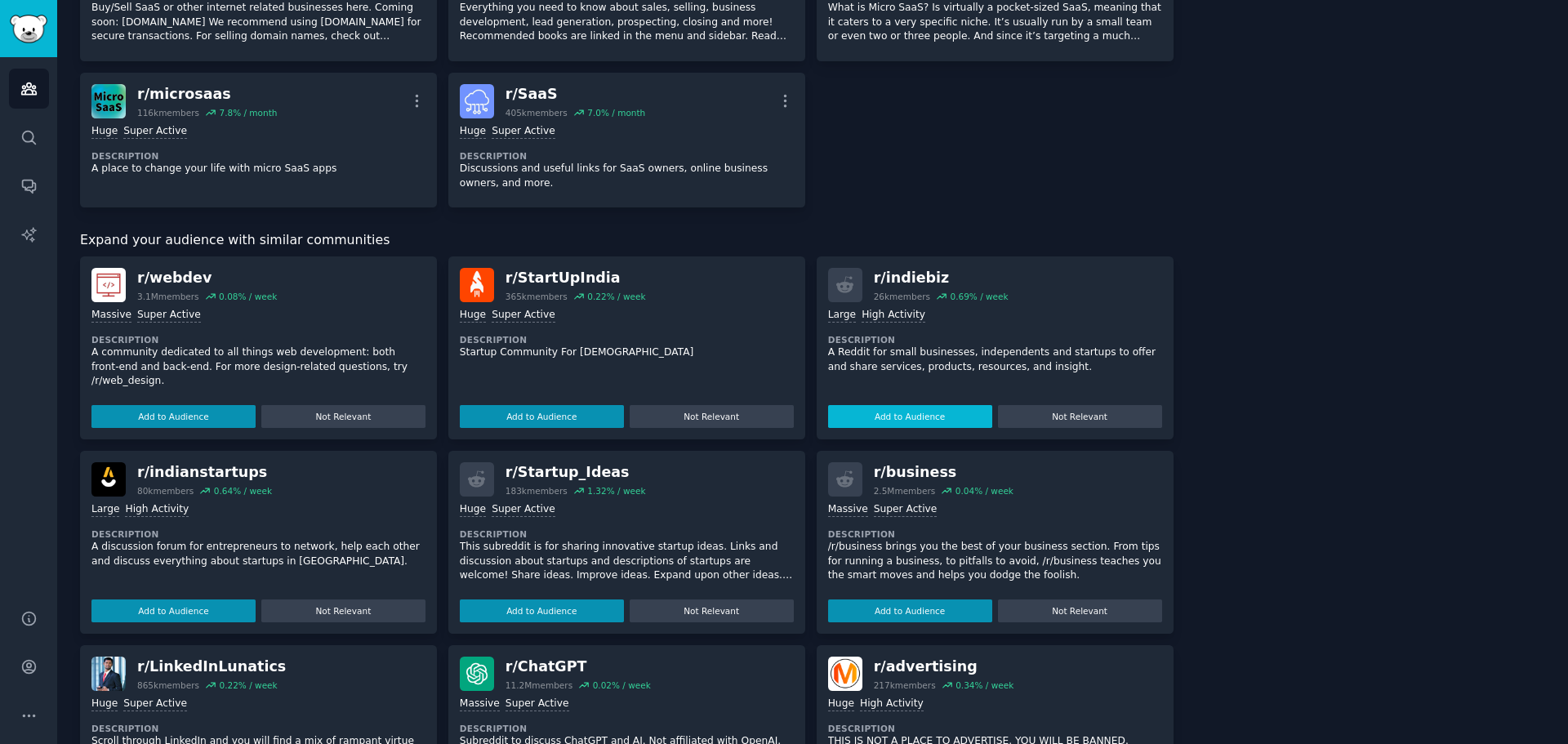
click at [908, 416] on button "Add to Audience" at bounding box center [910, 416] width 164 height 23
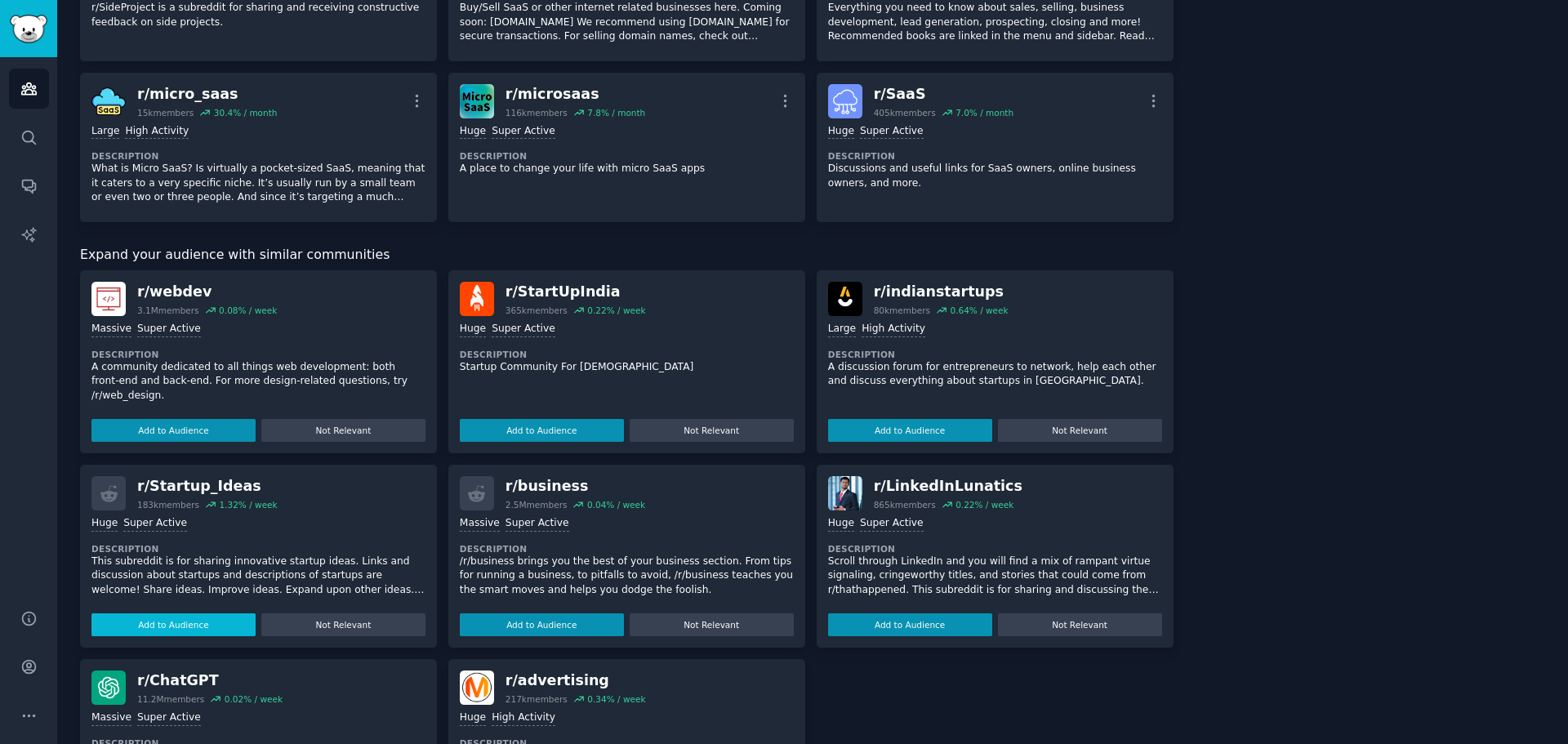
click at [189, 625] on button "Add to Audience" at bounding box center [173, 625] width 164 height 23
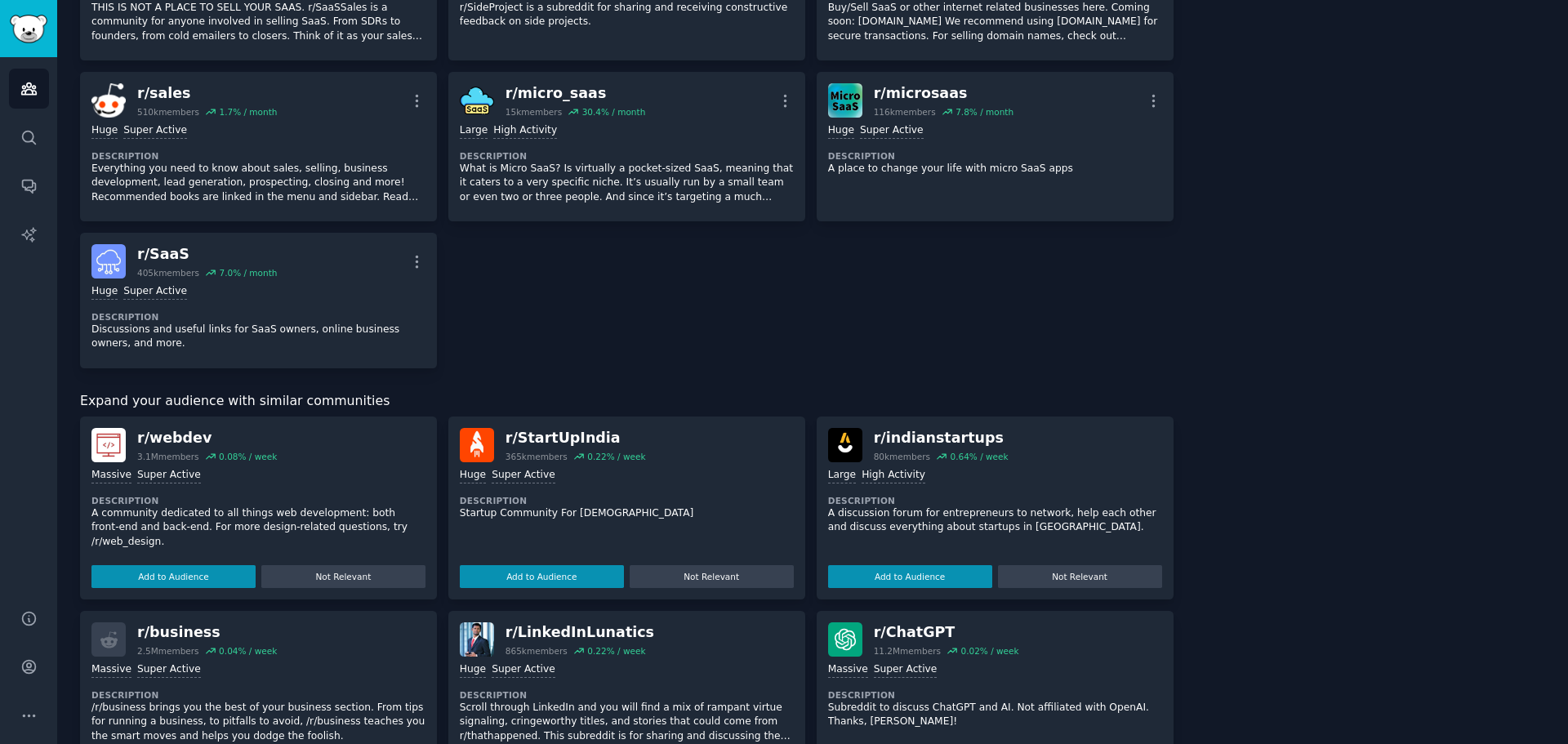
scroll to position [2403, 0]
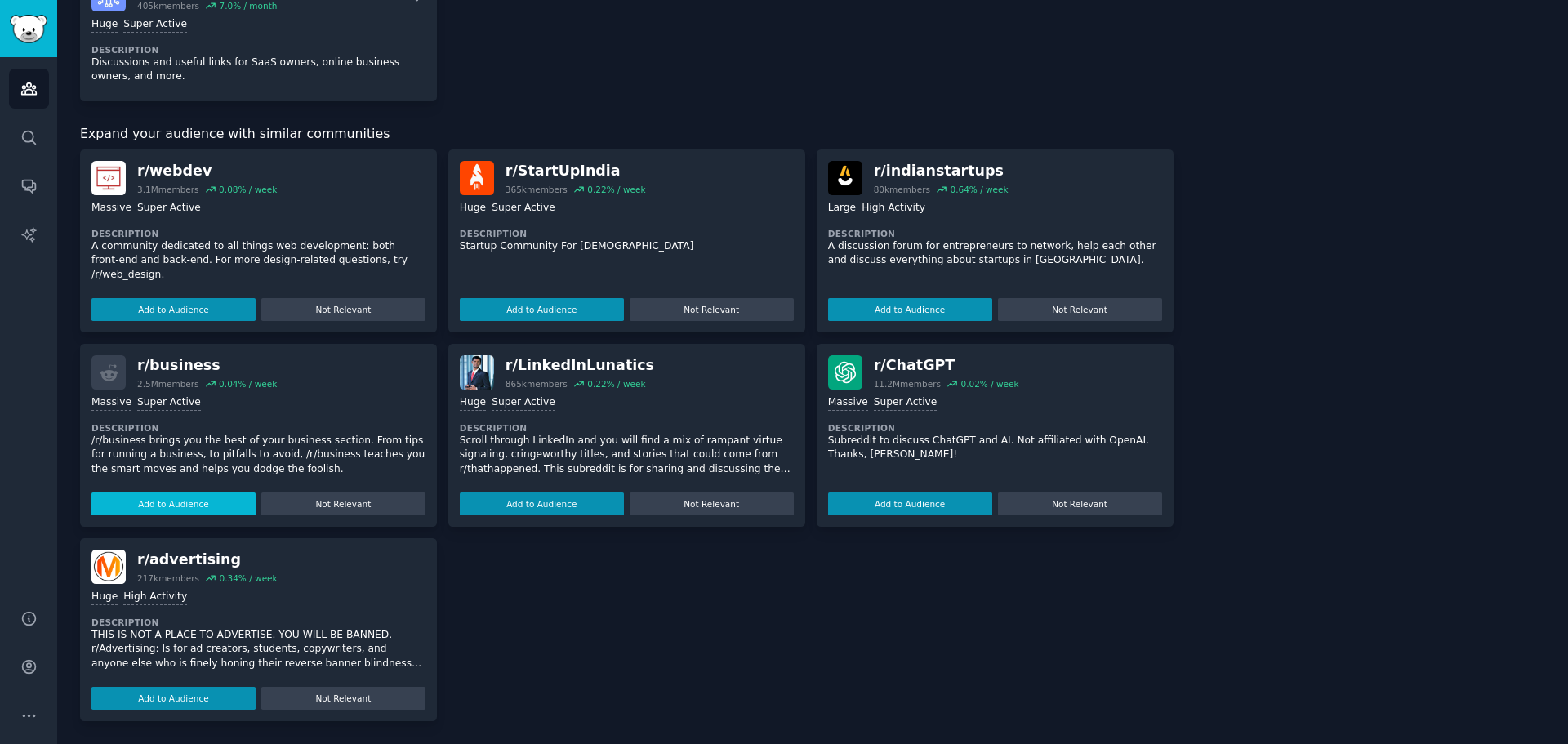
click at [191, 503] on button "Add to Audience" at bounding box center [173, 503] width 164 height 23
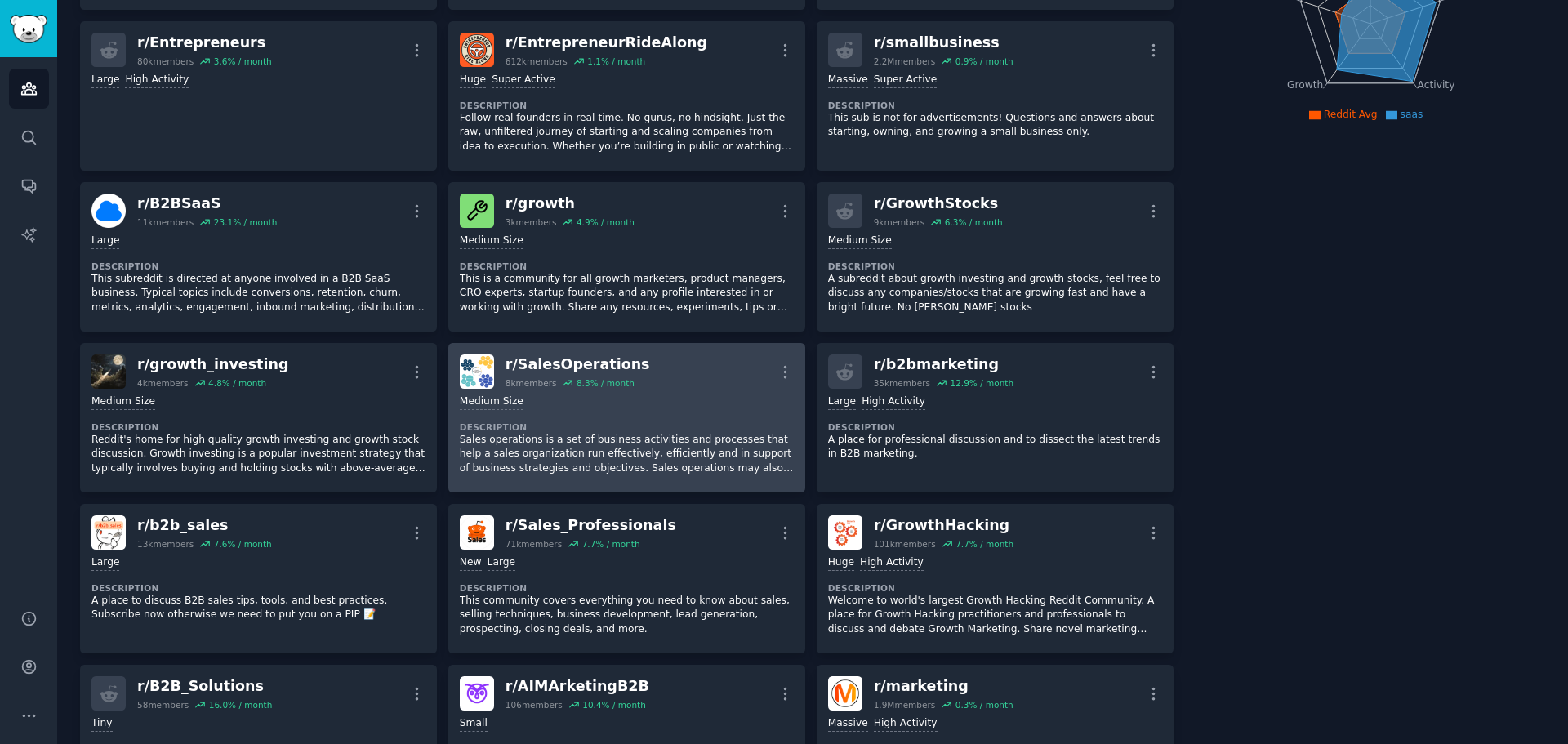
scroll to position [0, 0]
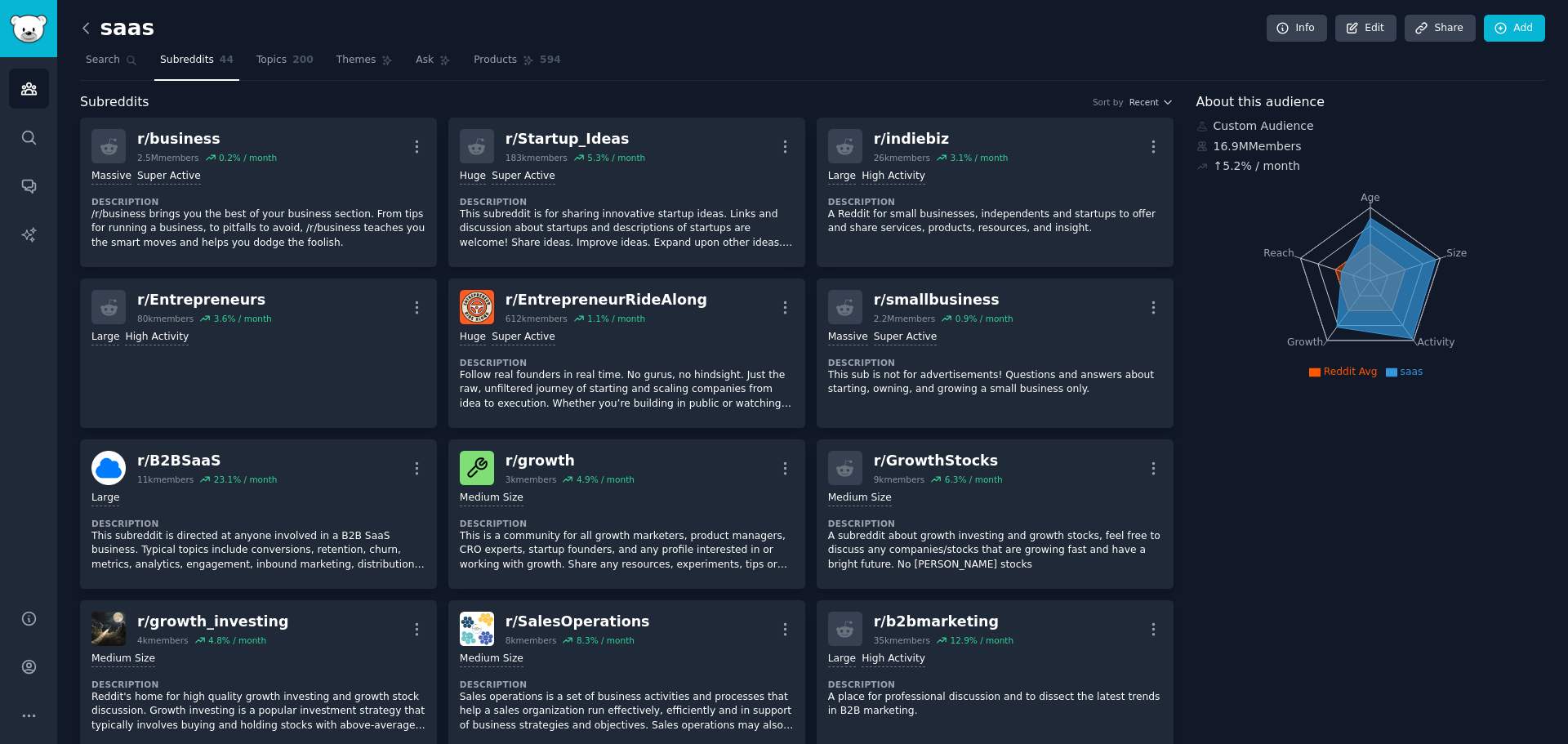
click at [88, 29] on icon at bounding box center [86, 28] width 17 height 17
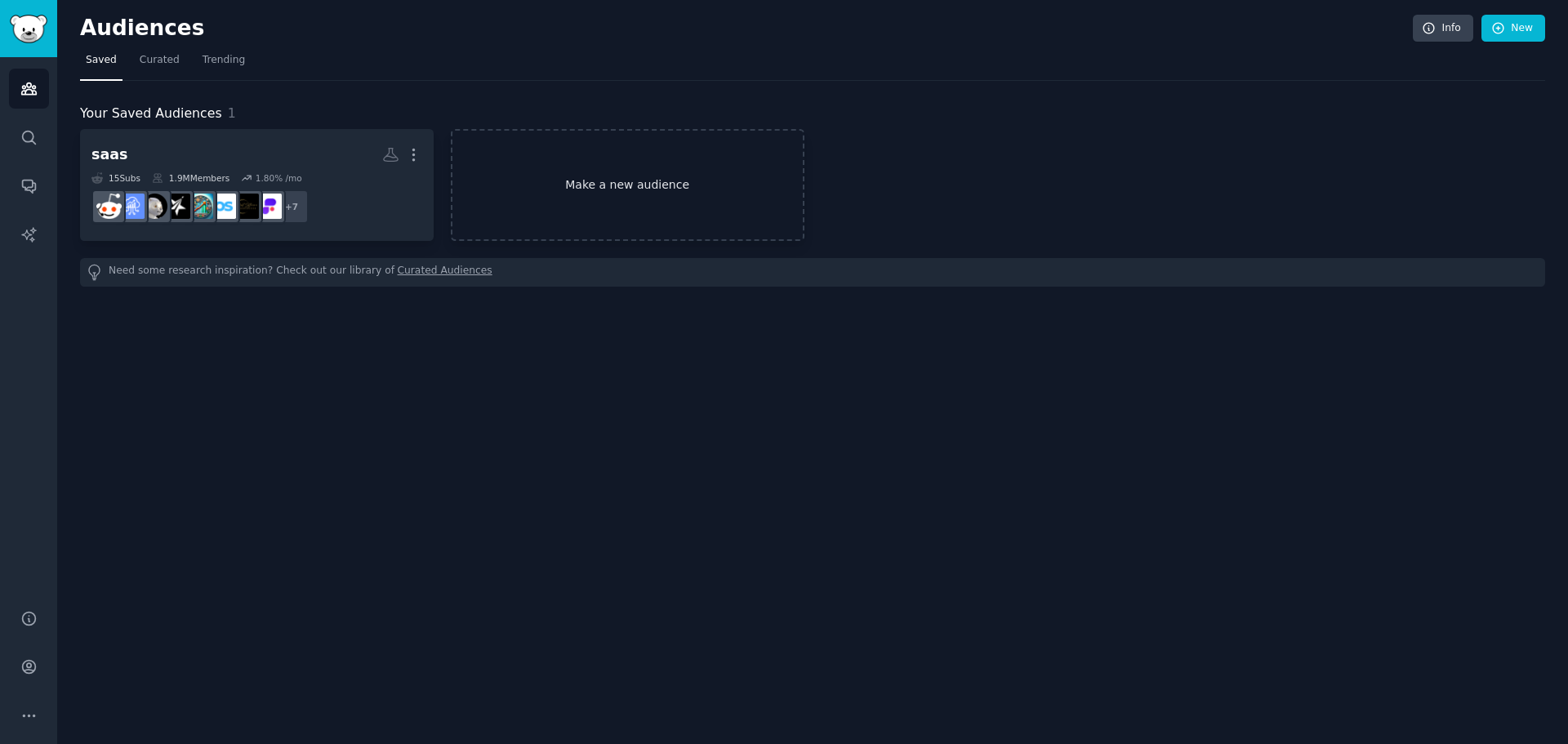
click at [622, 199] on link "Make a new audience" at bounding box center [627, 184] width 353 height 112
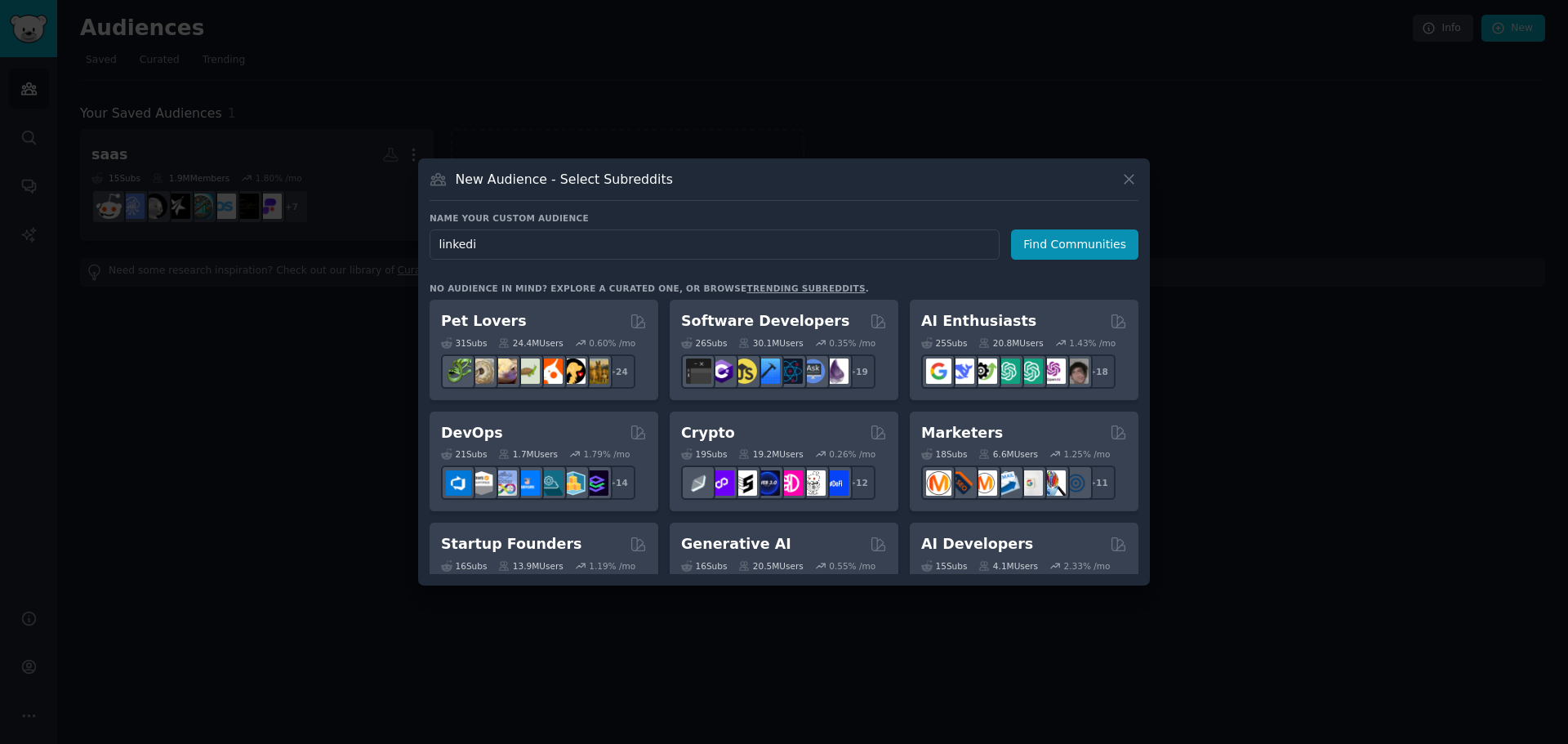
type input "linkedin"
click button "Find Communities" at bounding box center [1074, 244] width 127 height 30
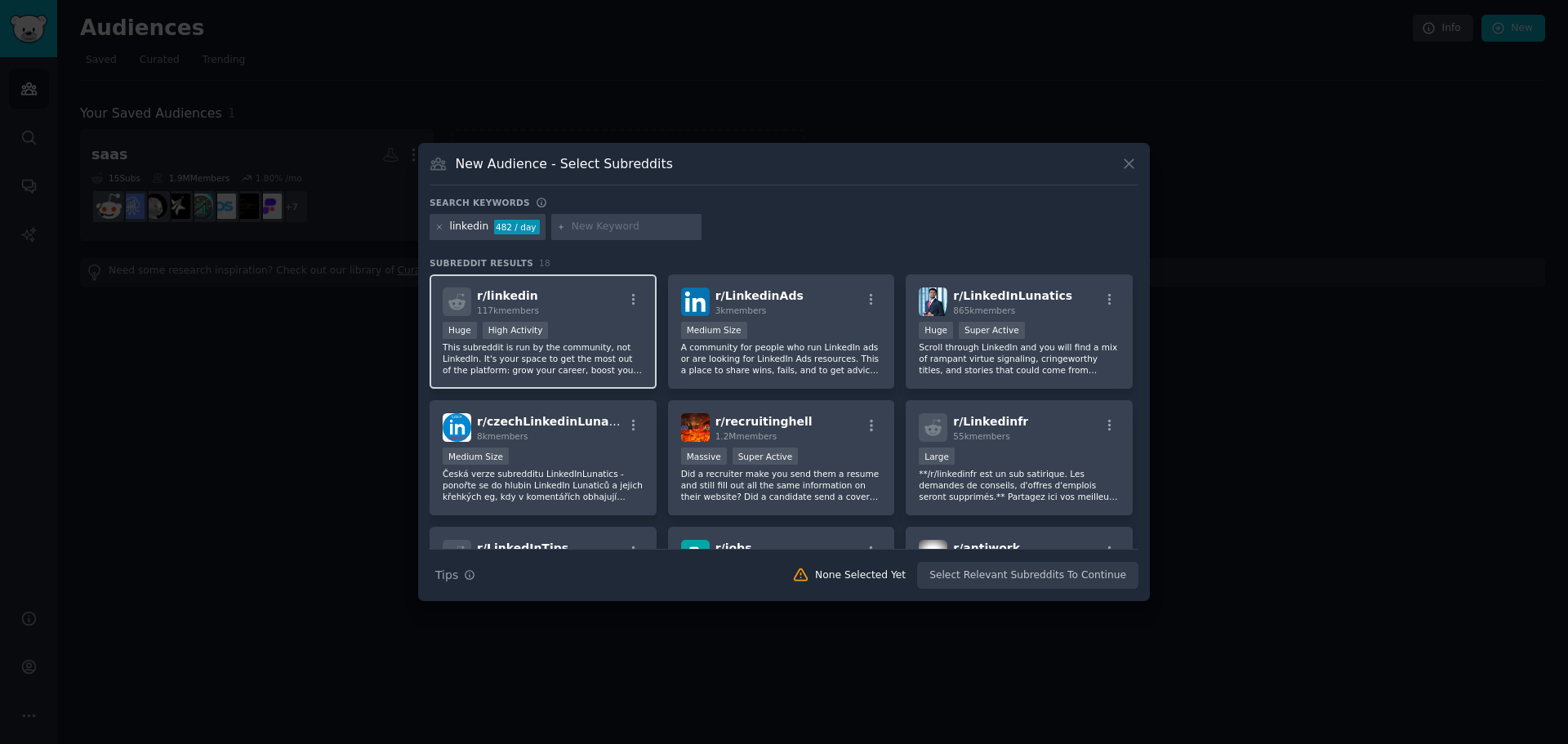
click at [575, 328] on div "Huge High Activity" at bounding box center [543, 332] width 201 height 20
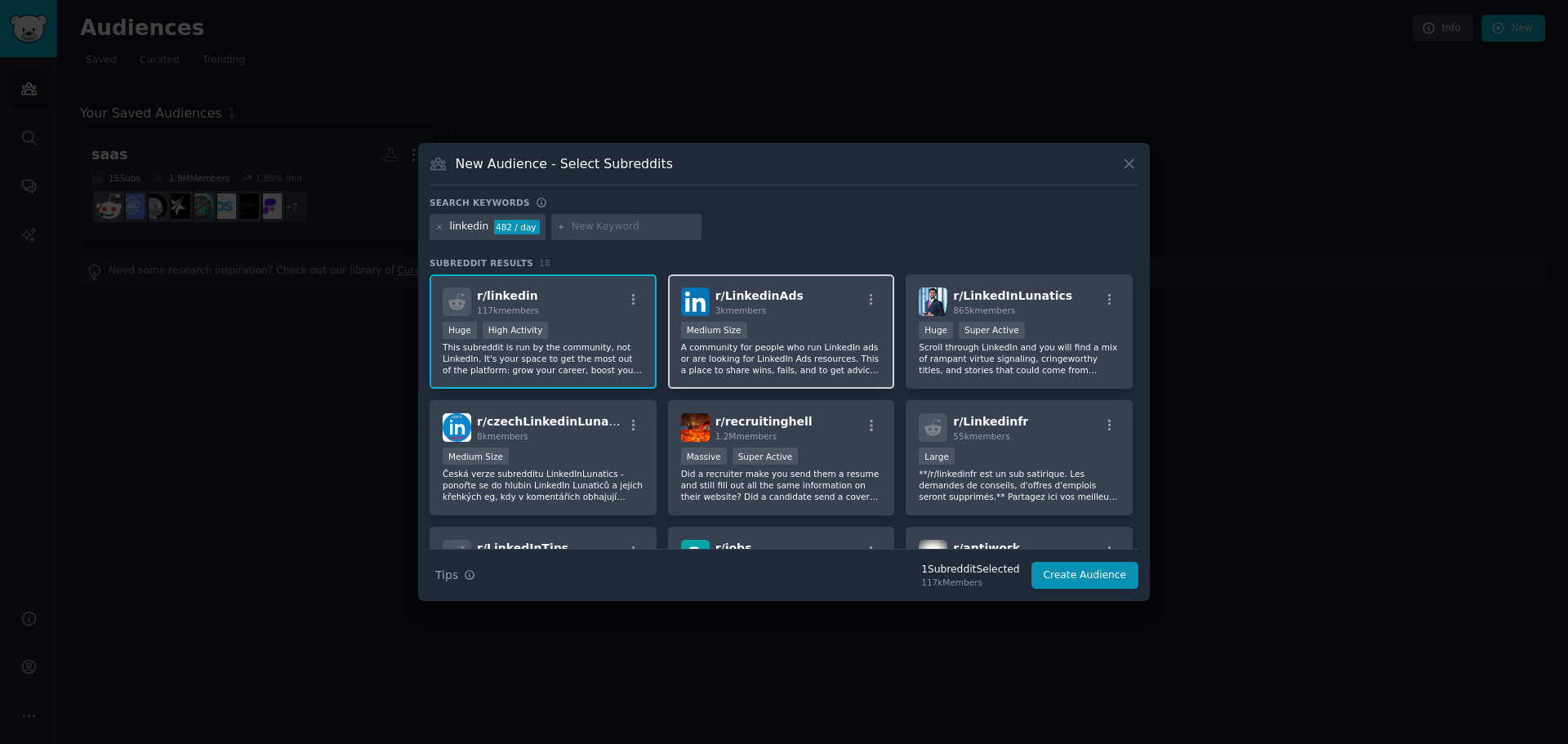
click at [789, 327] on div "Medium Size" at bounding box center [781, 332] width 201 height 20
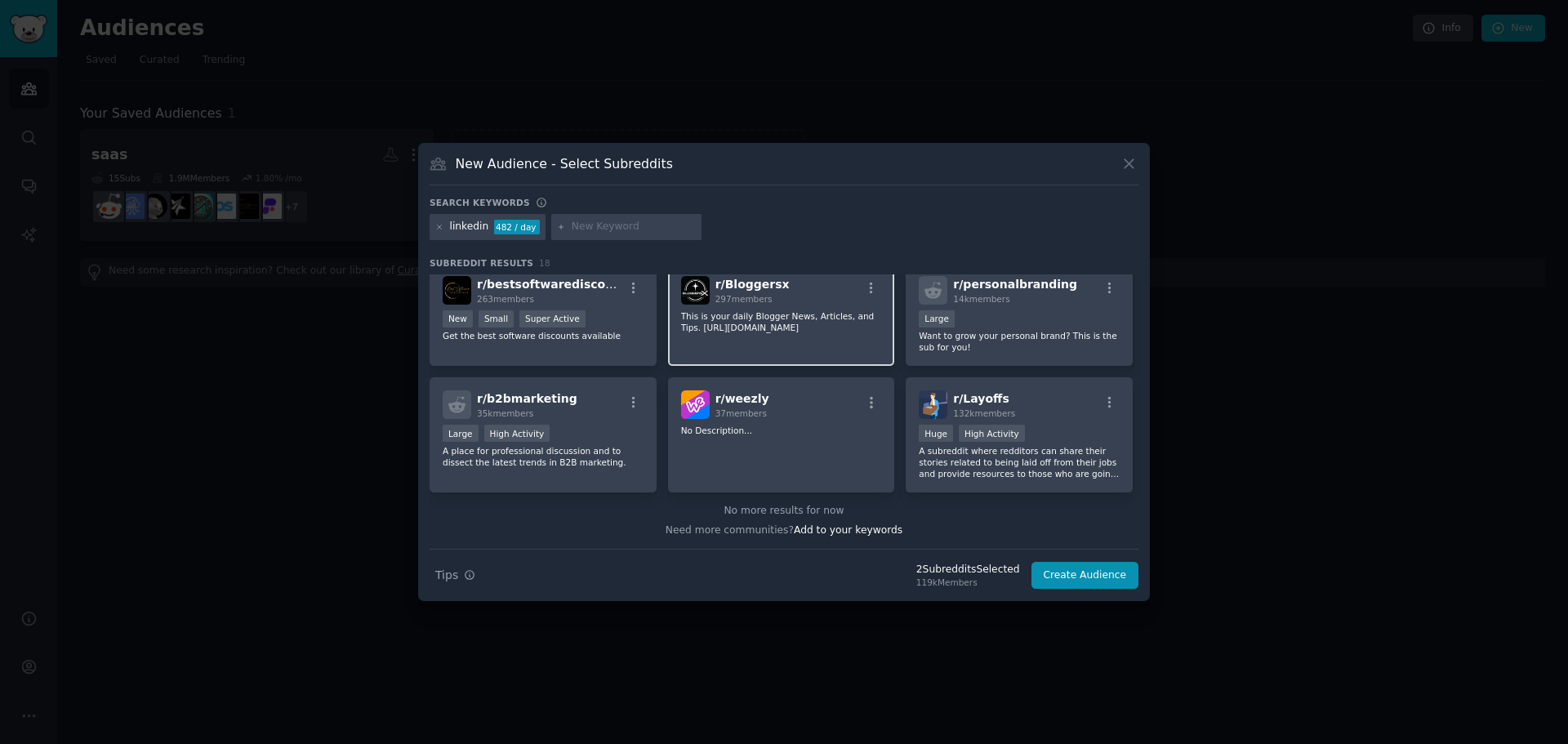
scroll to position [517, 0]
click at [609, 231] on input "text" at bounding box center [633, 226] width 124 height 15
type input "navigator"
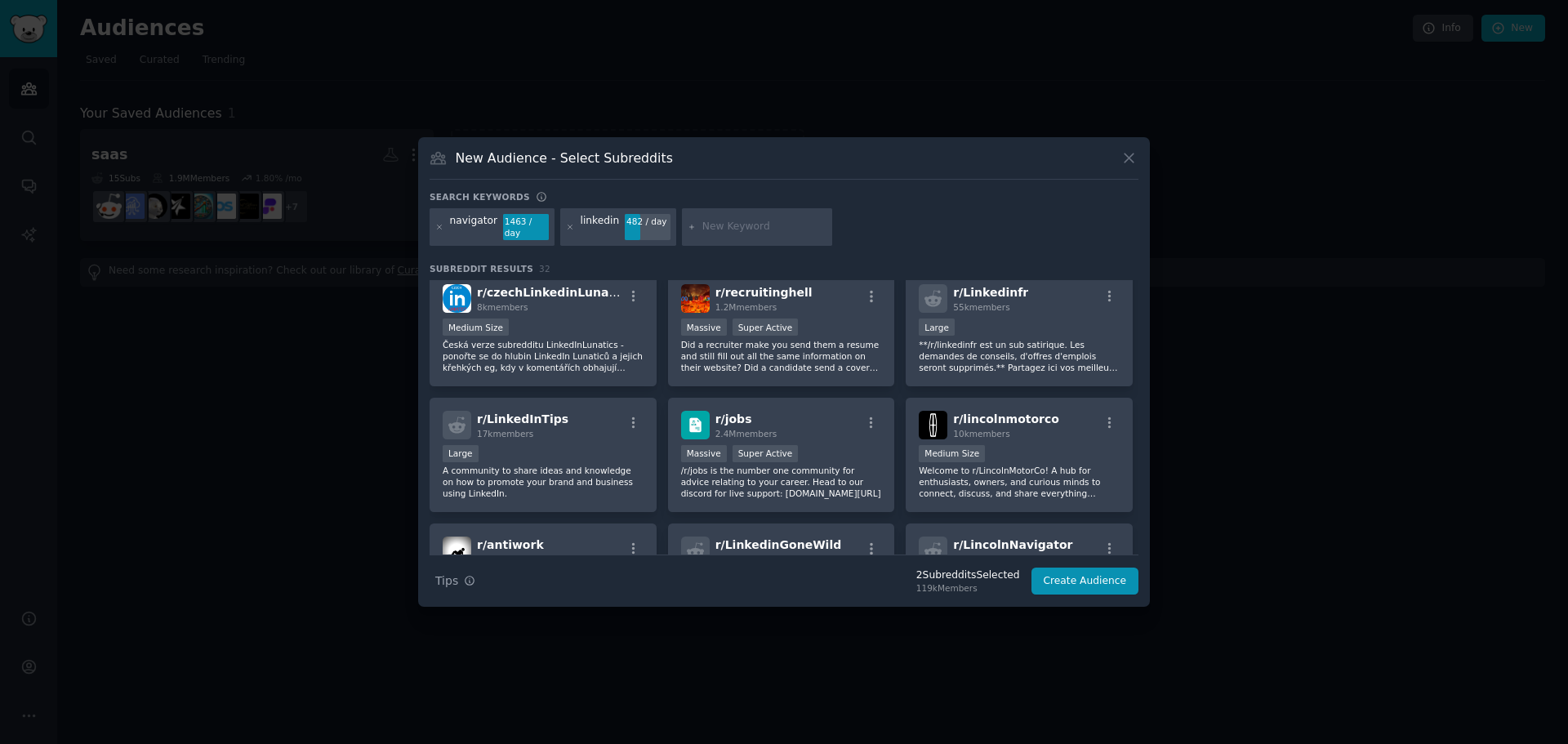
scroll to position [133, 0]
click at [539, 480] on p "A community to share ideas and knowledge on how to promote your brand and busin…" at bounding box center [543, 483] width 201 height 34
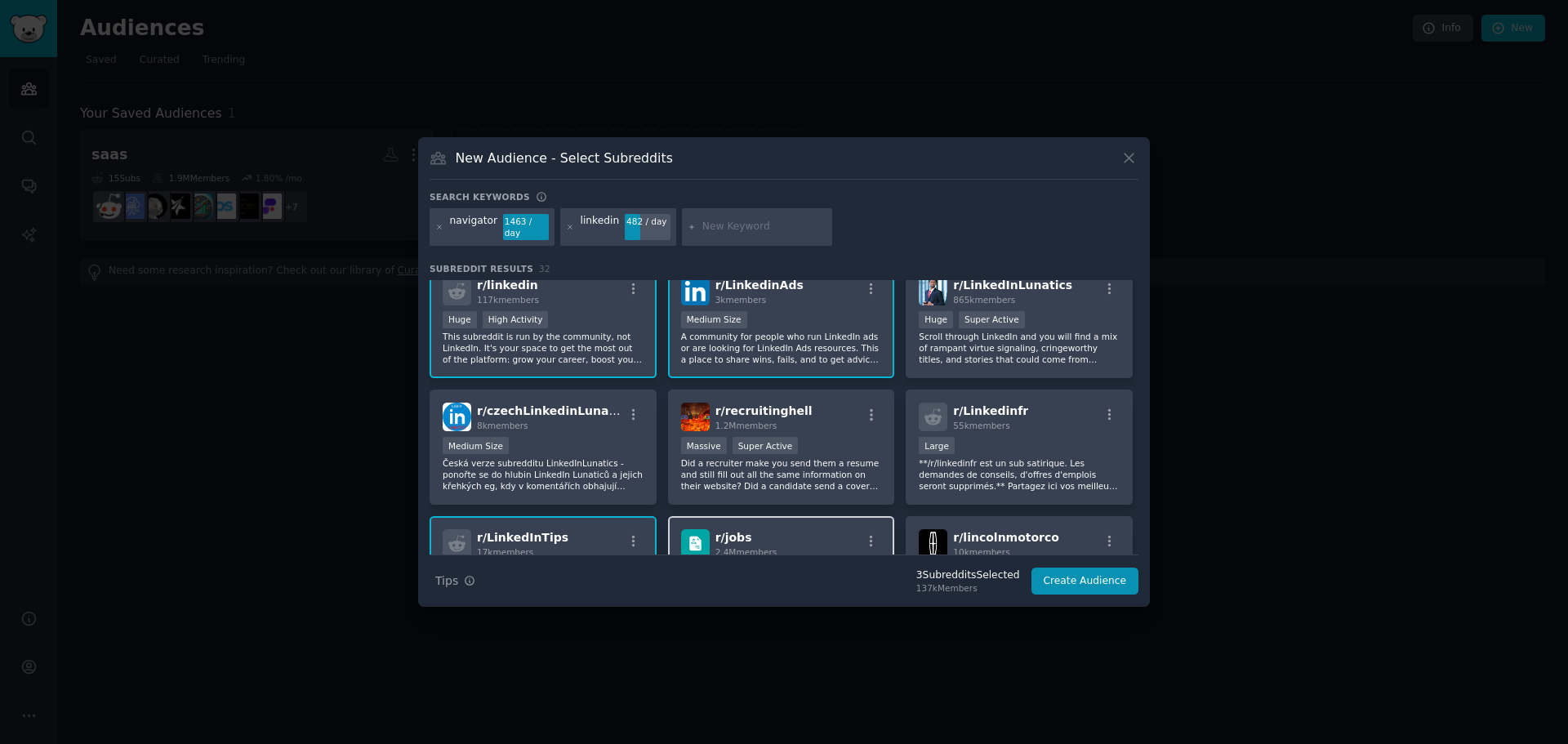
scroll to position [0, 0]
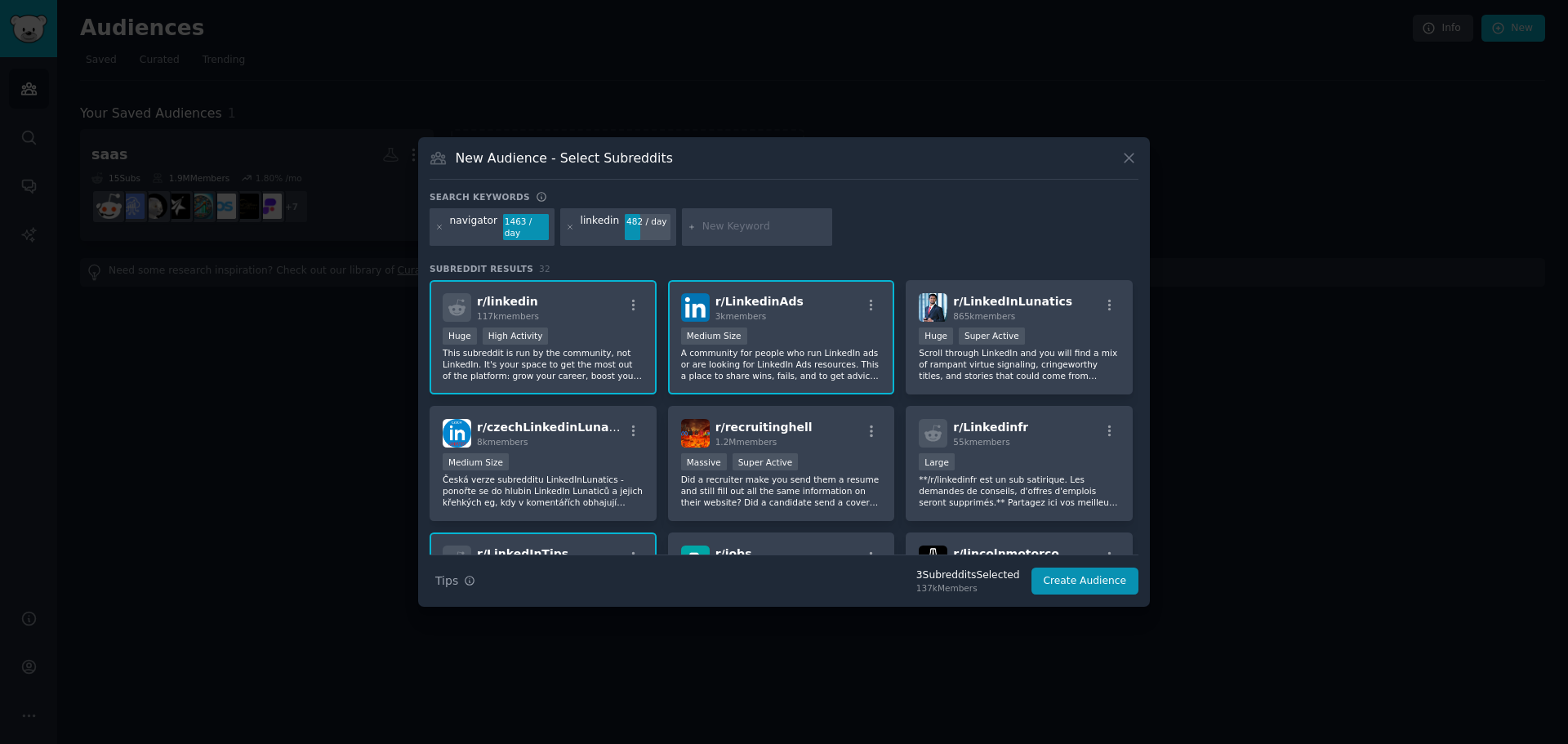
click at [728, 218] on div at bounding box center [757, 227] width 150 height 38
click at [735, 232] on input "text" at bounding box center [764, 226] width 124 height 15
type input "inamil"
click at [690, 225] on icon at bounding box center [691, 226] width 4 height 4
click at [738, 230] on input "text" at bounding box center [764, 226] width 124 height 15
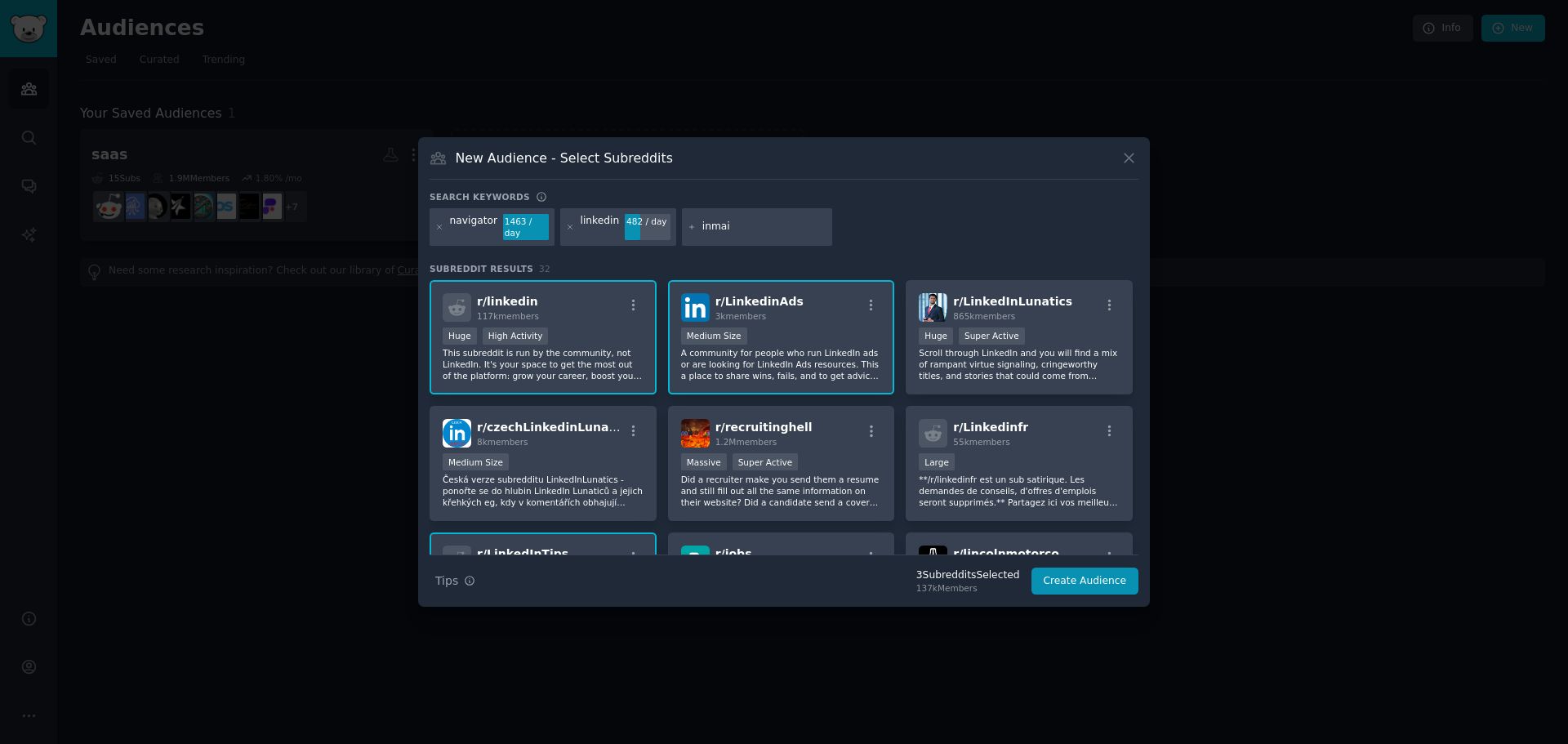
type input "inmail"
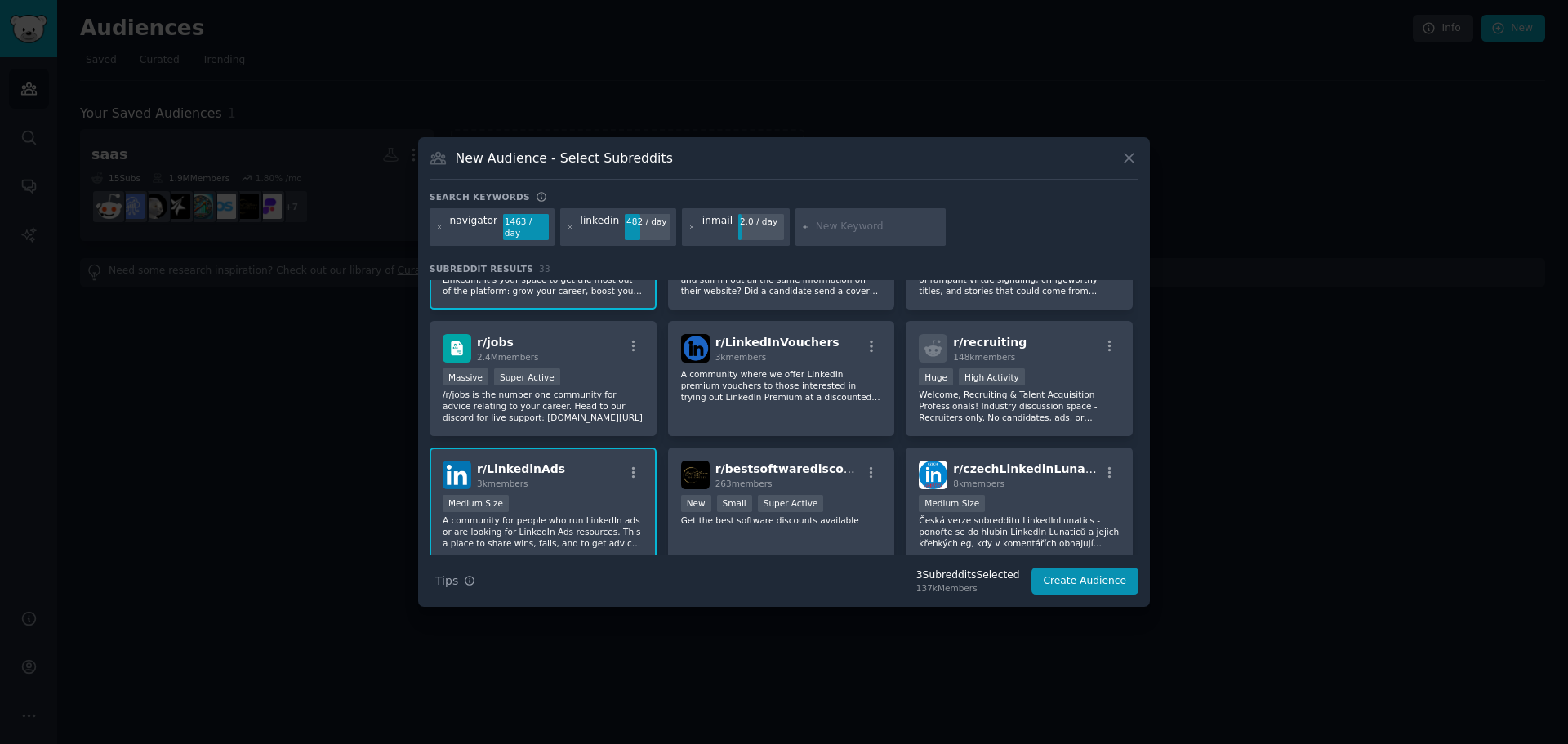
scroll to position [63, 0]
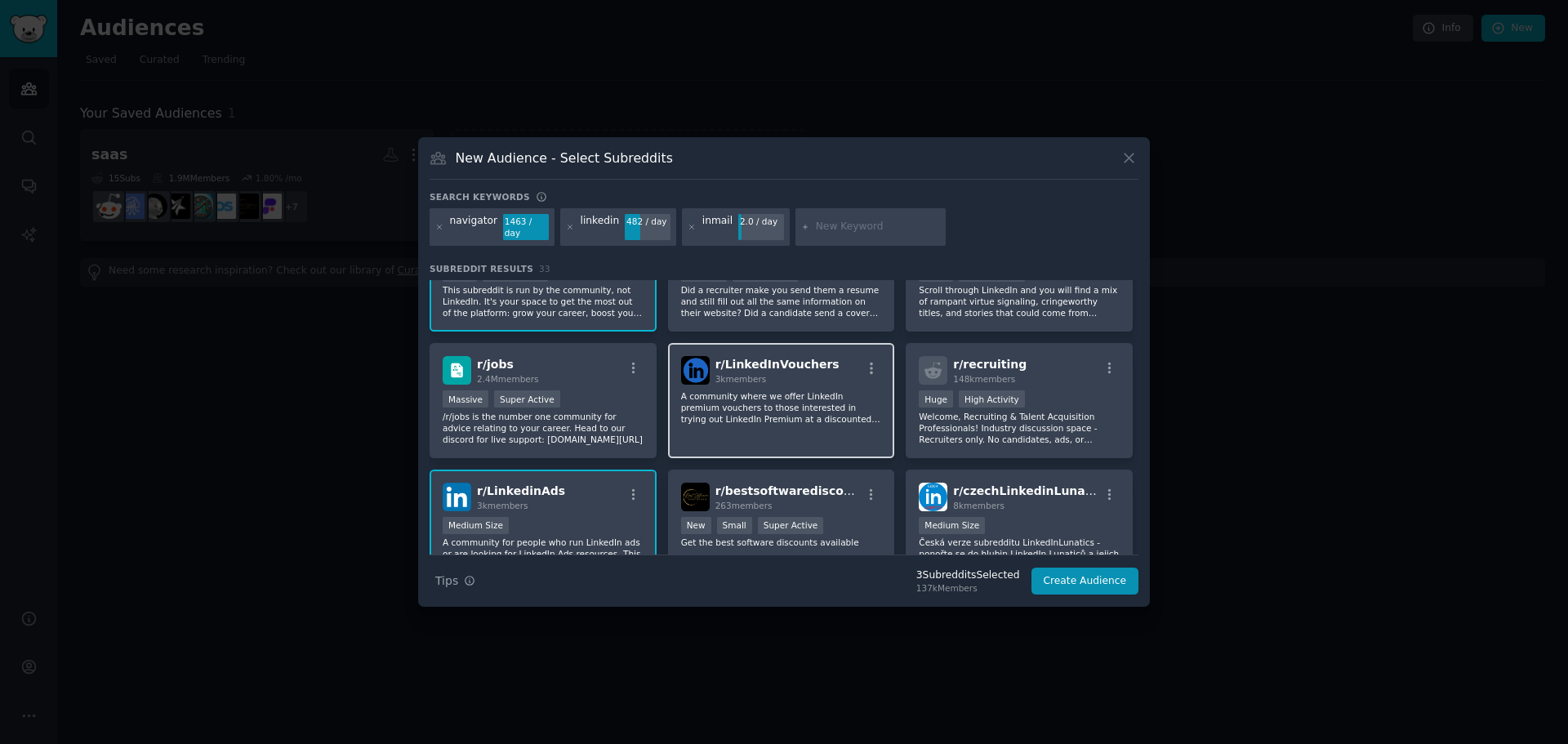
click at [814, 403] on p "A community where we offer LinkedIn premium vouchers to those interested in try…" at bounding box center [781, 407] width 201 height 34
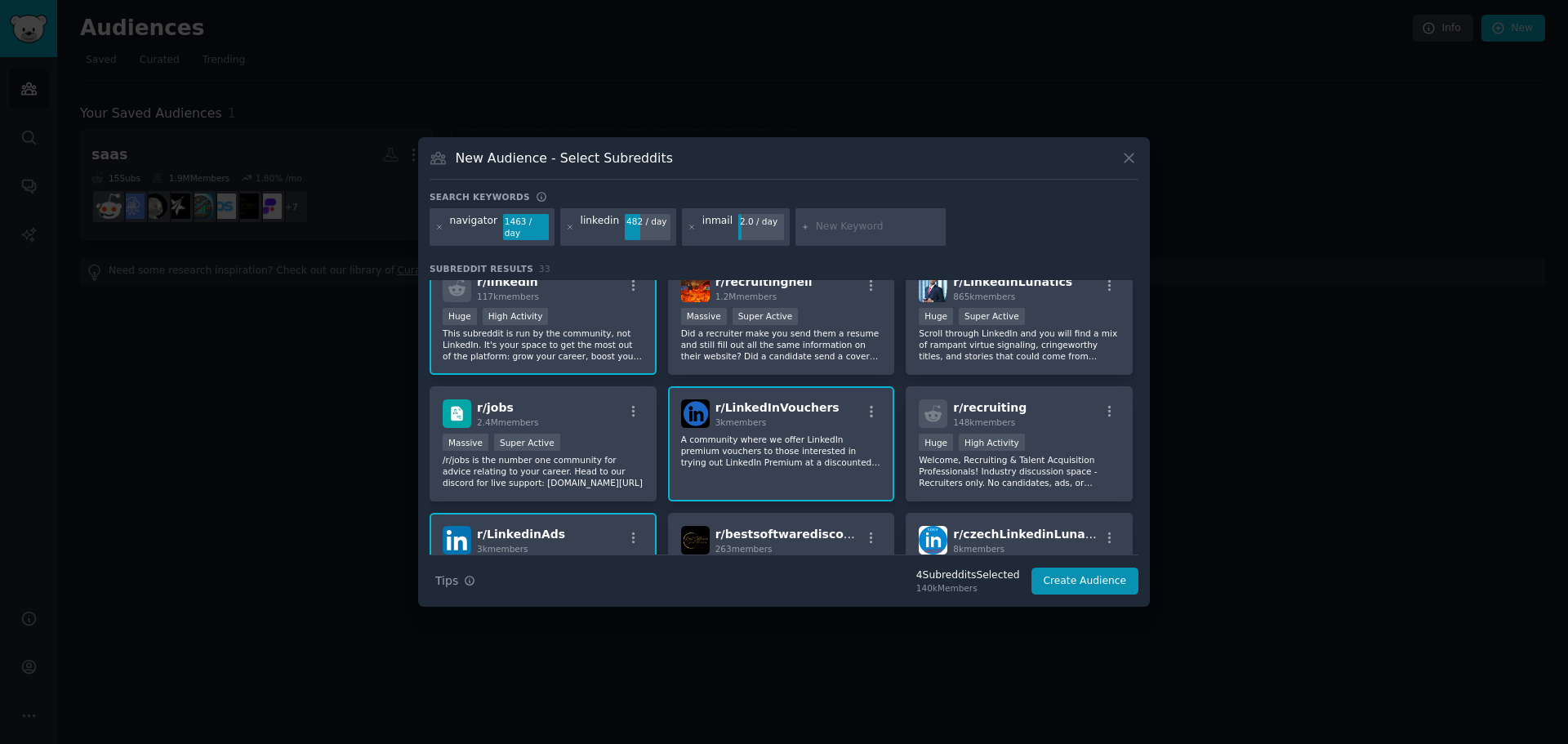
scroll to position [0, 0]
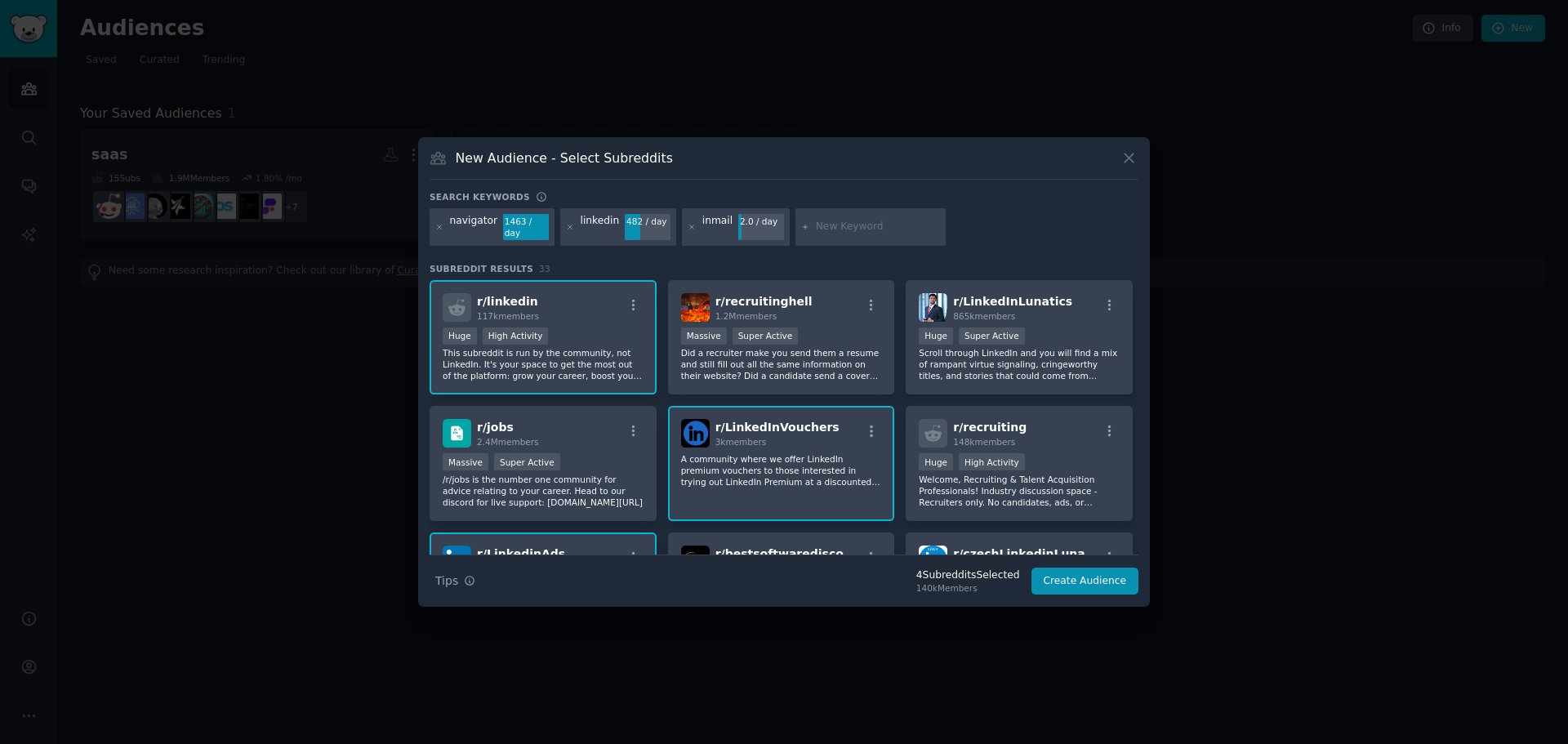
click at [865, 224] on input "text" at bounding box center [877, 226] width 124 height 15
type input "apollo"
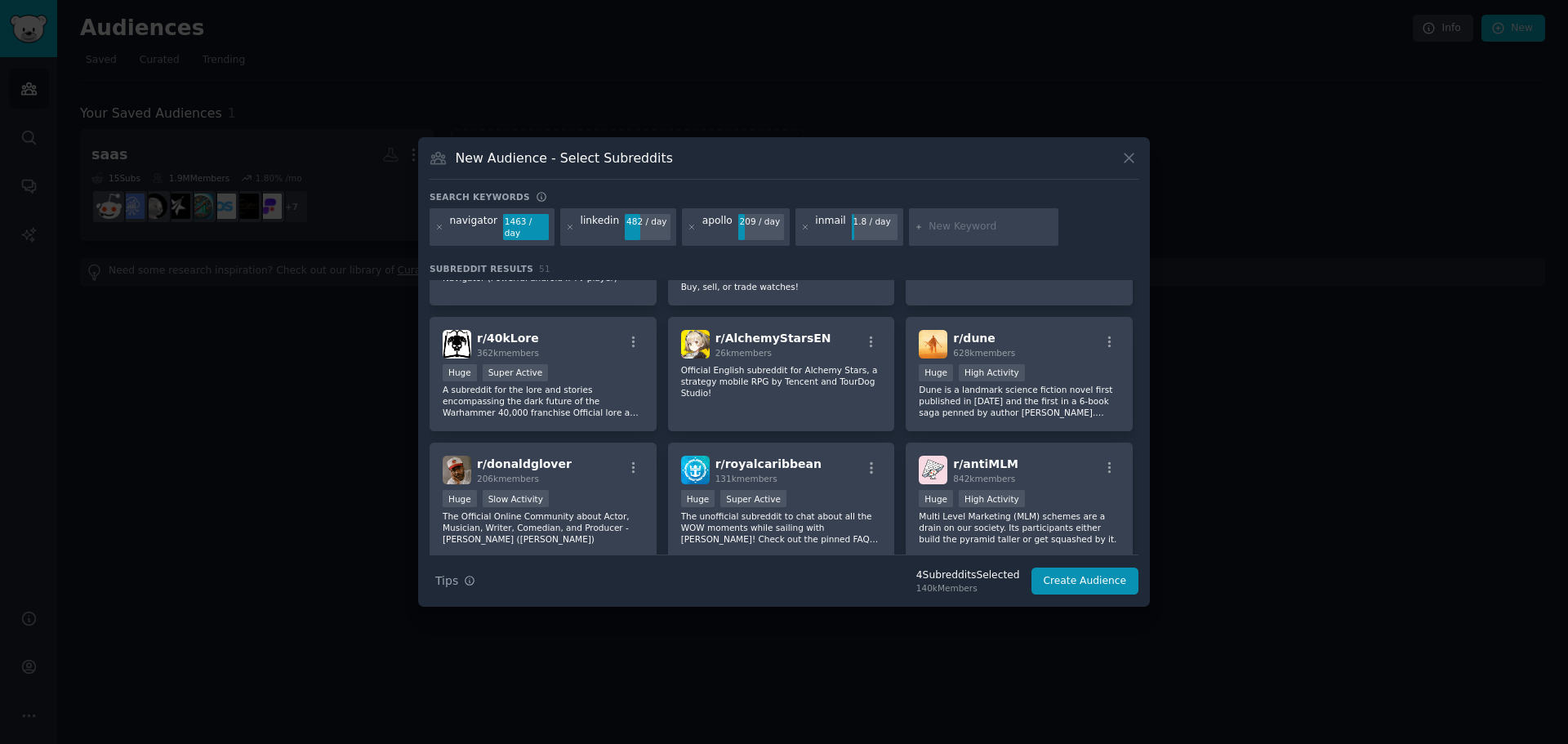
scroll to position [1021, 0]
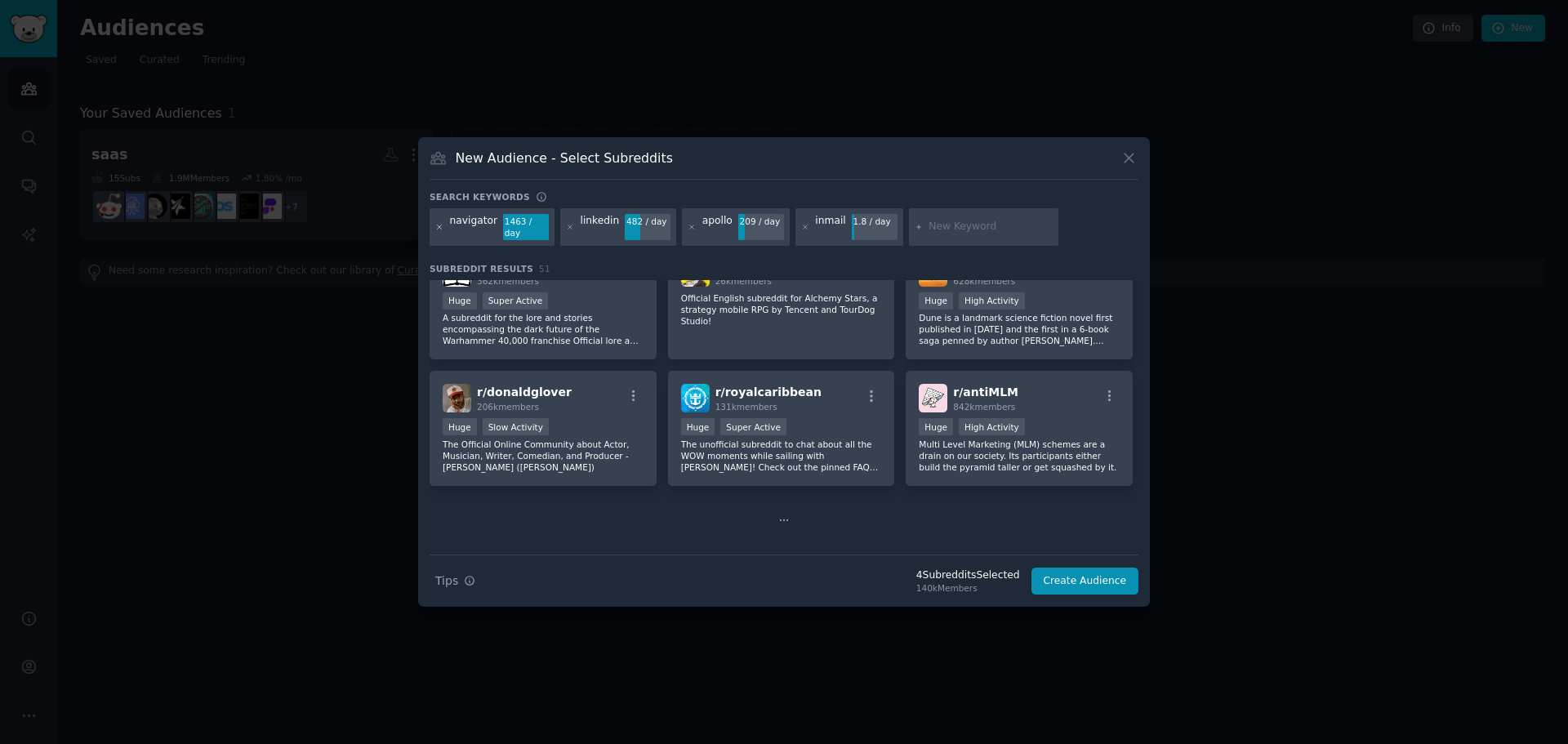
click at [440, 227] on icon at bounding box center [440, 226] width 4 height 4
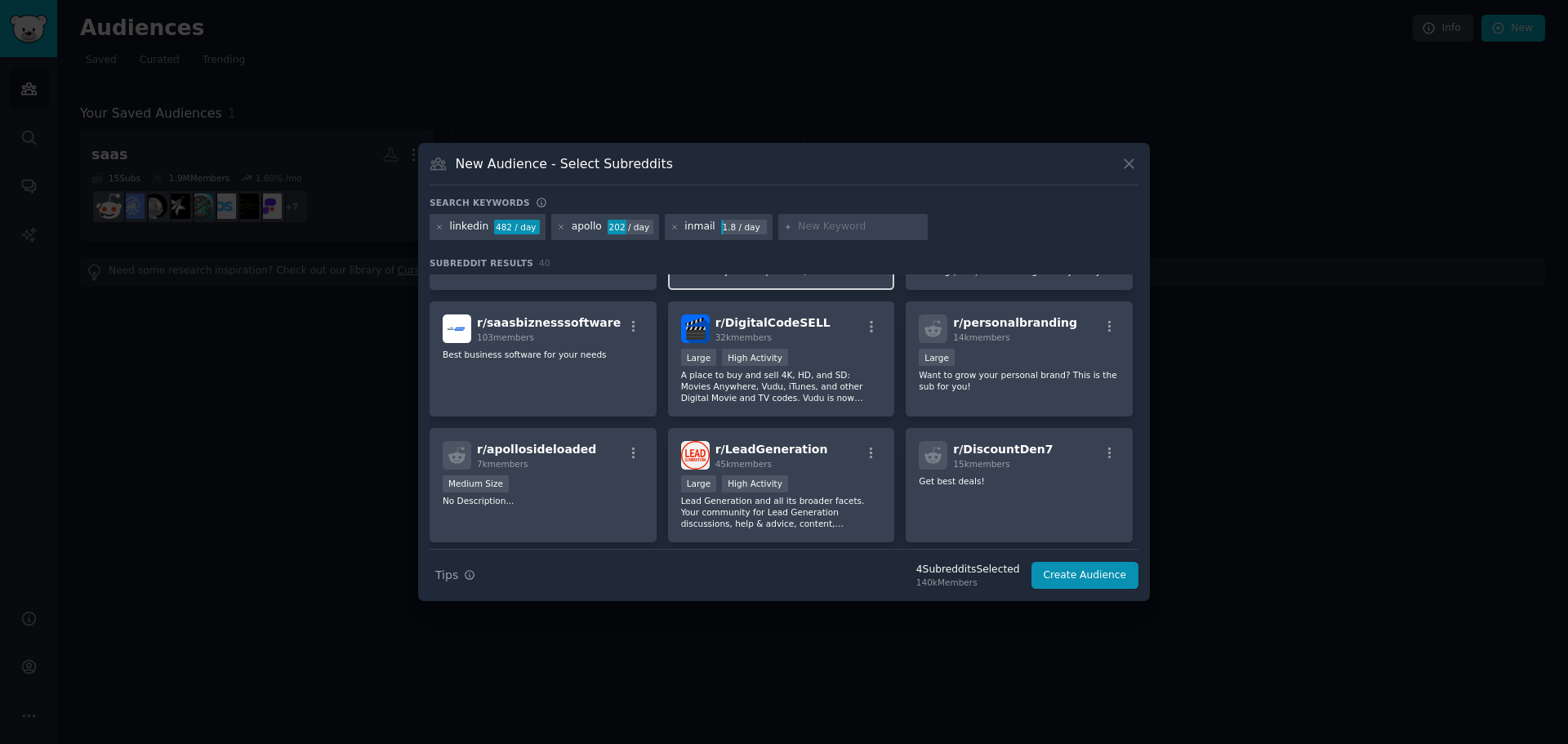
scroll to position [1185, 0]
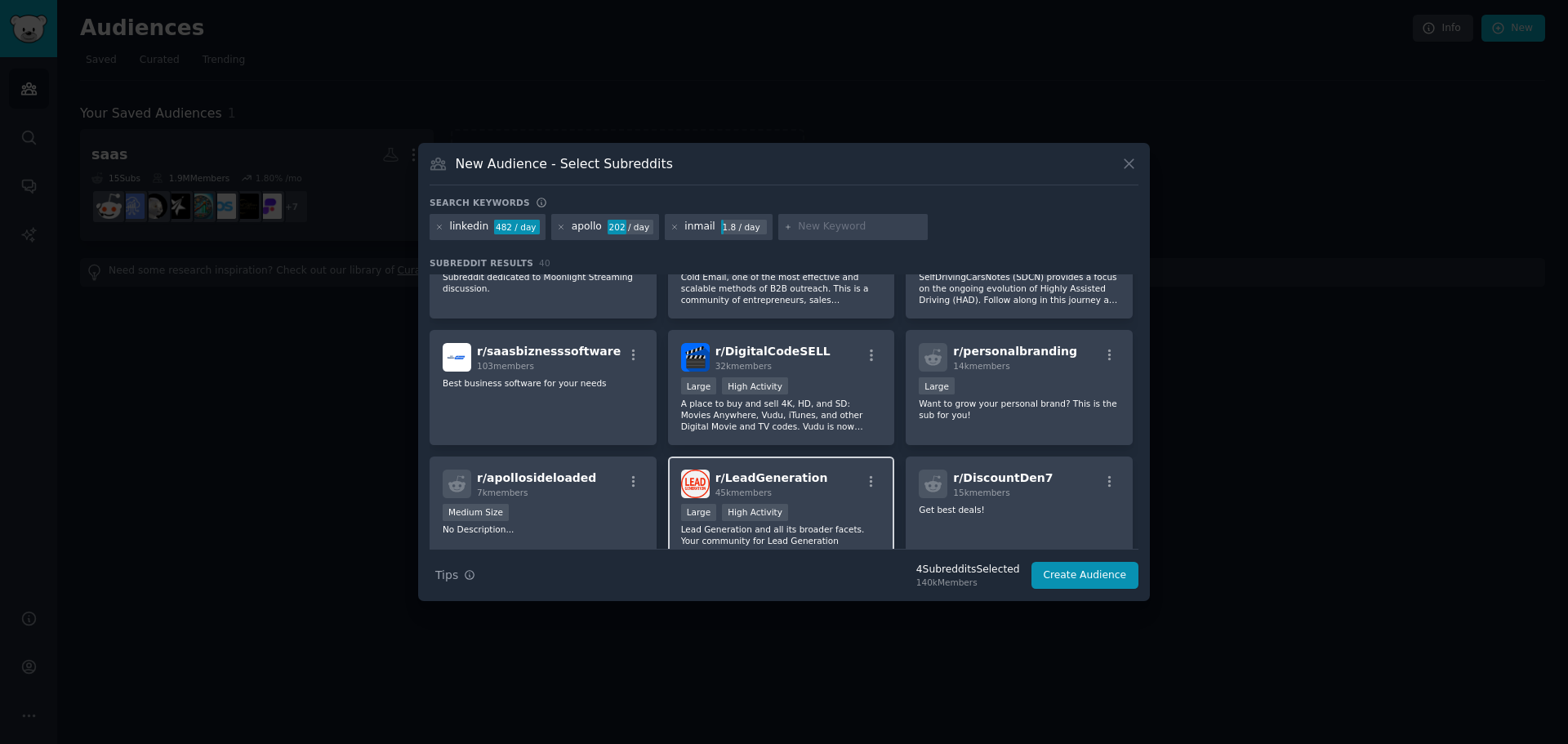
click at [826, 481] on div "r/ LeadGeneration 45k members" at bounding box center [781, 483] width 201 height 28
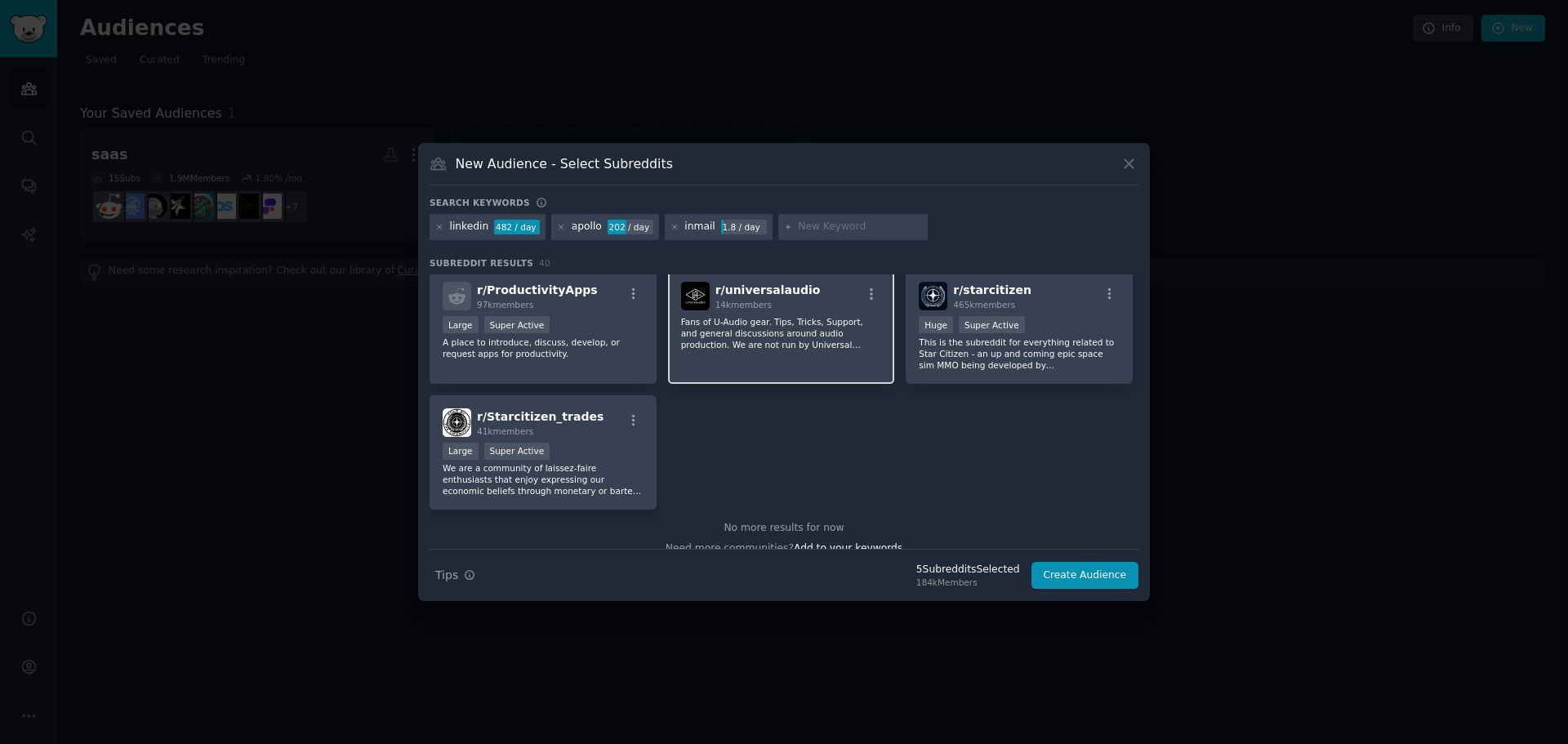
scroll to position [1512, 0]
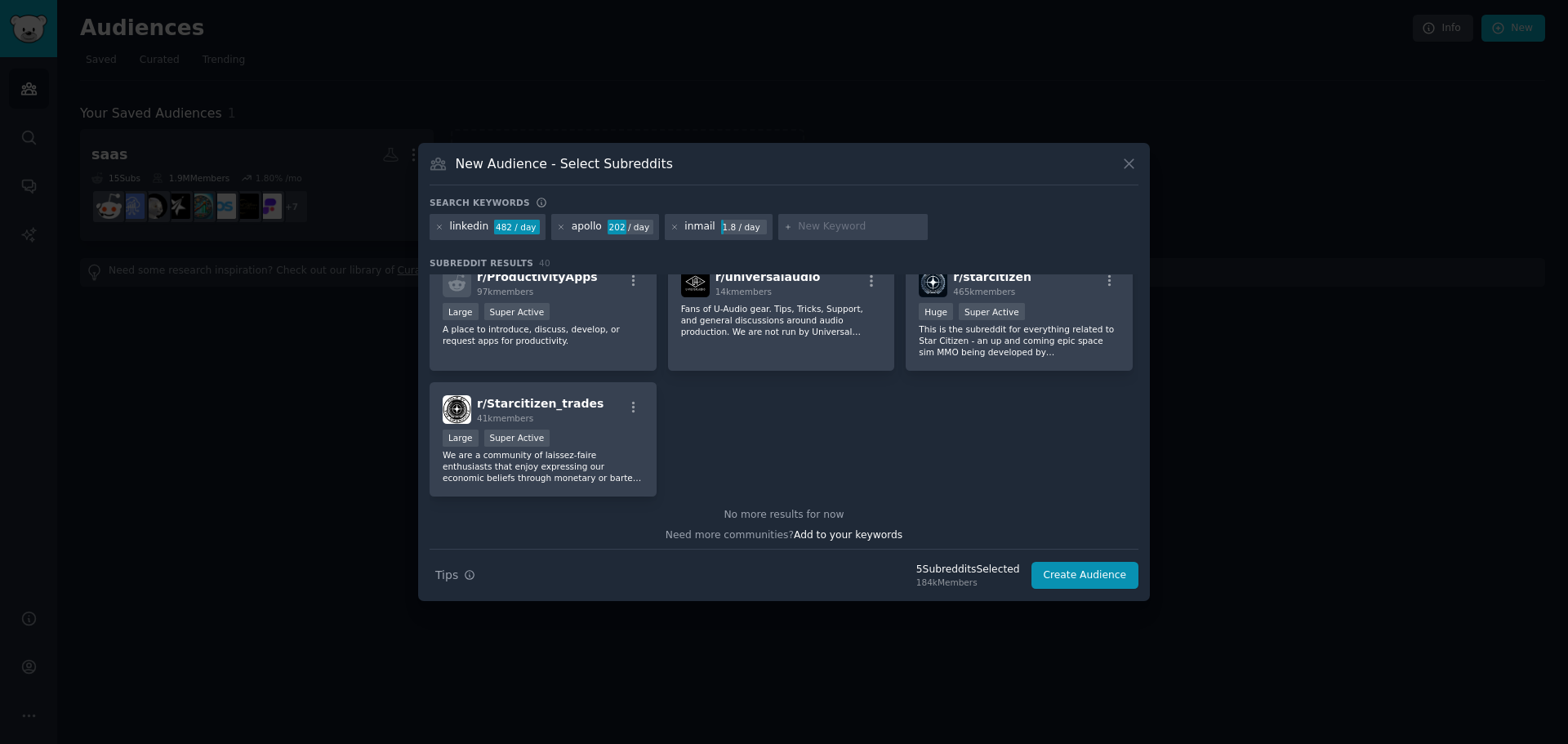
click at [798, 227] on input "text" at bounding box center [860, 226] width 124 height 15
type input "d"
type input "scraper"
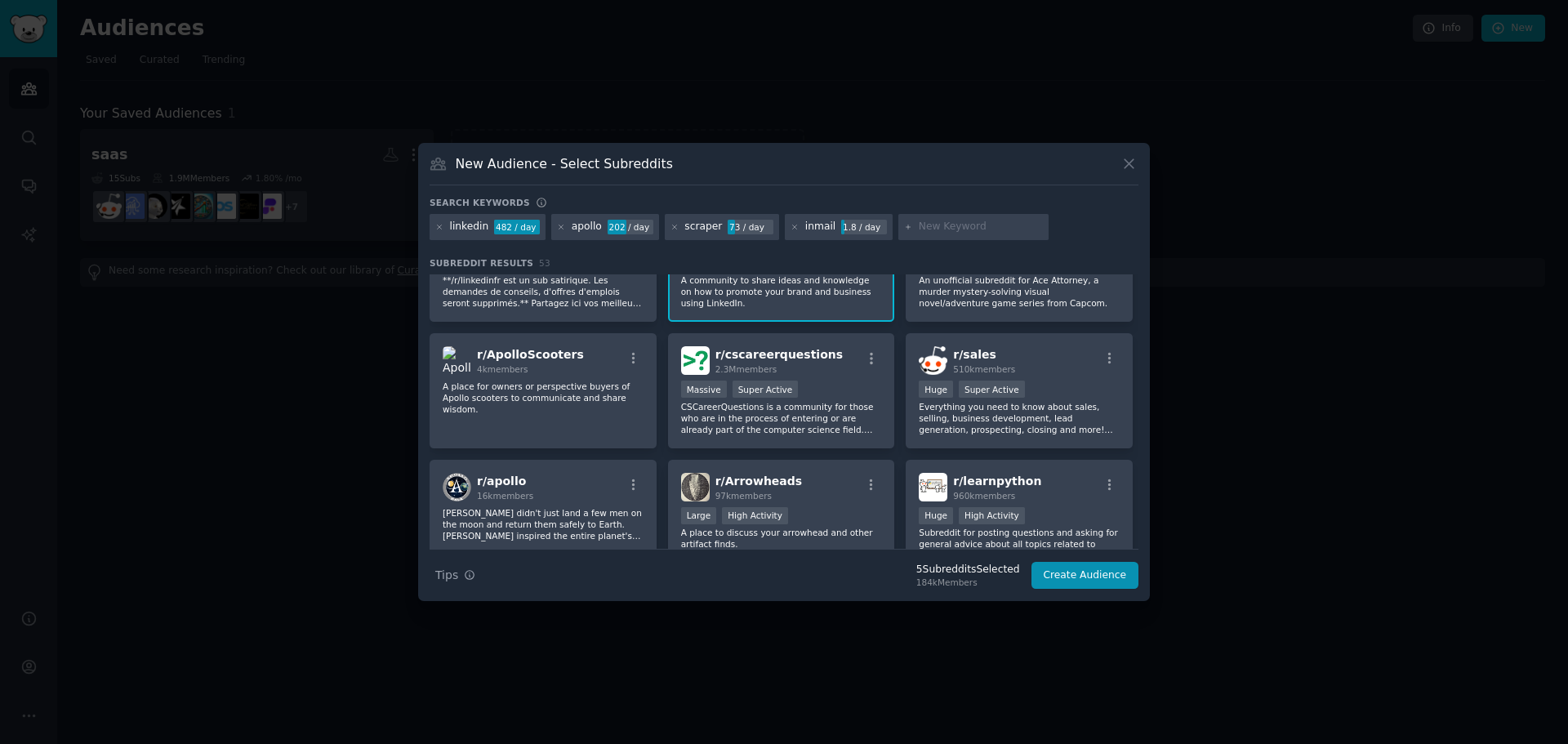
scroll to position [653, 0]
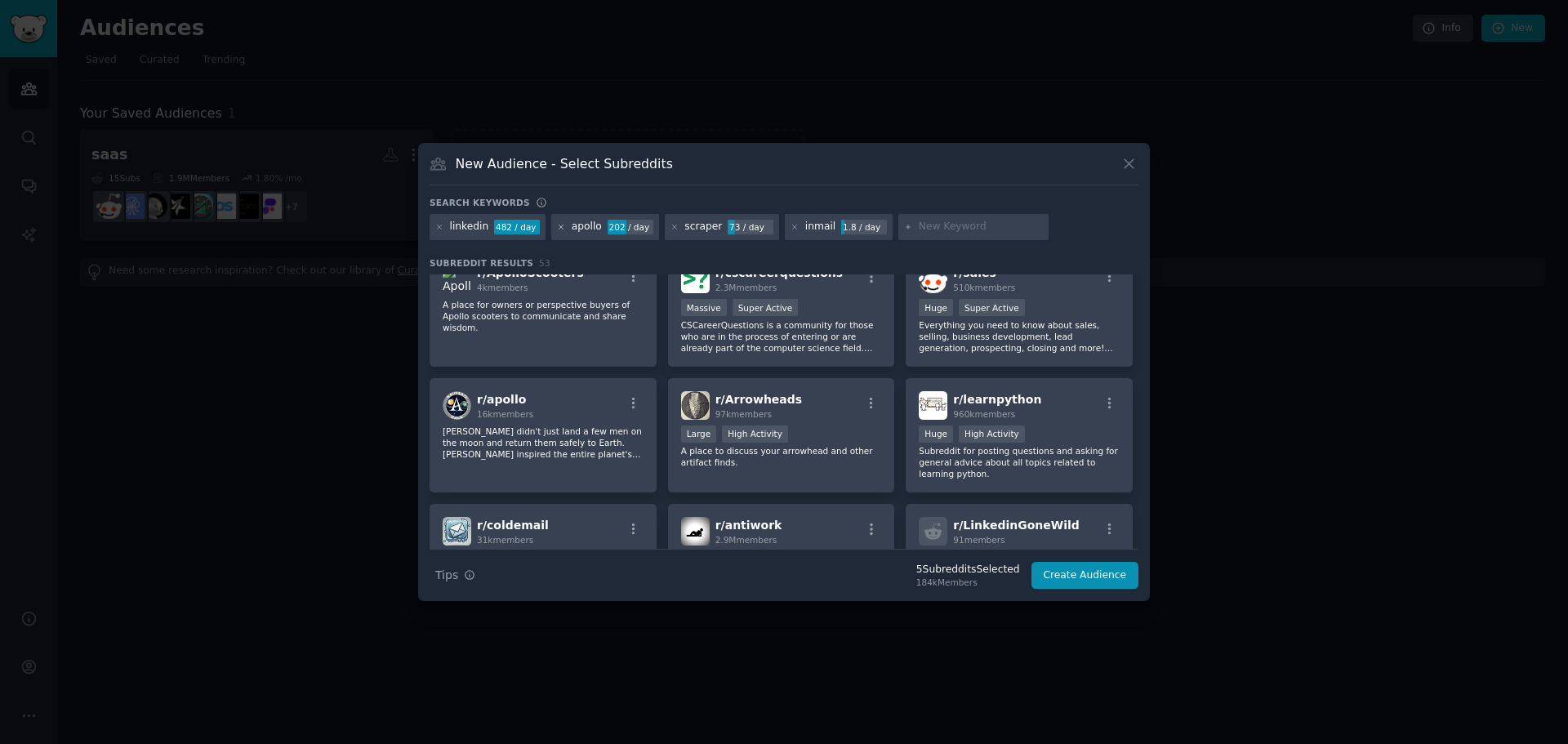
click at [559, 226] on icon at bounding box center [561, 226] width 4 height 4
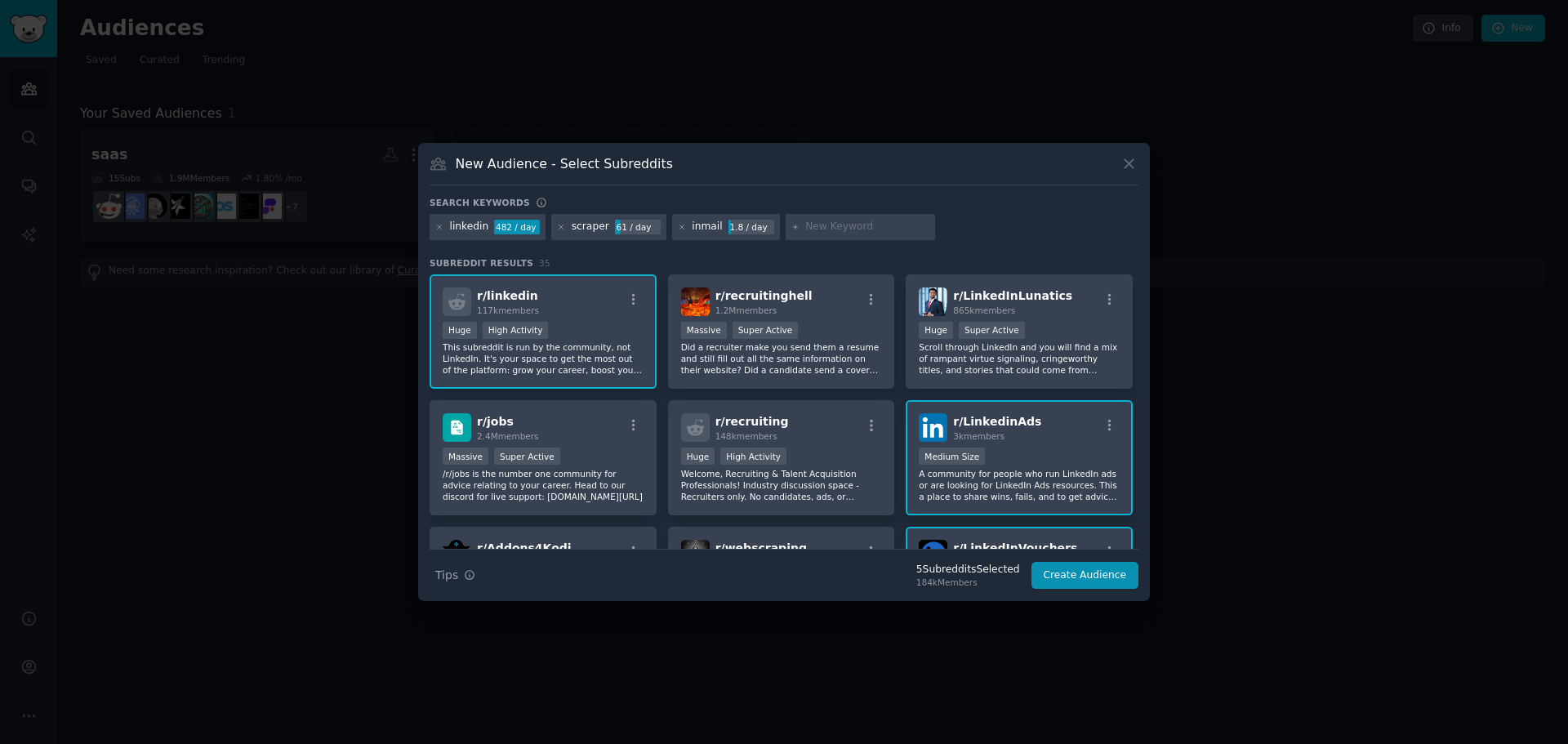
click at [806, 229] on input "text" at bounding box center [866, 226] width 124 height 15
type input "scraping"
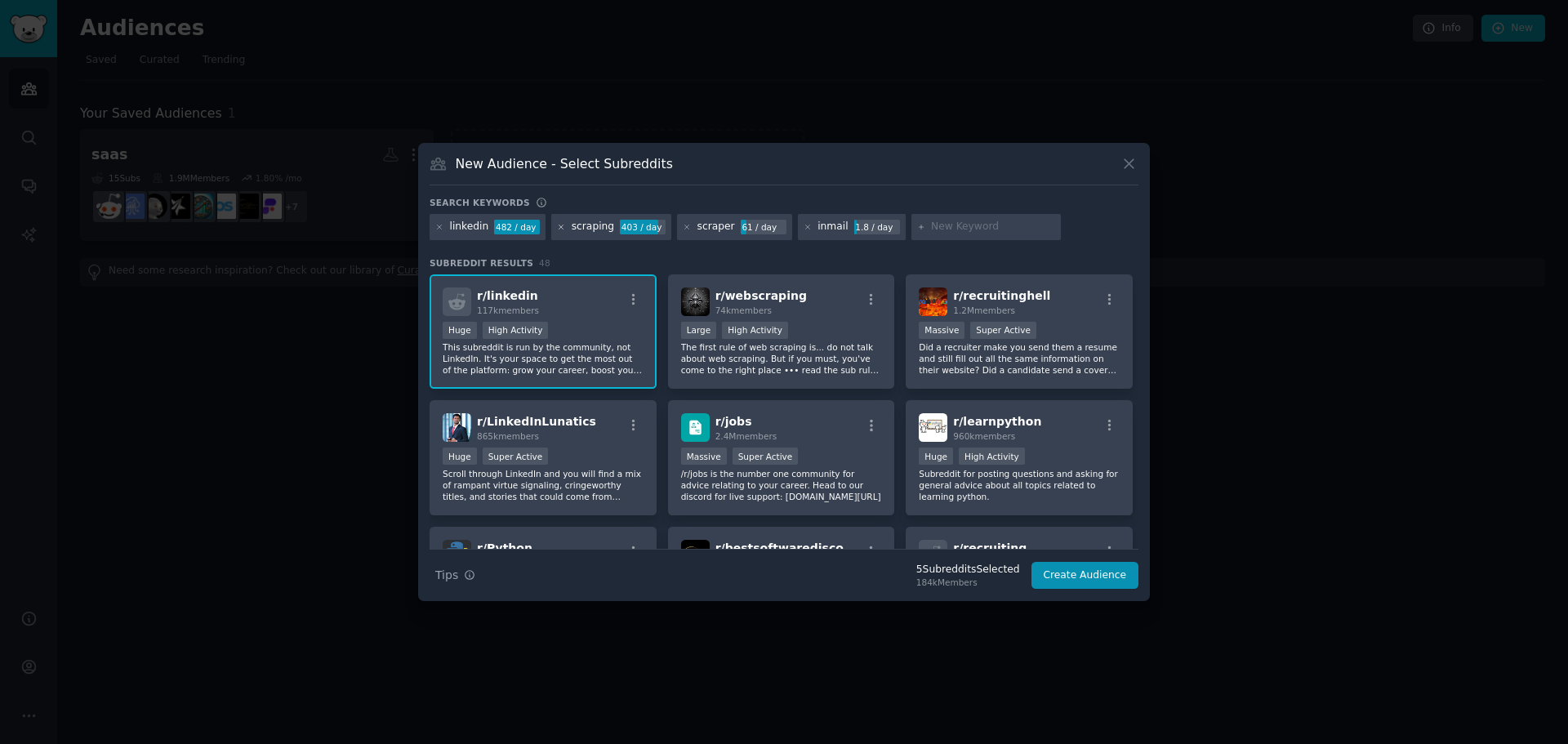
click at [560, 224] on icon at bounding box center [561, 227] width 9 height 9
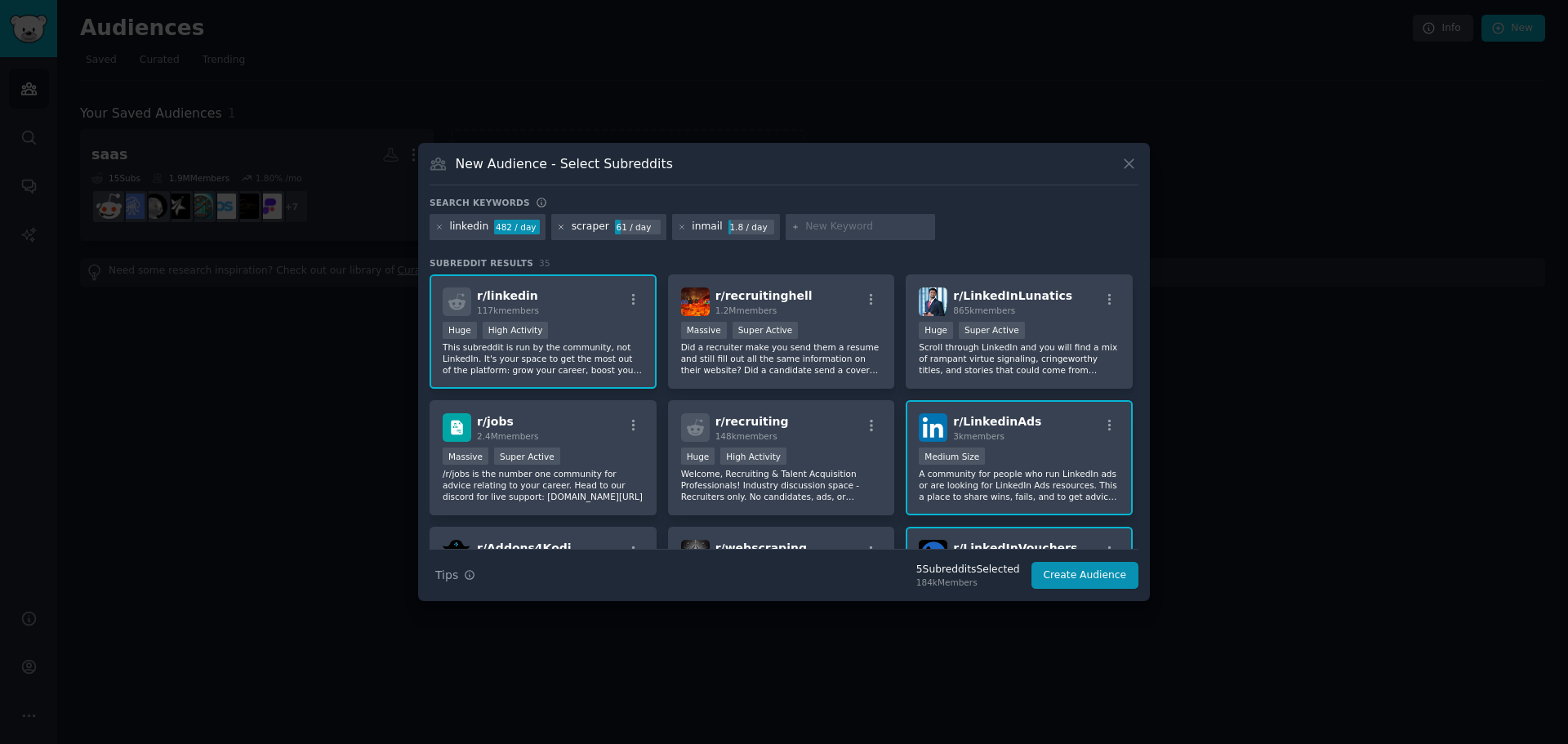
click at [558, 226] on icon at bounding box center [561, 227] width 9 height 9
click at [748, 222] on input "text" at bounding box center [747, 226] width 124 height 15
type input "scraping"
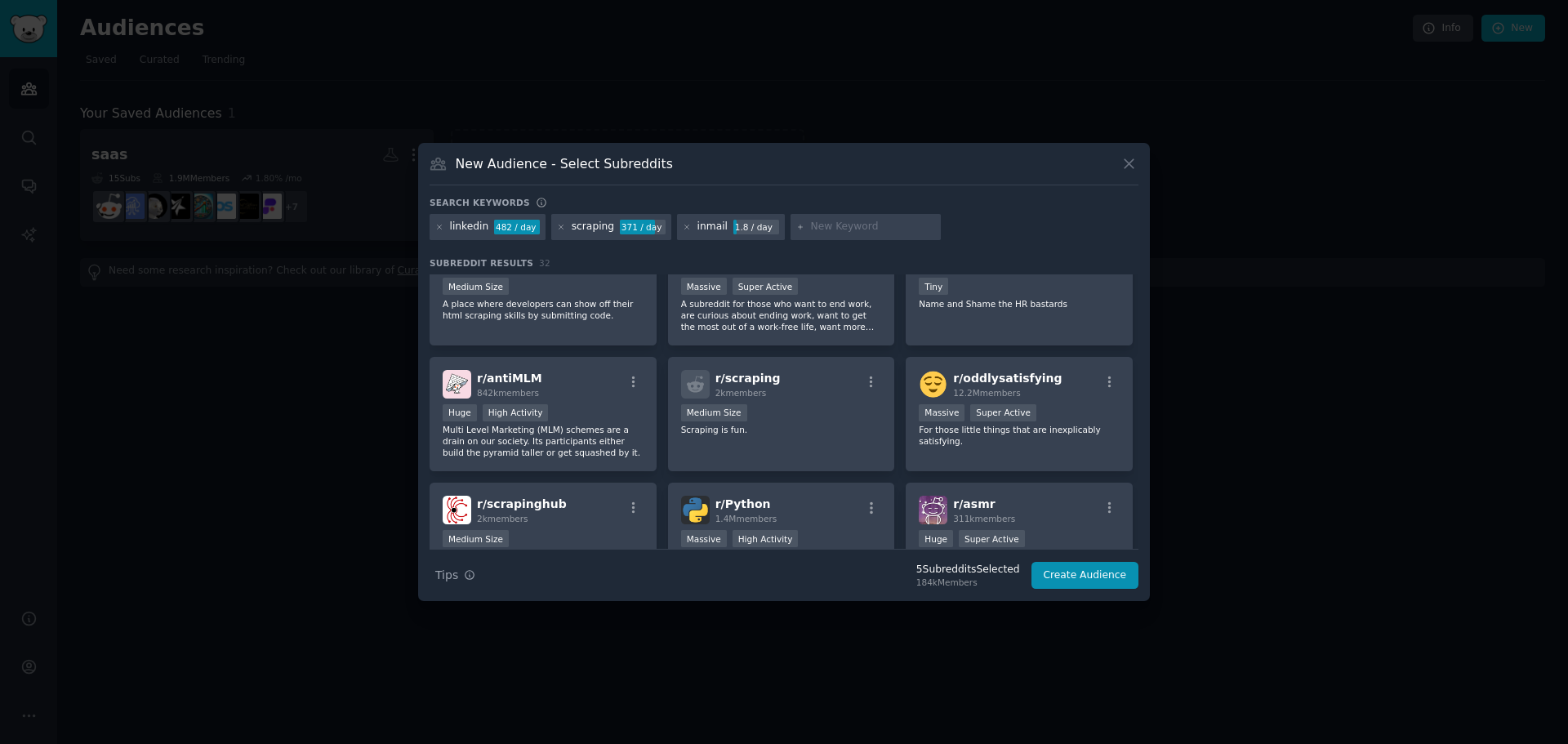
scroll to position [646, 0]
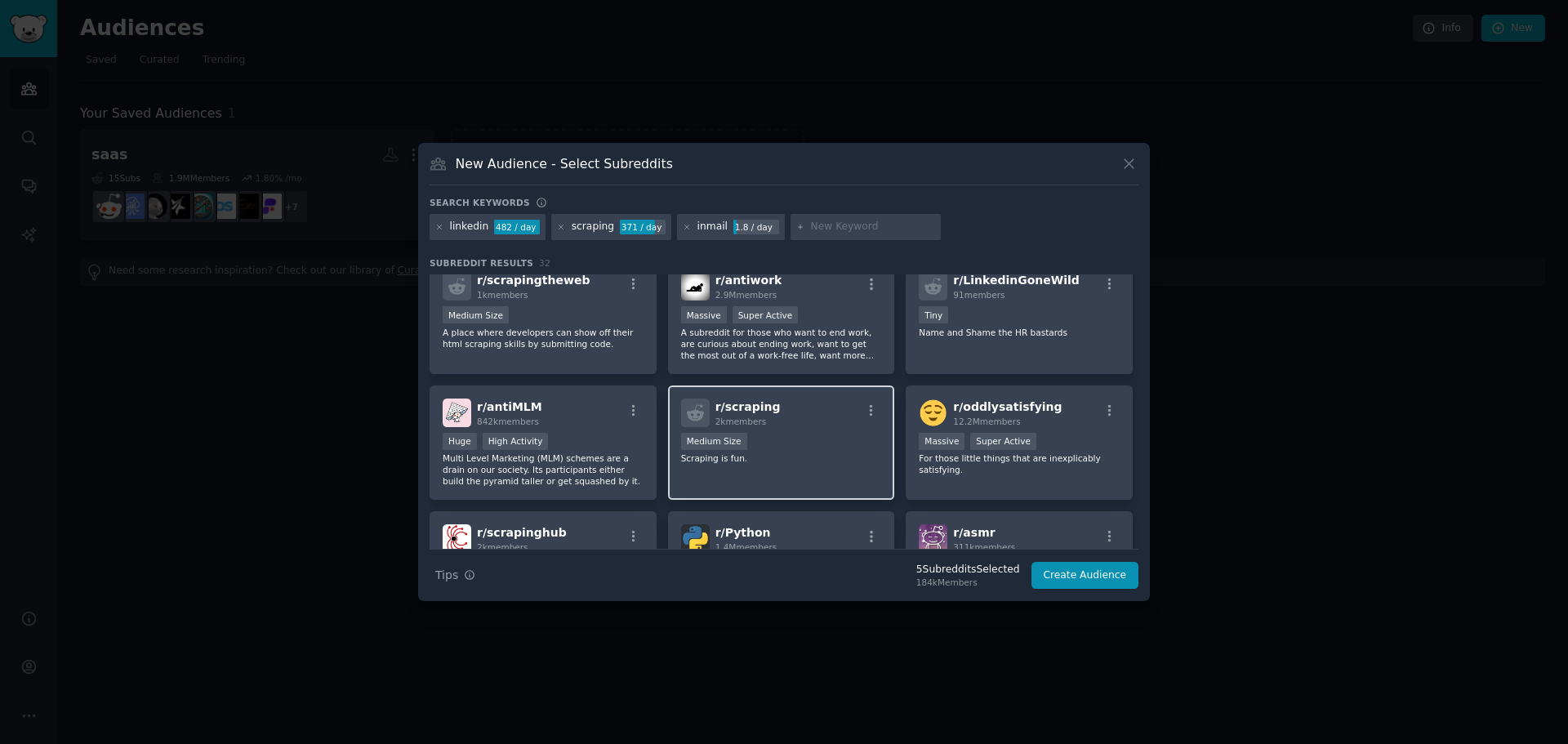
click at [821, 445] on div "Medium Size" at bounding box center [781, 443] width 201 height 20
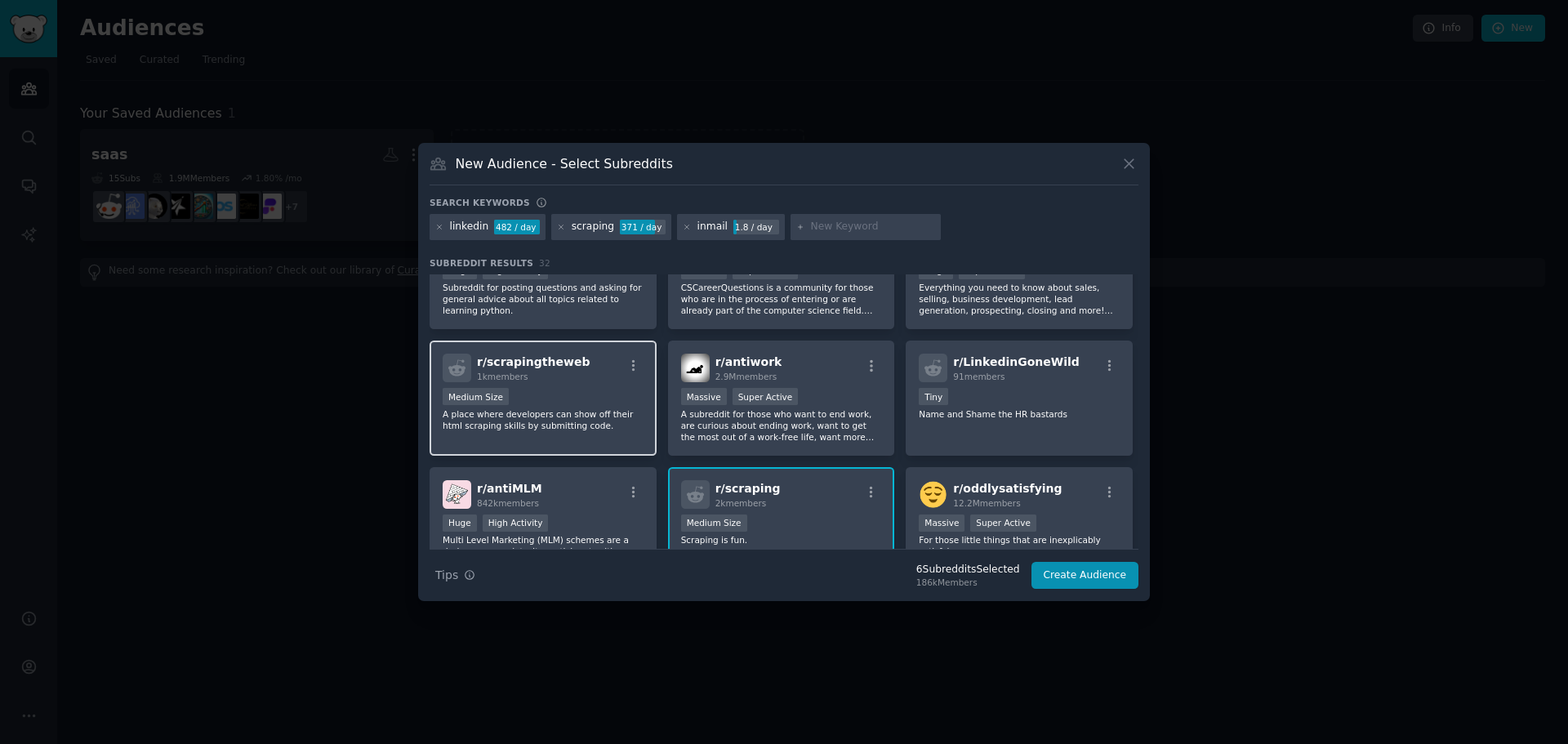
click at [537, 405] on div "Medium Size" at bounding box center [543, 398] width 201 height 20
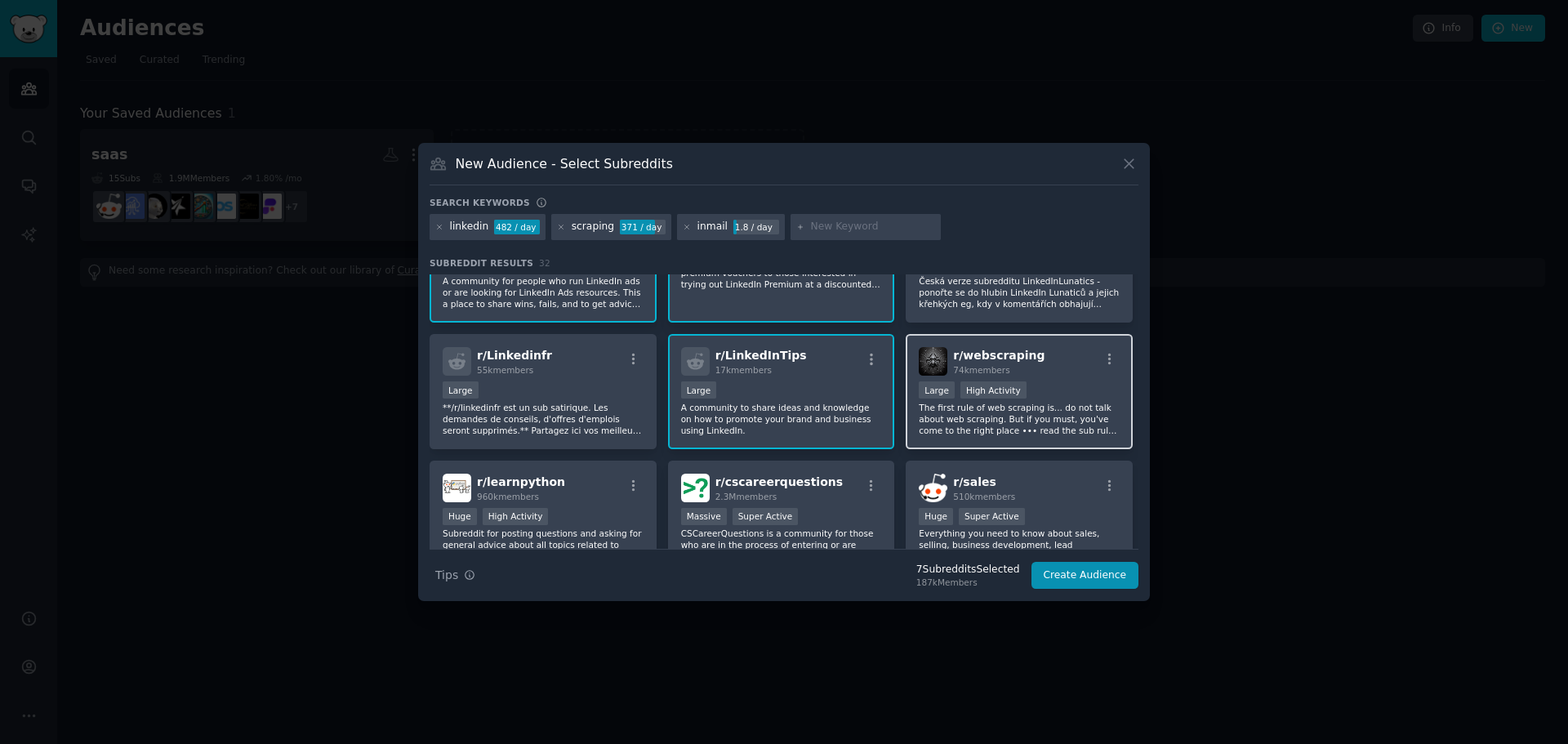
scroll to position [319, 0]
click at [1075, 399] on div "Large High Activity" at bounding box center [1018, 391] width 201 height 20
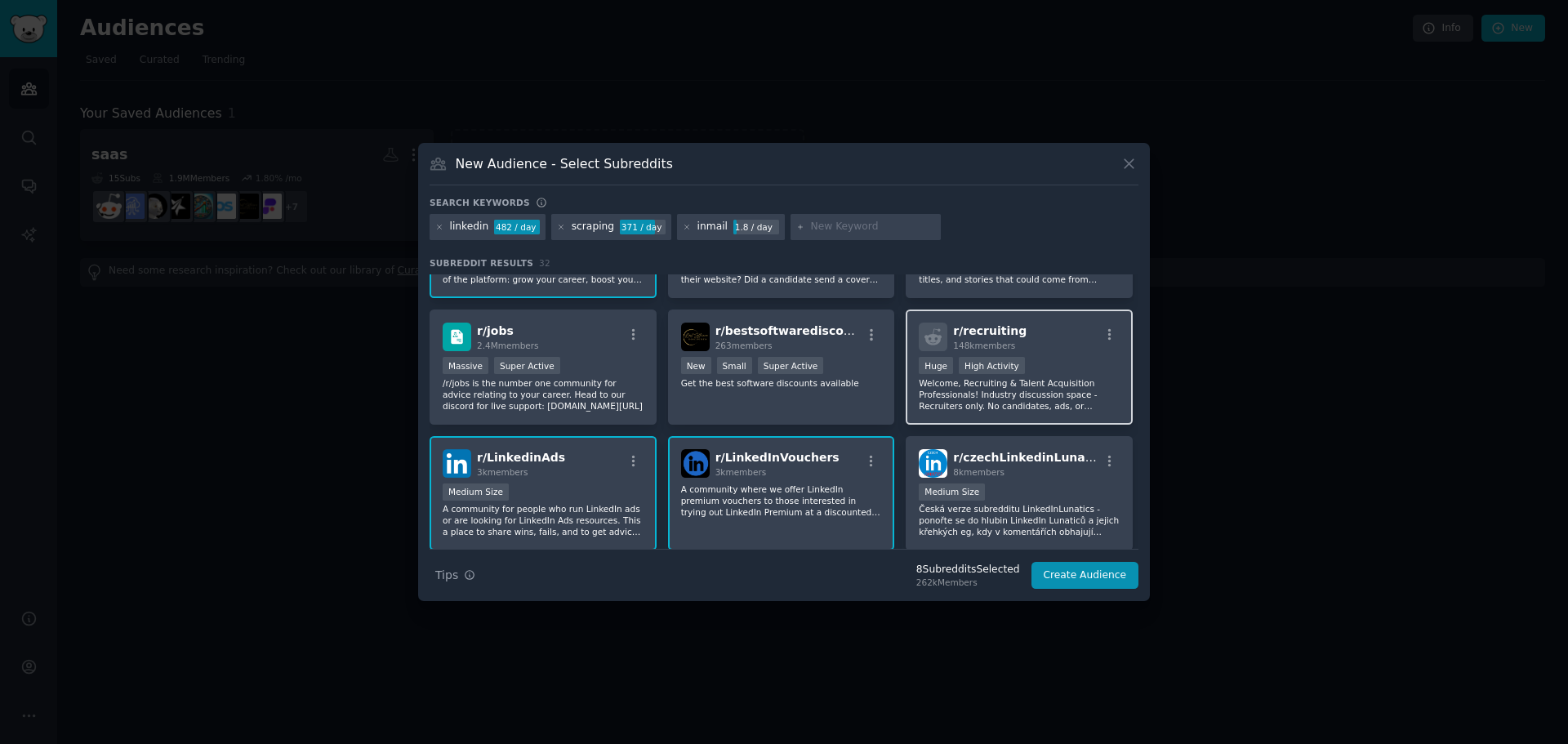
scroll to position [0, 0]
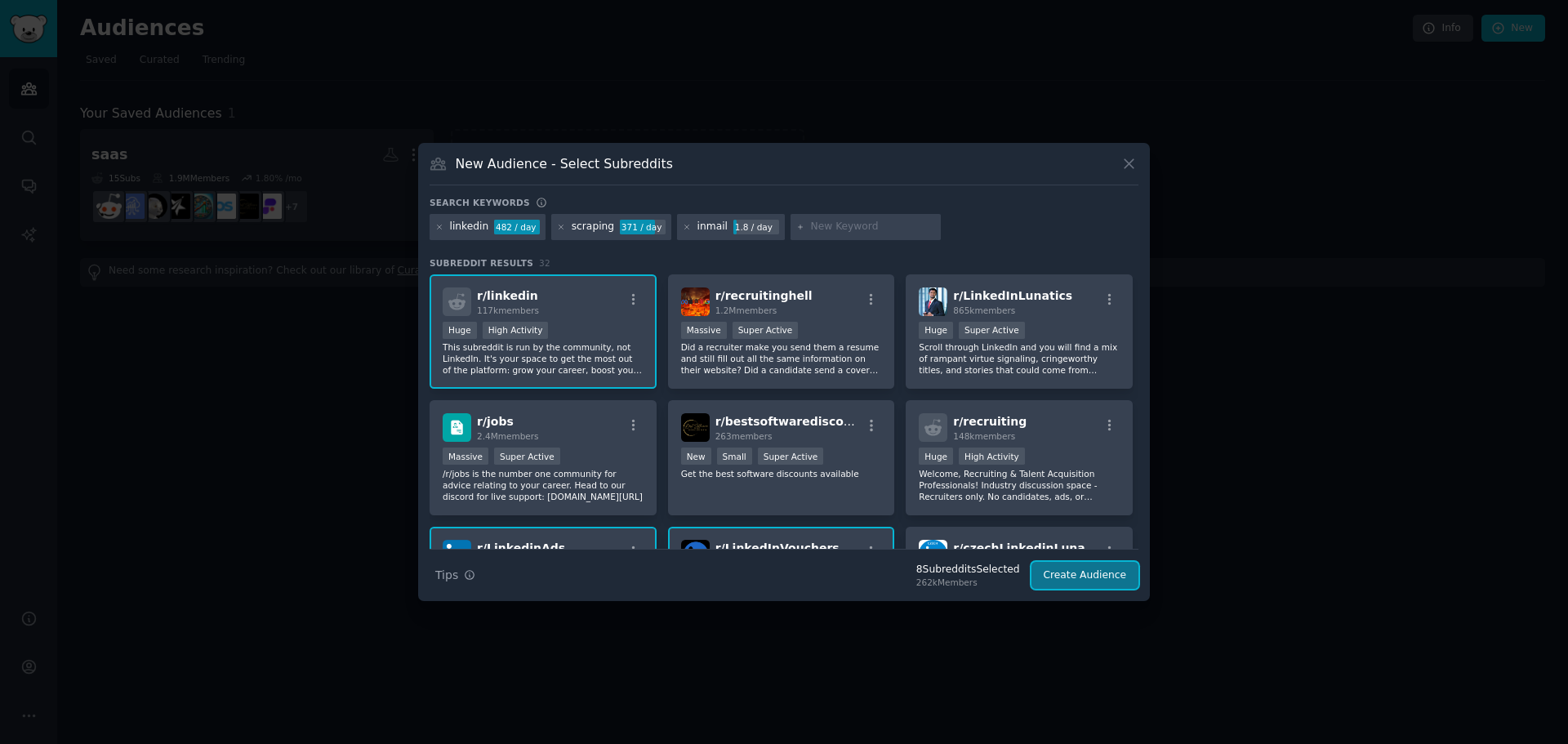
click at [1068, 570] on button "Create Audience" at bounding box center [1085, 575] width 108 height 28
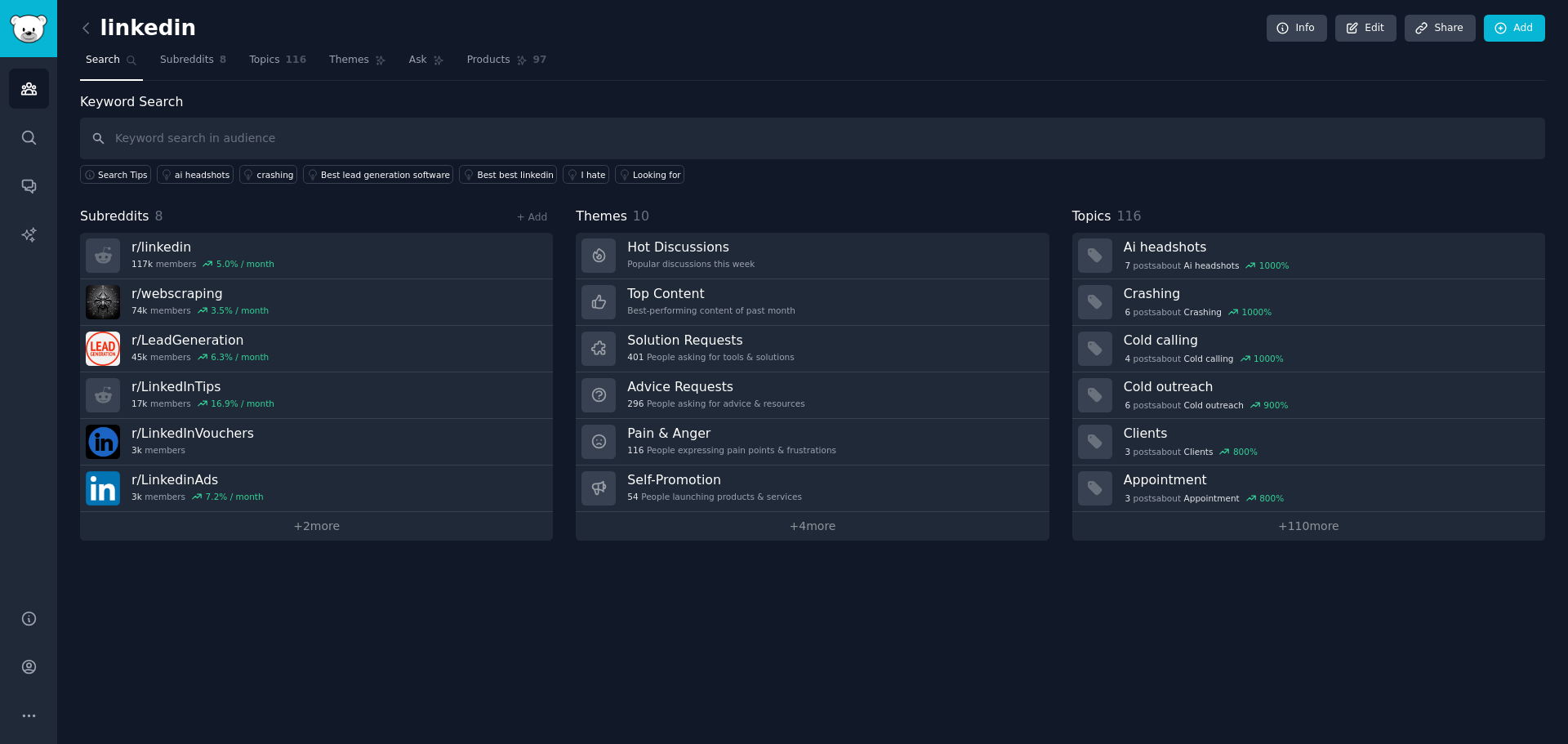
click at [168, 32] on h2 "linkedin" at bounding box center [138, 28] width 116 height 26
click at [85, 26] on icon at bounding box center [86, 27] width 5 height 9
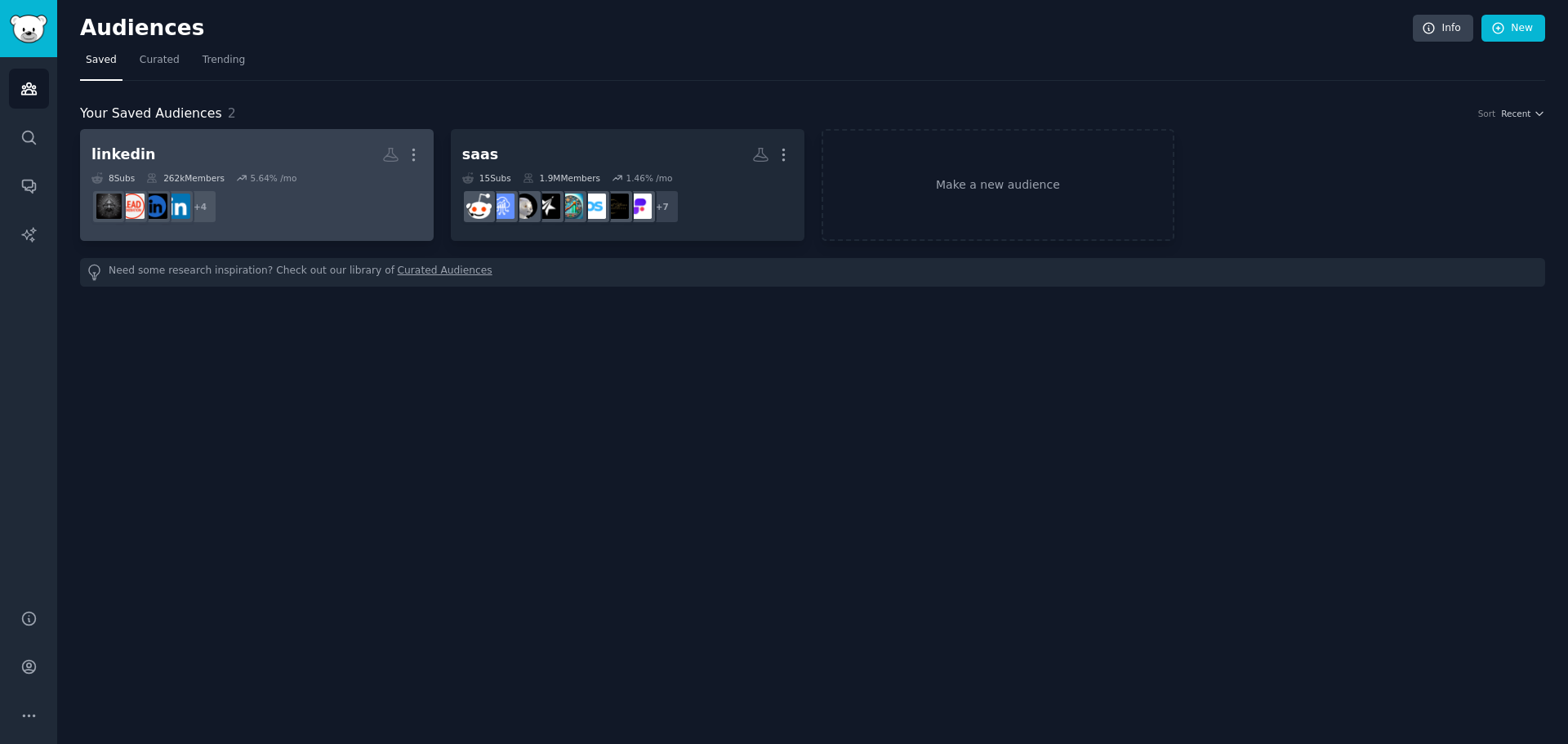
click at [132, 151] on div "linkedin" at bounding box center [123, 154] width 64 height 20
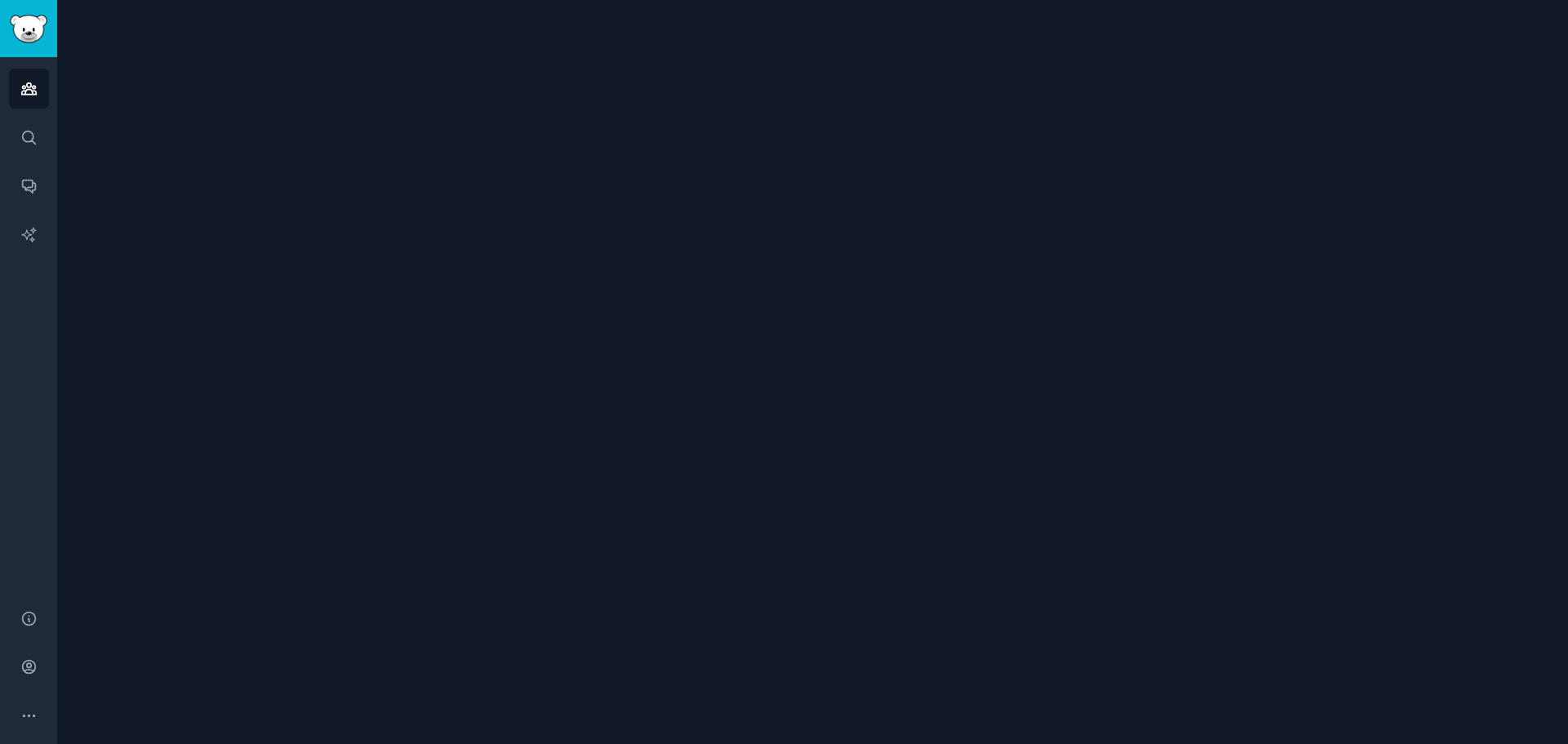
click at [132, 151] on div at bounding box center [813, 372] width 1511 height 744
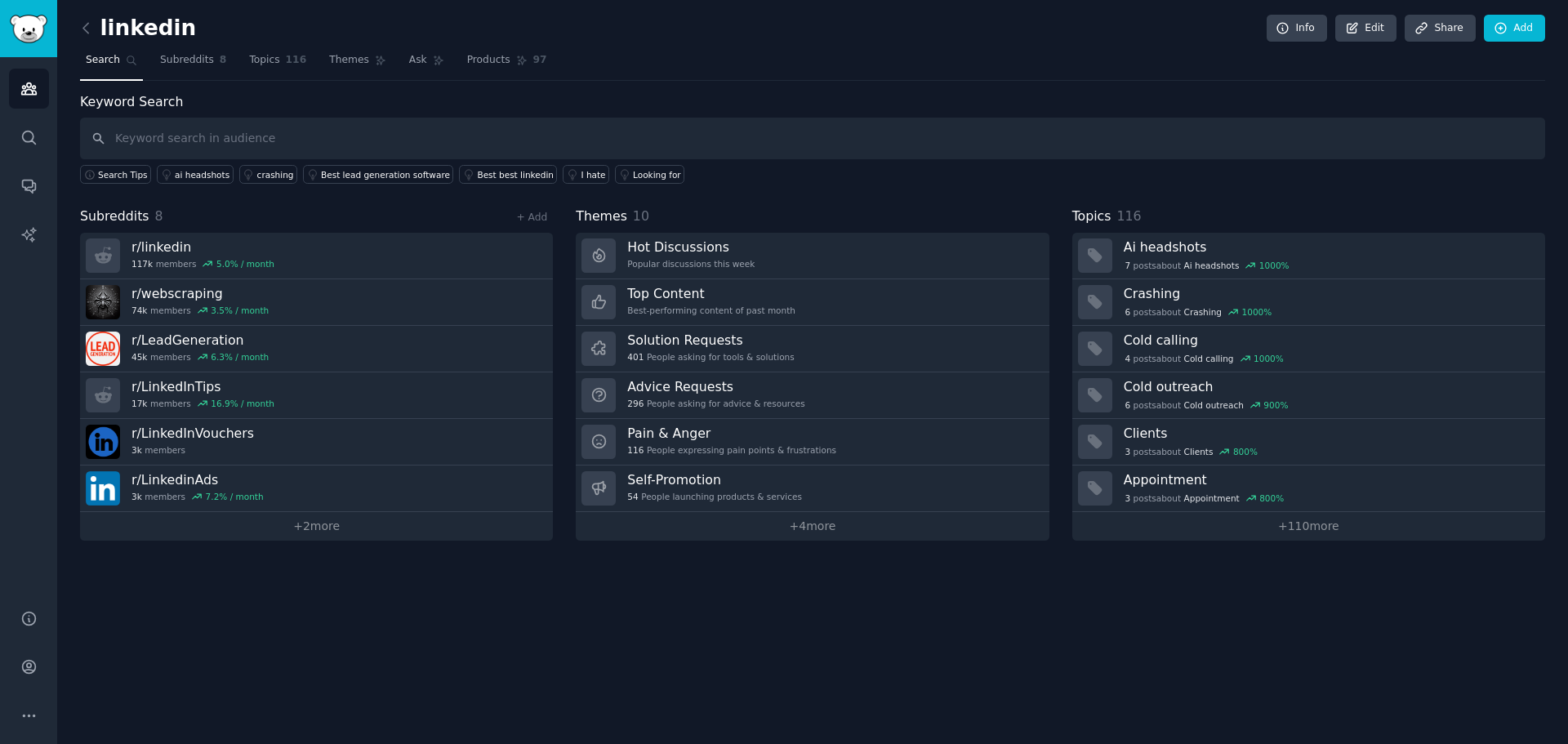
click at [143, 31] on h2 "linkedin" at bounding box center [138, 28] width 116 height 26
drag, startPoint x: 174, startPoint y: 32, endPoint x: 55, endPoint y: 32, distance: 119.0
click at [55, 32] on div "Audiences Search Conversations AI Reports Help Account More linkedin Info Edit …" at bounding box center [784, 372] width 1568 height 744
click at [1370, 34] on link "Edit" at bounding box center [1366, 28] width 61 height 28
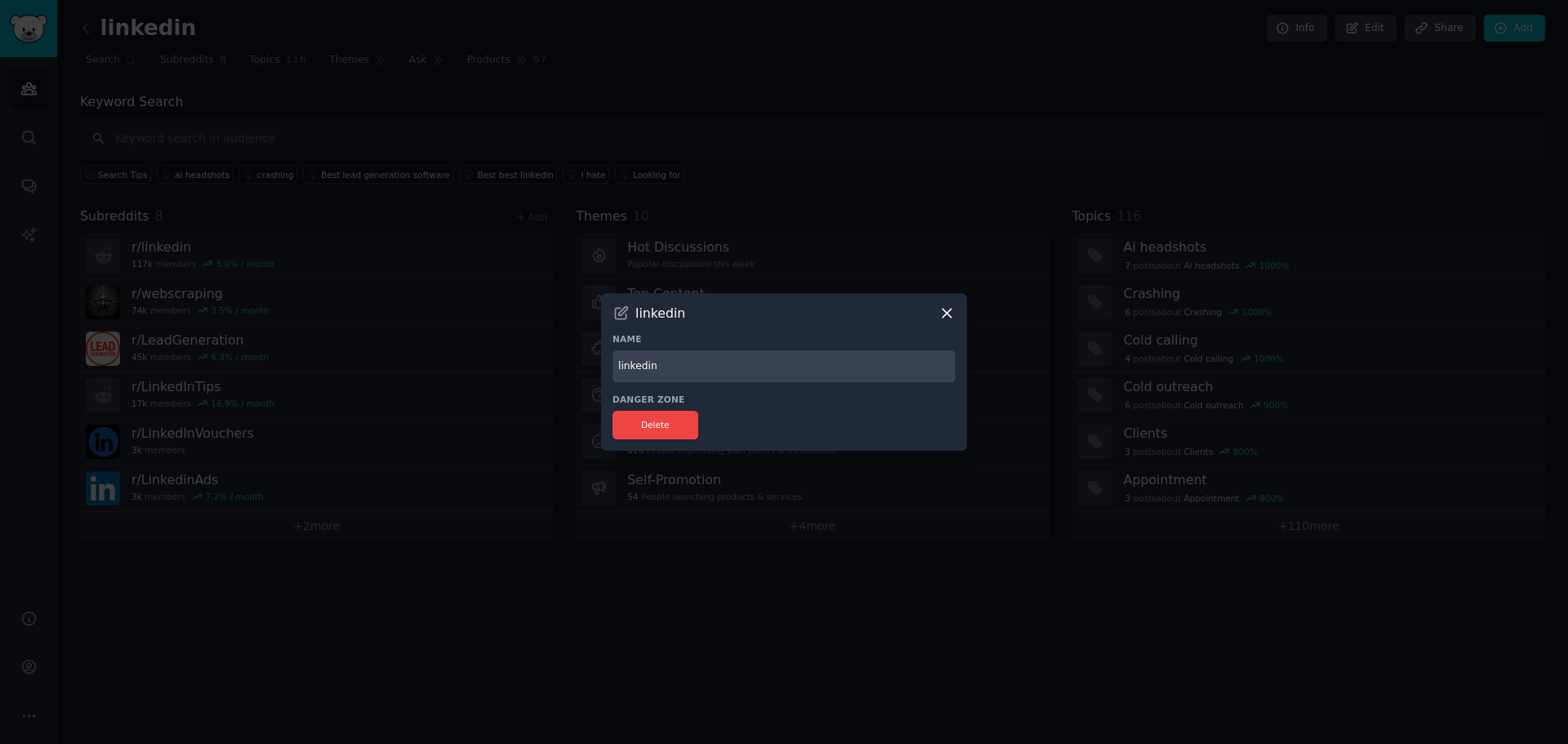
drag, startPoint x: 686, startPoint y: 360, endPoint x: 482, endPoint y: 375, distance: 204.6
click at [482, 375] on div "​ linkedin Name linkedin Danger Zone Delete" at bounding box center [784, 372] width 1557 height 744
type input "Tools"
click at [797, 430] on div "Delete" at bounding box center [784, 424] width 343 height 28
click at [942, 304] on div "linkedin Name Tools Danger Zone Delete" at bounding box center [784, 371] width 366 height 158
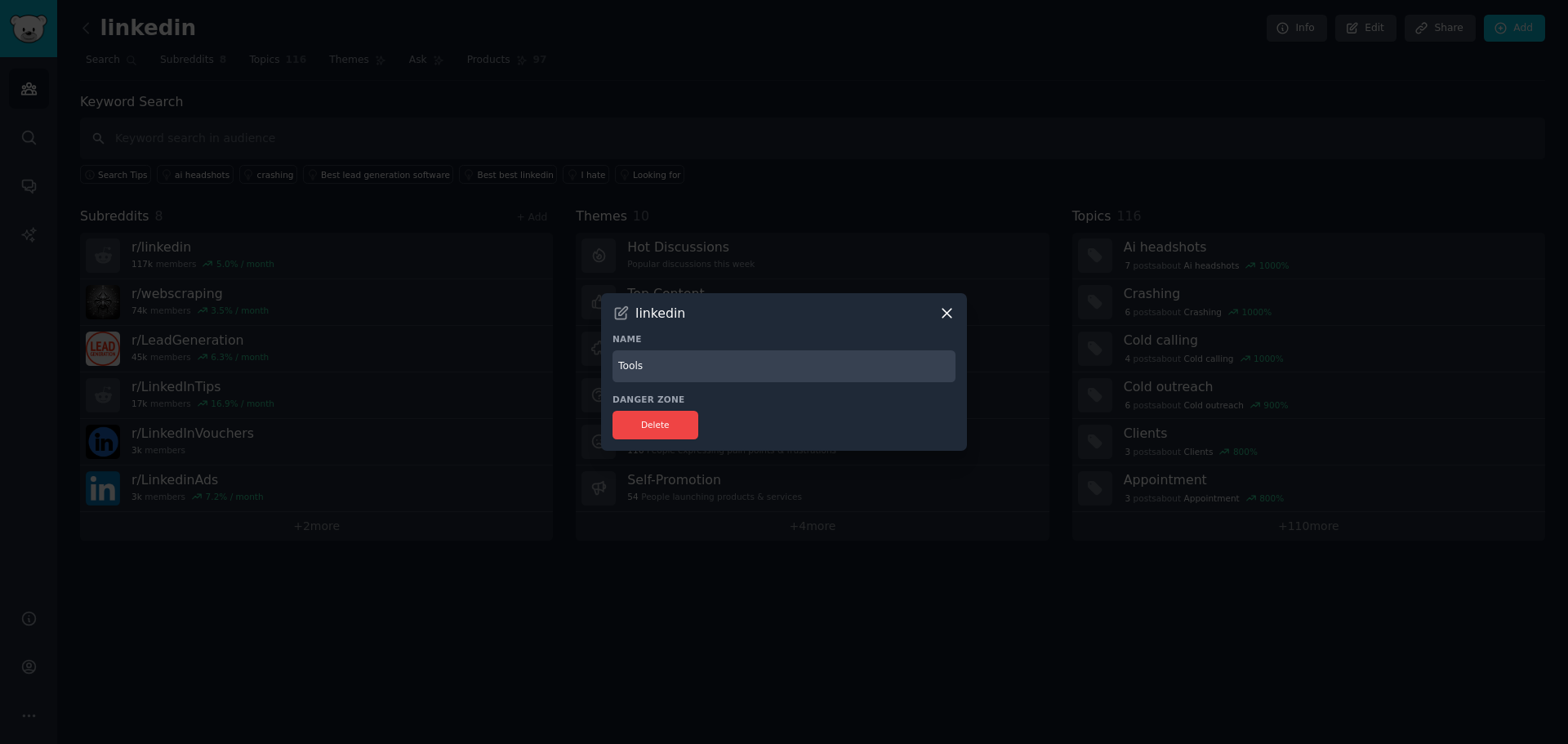
click at [942, 305] on icon at bounding box center [947, 313] width 17 height 17
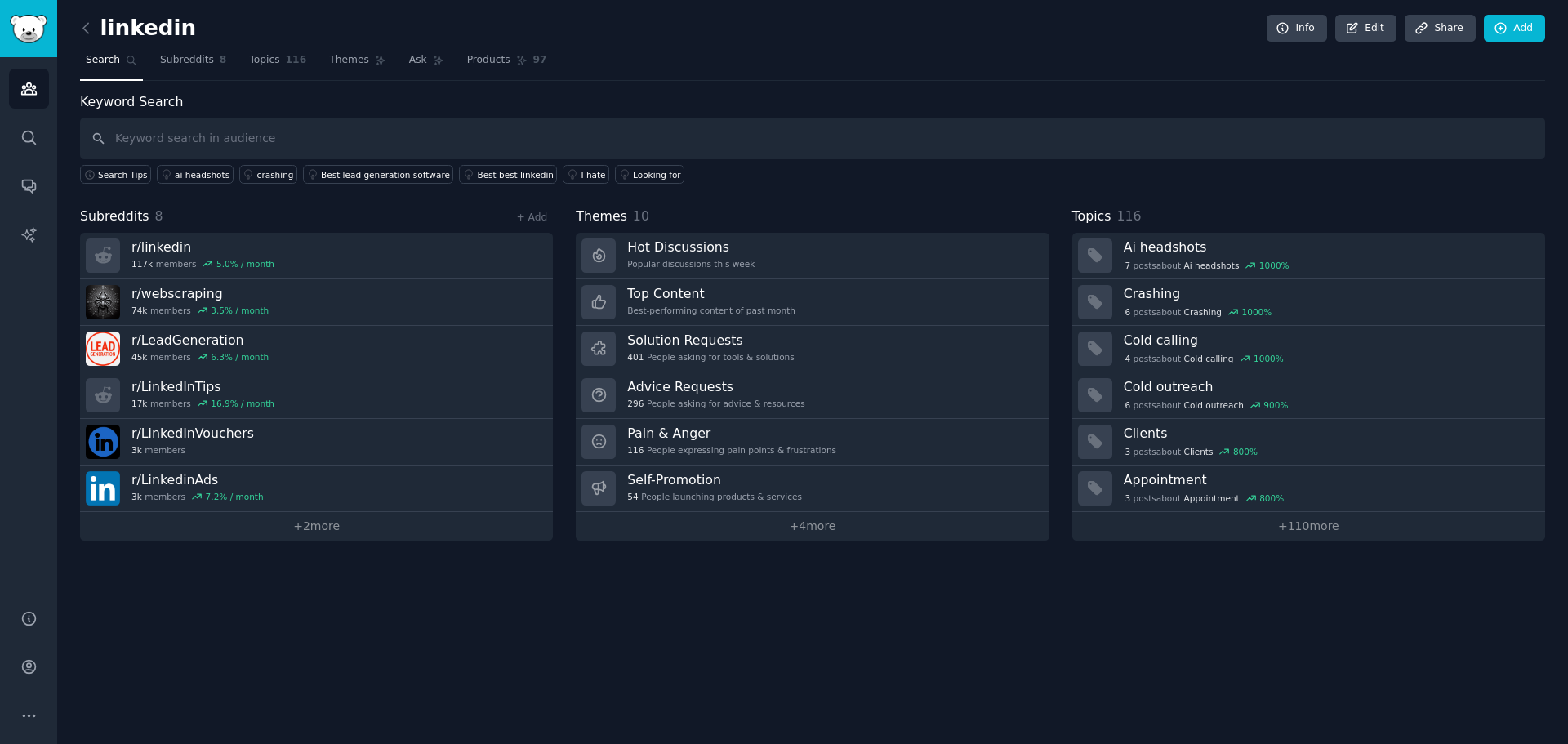
click at [674, 606] on div "linkedin Info Edit Share Add Search Subreddits 8 Topics 116 Themes Ask Products…" at bounding box center [813, 372] width 1511 height 744
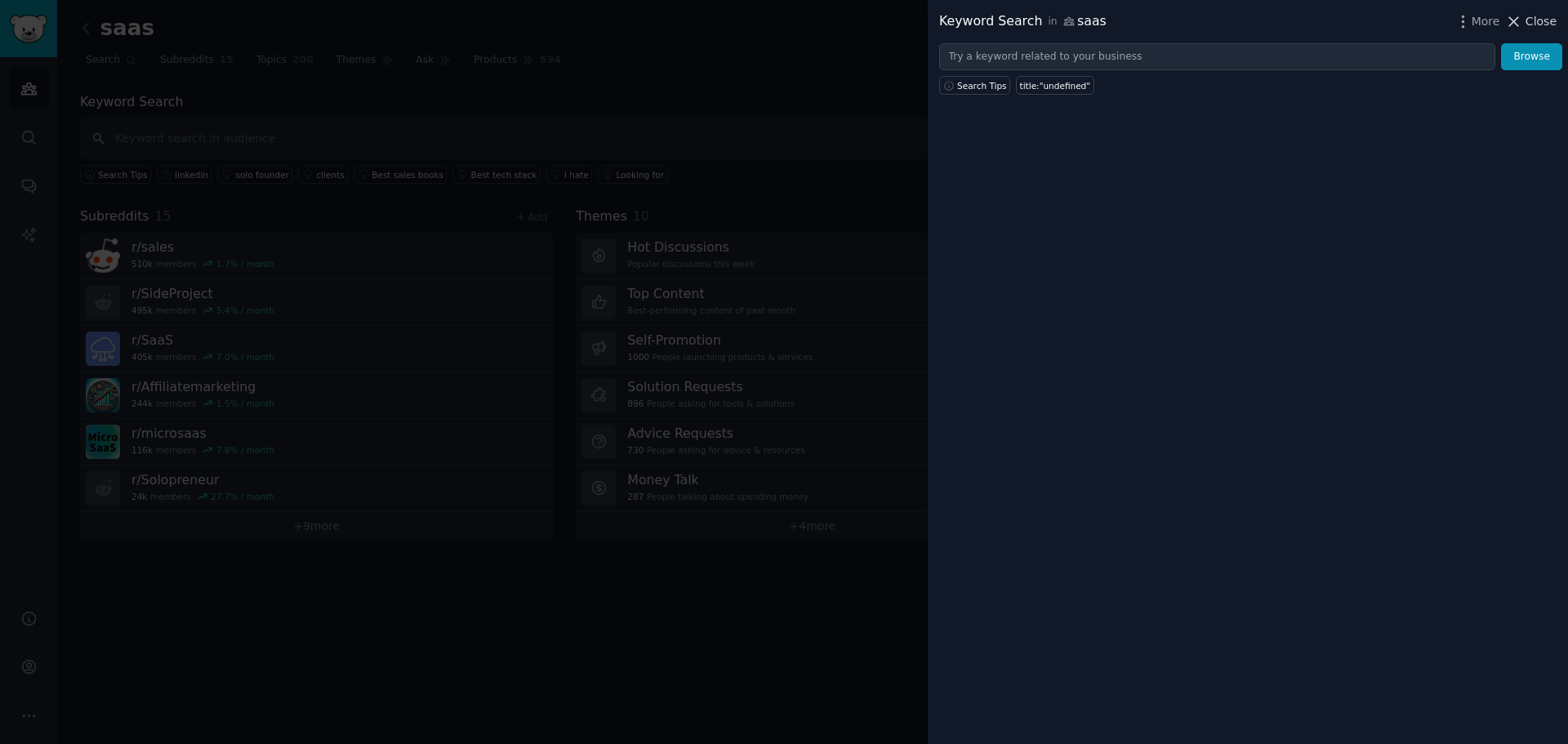
click at [1547, 21] on span "Close" at bounding box center [1541, 21] width 31 height 17
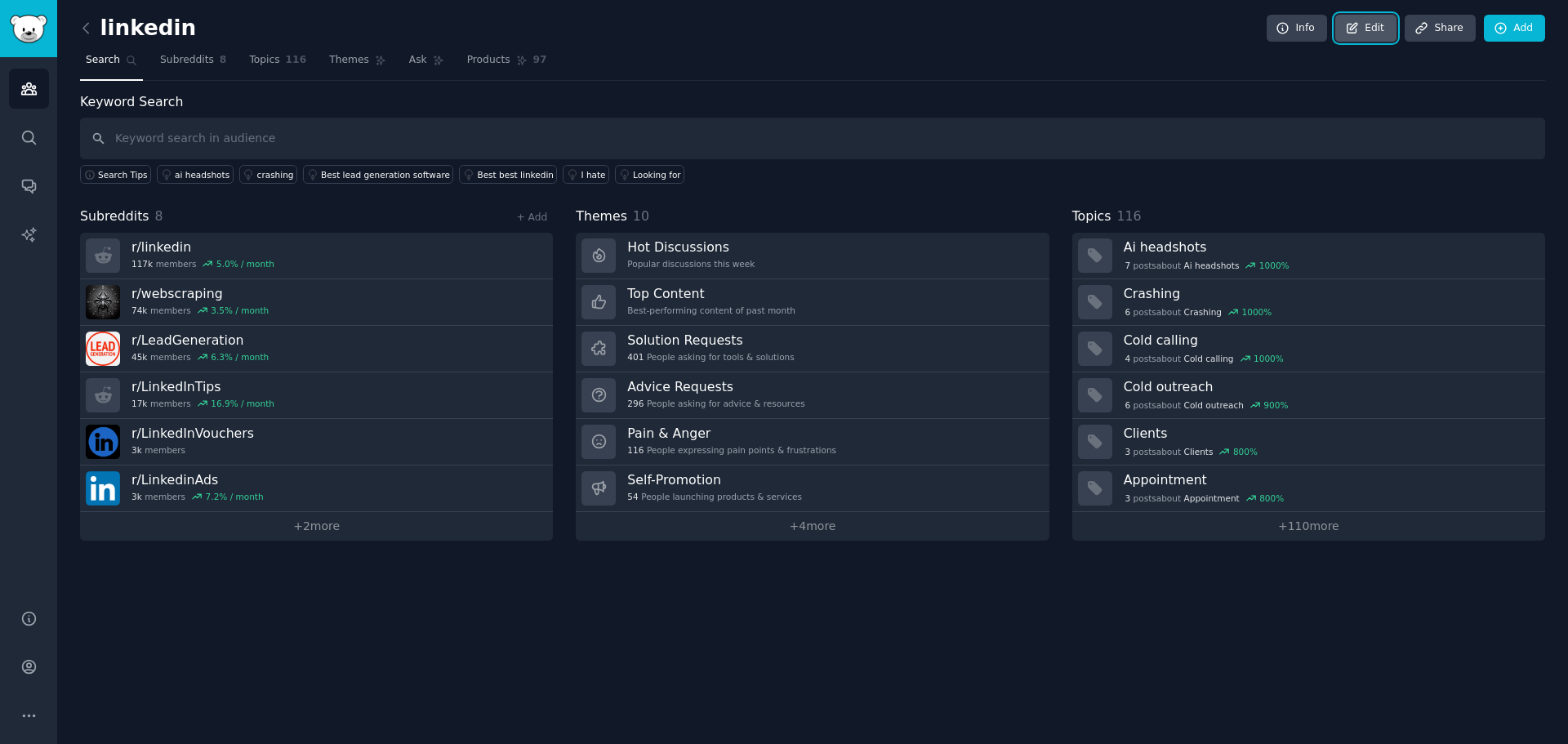
click at [1381, 25] on link "Edit" at bounding box center [1366, 28] width 61 height 28
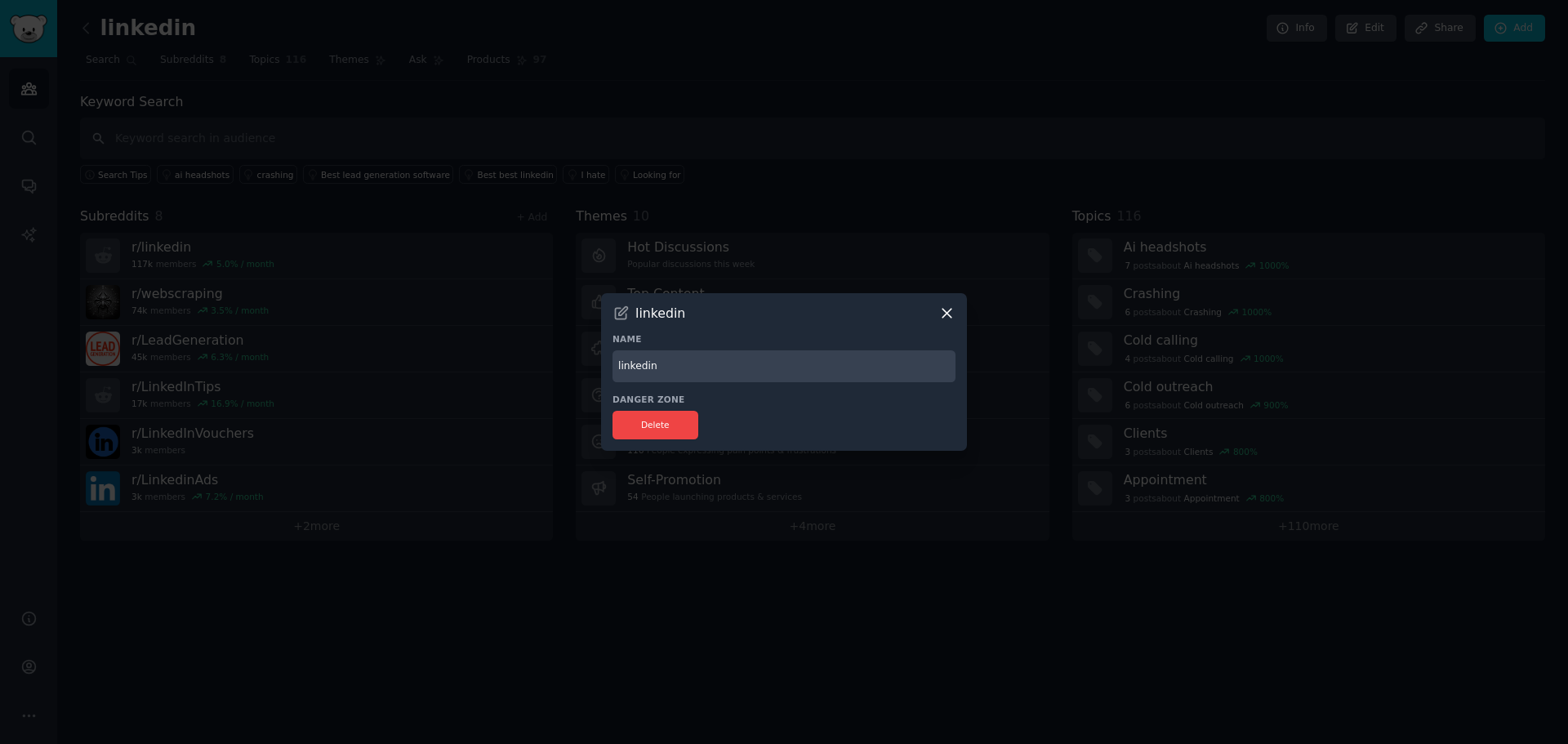
drag, startPoint x: 661, startPoint y: 366, endPoint x: 602, endPoint y: 365, distance: 59.0
click at [602, 365] on div "linkedin Name linkedin Danger Zone Delete" at bounding box center [784, 371] width 366 height 158
type input "Tools"
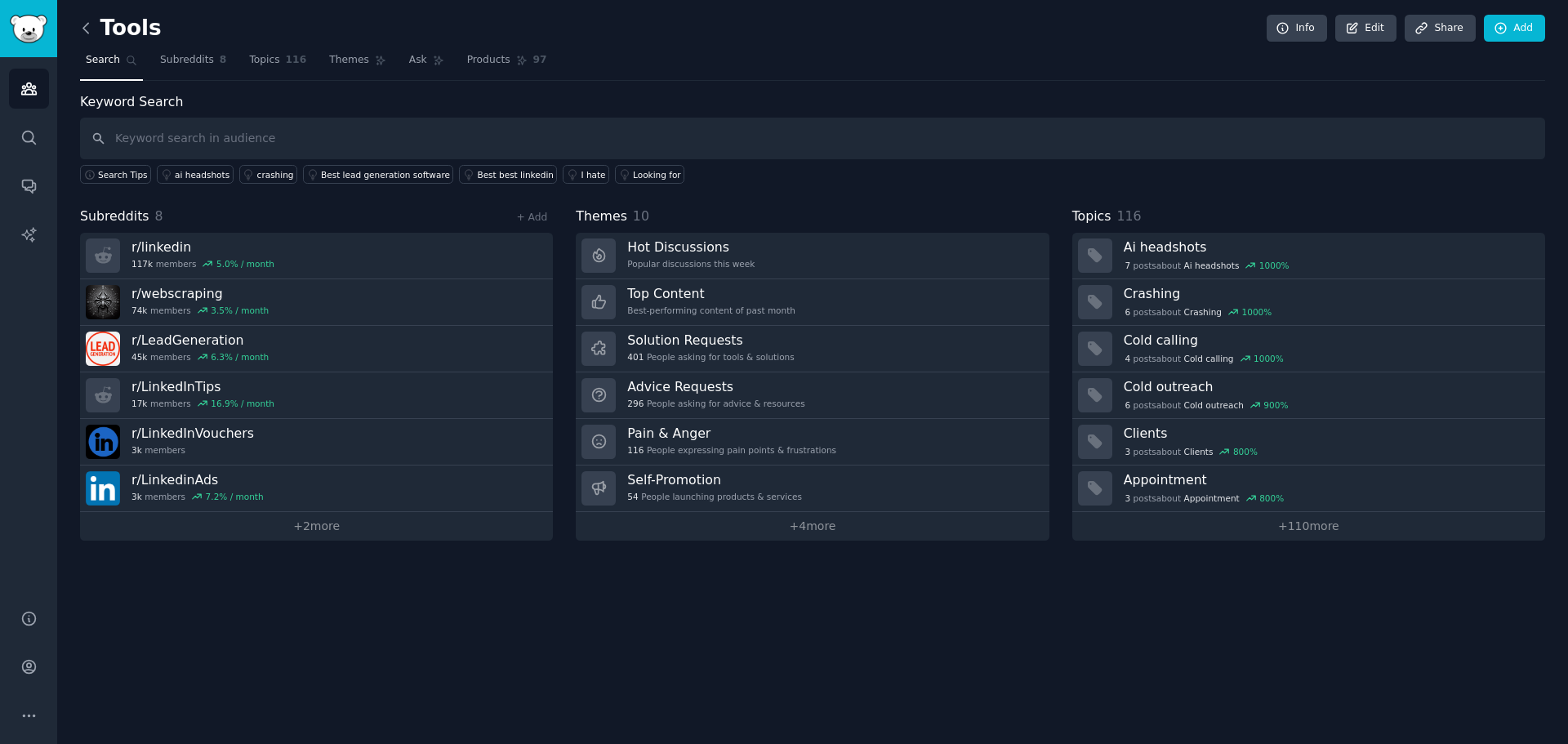
click at [83, 30] on icon at bounding box center [86, 28] width 17 height 17
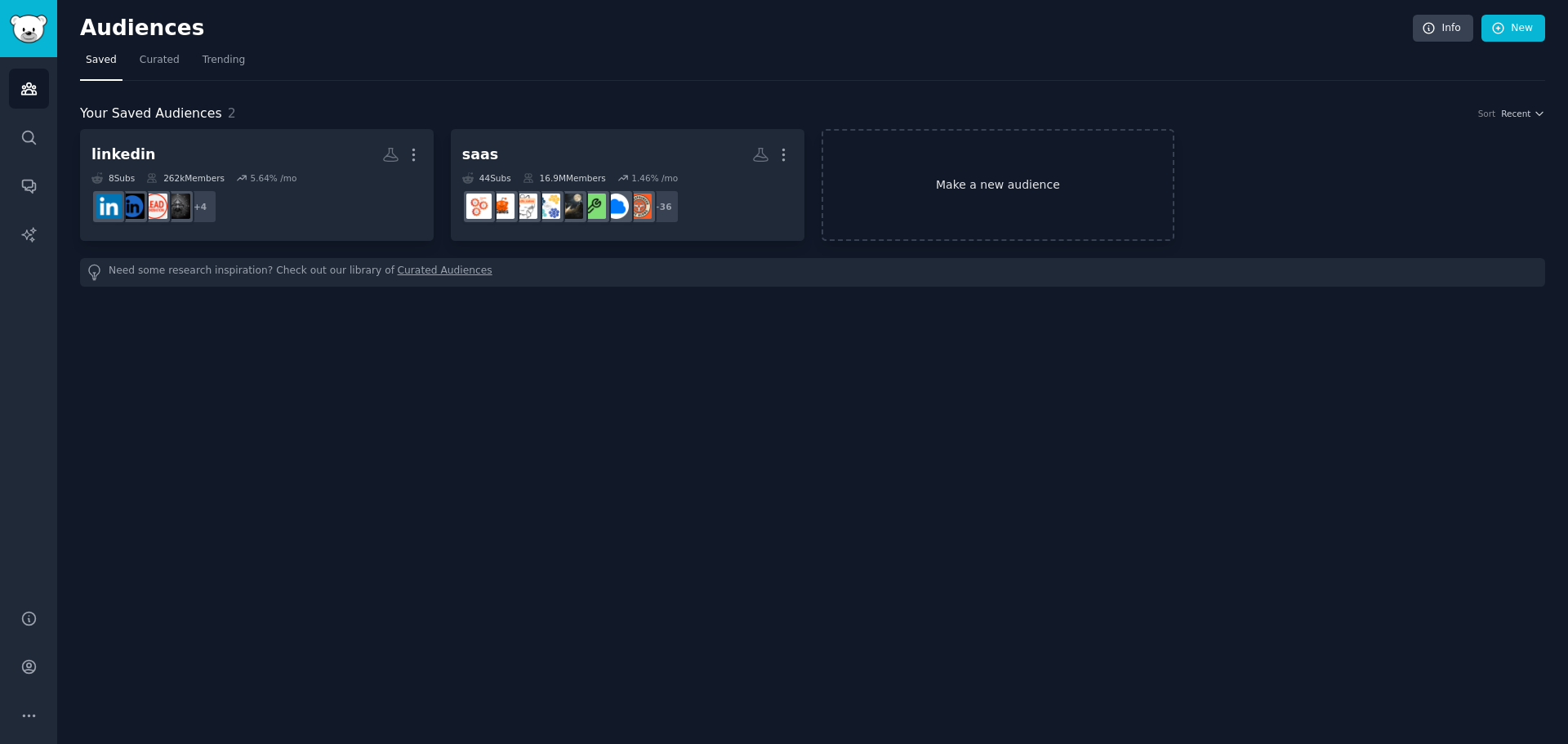
click at [1070, 200] on link "Make a new audience" at bounding box center [998, 184] width 353 height 112
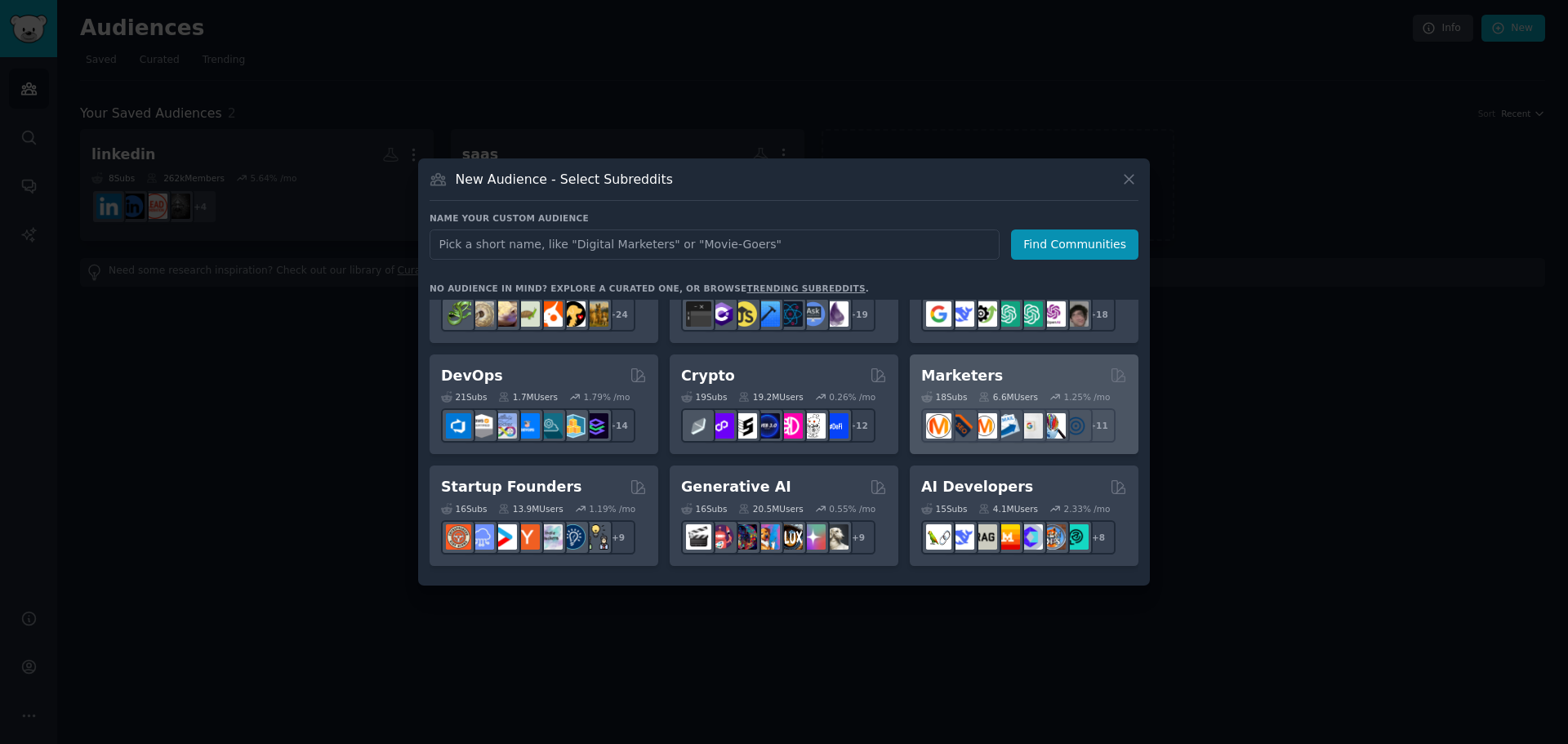
scroll to position [163, 0]
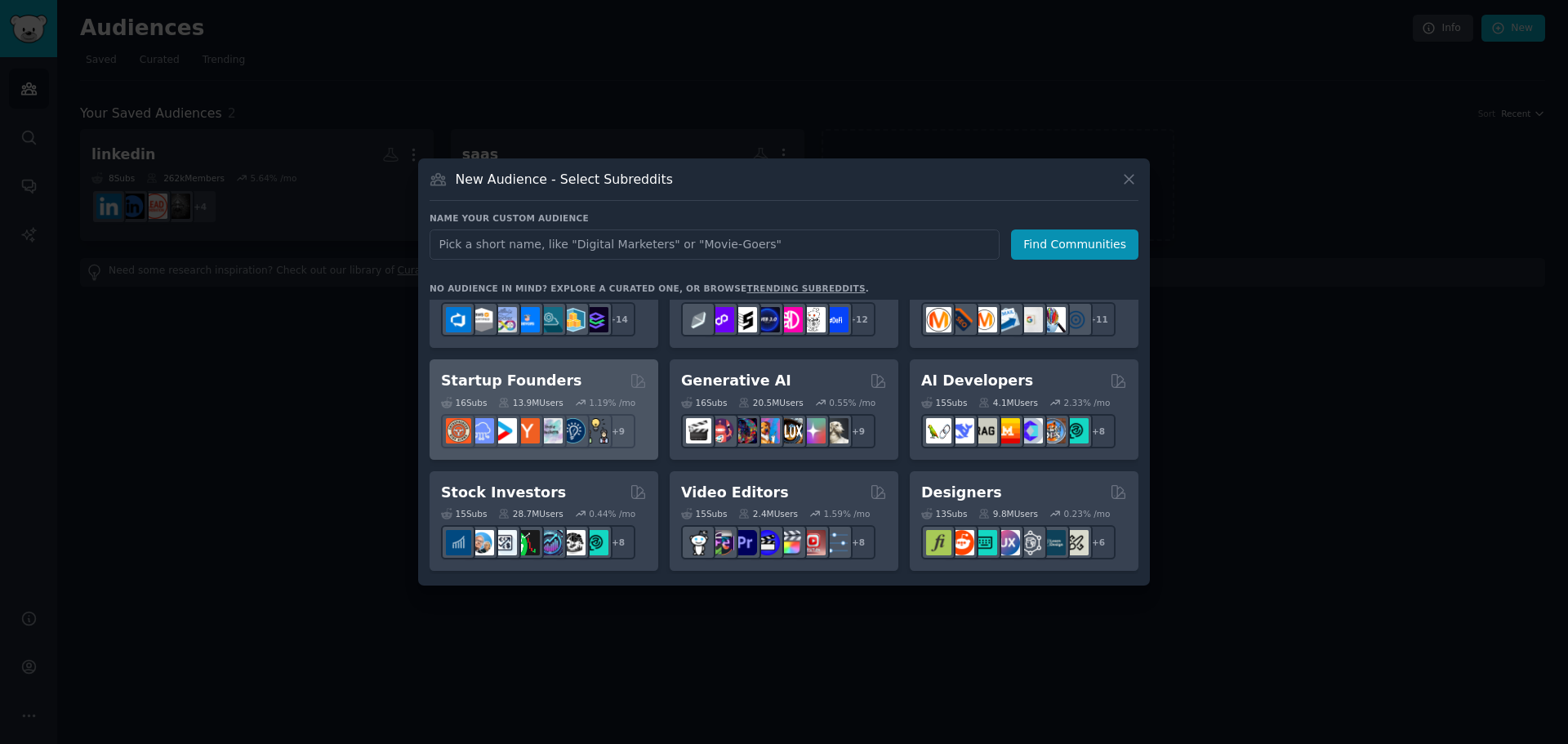
click at [534, 381] on h2 "Startup Founders" at bounding box center [511, 381] width 141 height 20
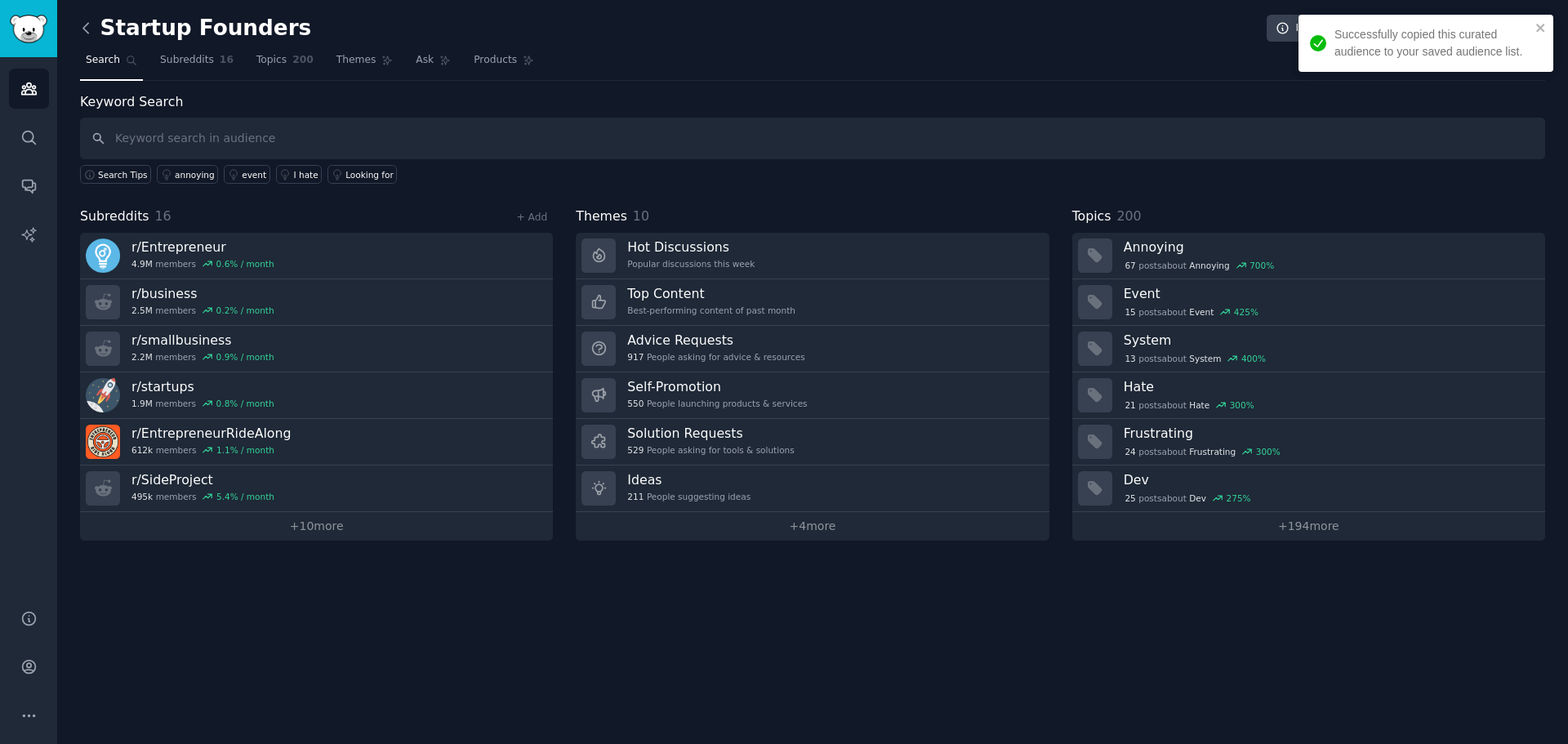
click at [85, 32] on icon at bounding box center [86, 28] width 17 height 17
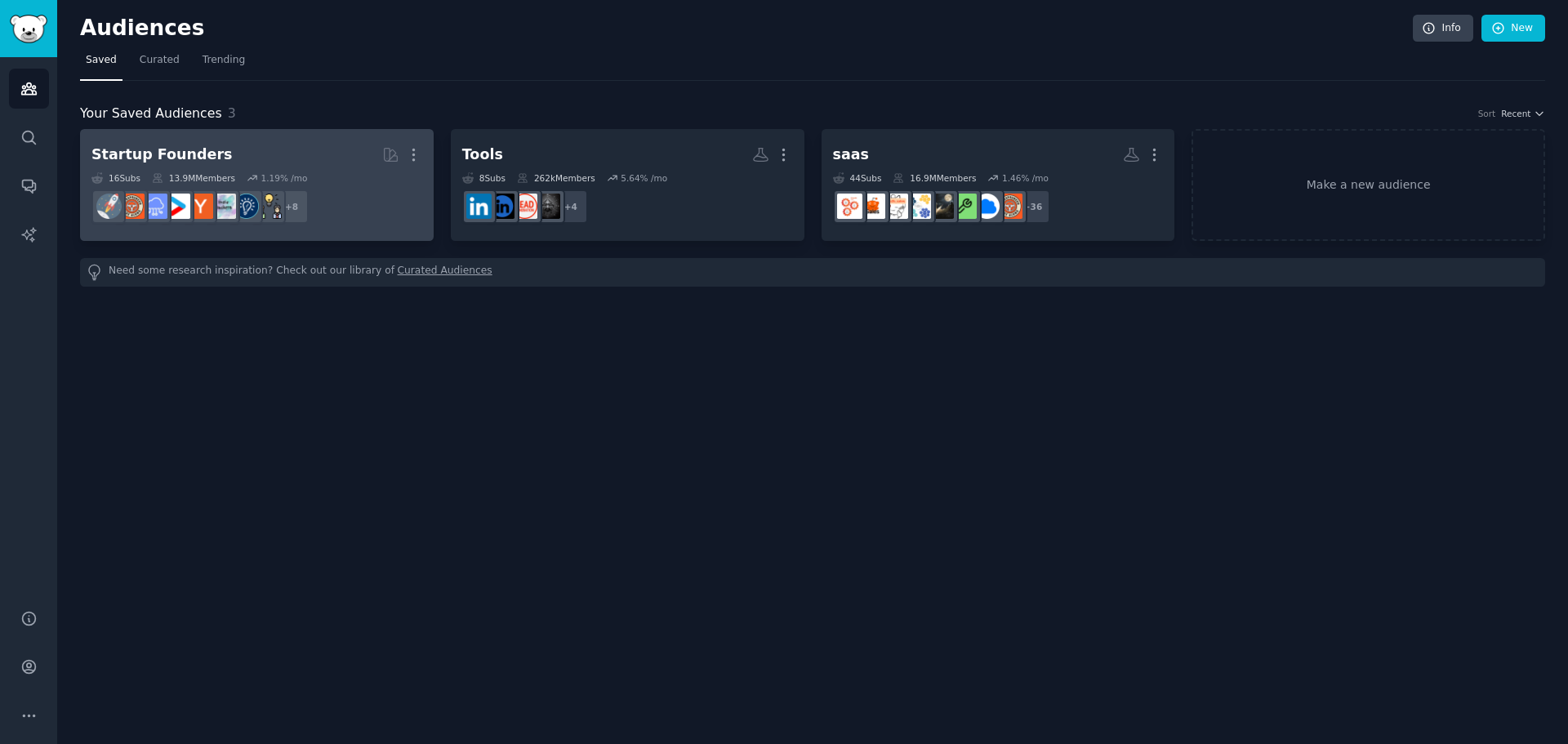
click at [181, 149] on div "Startup Founders" at bounding box center [161, 154] width 141 height 20
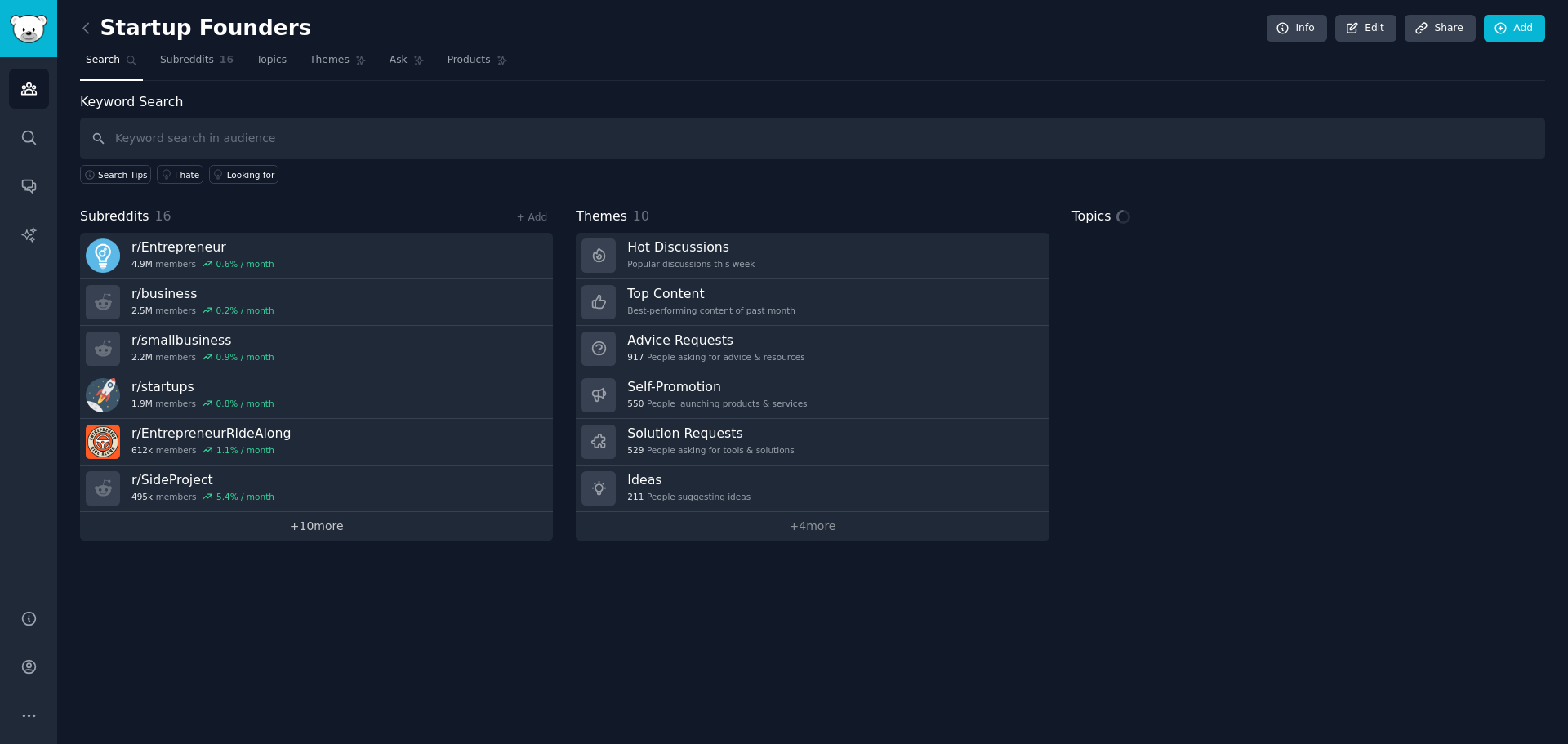
click at [317, 530] on link "+ 10 more" at bounding box center [317, 526] width 473 height 28
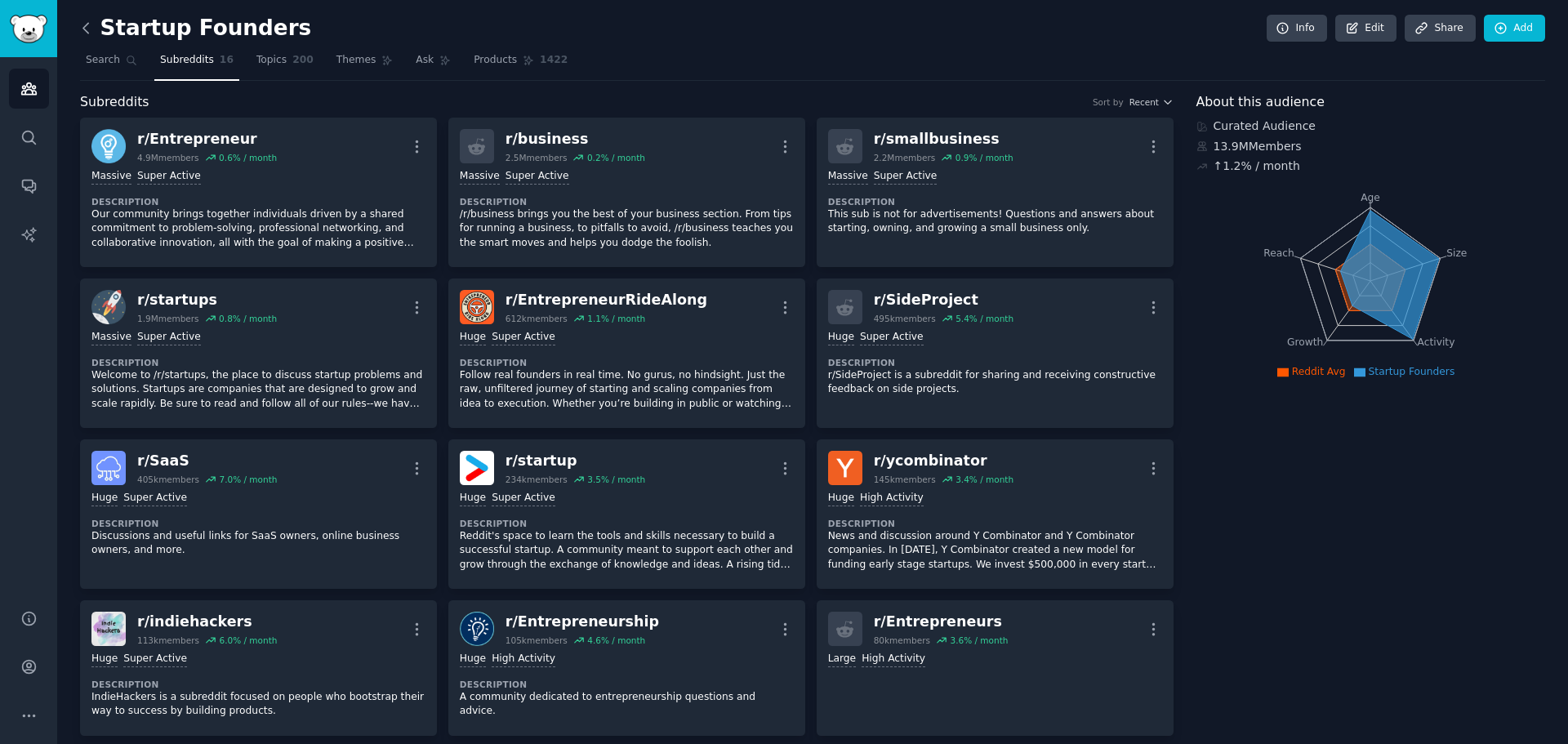
click at [80, 28] on icon at bounding box center [86, 28] width 17 height 17
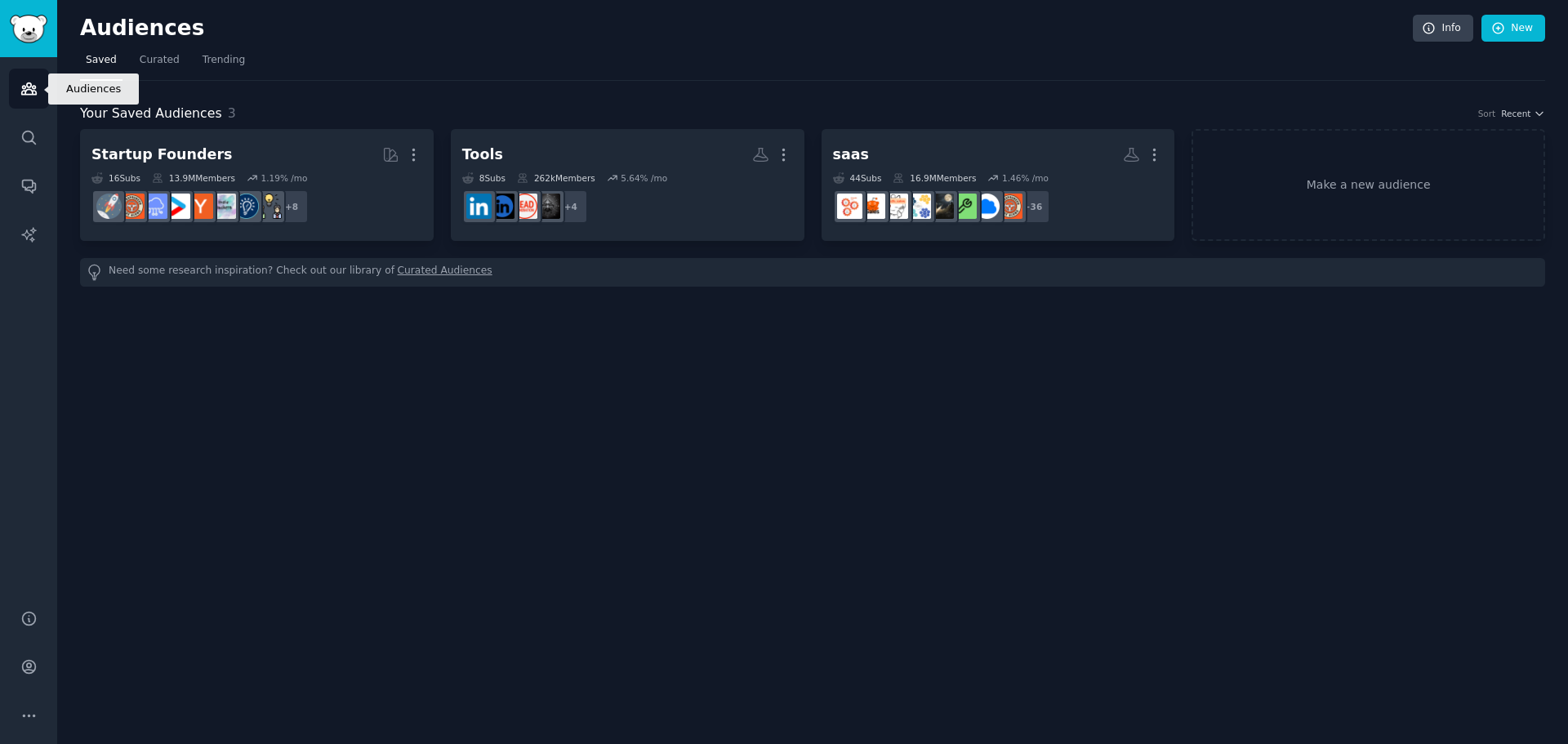
click at [32, 89] on icon "Sidebar" at bounding box center [29, 89] width 17 height 17
click at [1387, 194] on link "Make a new audience" at bounding box center [1368, 184] width 353 height 112
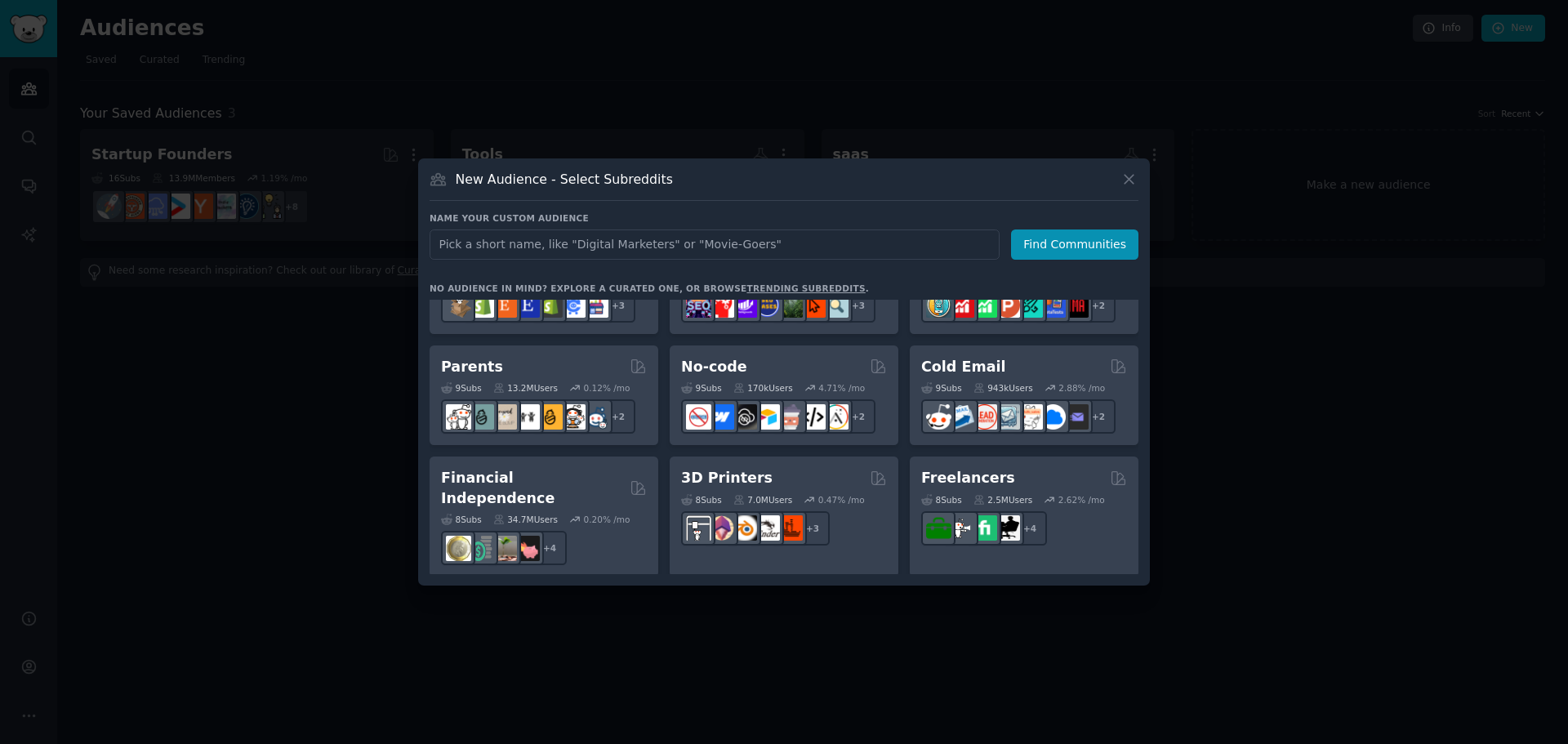
scroll to position [817, 0]
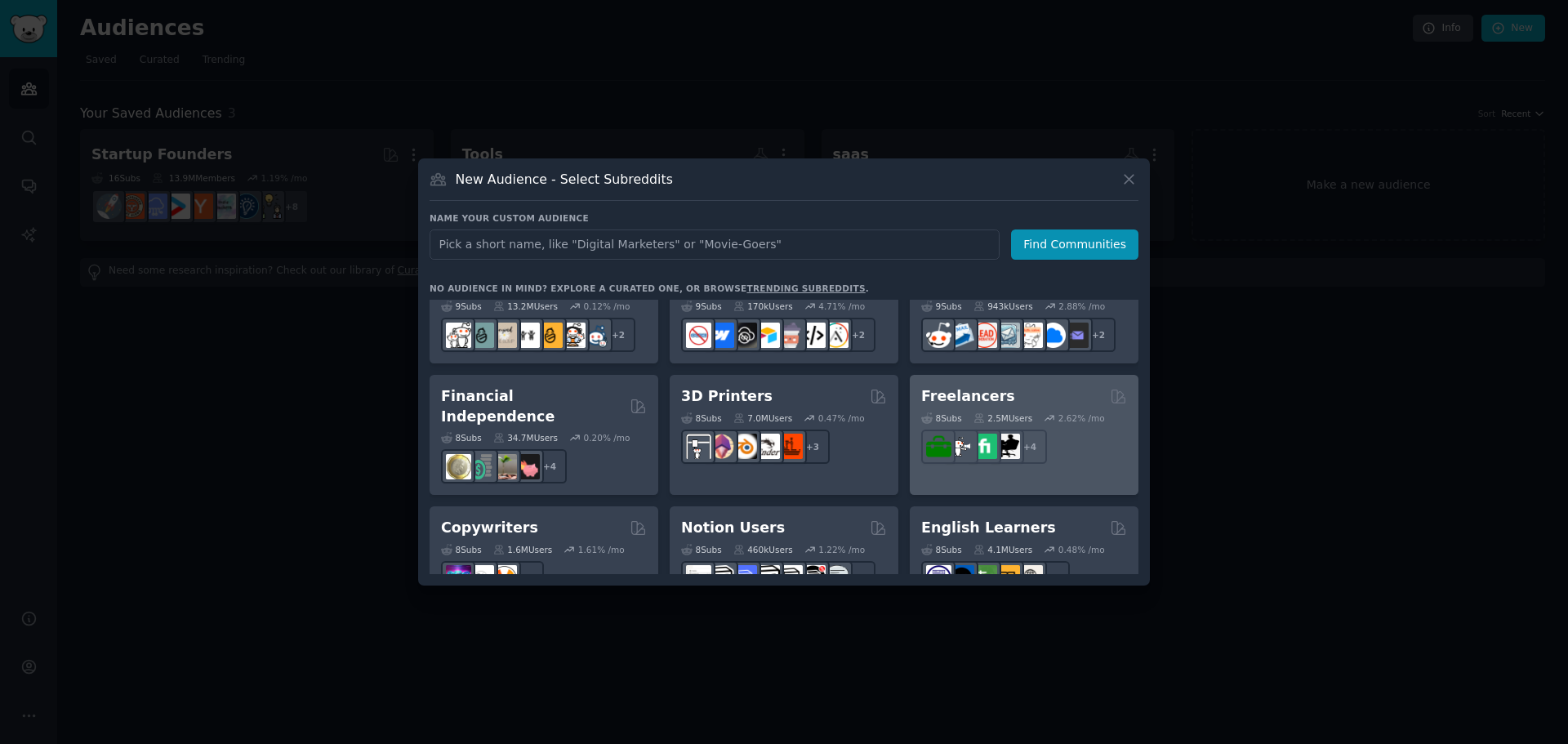
click at [979, 394] on h2 "Freelancers" at bounding box center [968, 397] width 94 height 20
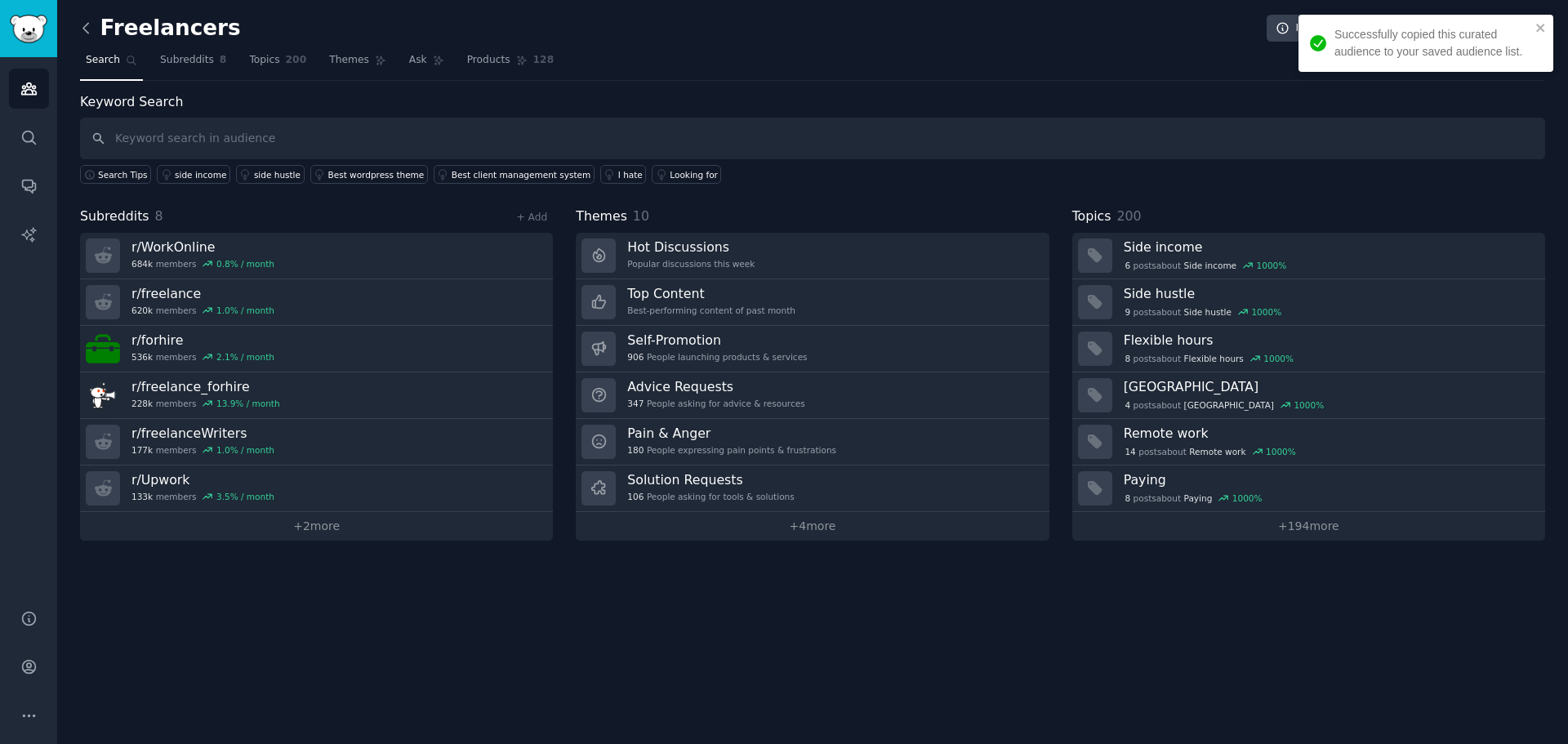
click at [85, 28] on icon at bounding box center [86, 27] width 5 height 9
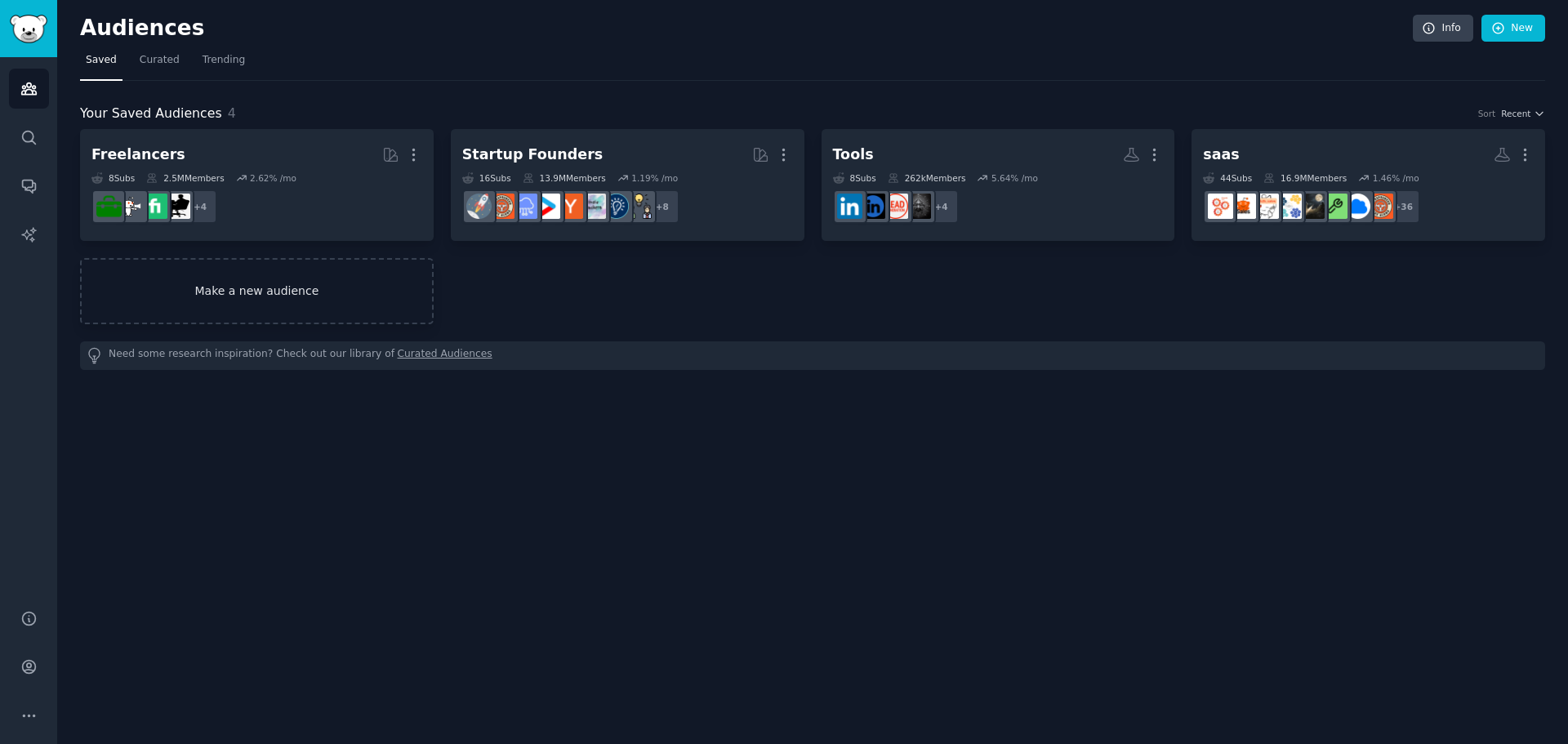
click at [280, 297] on link "Make a new audience" at bounding box center [257, 290] width 353 height 66
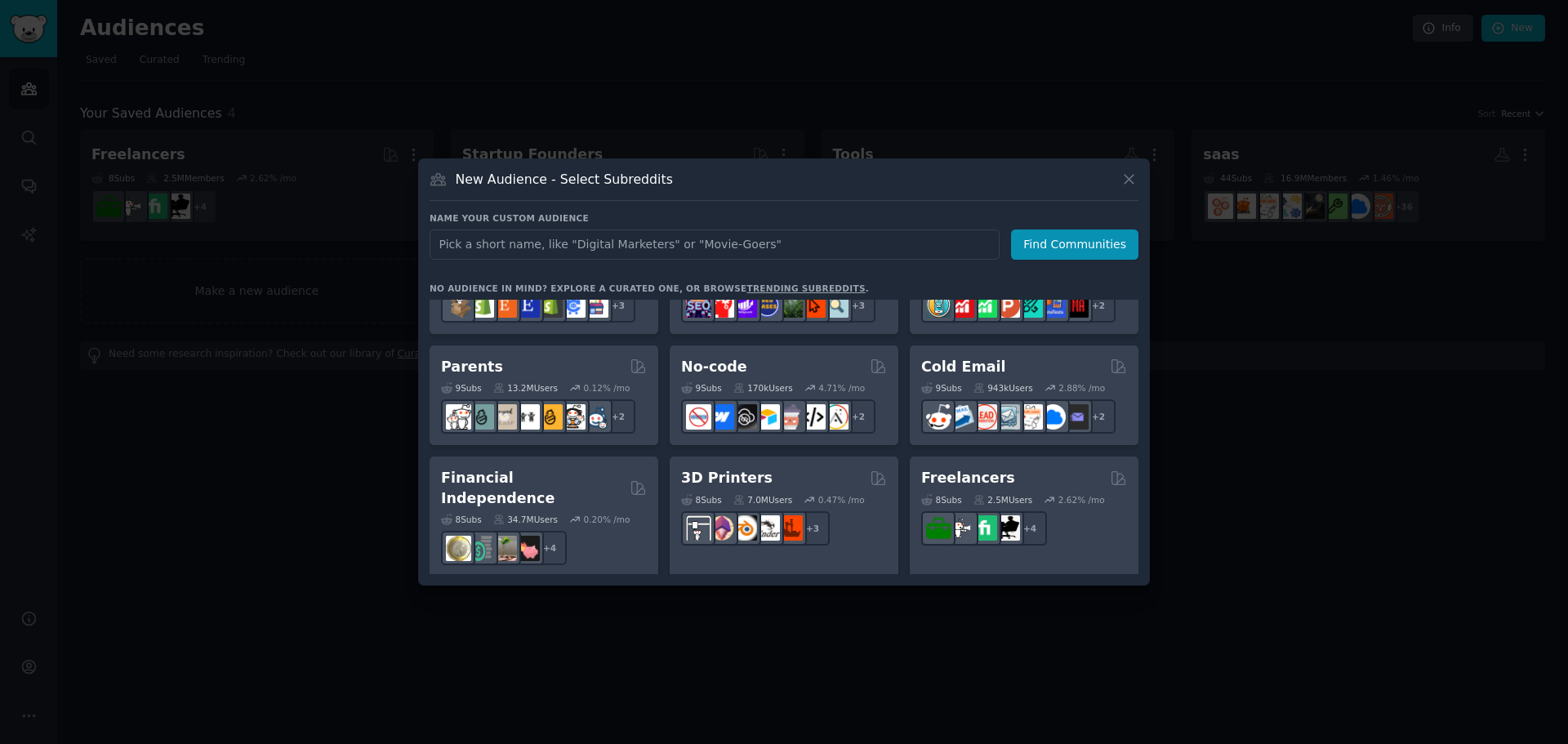
scroll to position [1274, 0]
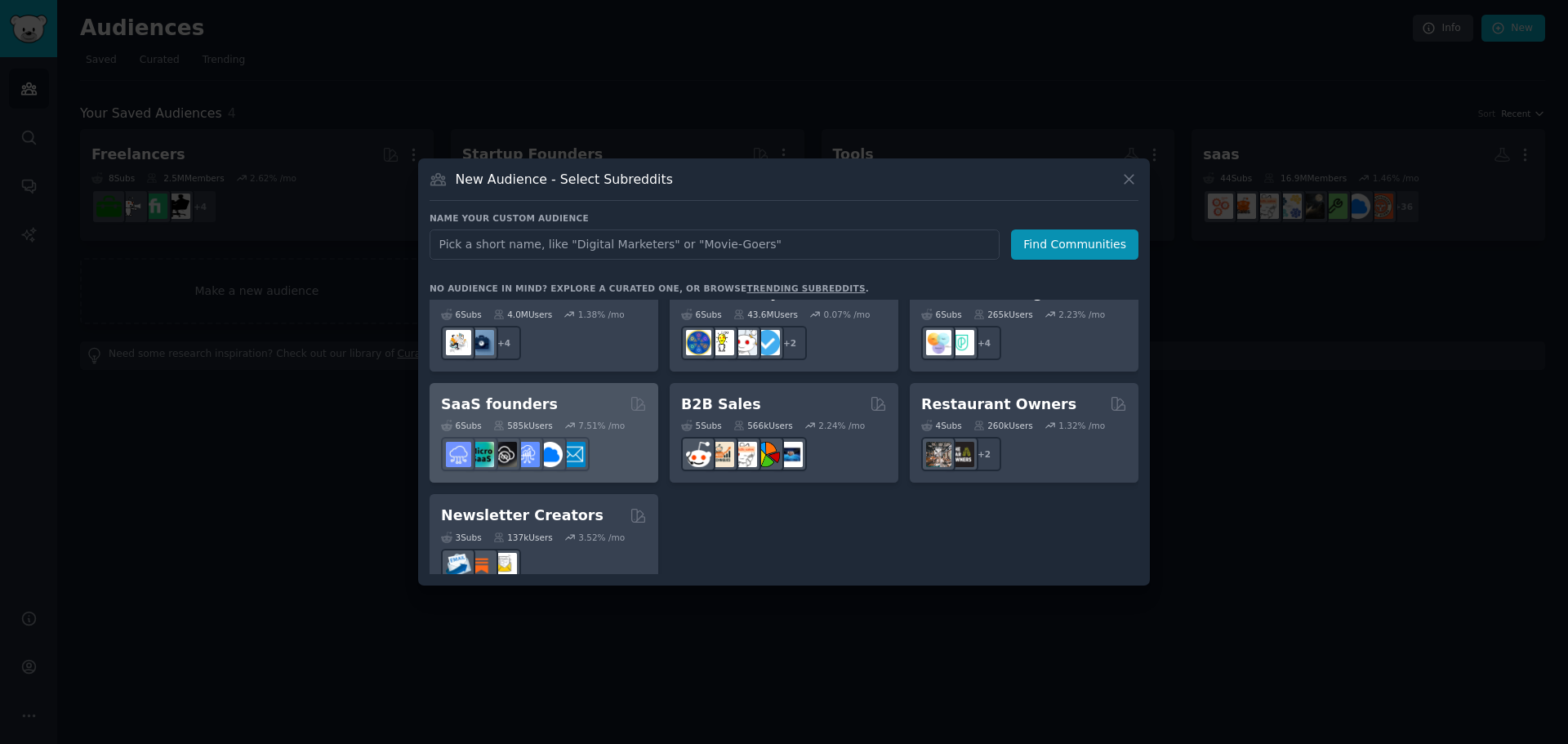
click at [527, 394] on h2 "SaaS founders" at bounding box center [499, 404] width 117 height 20
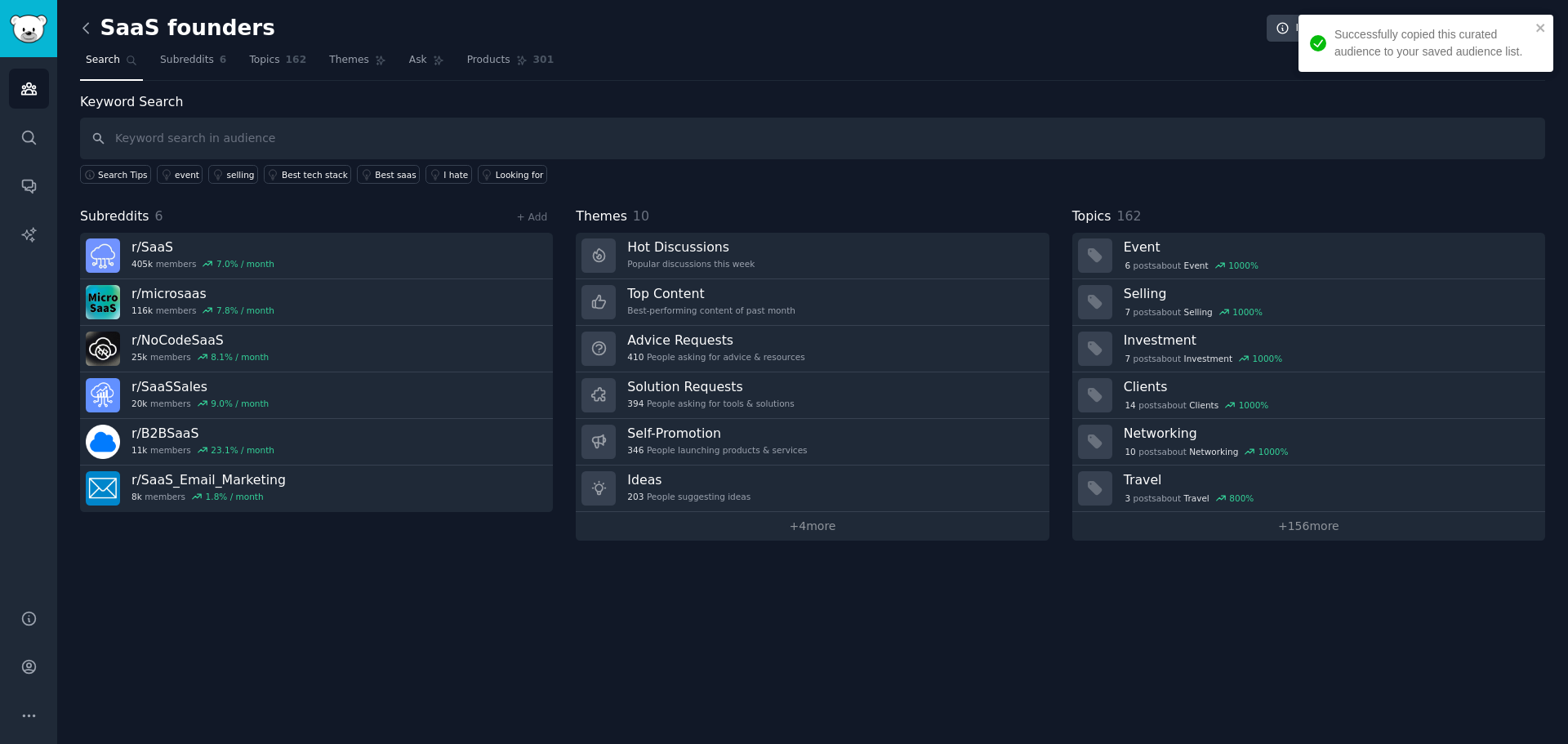
click at [87, 29] on icon at bounding box center [86, 28] width 17 height 17
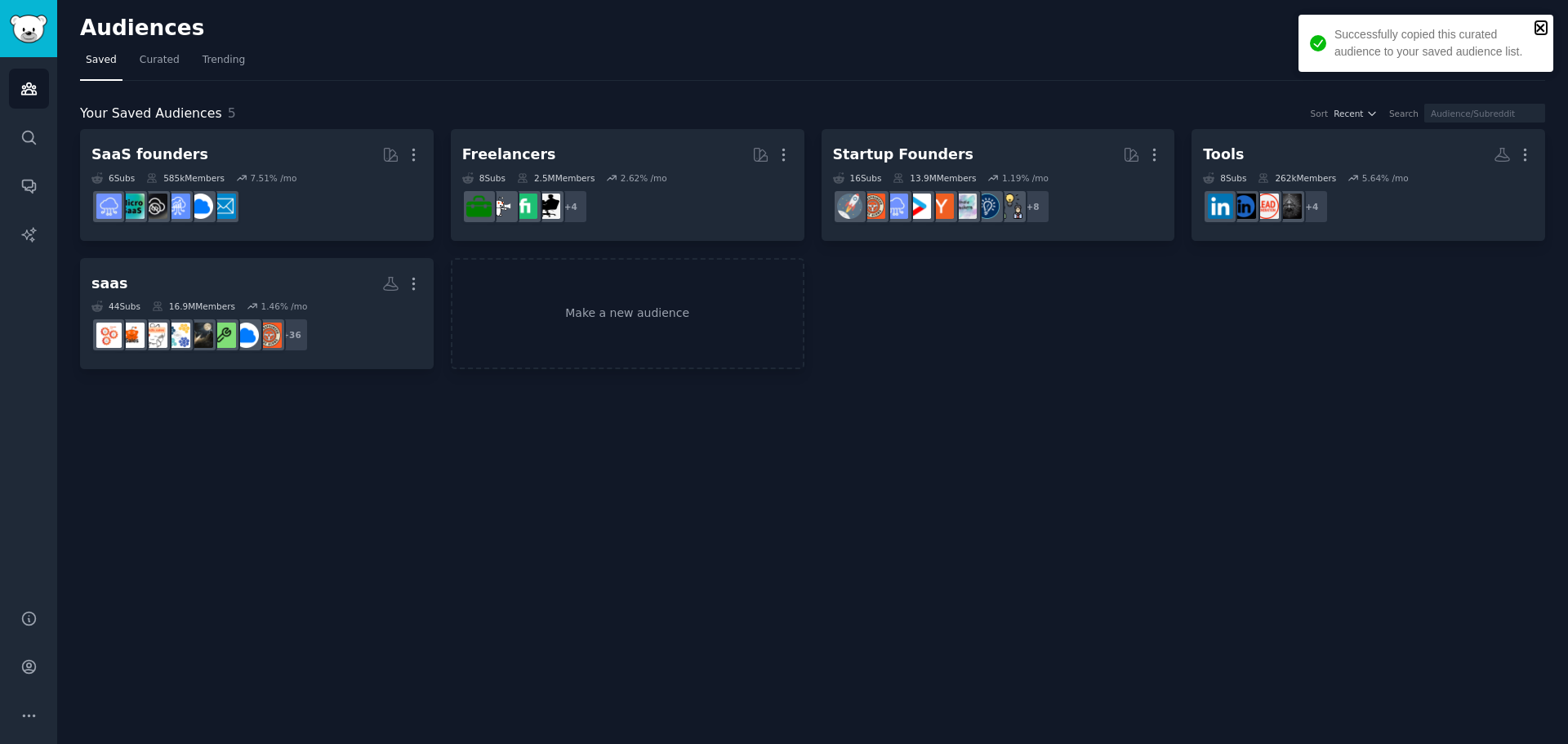
click at [1540, 25] on icon "close" at bounding box center [1541, 27] width 11 height 13
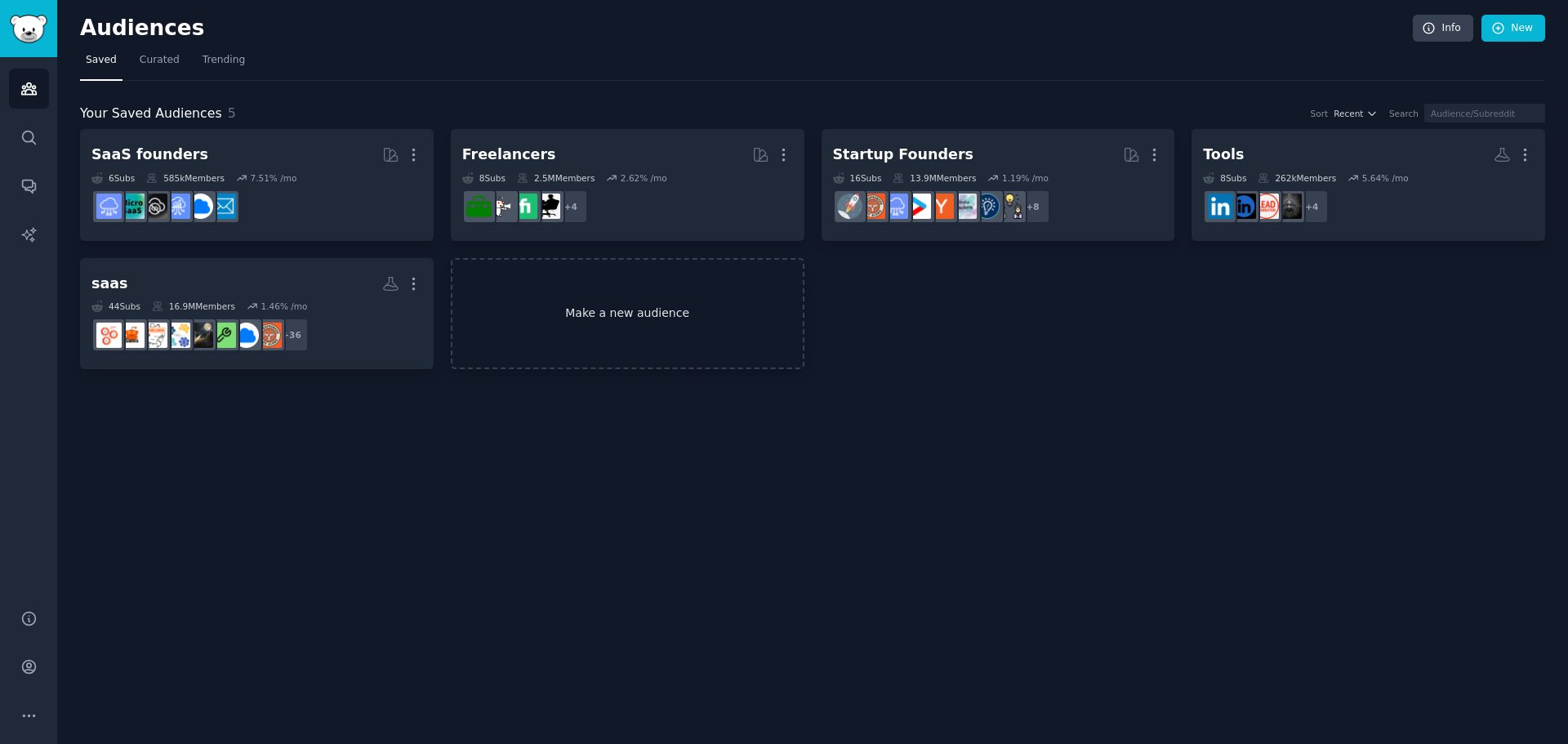
click at [614, 321] on link "Make a new audience" at bounding box center [627, 313] width 353 height 112
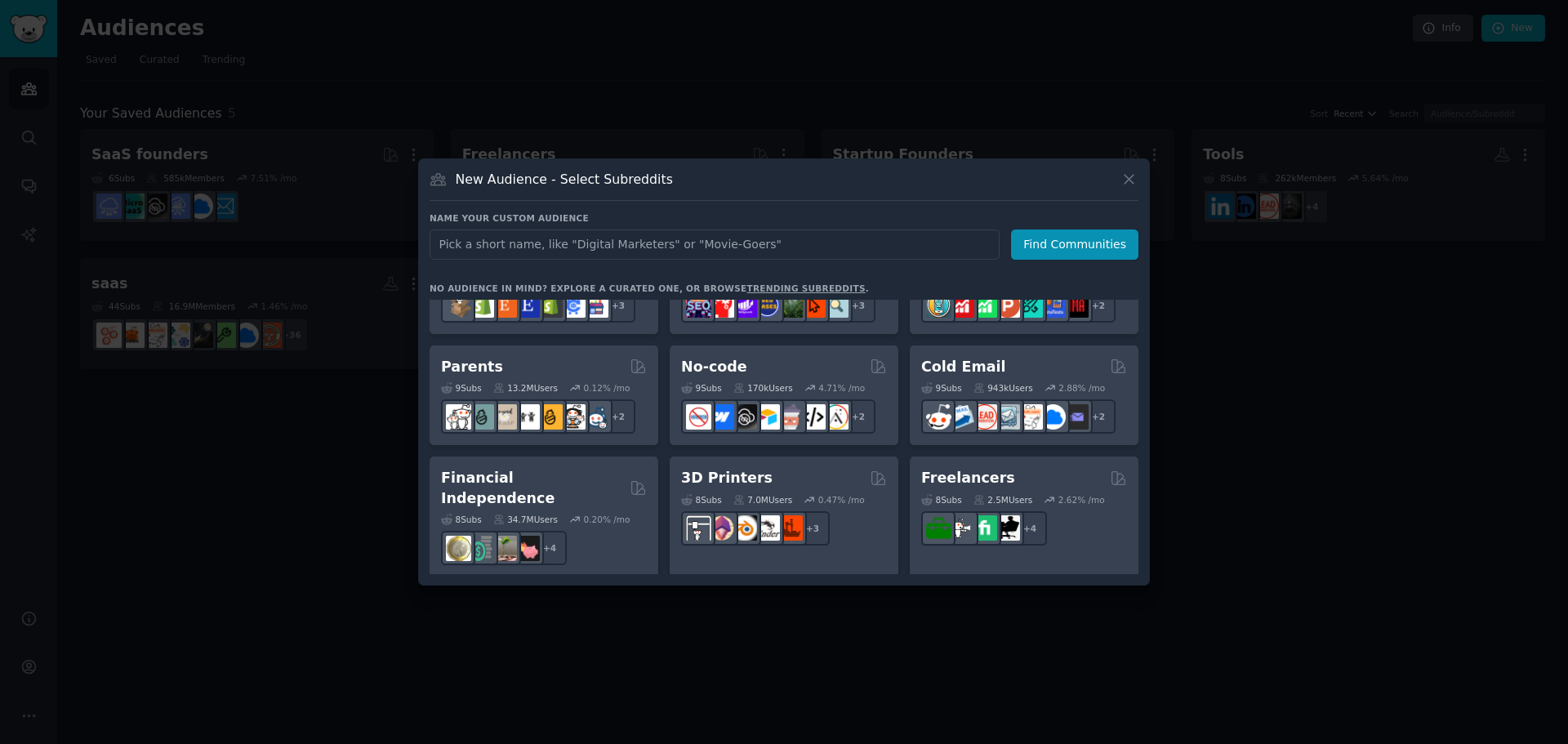
scroll to position [1274, 0]
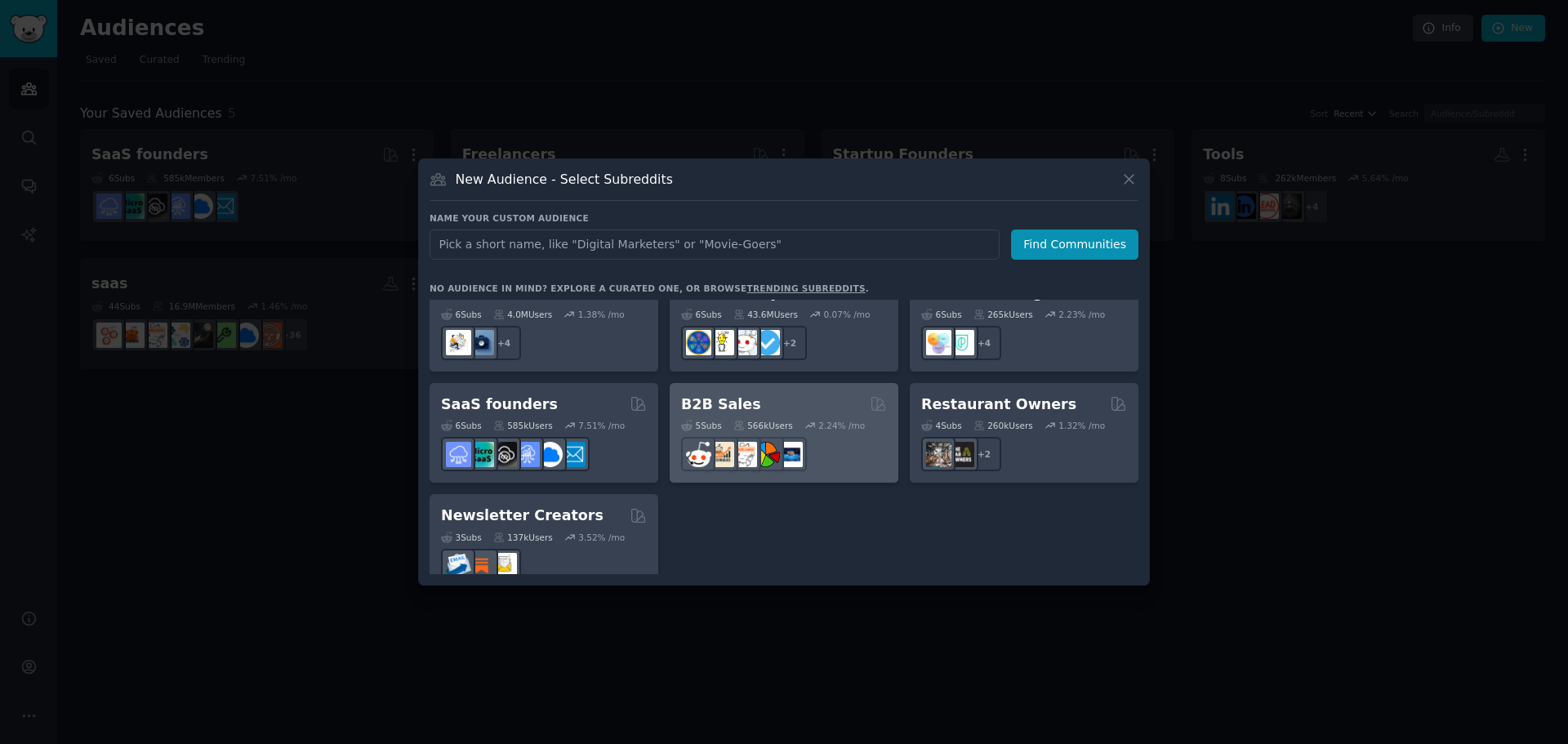
click at [773, 394] on div "B2B Sales" at bounding box center [784, 404] width 206 height 20
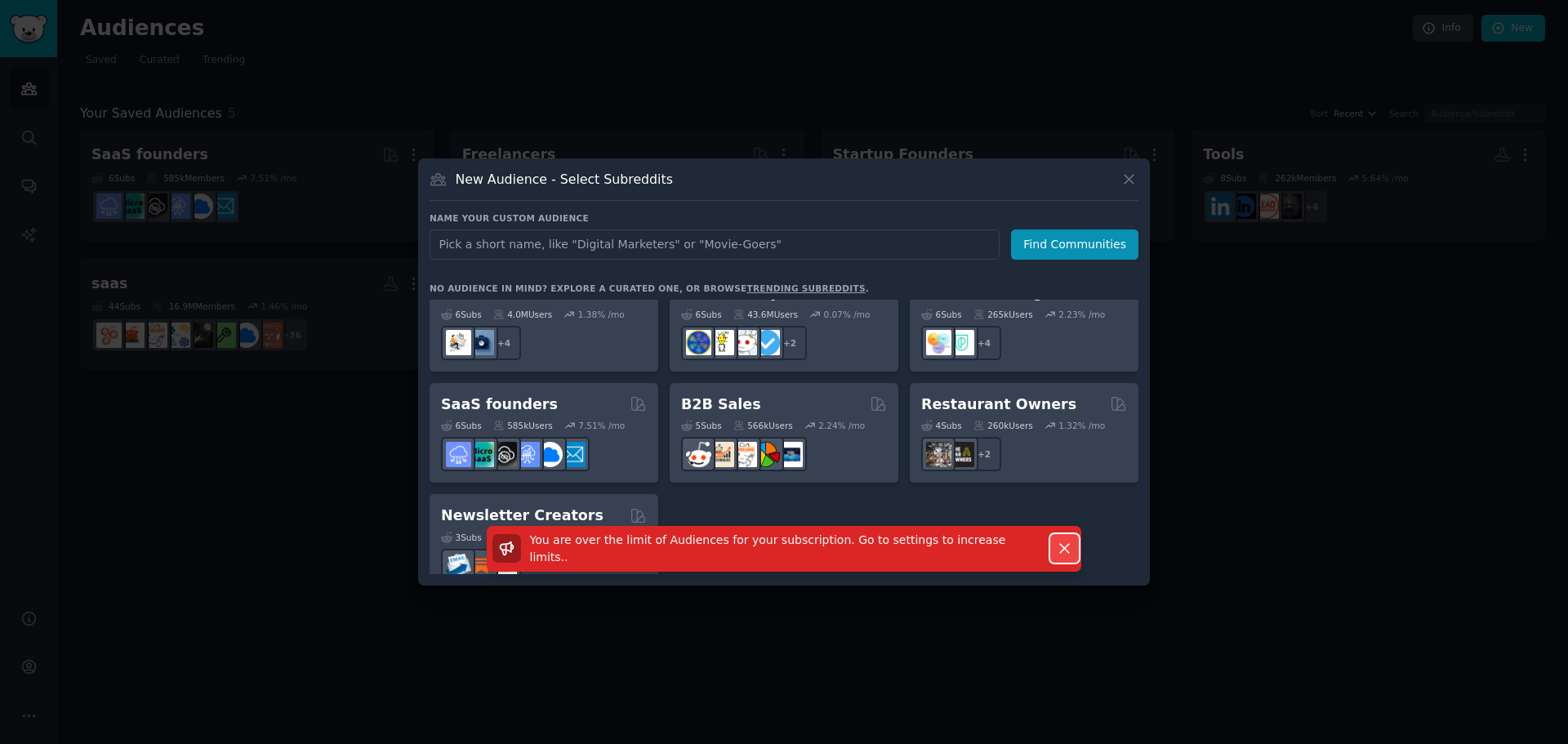
click at [1068, 553] on icon "button" at bounding box center [1064, 548] width 9 height 9
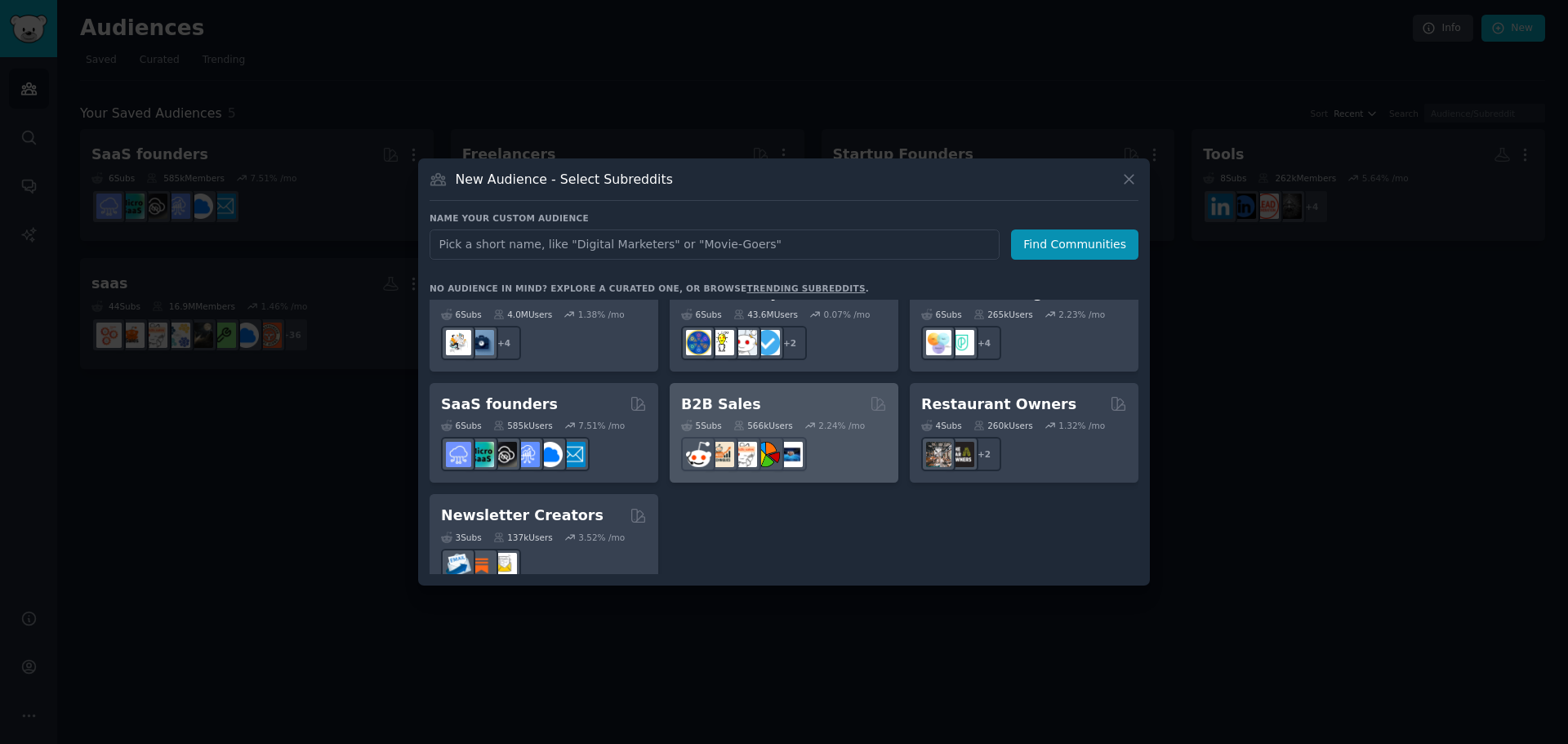
click at [701, 394] on h2 "B2B Sales" at bounding box center [721, 404] width 80 height 20
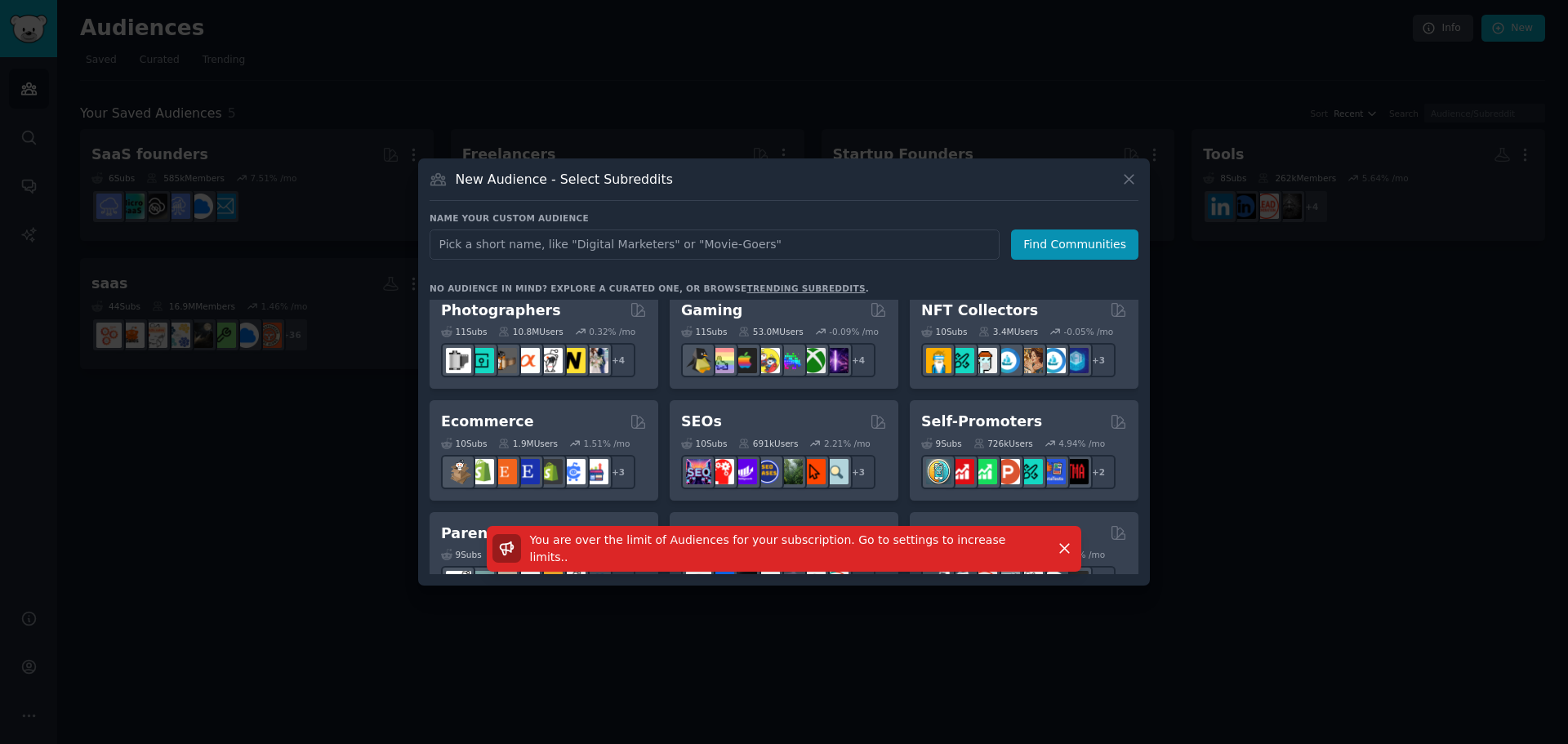
scroll to position [539, 0]
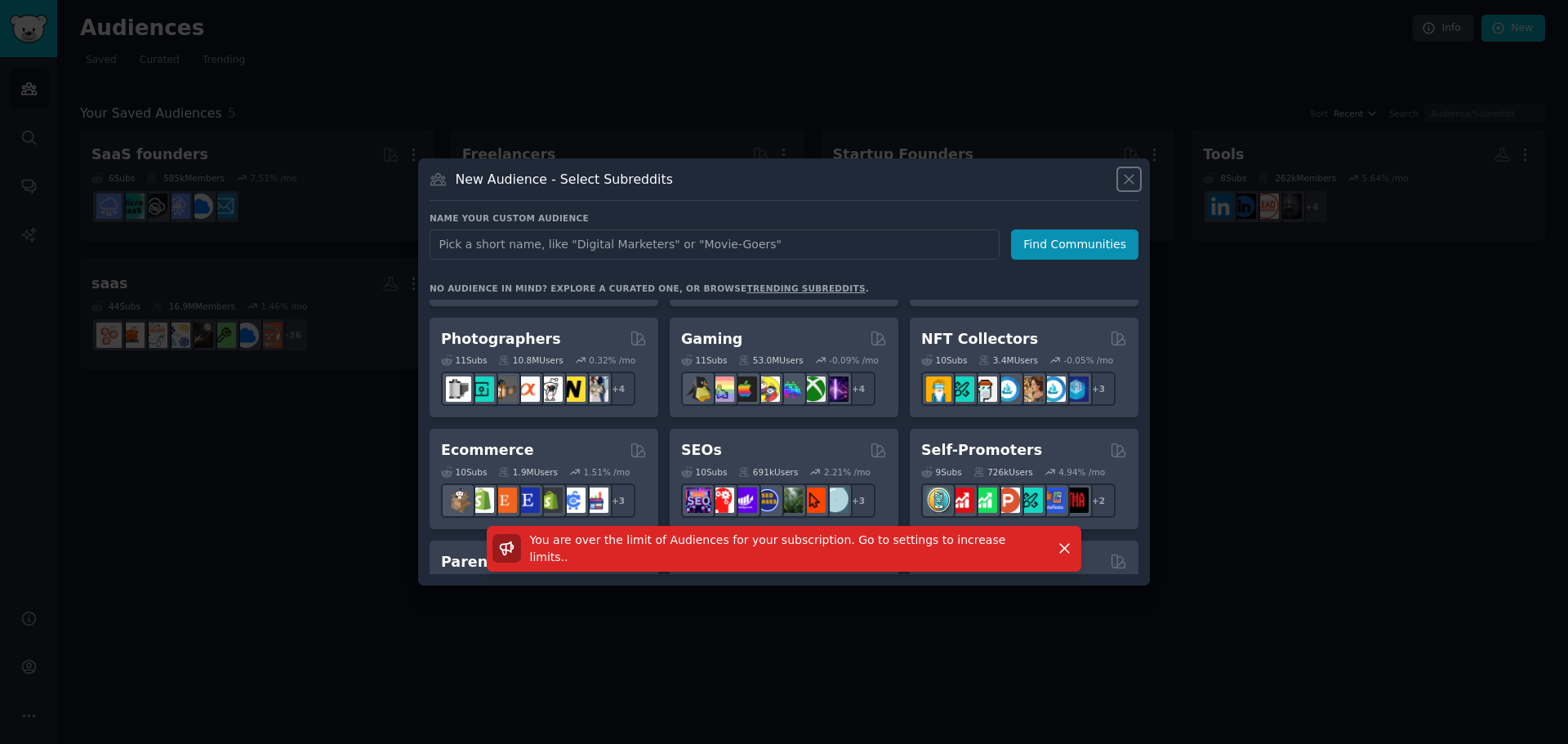
click at [1132, 173] on icon at bounding box center [1129, 179] width 17 height 17
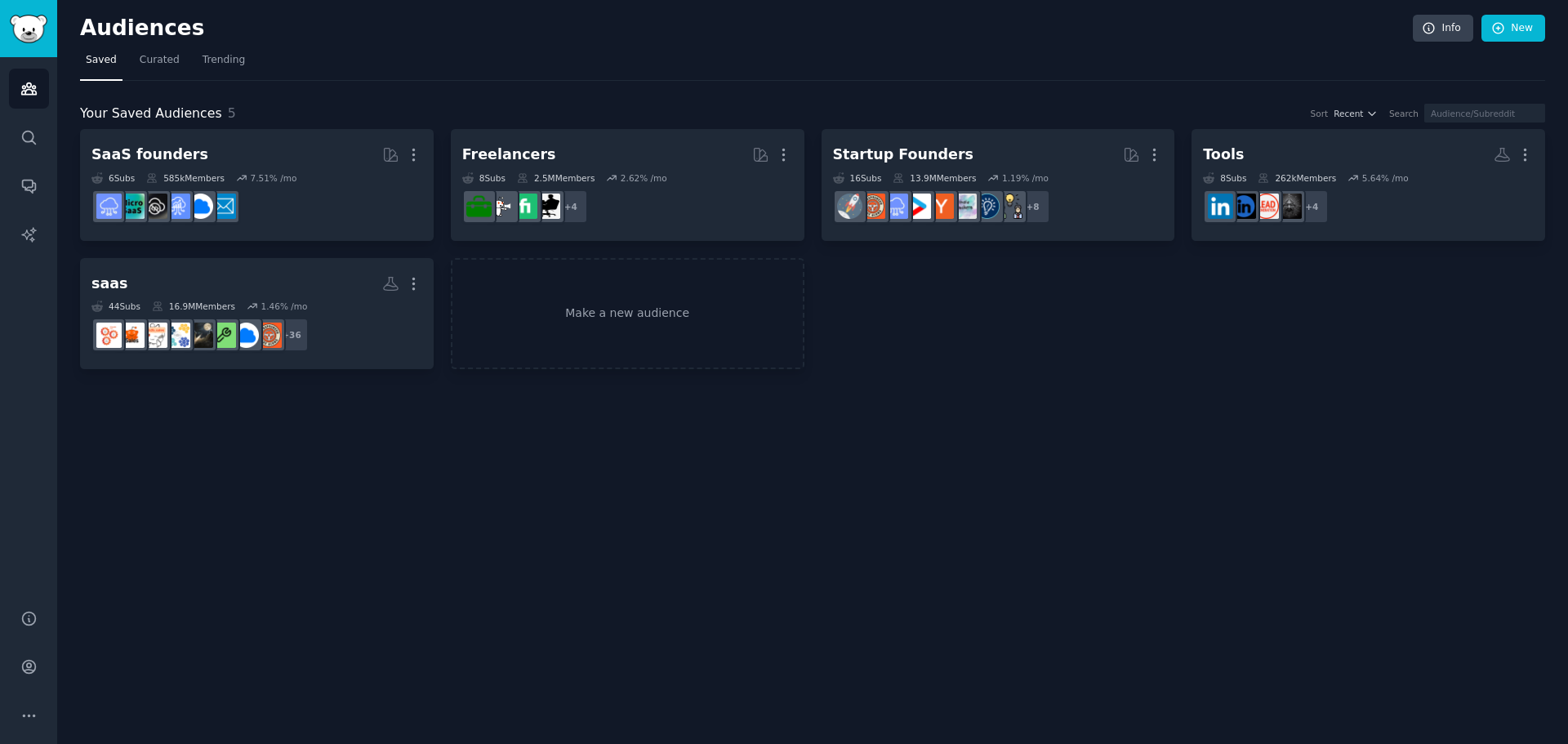
click at [557, 556] on div "Audiences Info New Saved Curated Trending Your Saved Audiences 5 Sort Recent Se…" at bounding box center [813, 372] width 1511 height 744
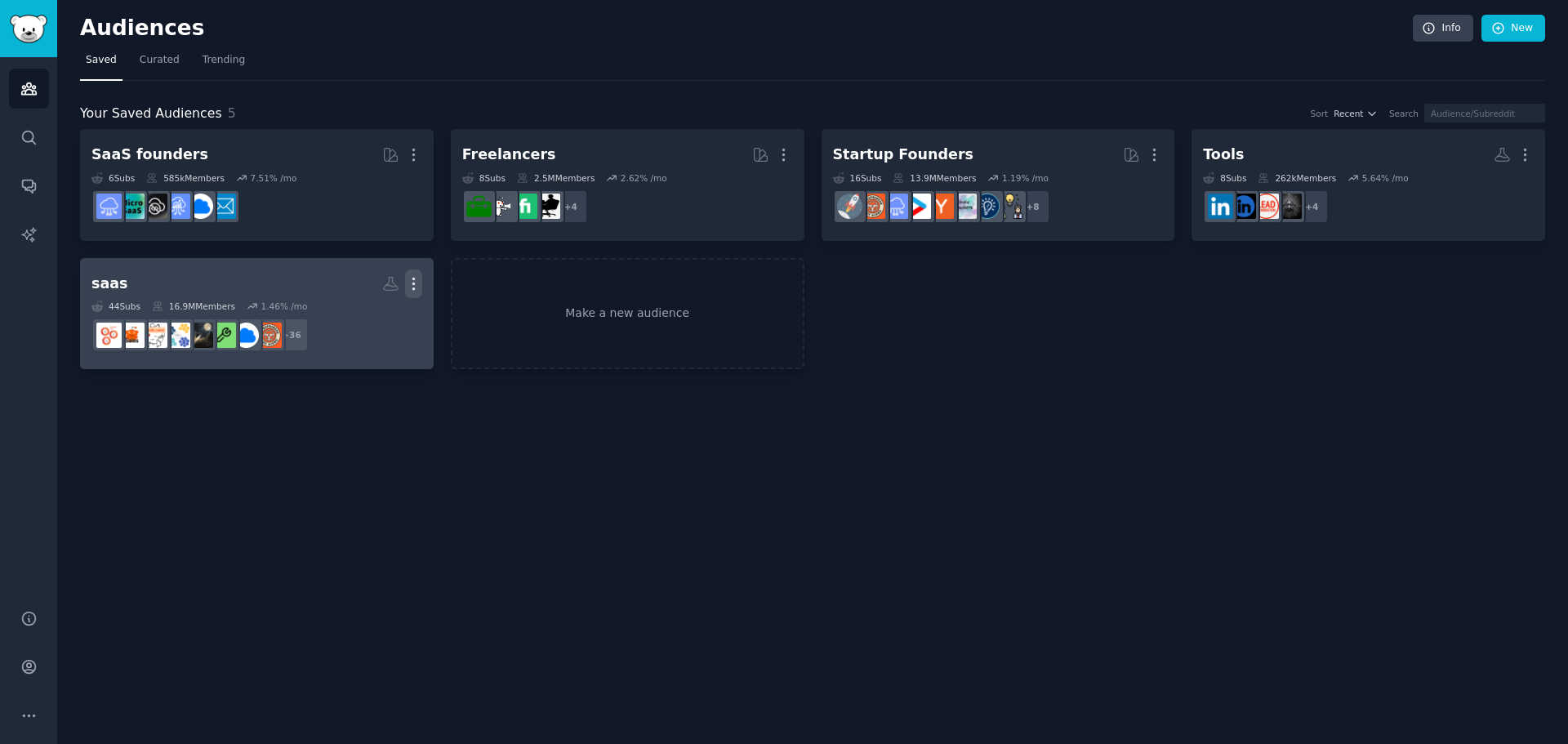
click at [411, 284] on icon "button" at bounding box center [414, 283] width 17 height 17
